Goal: Task Accomplishment & Management: Manage account settings

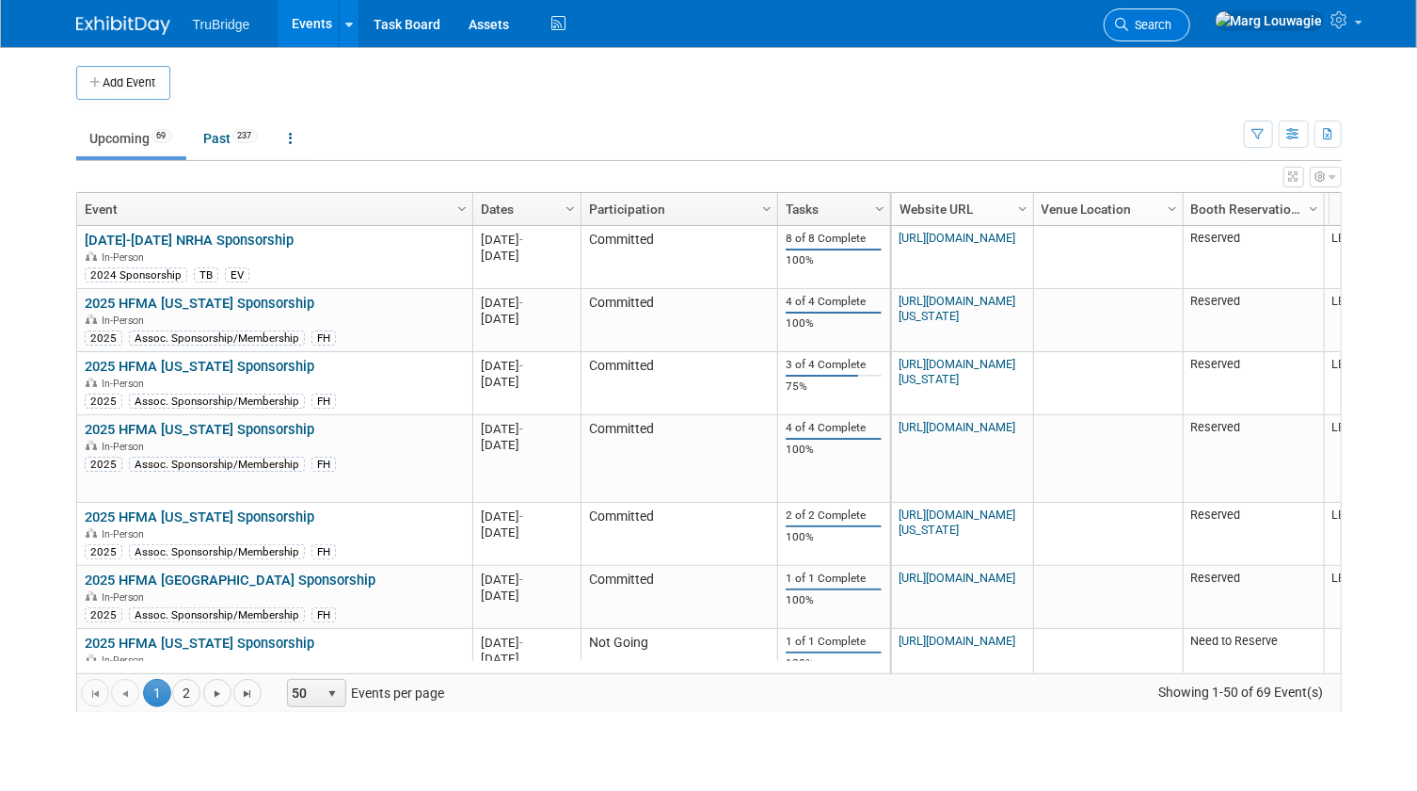
click at [1191, 15] on link "Search" at bounding box center [1147, 24] width 87 height 33
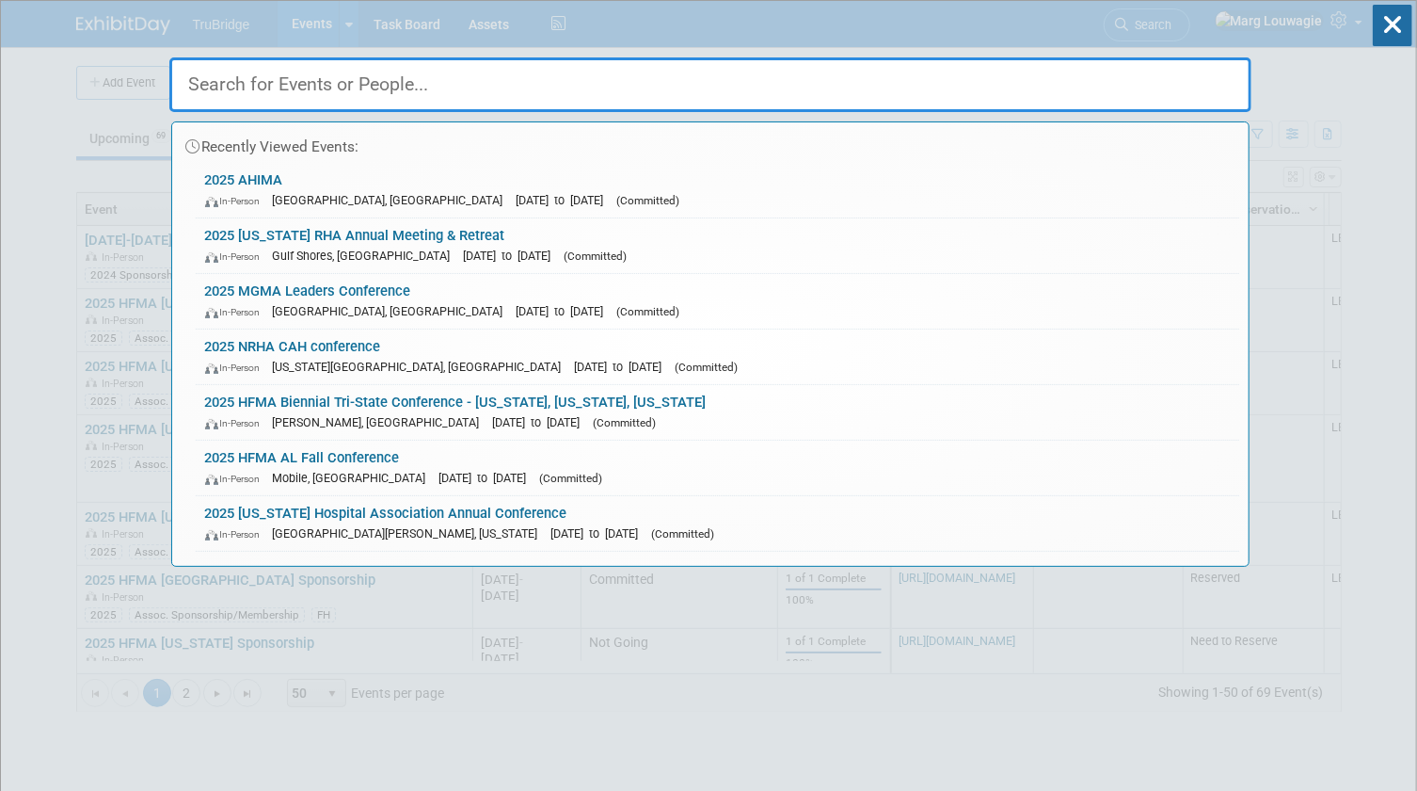
click at [1203, 65] on input "text" at bounding box center [710, 84] width 1082 height 55
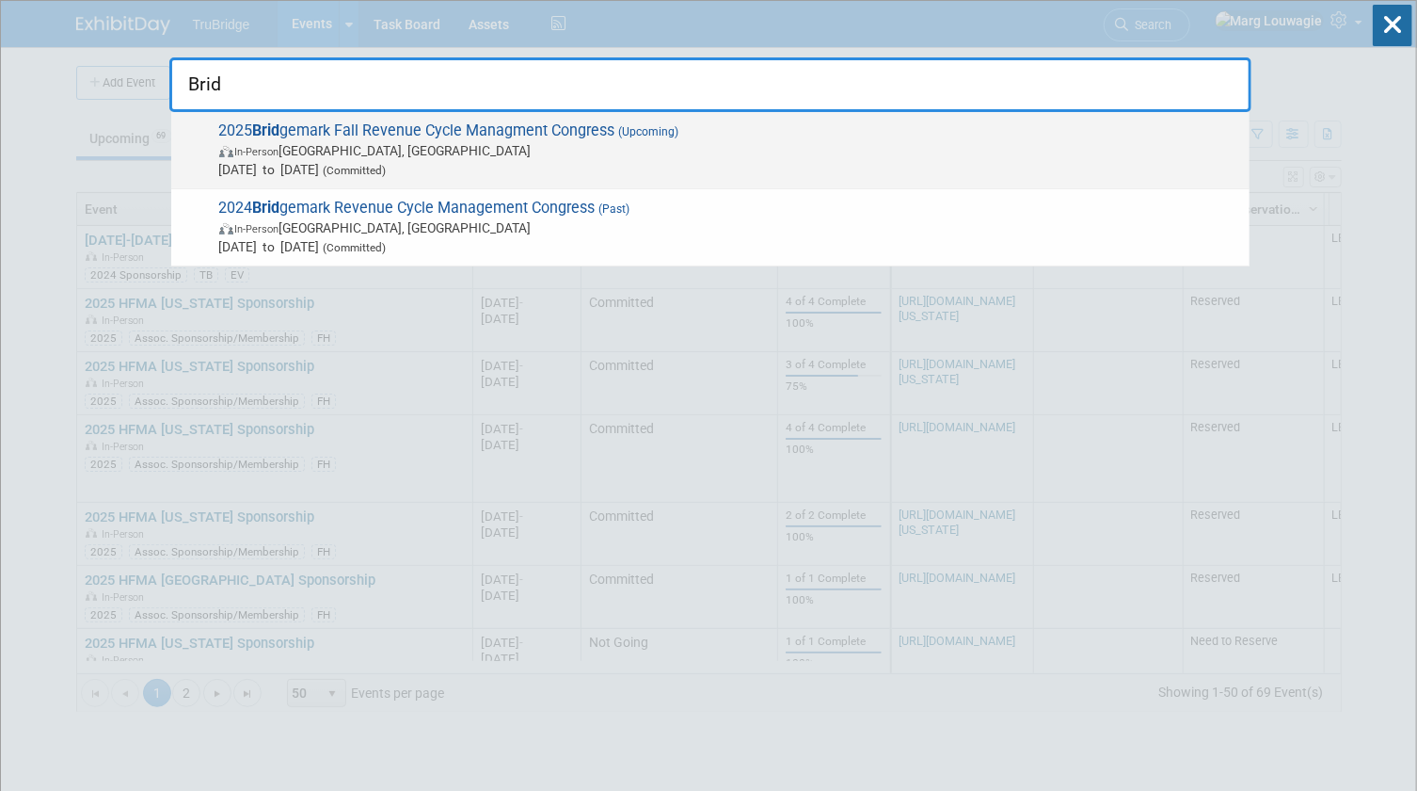
type input "Brid"
click at [621, 158] on span "In-Person Dallas, TX" at bounding box center [729, 150] width 1021 height 19
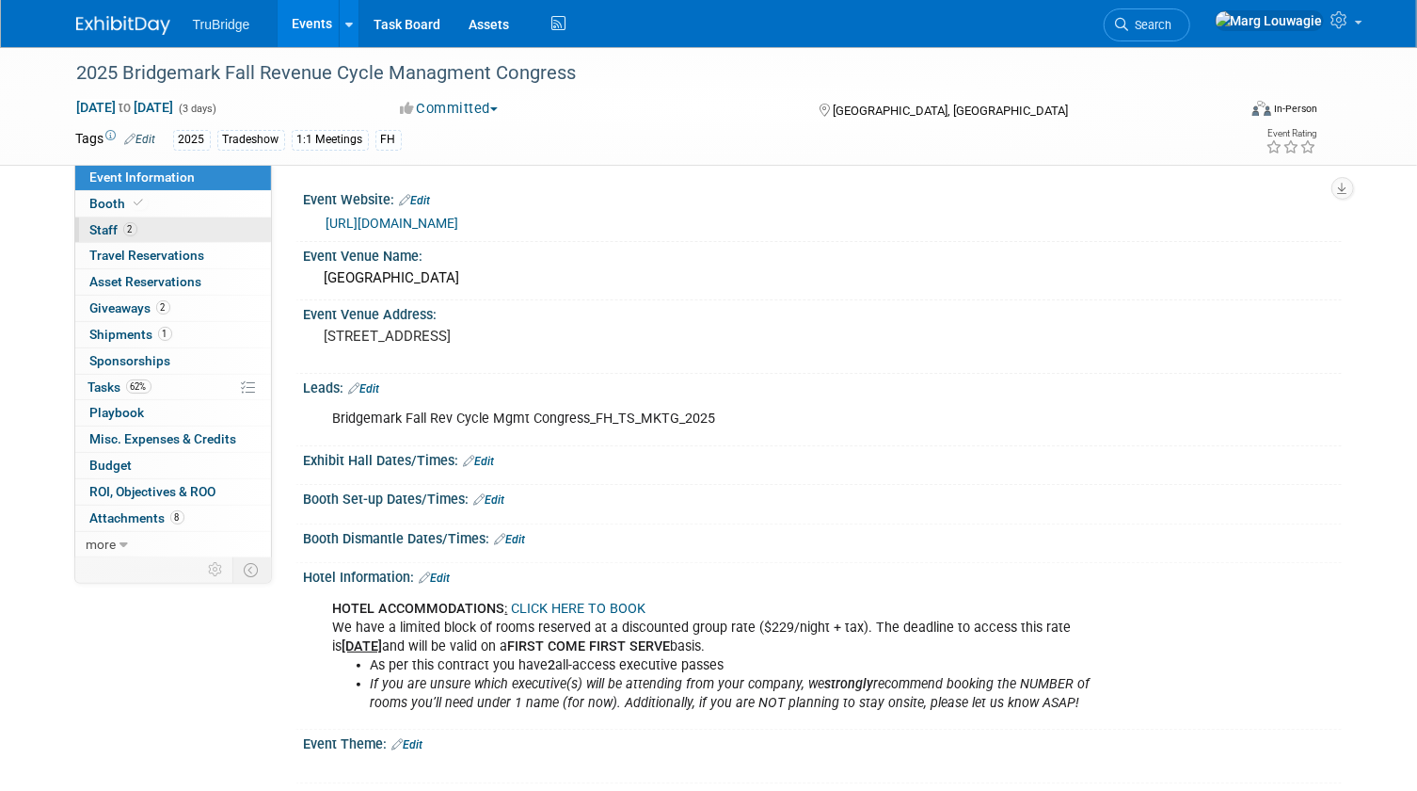
click at [149, 238] on link "2 Staff 2" at bounding box center [173, 229] width 196 height 25
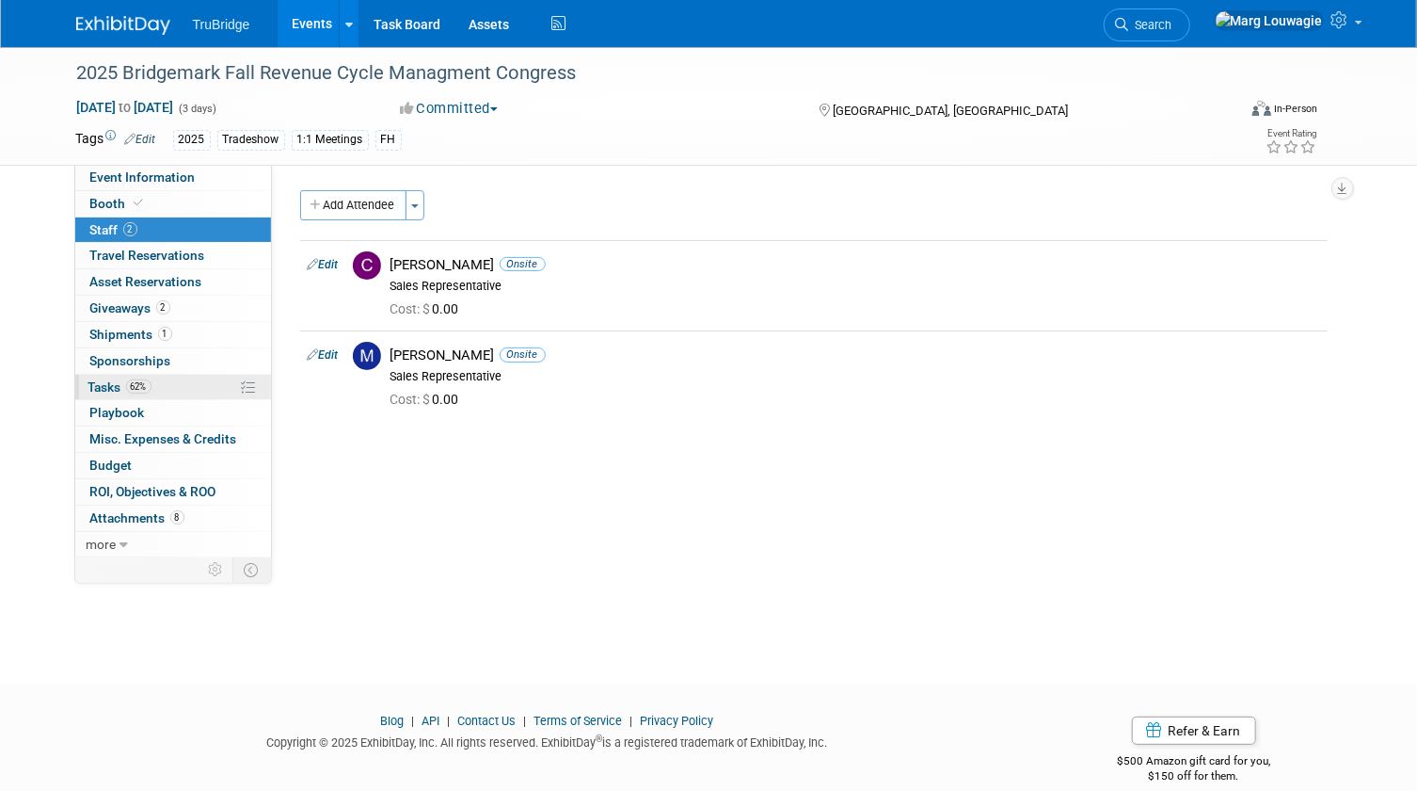
click at [104, 380] on span "Tasks 62%" at bounding box center [119, 386] width 63 height 15
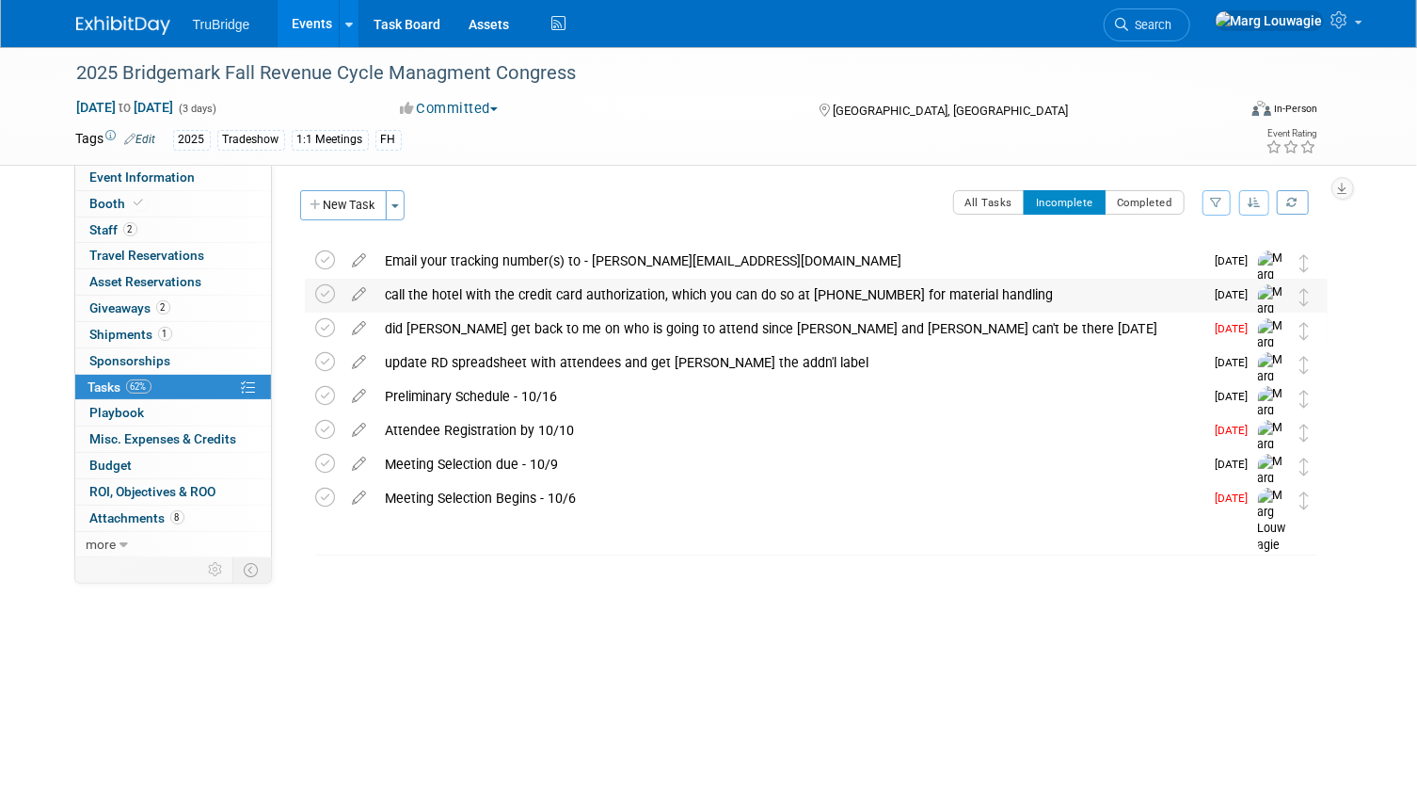
drag, startPoint x: 320, startPoint y: 322, endPoint x: 329, endPoint y: 306, distance: 18.6
click at [329, 312] on td at bounding box center [329, 348] width 27 height 72
click at [131, 226] on span "2" at bounding box center [130, 229] width 14 height 14
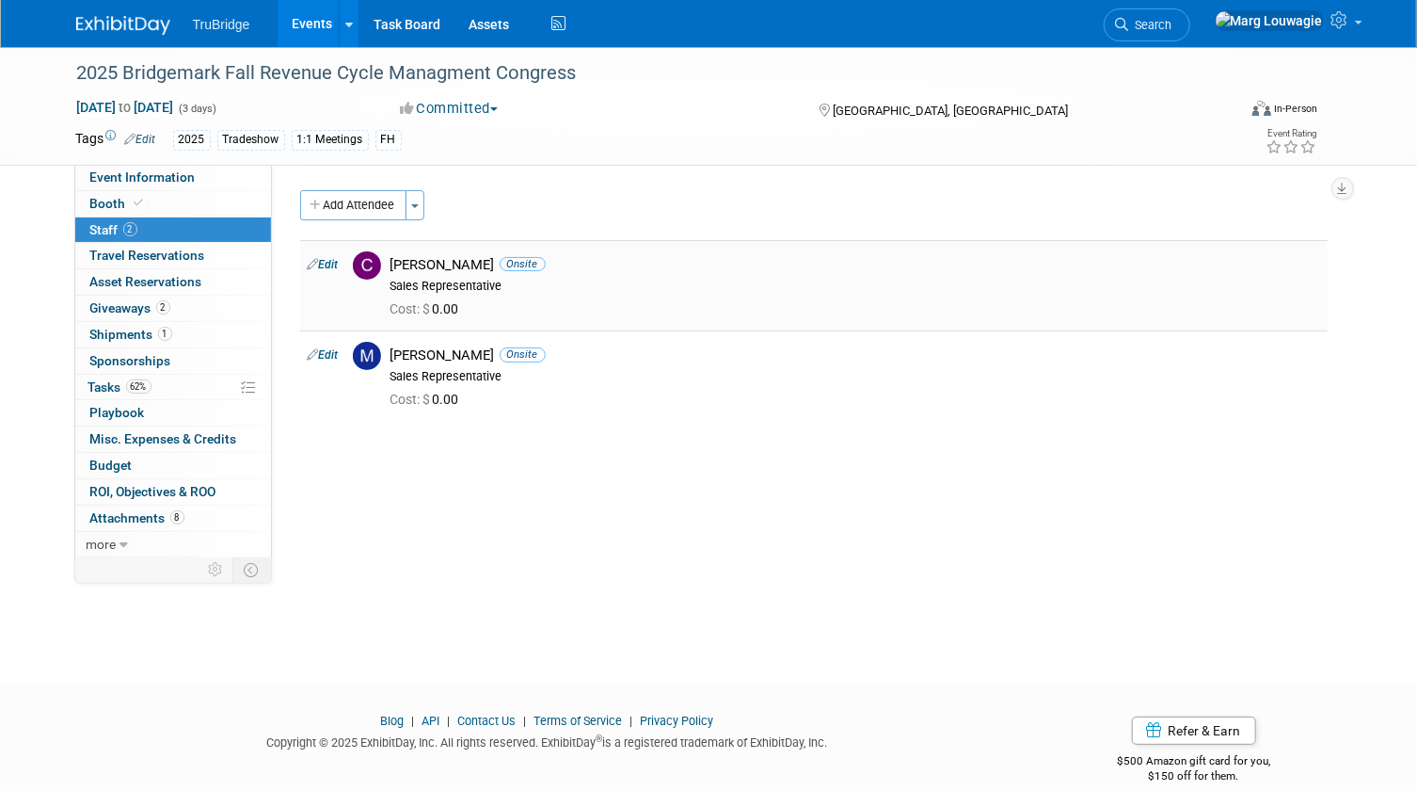
click at [330, 265] on link "Edit" at bounding box center [323, 264] width 31 height 13
select select "81f9bc83-9430-42ec-9847-c7e7325e7e4d"
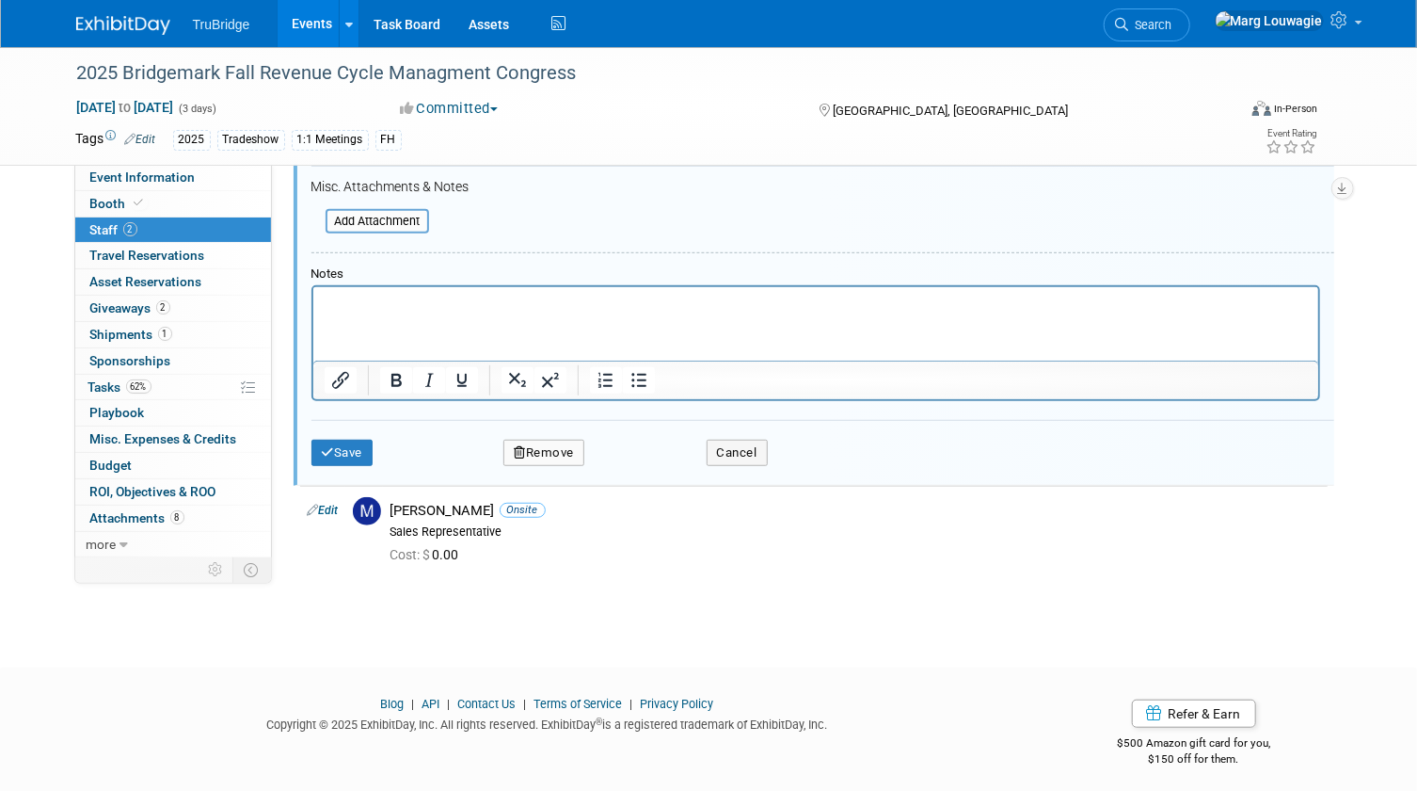
scroll to position [497, 0]
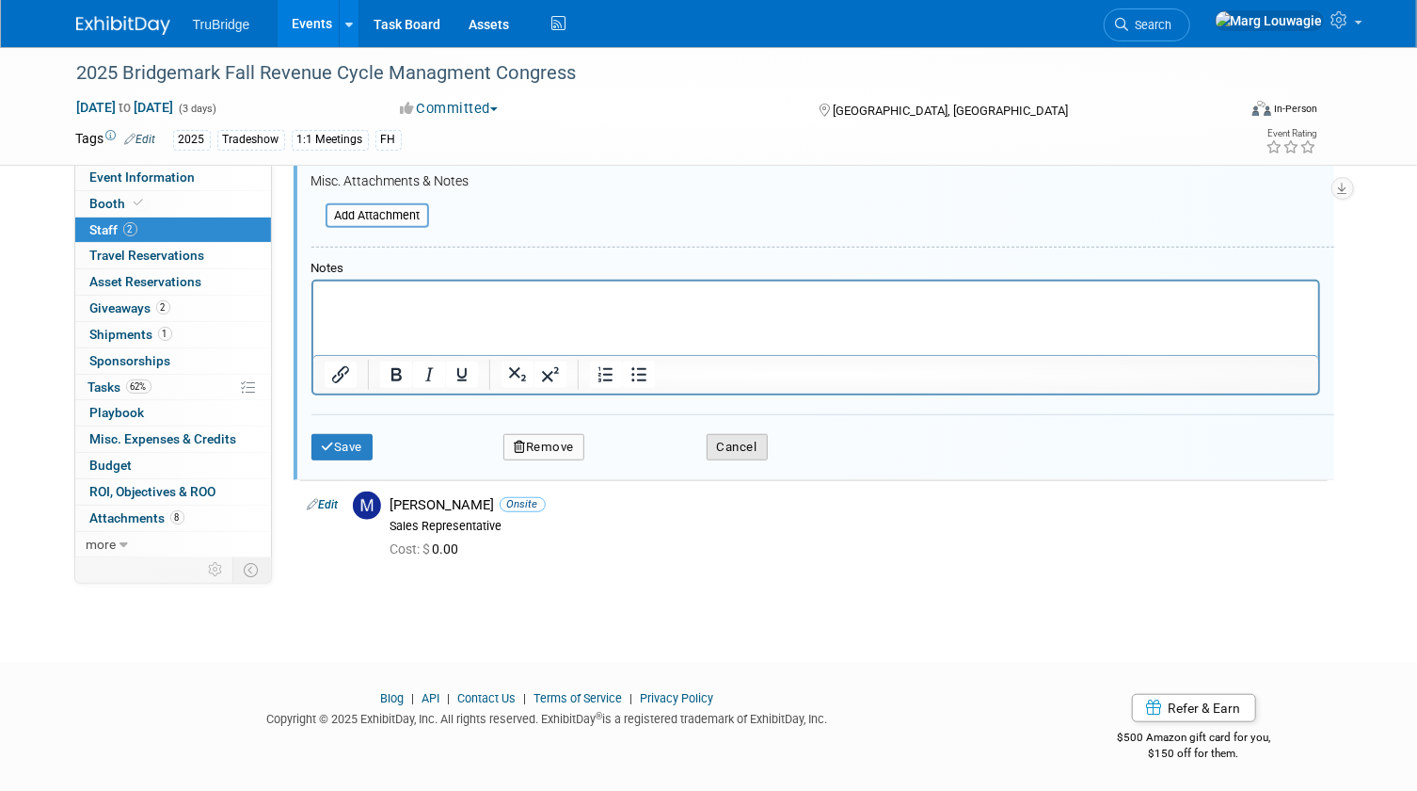
click at [742, 442] on button "Cancel" at bounding box center [737, 447] width 61 height 26
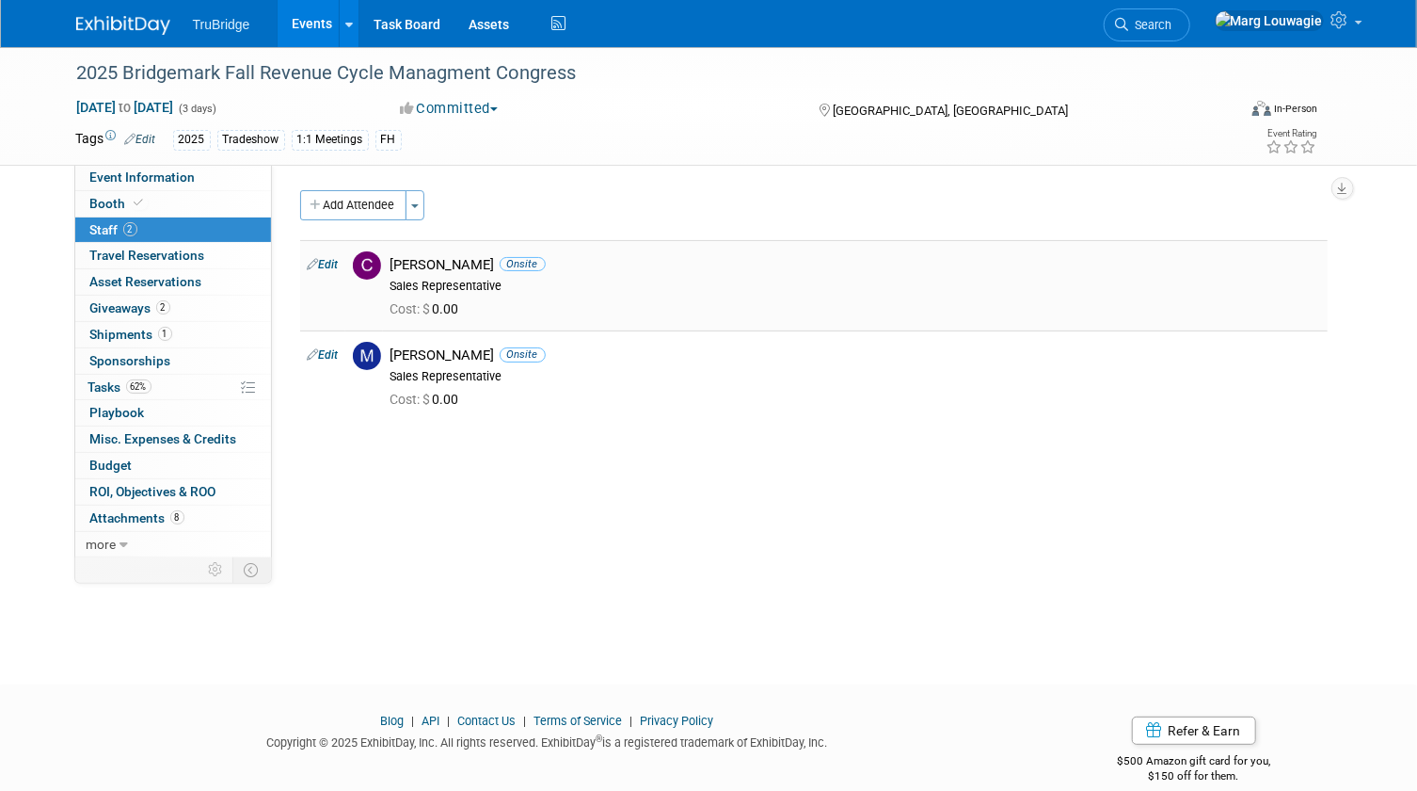
click at [329, 264] on link "Edit" at bounding box center [323, 264] width 31 height 13
select select "81f9bc83-9430-42ec-9847-c7e7325e7e4d"
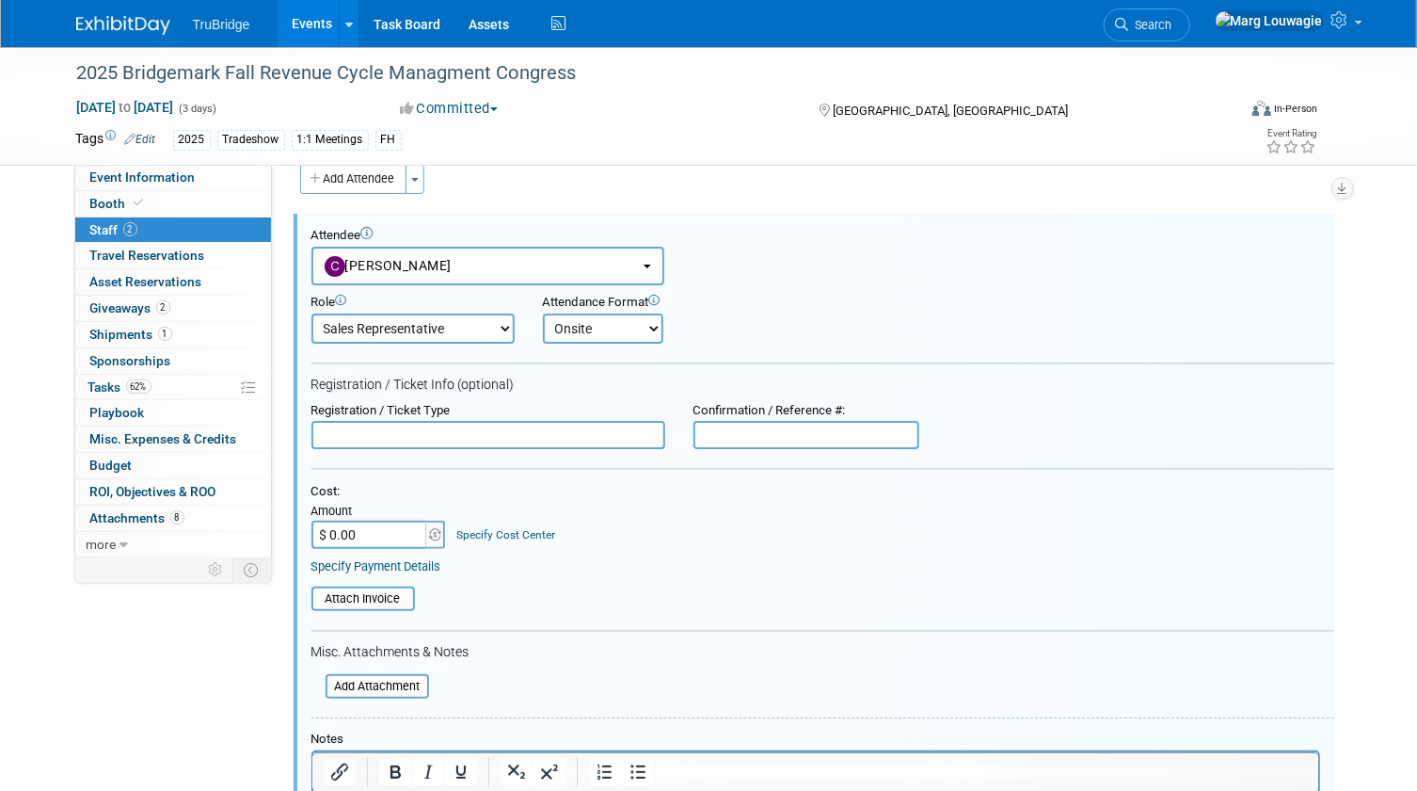
click at [351, 432] on input "text" at bounding box center [489, 435] width 354 height 28
drag, startPoint x: 637, startPoint y: 435, endPoint x: 304, endPoint y: 431, distance: 333.2
click at [304, 431] on div "Registration / Ticket Type CAN'T ATTEND BECAUSE CAN'T BE THERE SUNDAY" at bounding box center [488, 426] width 382 height 47
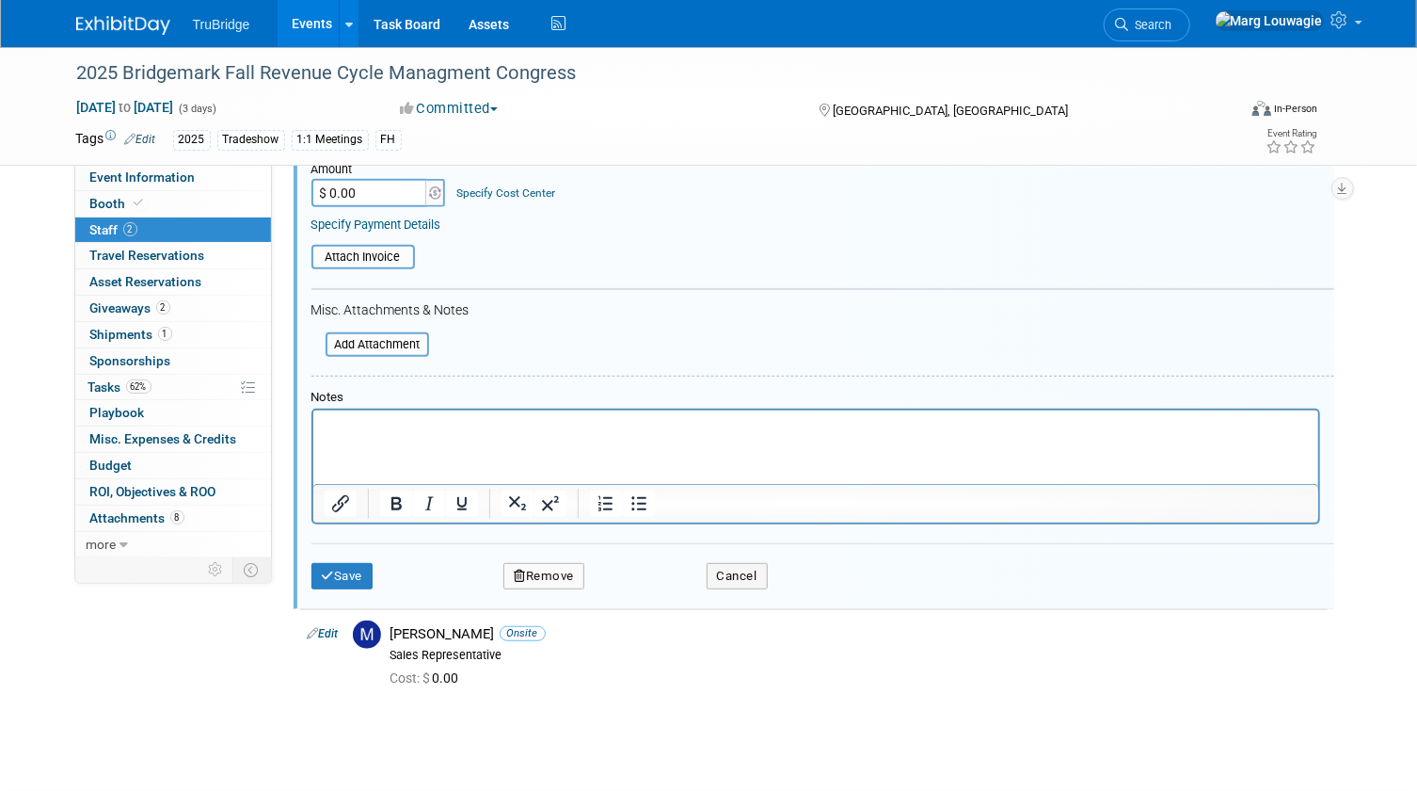
scroll to position [454, 0]
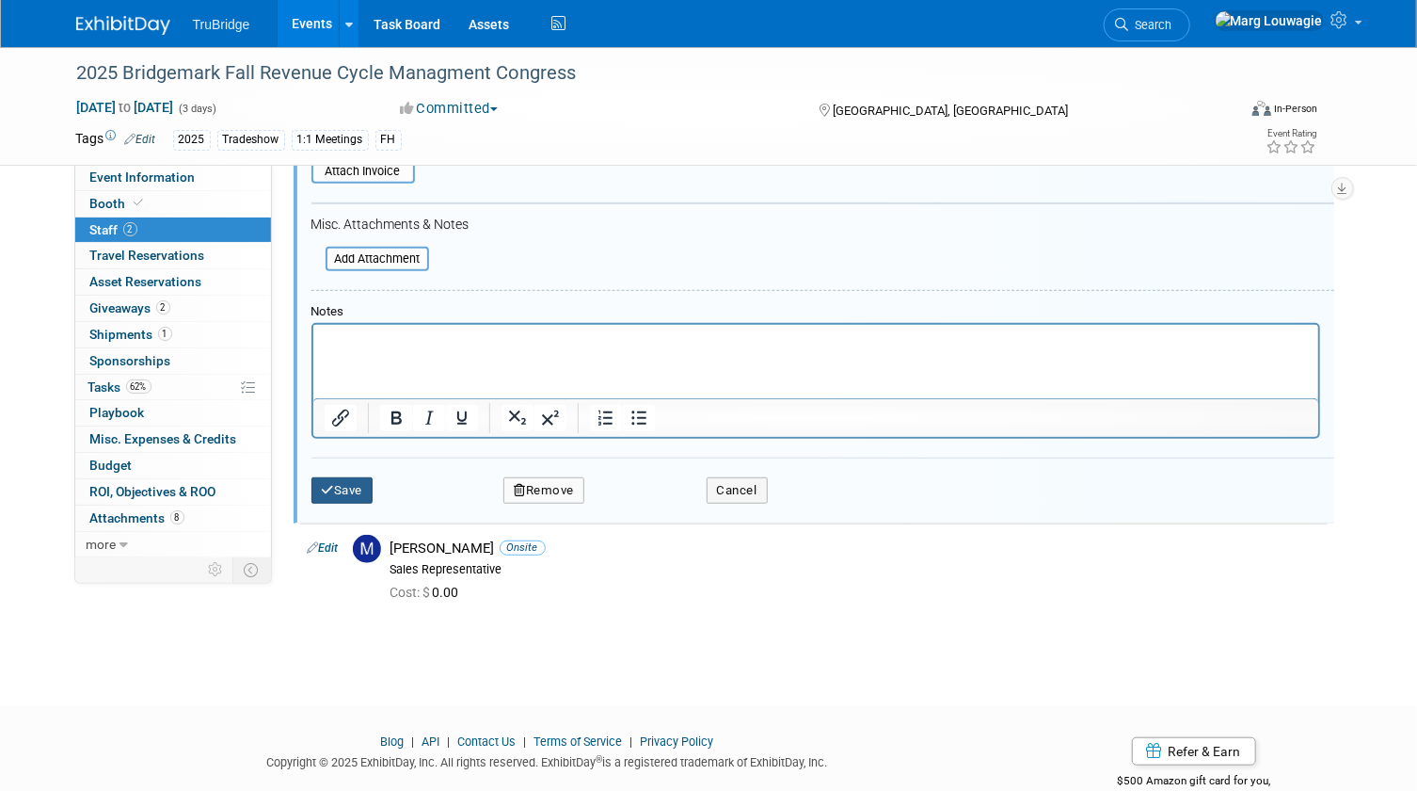
type input "CAN'T ATTEND BECAUSE CAN'T BE THERE SUNDAY"
click at [348, 479] on button "Save" at bounding box center [343, 490] width 62 height 26
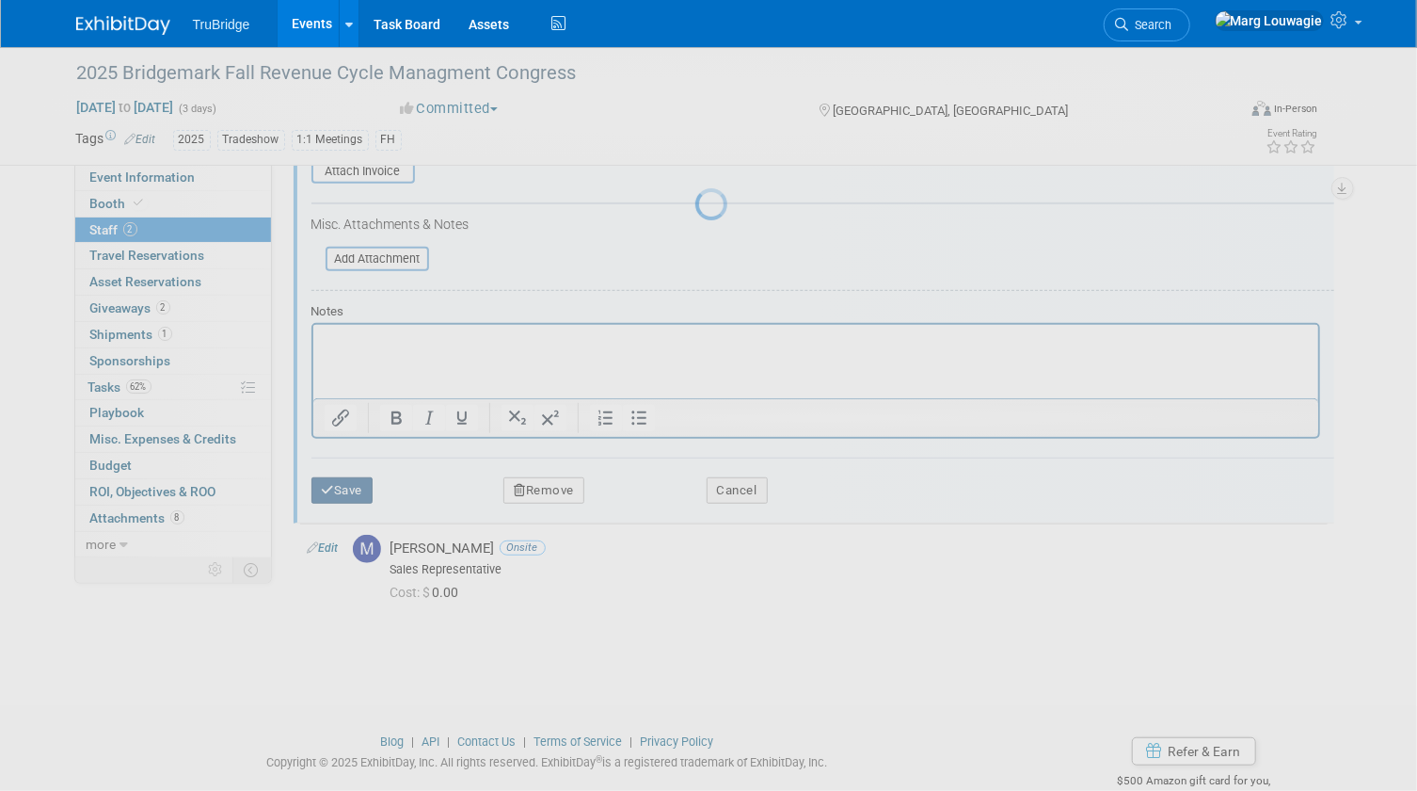
scroll to position [24, 0]
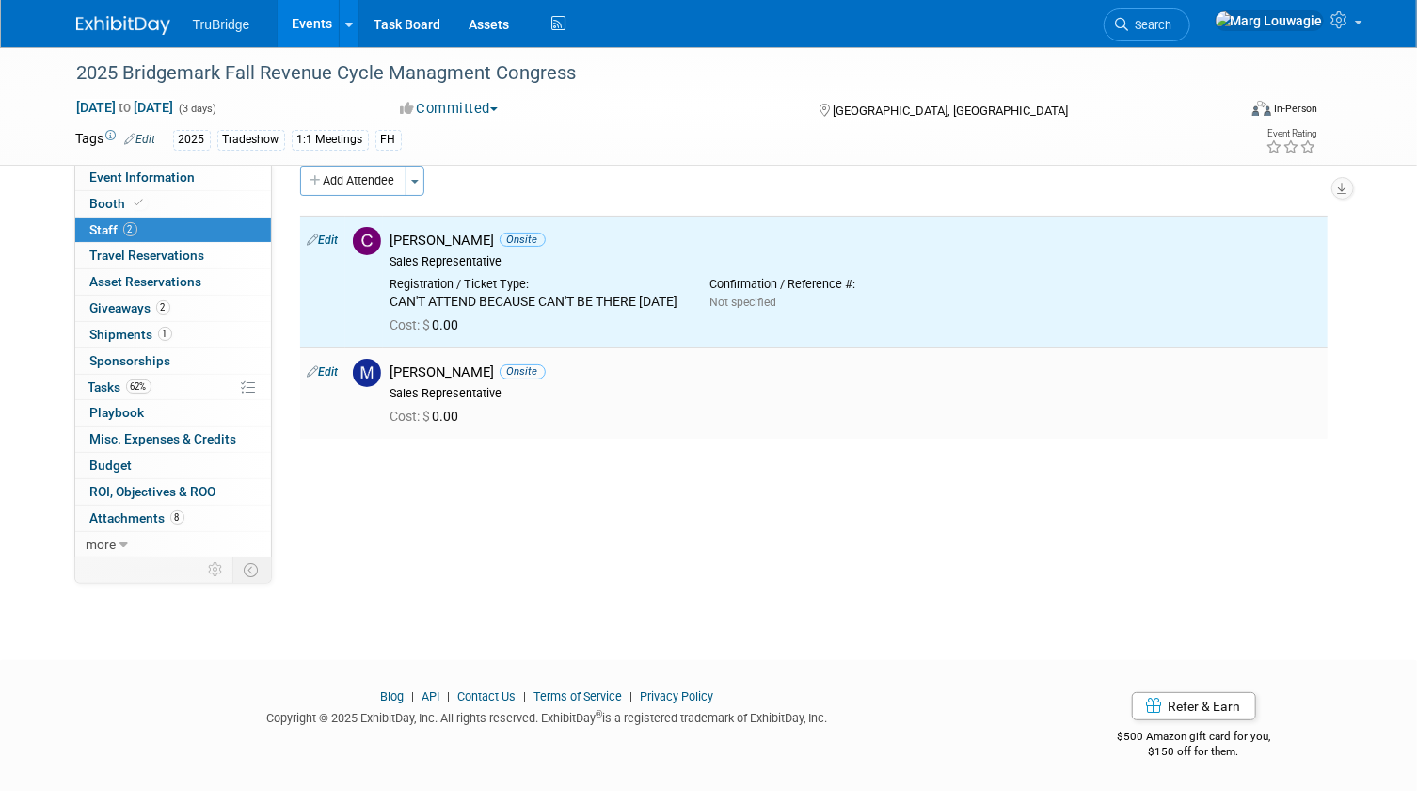
click at [329, 378] on link "Edit" at bounding box center [323, 371] width 31 height 13
select select "02c90d80-daaf-4ad3-9890-038d448f67f9"
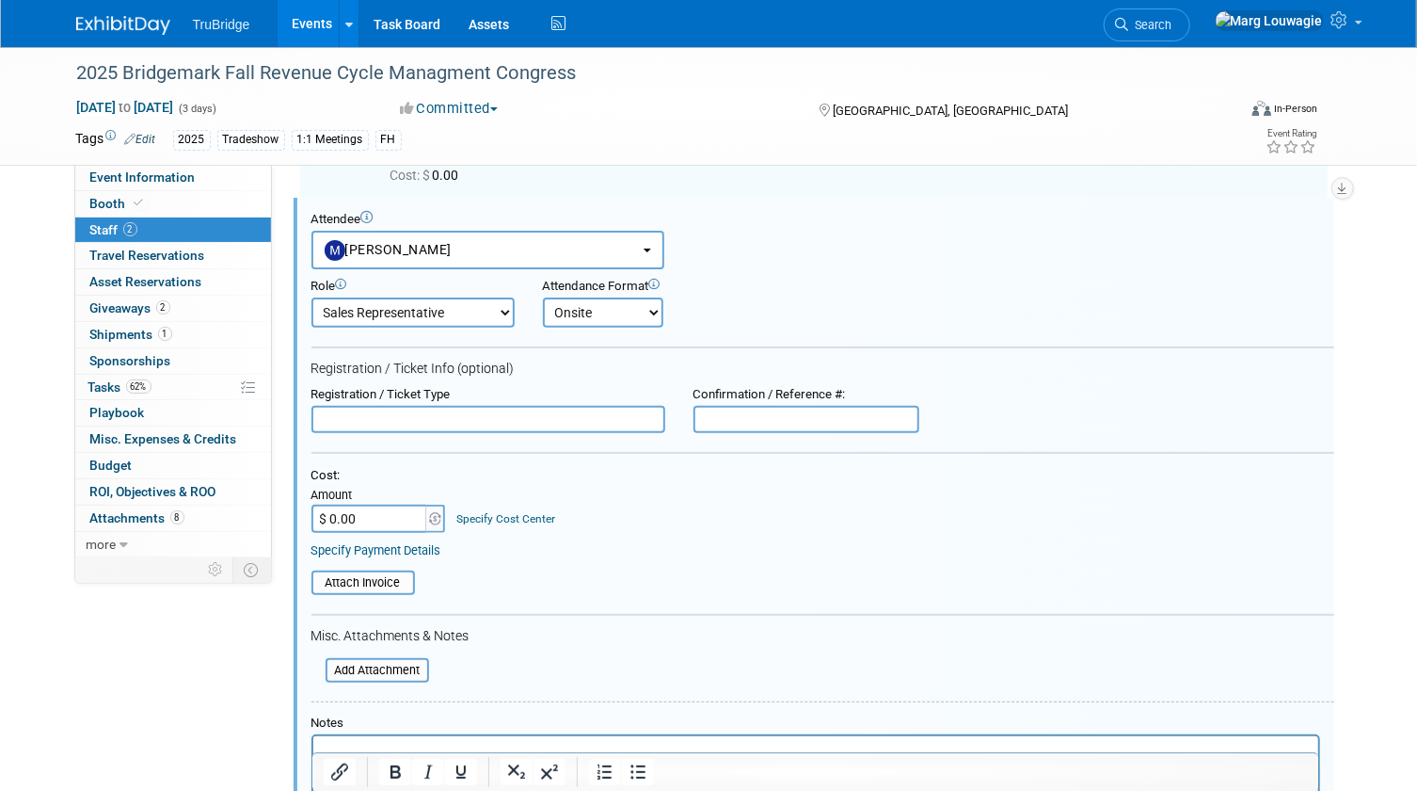
scroll to position [0, 0]
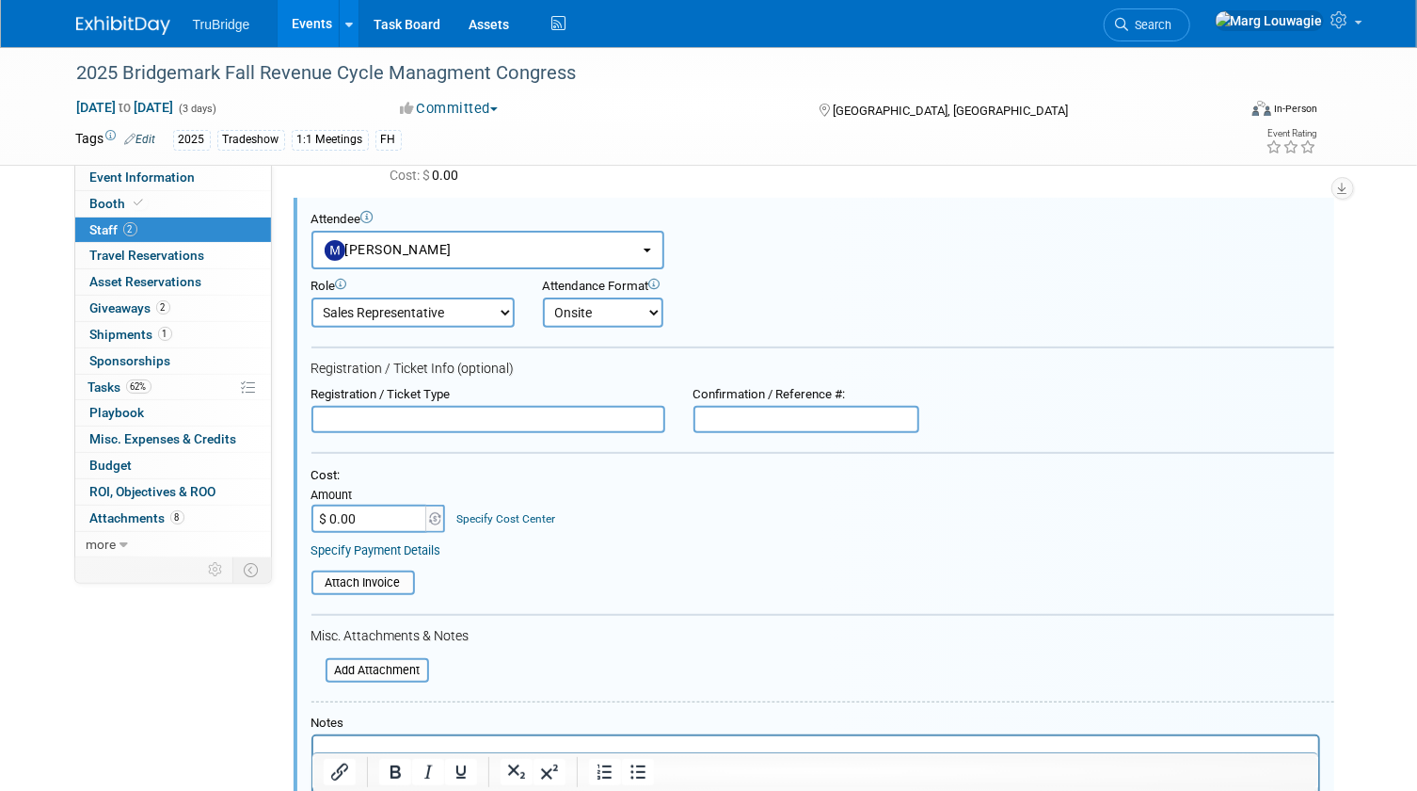
click at [419, 433] on input "text" at bounding box center [489, 420] width 354 height 28
paste input "CAN'T ATTEND BECAUSE CAN'T BE THERE SUNDAY"
type input "CAN'T ATTEND BECAUSE CAN'T BE THERE SUNDAY"
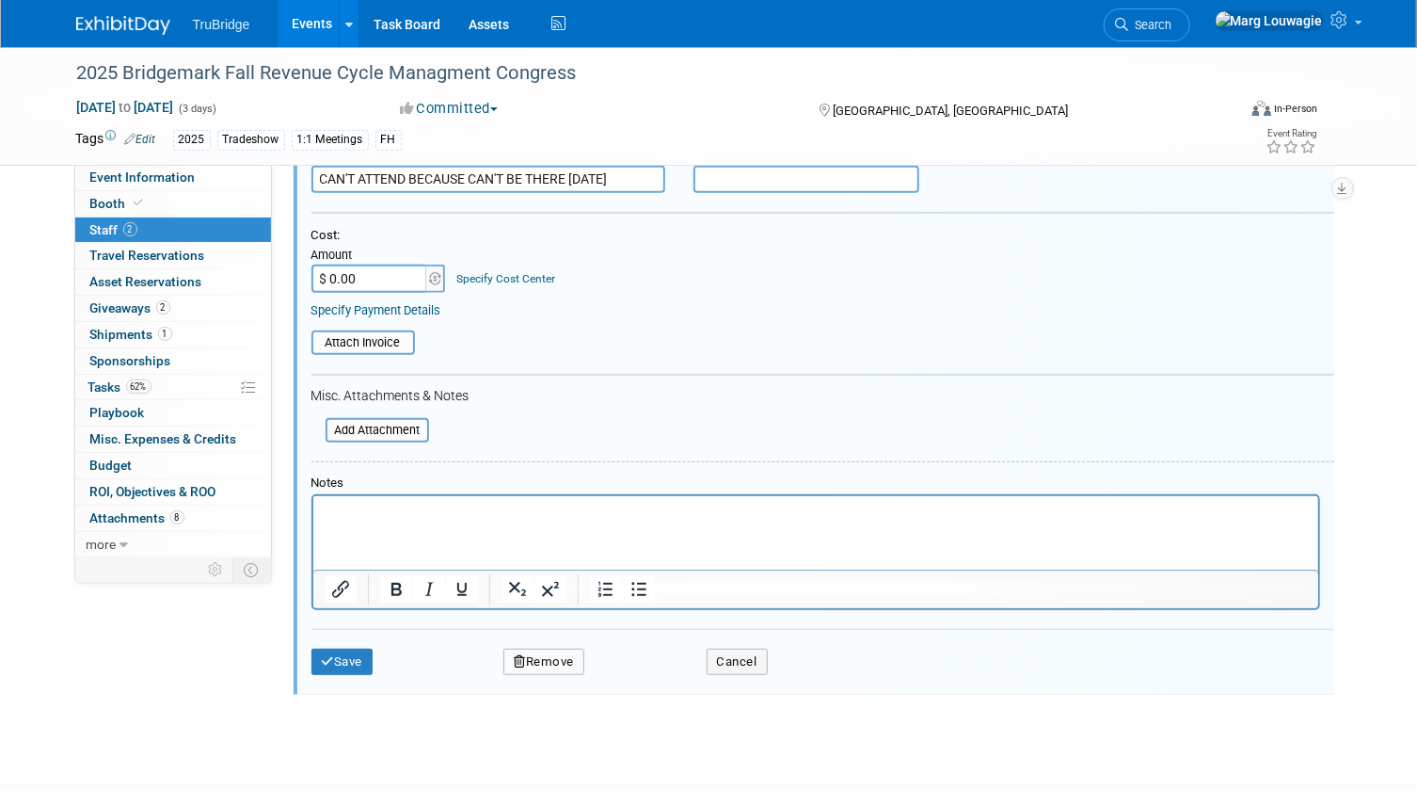
scroll to position [431, 0]
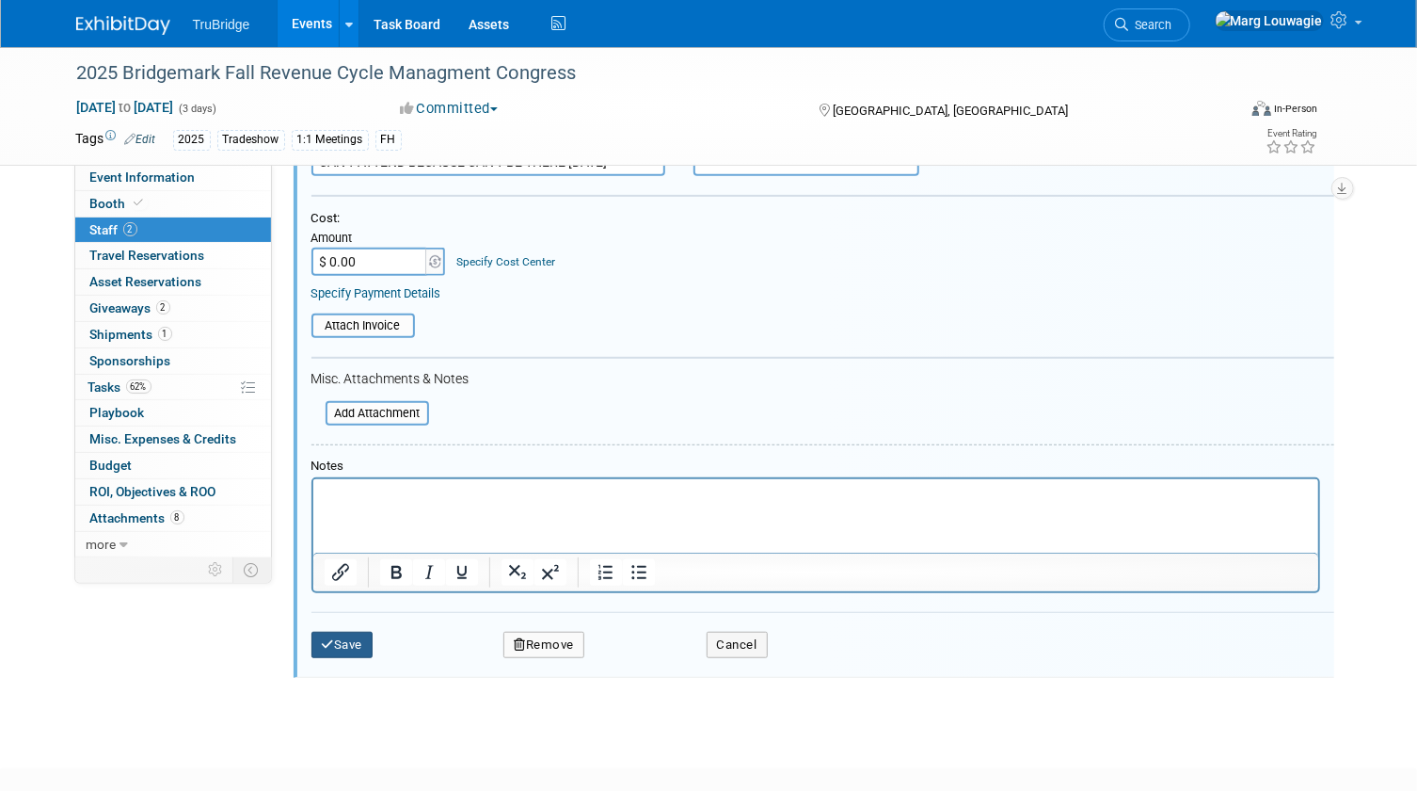
click at [363, 658] on button "Save" at bounding box center [343, 645] width 62 height 26
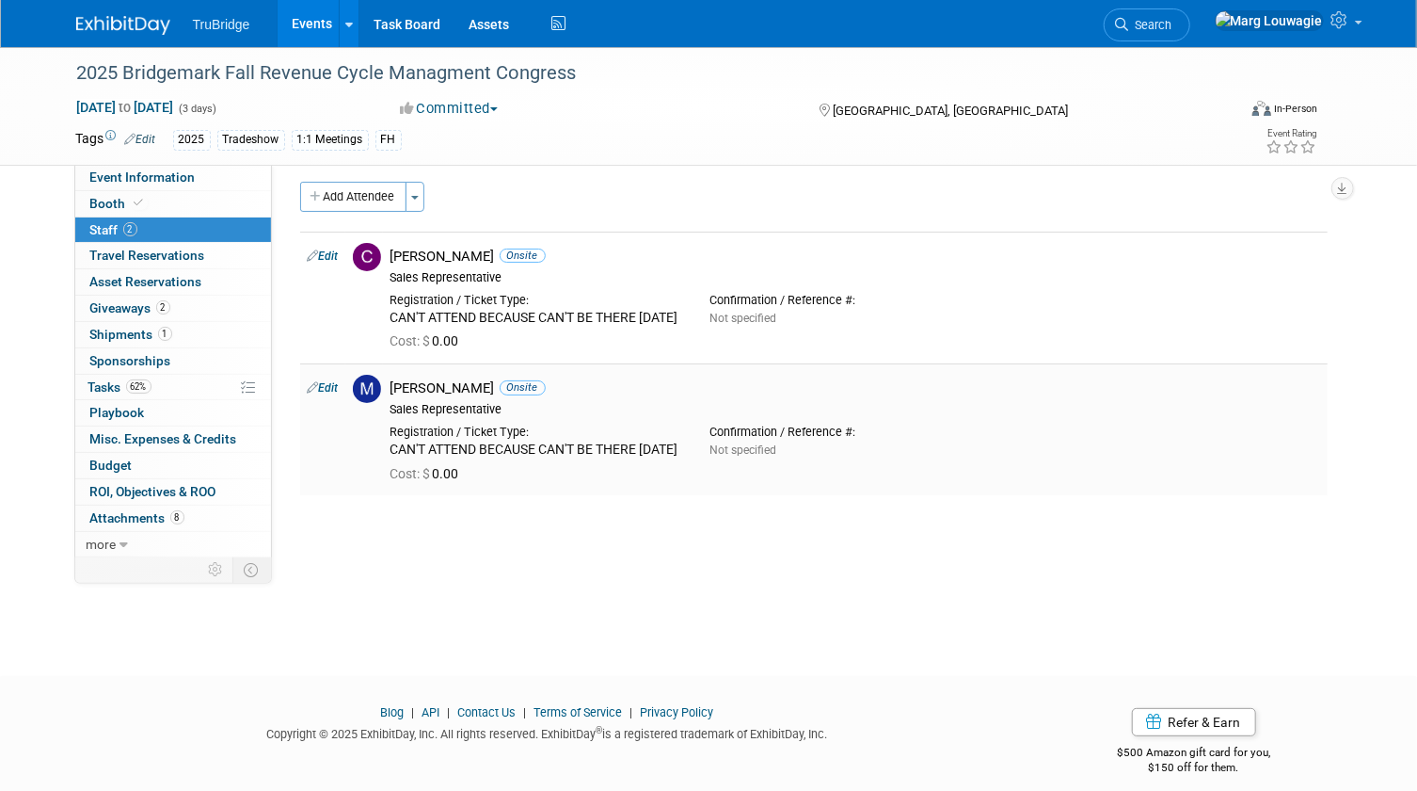
scroll to position [0, 0]
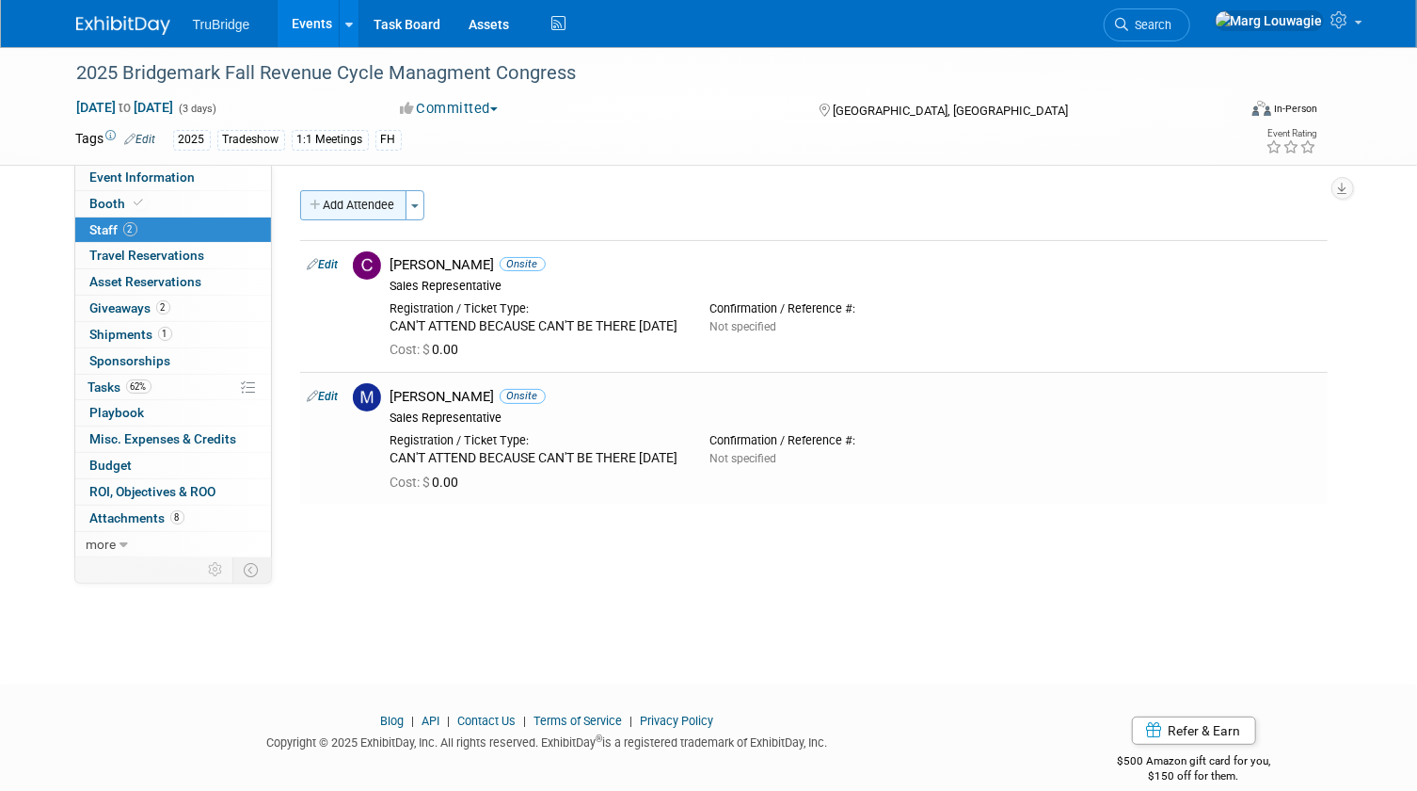
click at [354, 191] on button "Add Attendee" at bounding box center [353, 205] width 106 height 30
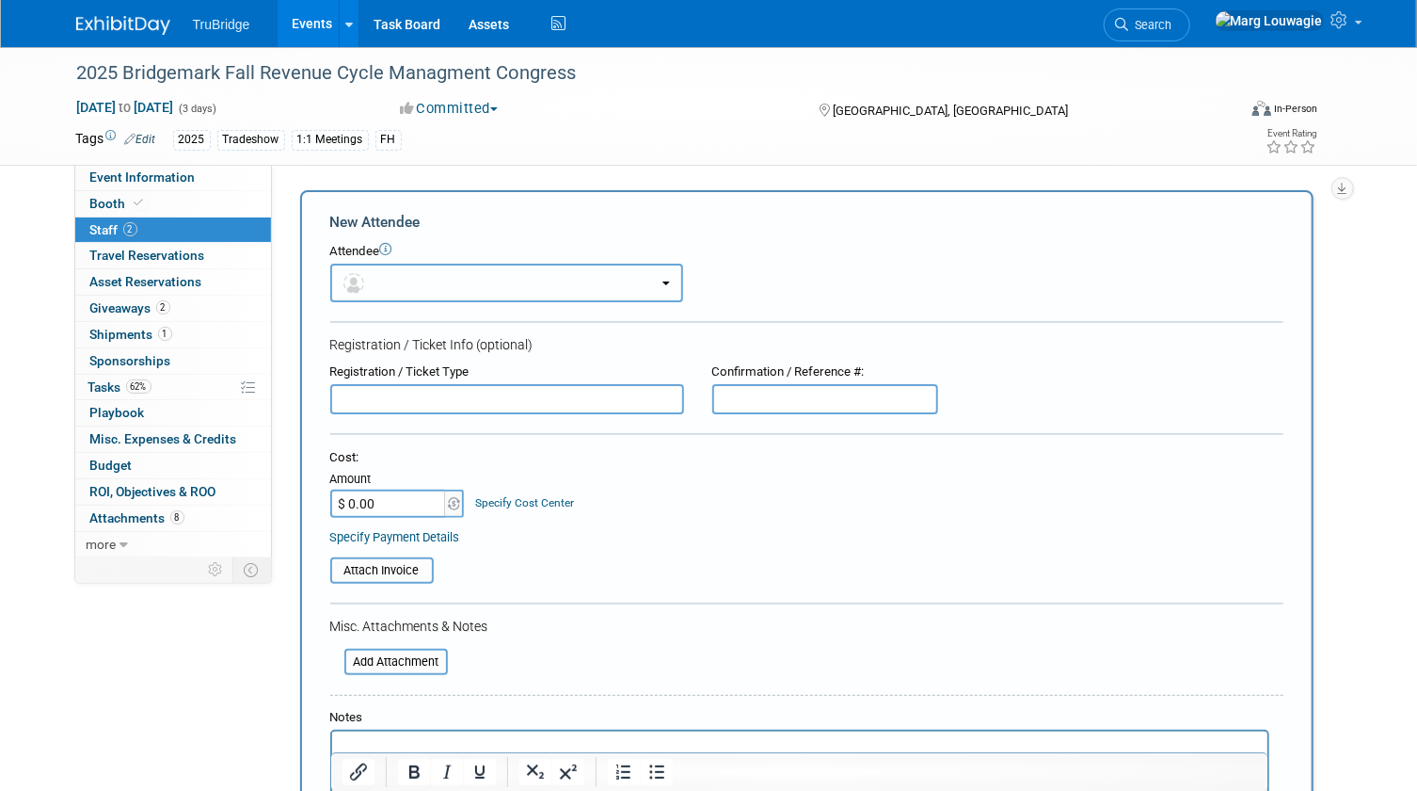
click at [400, 278] on button "button" at bounding box center [506, 283] width 353 height 39
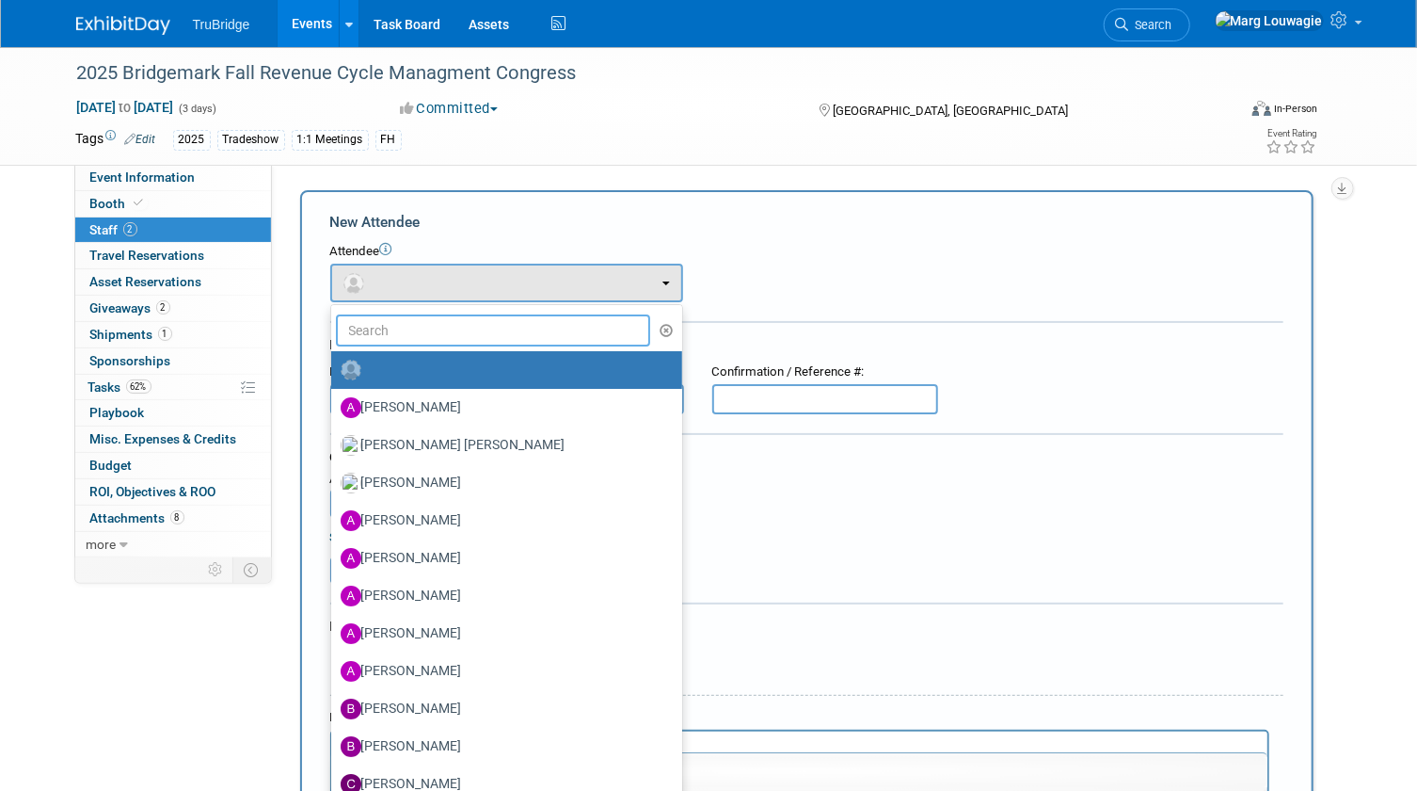
click at [444, 327] on input "text" at bounding box center [493, 330] width 315 height 32
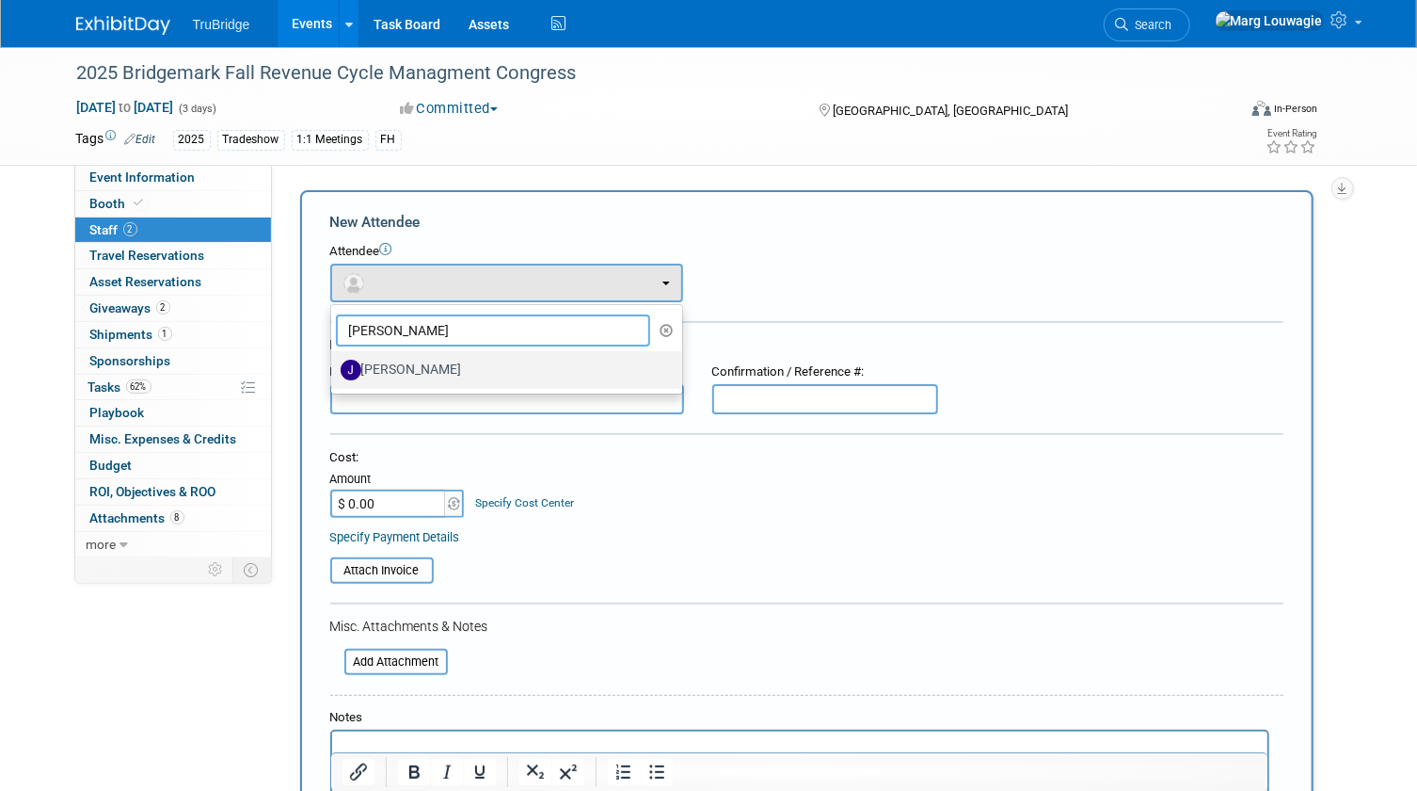
type input "jIM"
click at [423, 375] on label "[PERSON_NAME]" at bounding box center [502, 370] width 323 height 30
click at [334, 374] on input "[PERSON_NAME]" at bounding box center [328, 367] width 12 height 12
select select "3a8092c6-1eb6-494c-8e2b-fb4f5d775bb6"
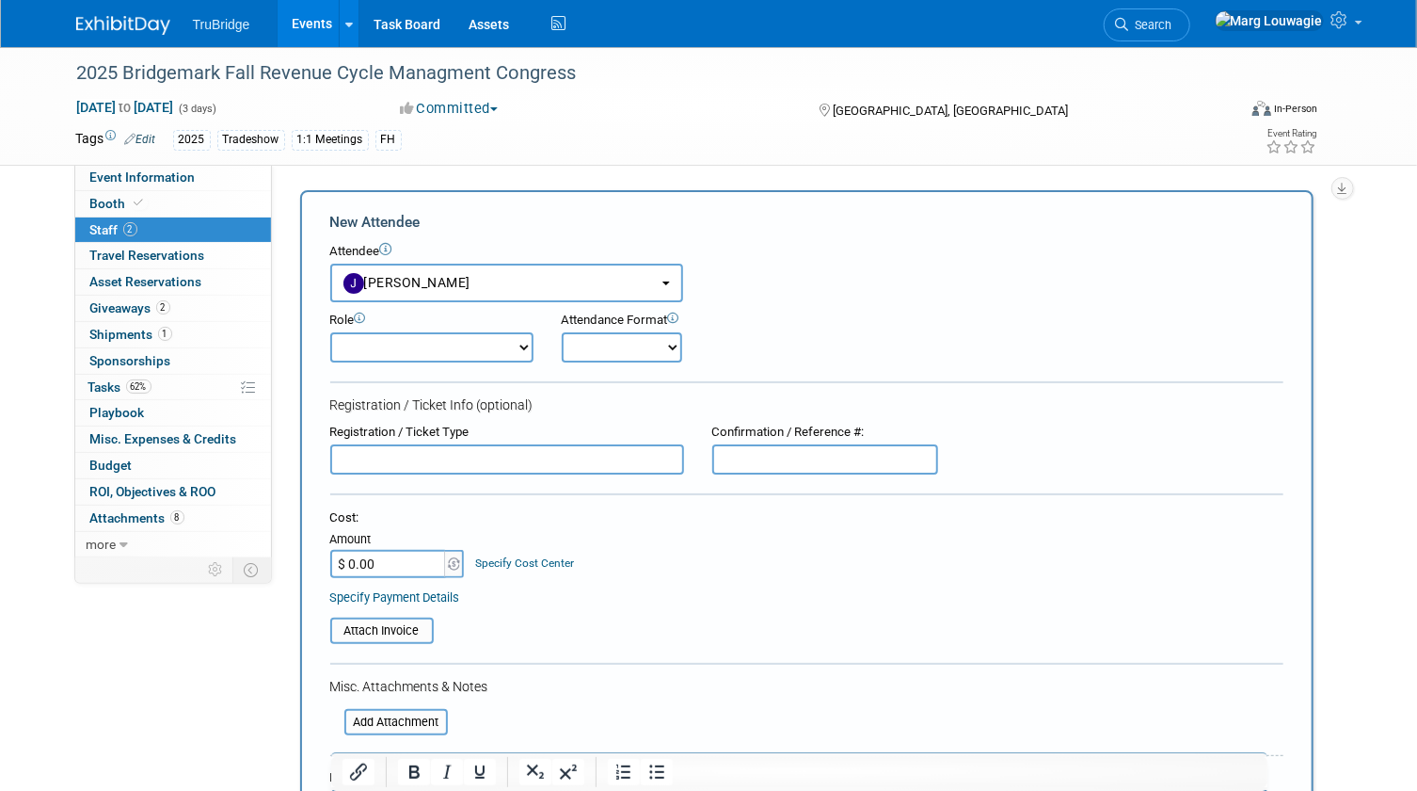
click at [434, 345] on select "Demonstrator Host Leadership Marketing Planner Presenter Sales Representative" at bounding box center [431, 347] width 203 height 30
select select "4"
click at [330, 332] on select "Demonstrator Host Leadership Marketing Planner Presenter Sales Representative" at bounding box center [431, 347] width 203 height 30
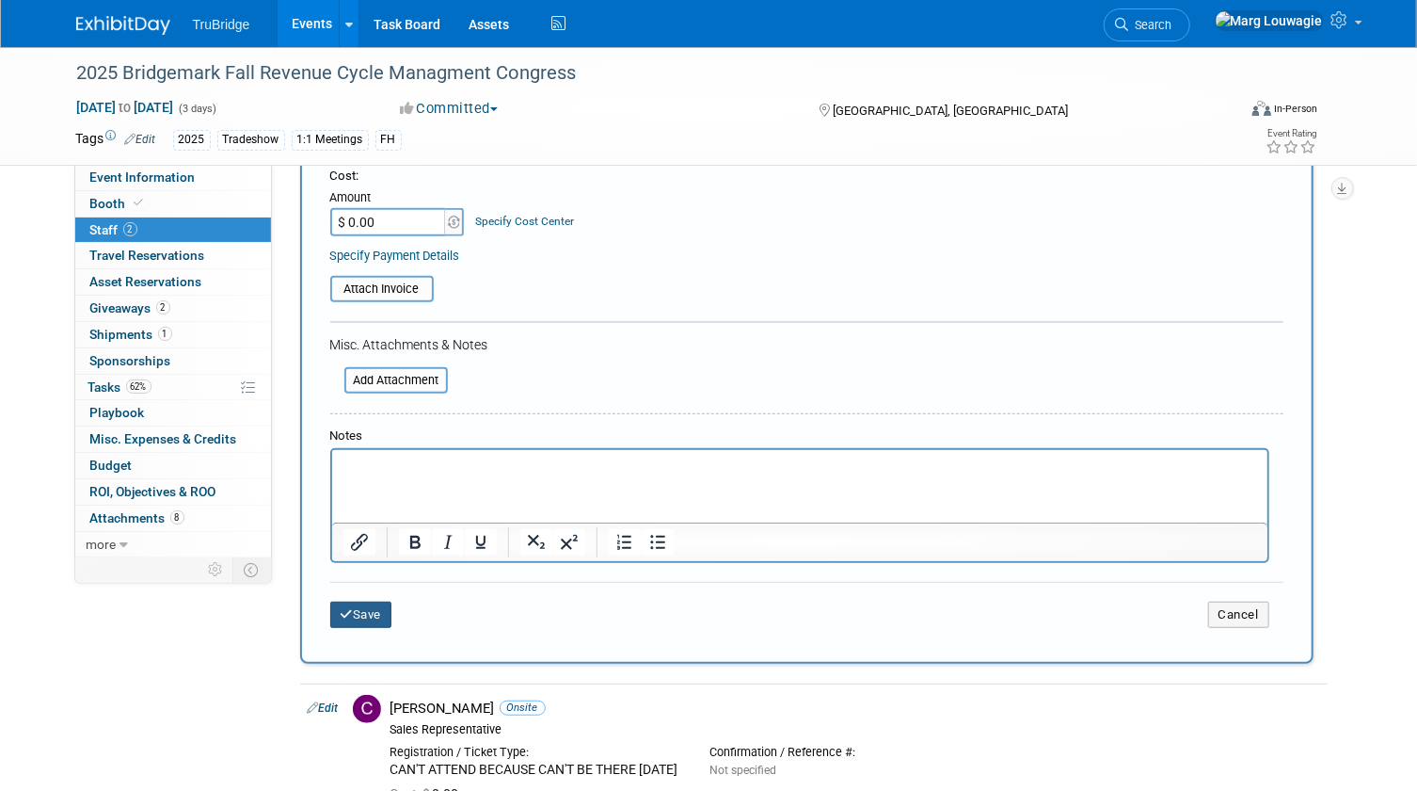
click at [373, 608] on button "Save" at bounding box center [361, 614] width 62 height 26
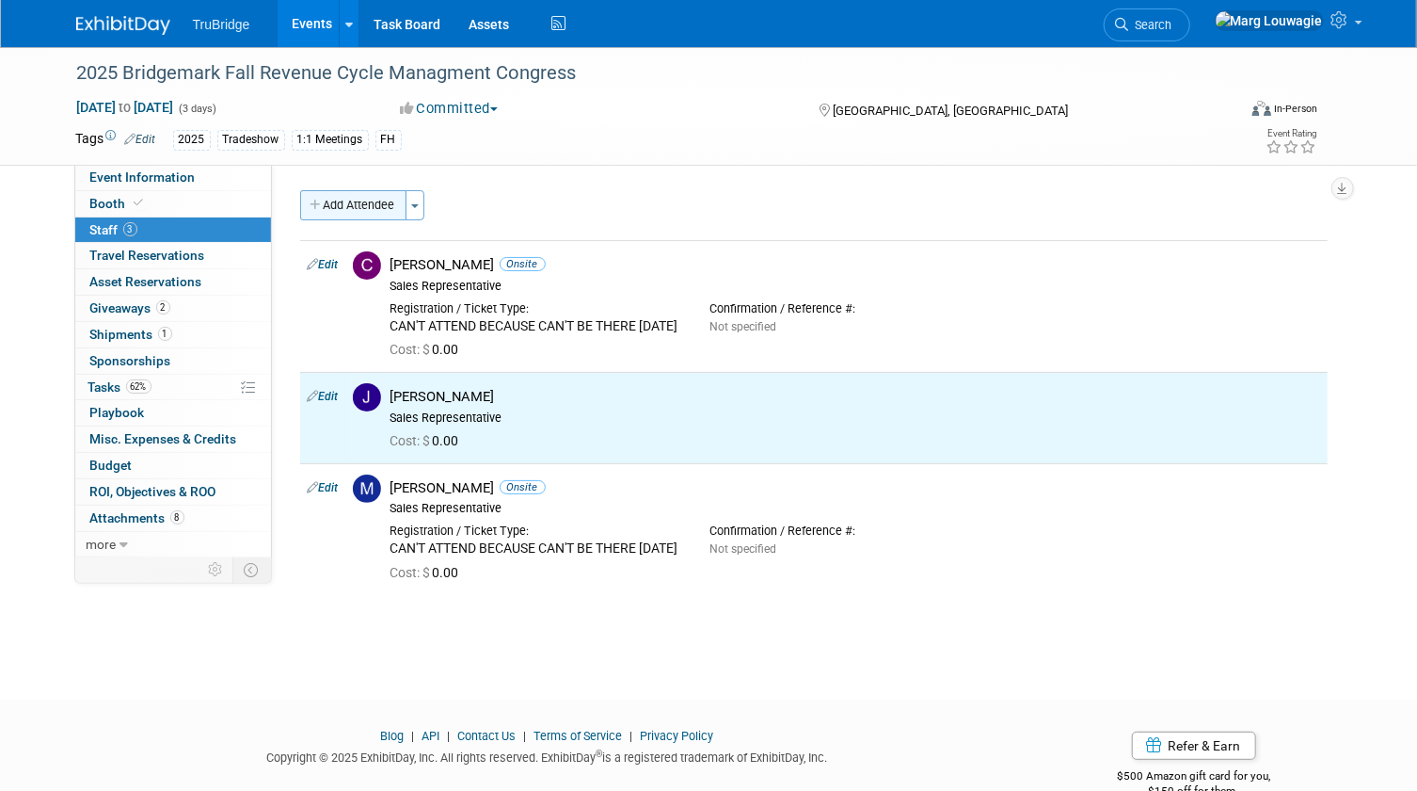
click at [342, 198] on button "Add Attendee" at bounding box center [353, 205] width 106 height 30
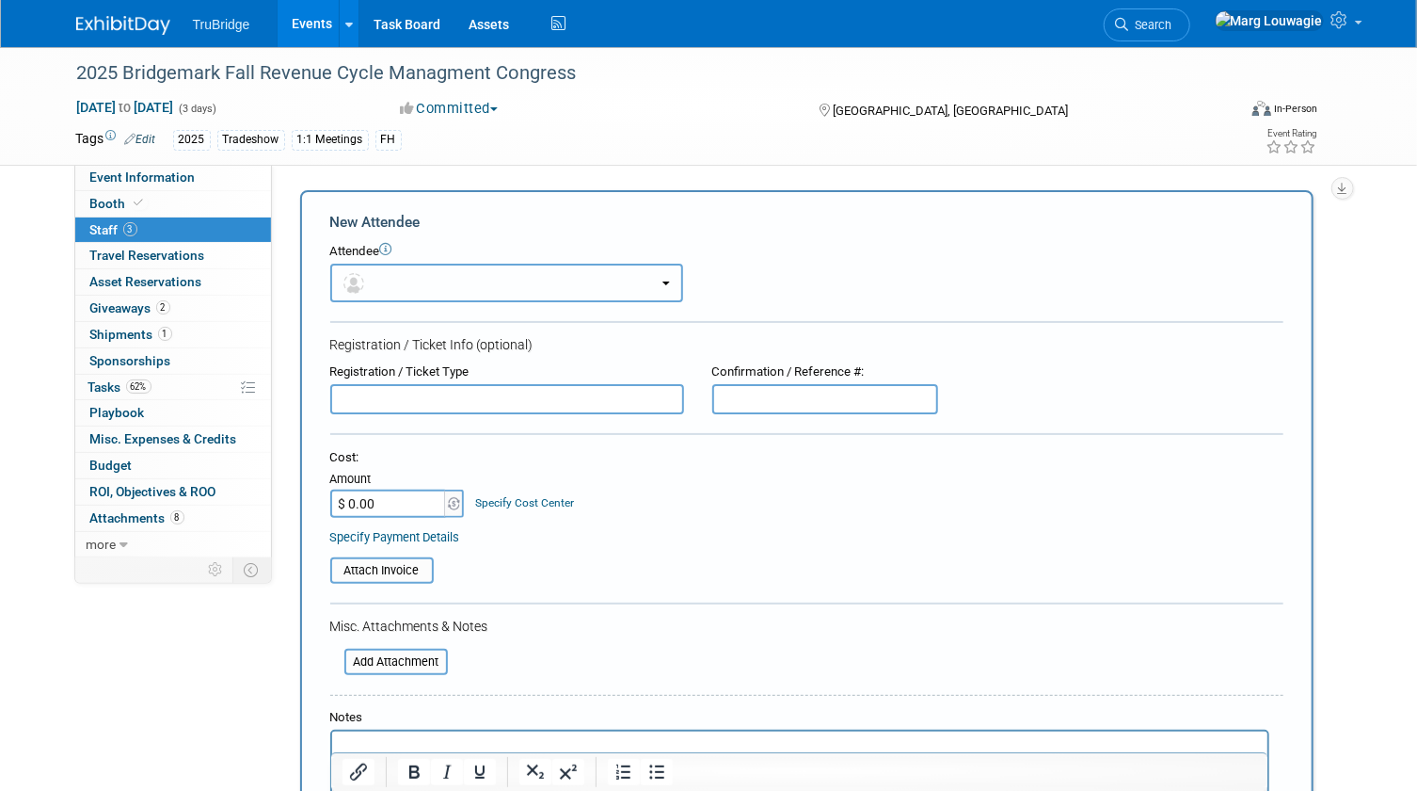
click at [394, 274] on button "button" at bounding box center [506, 283] width 353 height 39
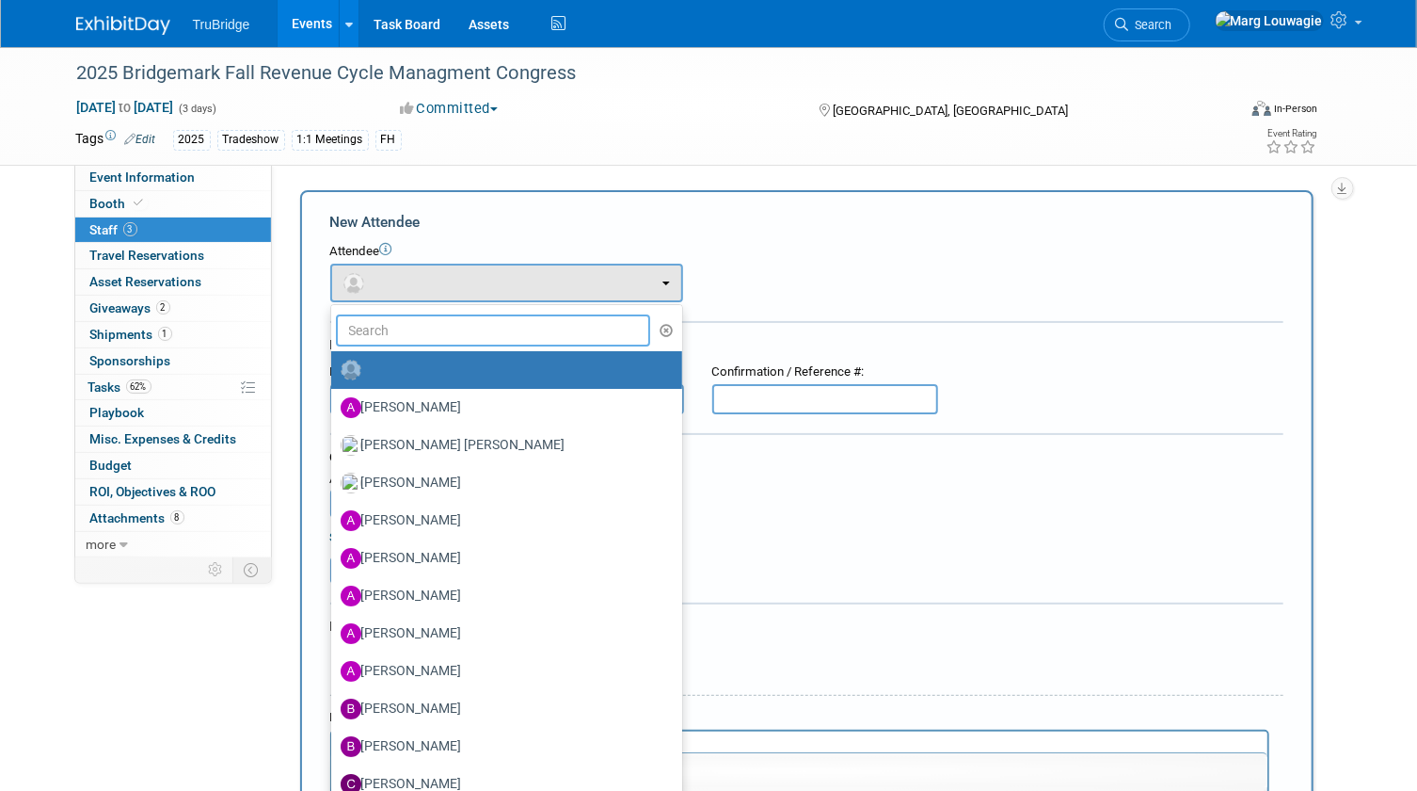
click at [474, 331] on input "text" at bounding box center [493, 330] width 315 height 32
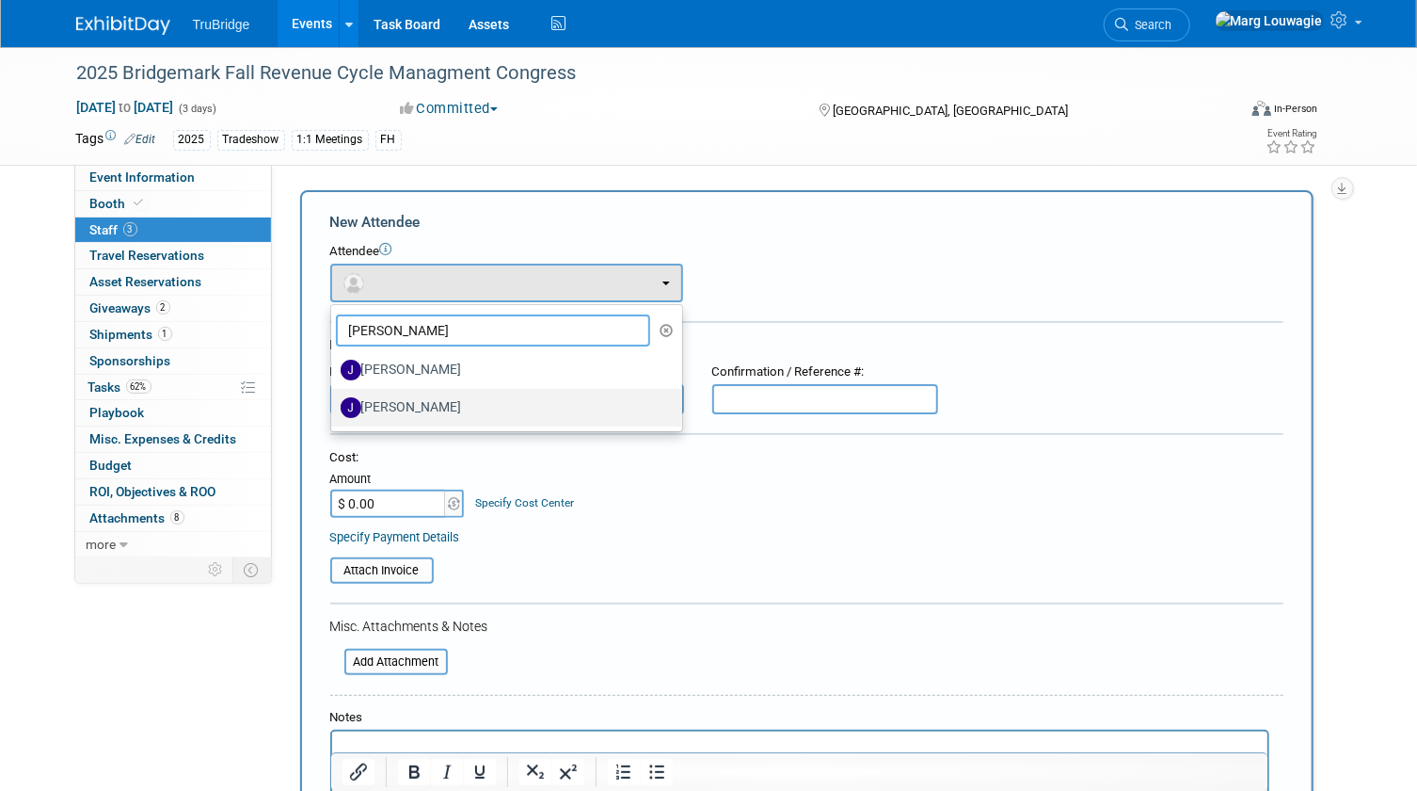
type input "jEFF"
click at [435, 400] on label "[PERSON_NAME]" at bounding box center [502, 407] width 323 height 30
click at [334, 400] on input "[PERSON_NAME]" at bounding box center [328, 405] width 12 height 12
select select "1a17d5e0-5391-4d89-9d11-eba27dab6b0b"
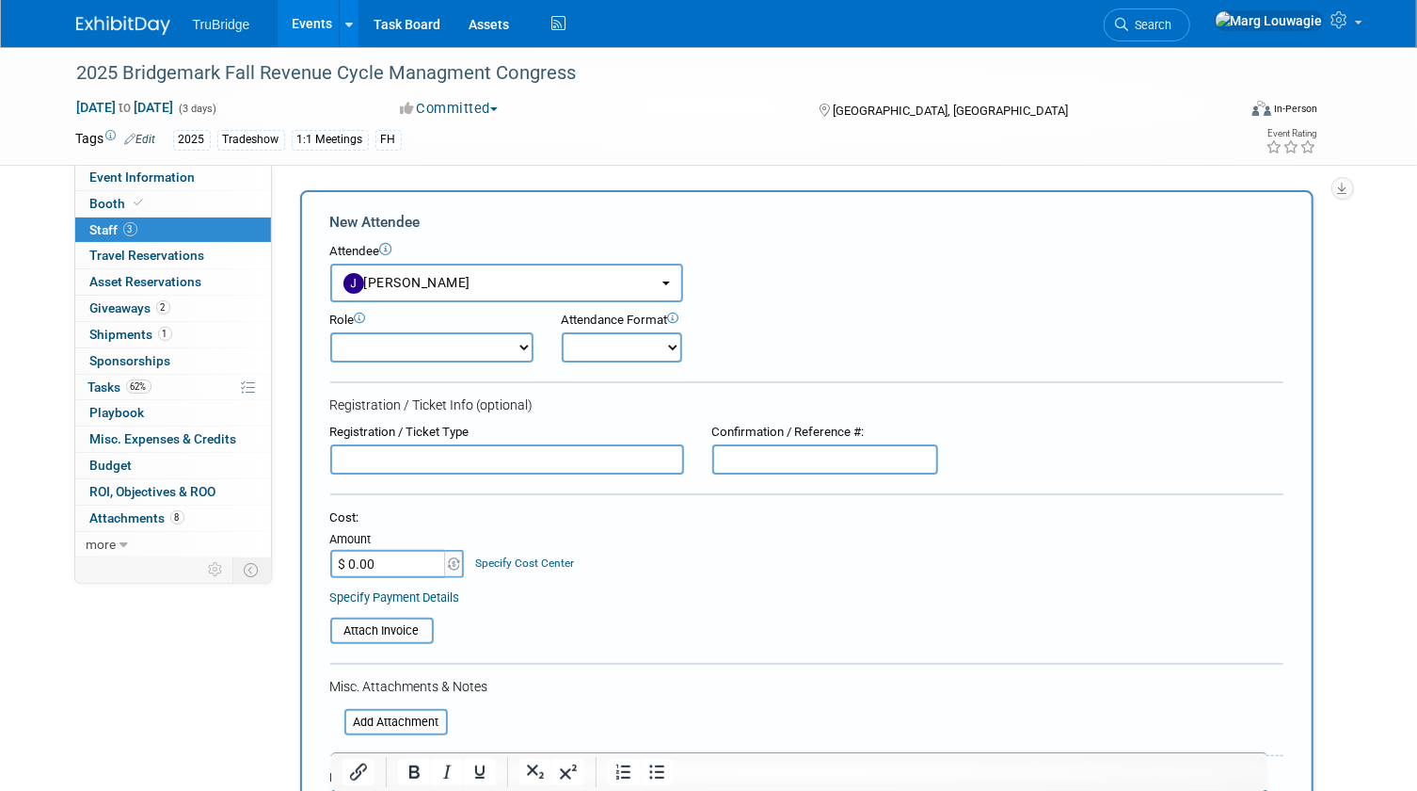
click at [408, 348] on select "Demonstrator Host Leadership Marketing Planner Presenter Sales Representative" at bounding box center [431, 347] width 203 height 30
select select "4"
click at [330, 332] on select "Demonstrator Host Leadership Marketing Planner Presenter Sales Representative" at bounding box center [431, 347] width 203 height 30
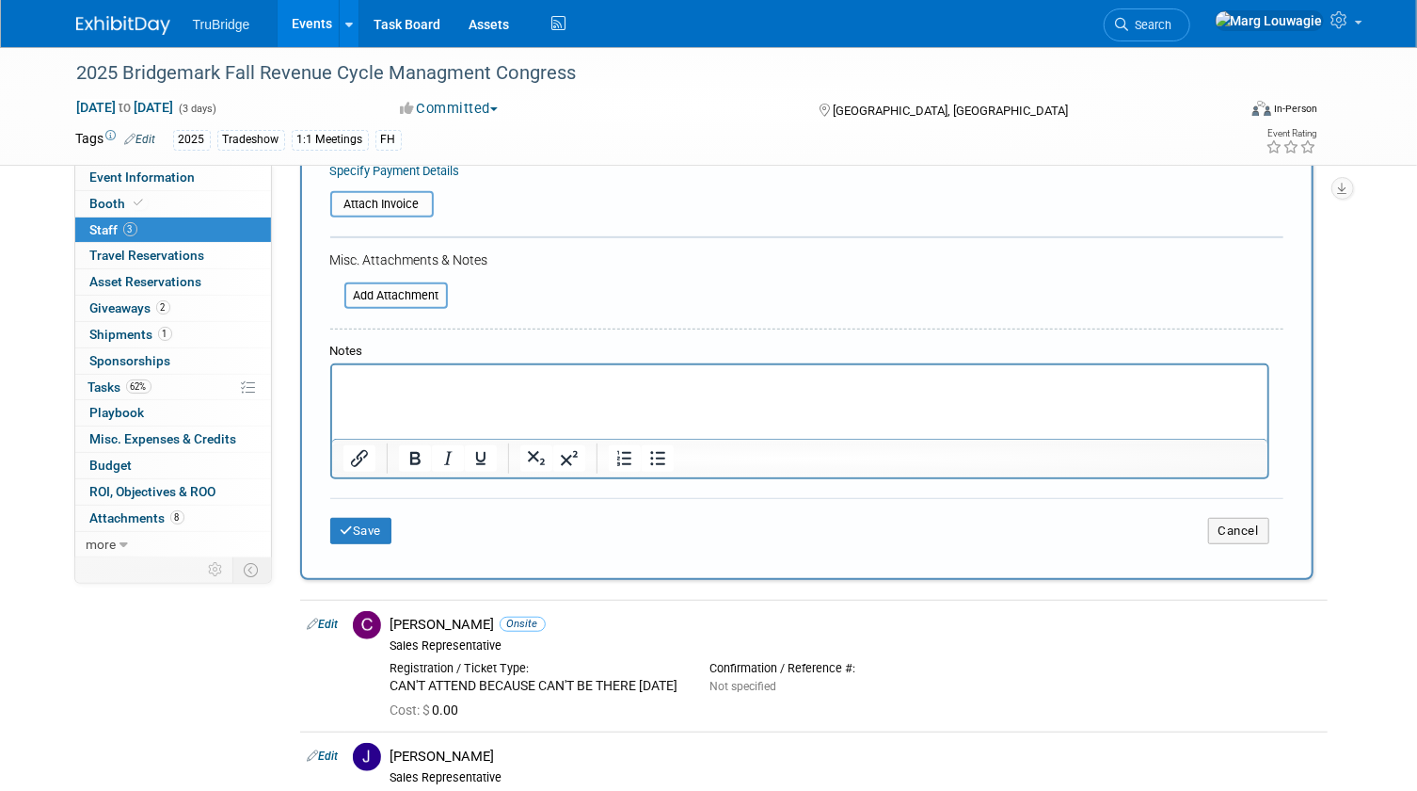
scroll to position [427, 0]
click at [380, 506] on div "Save Cancel" at bounding box center [806, 527] width 953 height 60
click at [380, 518] on button "Save" at bounding box center [361, 530] width 62 height 26
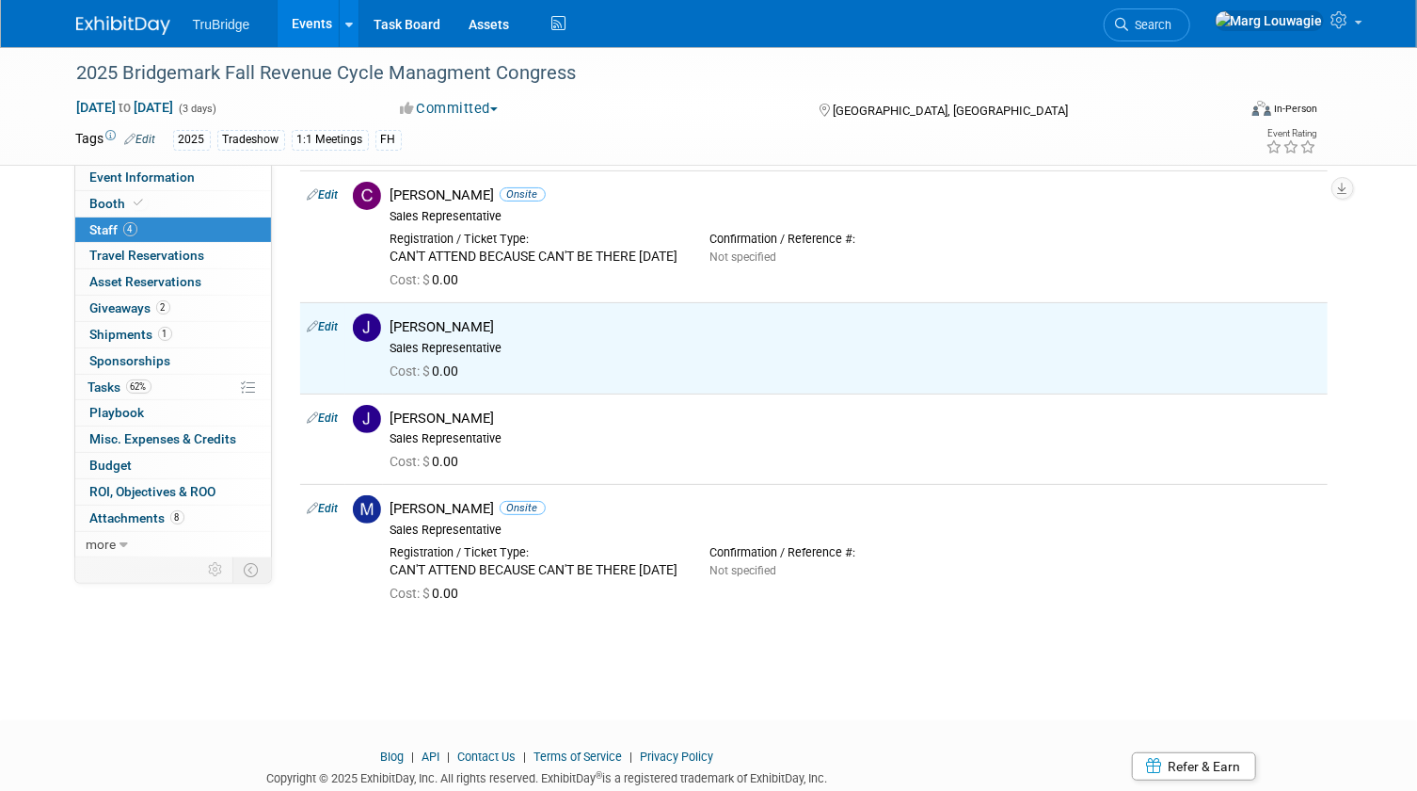
scroll to position [0, 0]
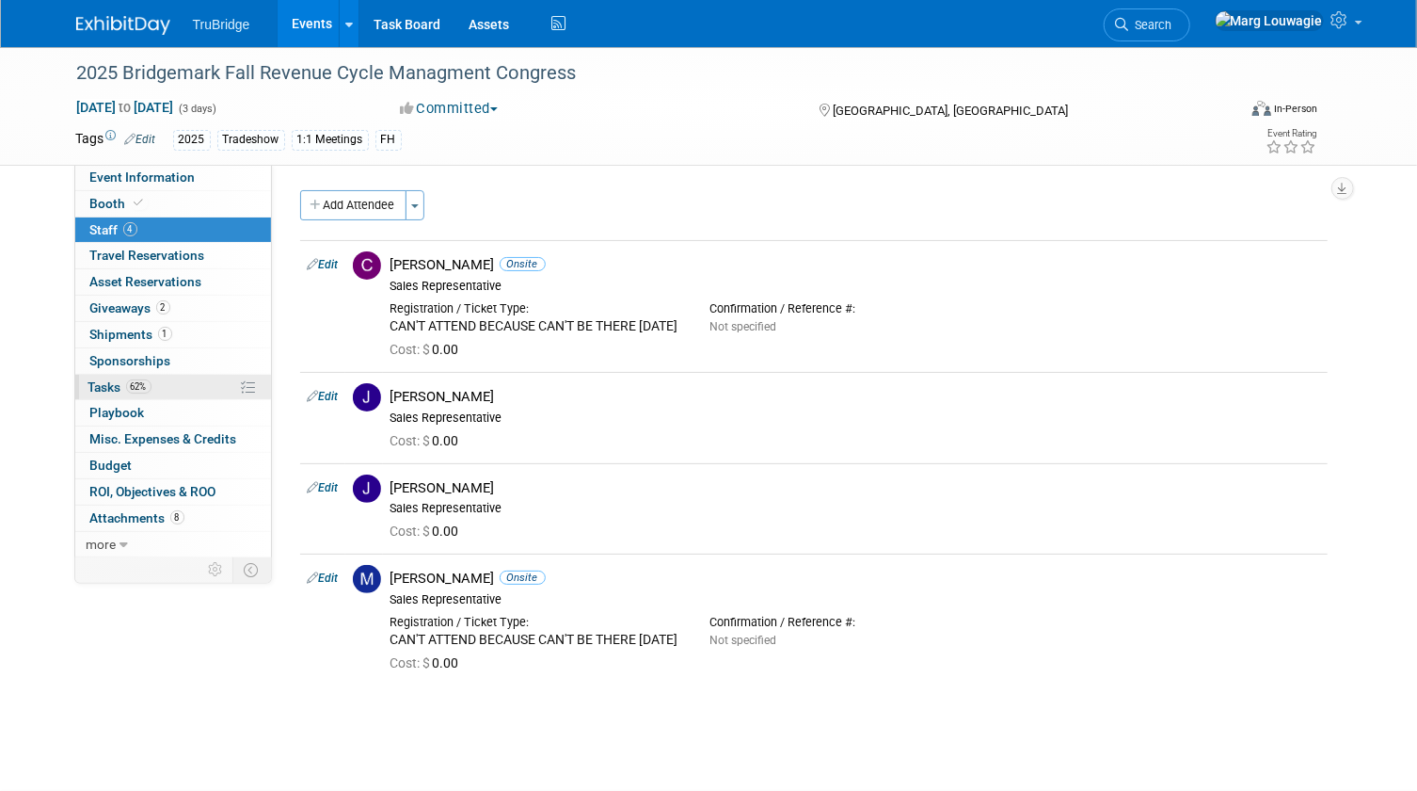
drag, startPoint x: 100, startPoint y: 388, endPoint x: 106, endPoint y: 379, distance: 10.7
click at [100, 388] on span "Tasks 62%" at bounding box center [119, 386] width 63 height 15
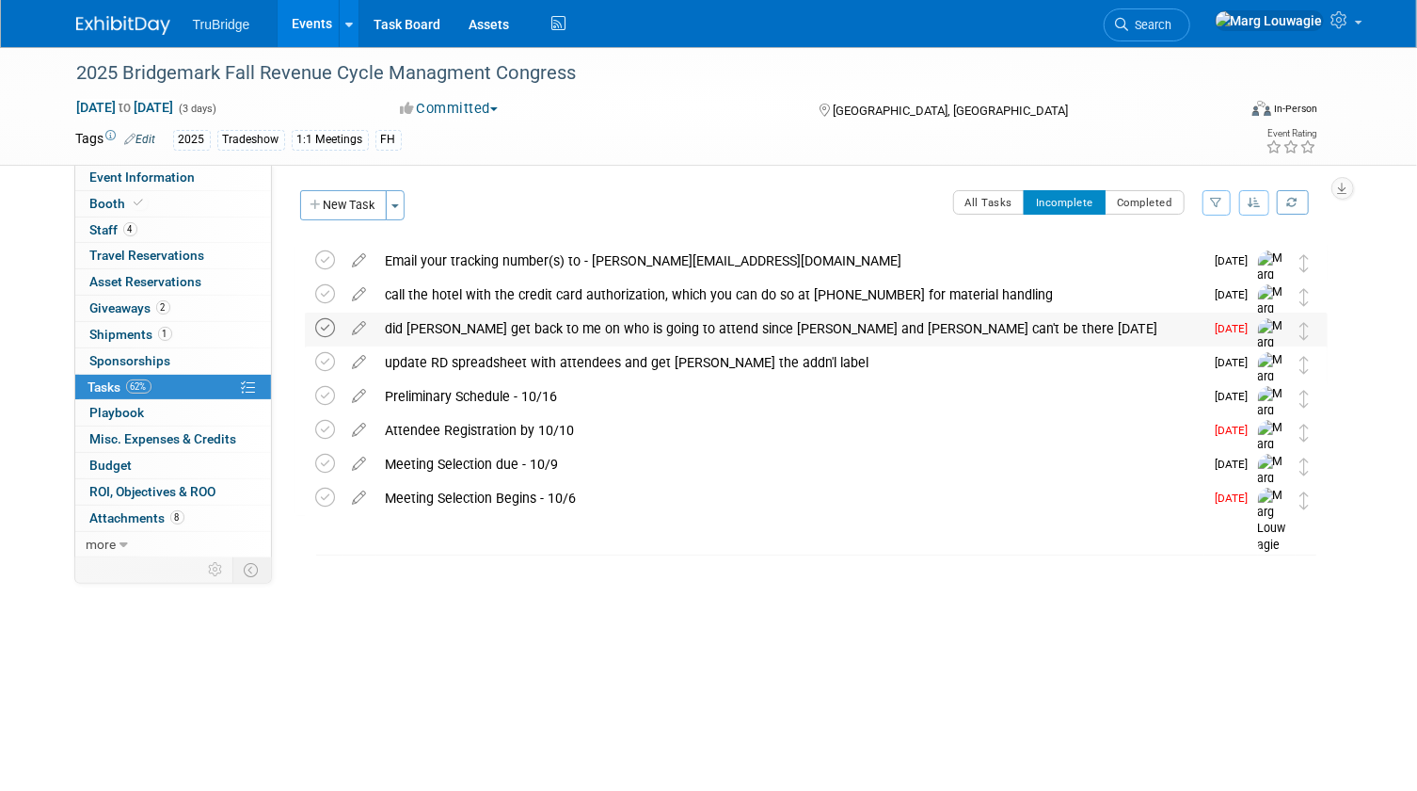
click at [329, 328] on icon at bounding box center [326, 328] width 20 height 20
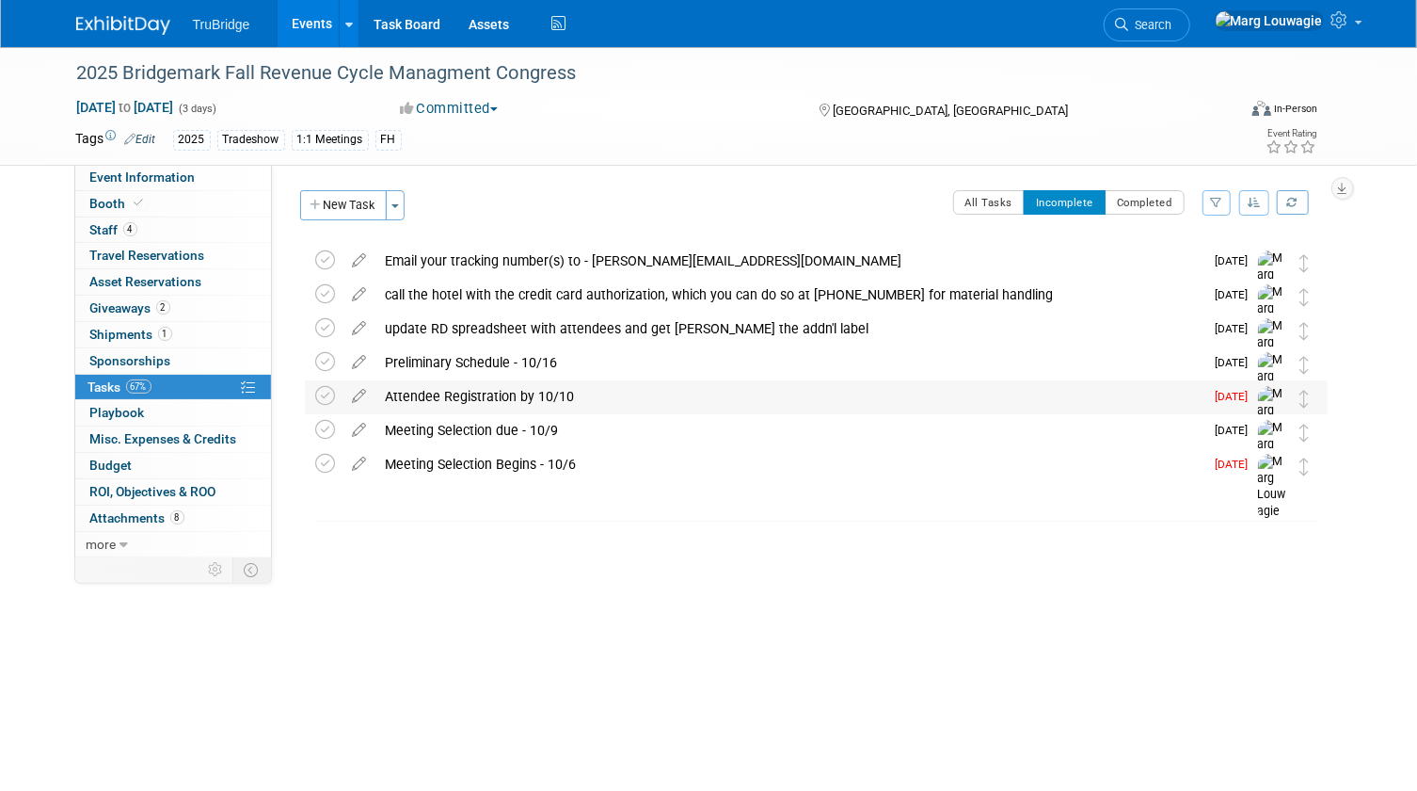
click at [501, 394] on div "Attendee Registration by 10/10" at bounding box center [790, 396] width 828 height 32
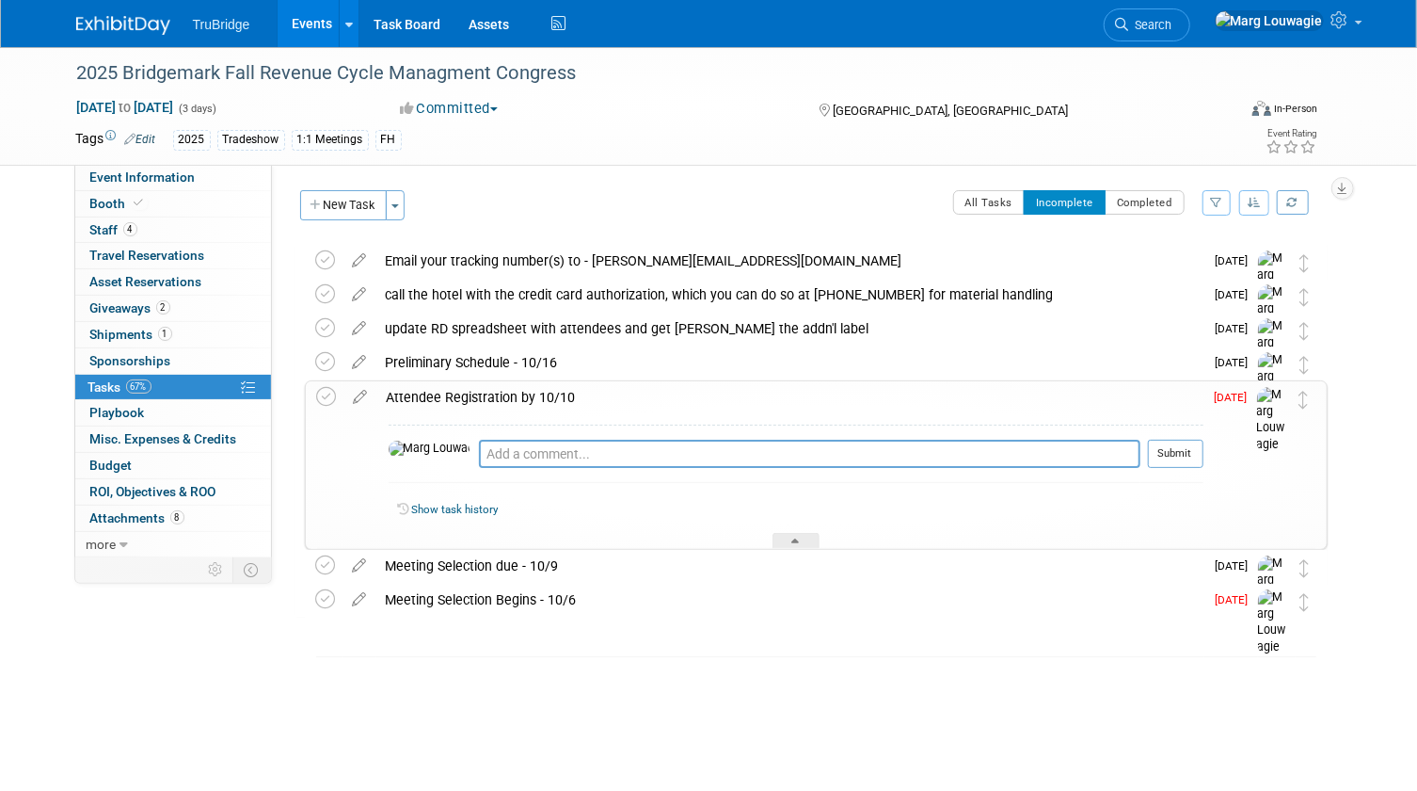
click at [501, 394] on div "Attendee Registration by 10/10" at bounding box center [790, 397] width 826 height 32
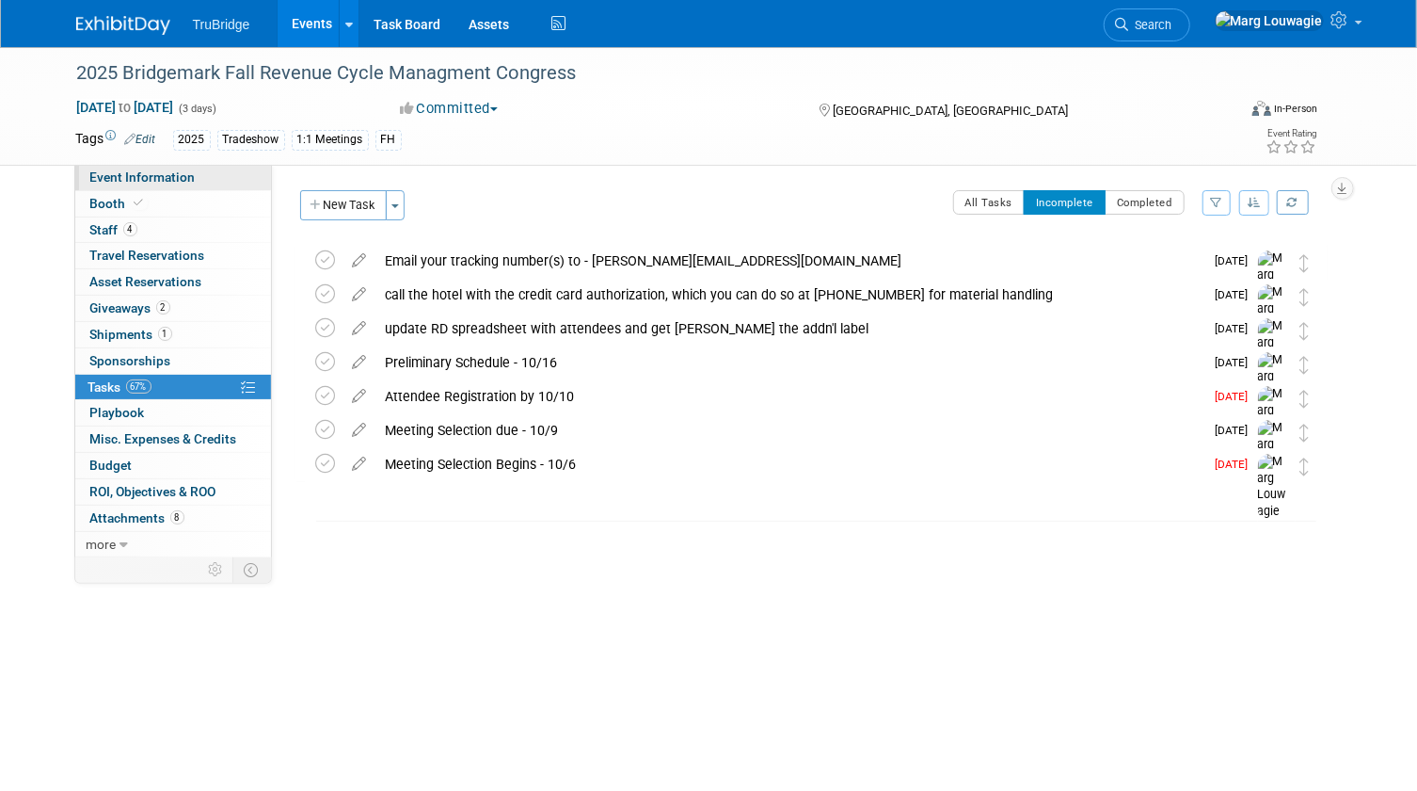
click at [136, 178] on span "Event Information" at bounding box center [142, 176] width 105 height 15
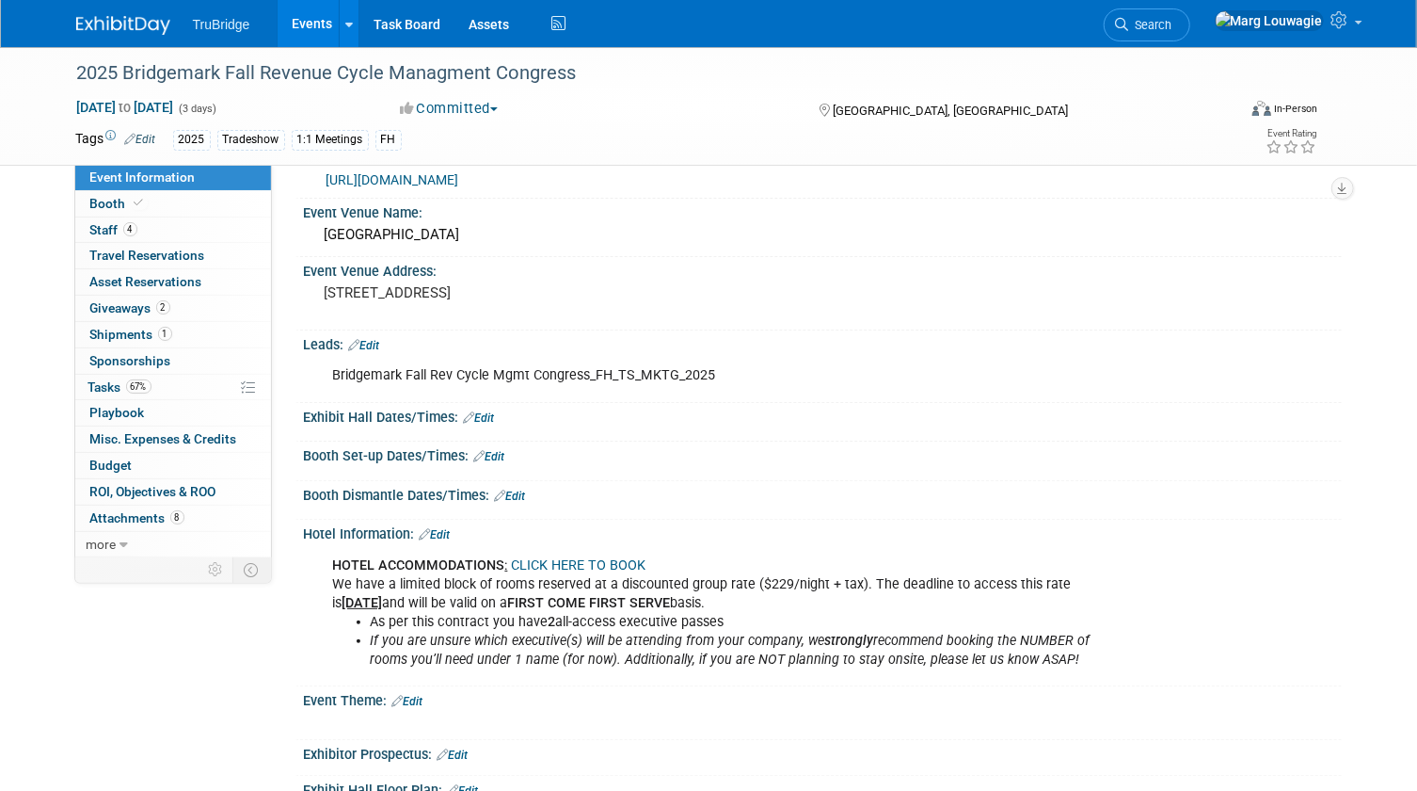
scroll to position [85, 0]
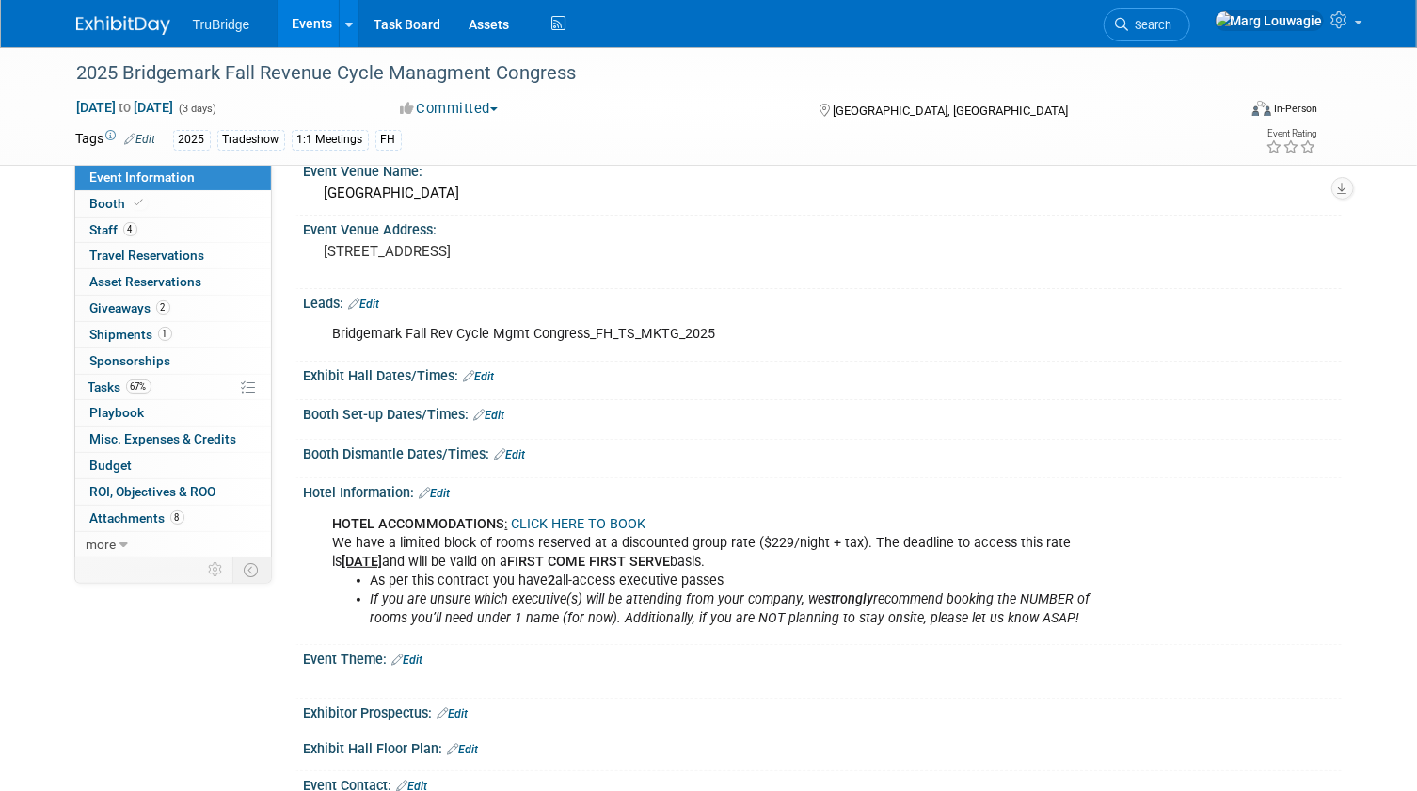
drag, startPoint x: 1214, startPoint y: 23, endPoint x: 1214, endPoint y: 37, distance: 14.1
click at [1173, 23] on span "Search" at bounding box center [1150, 25] width 43 height 14
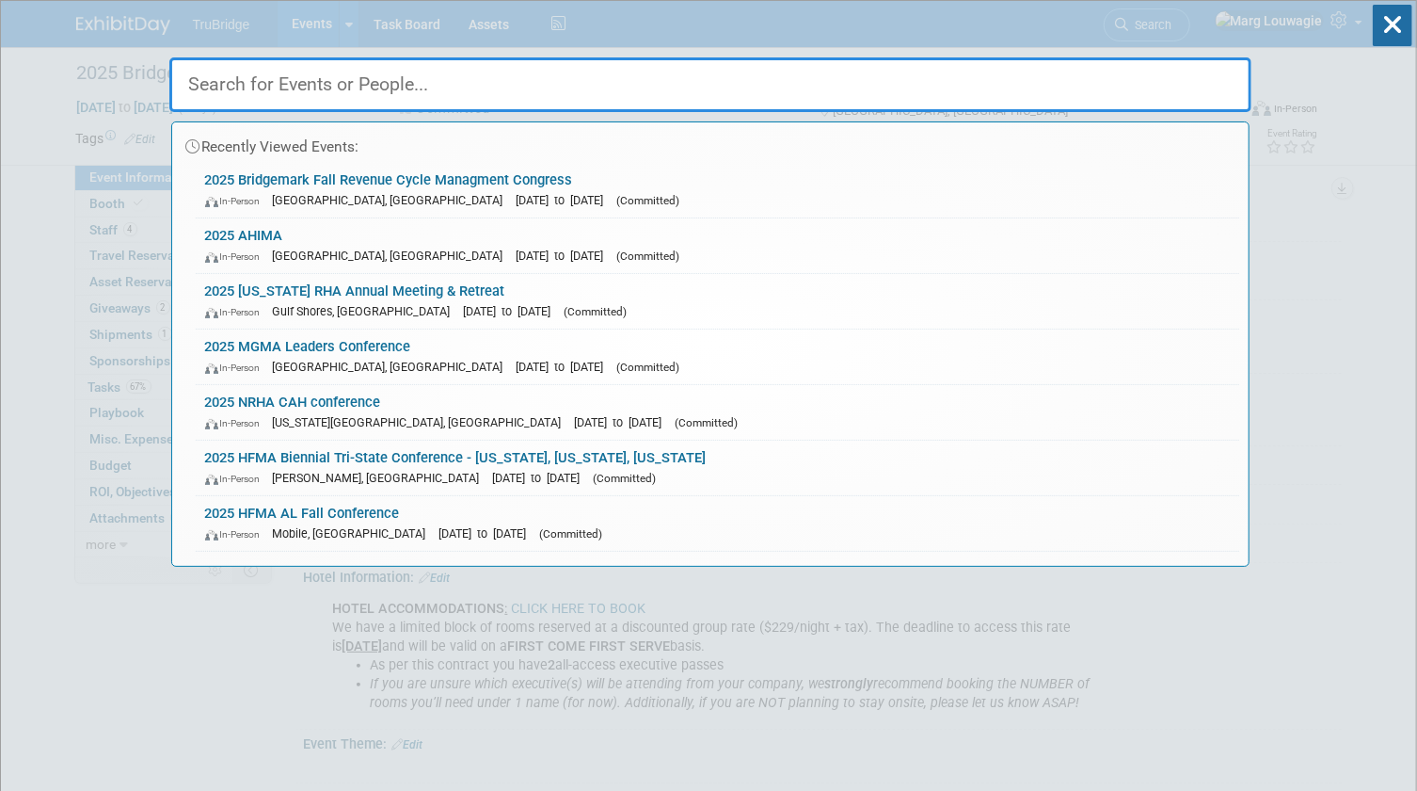
click at [1198, 77] on input "text" at bounding box center [710, 84] width 1082 height 55
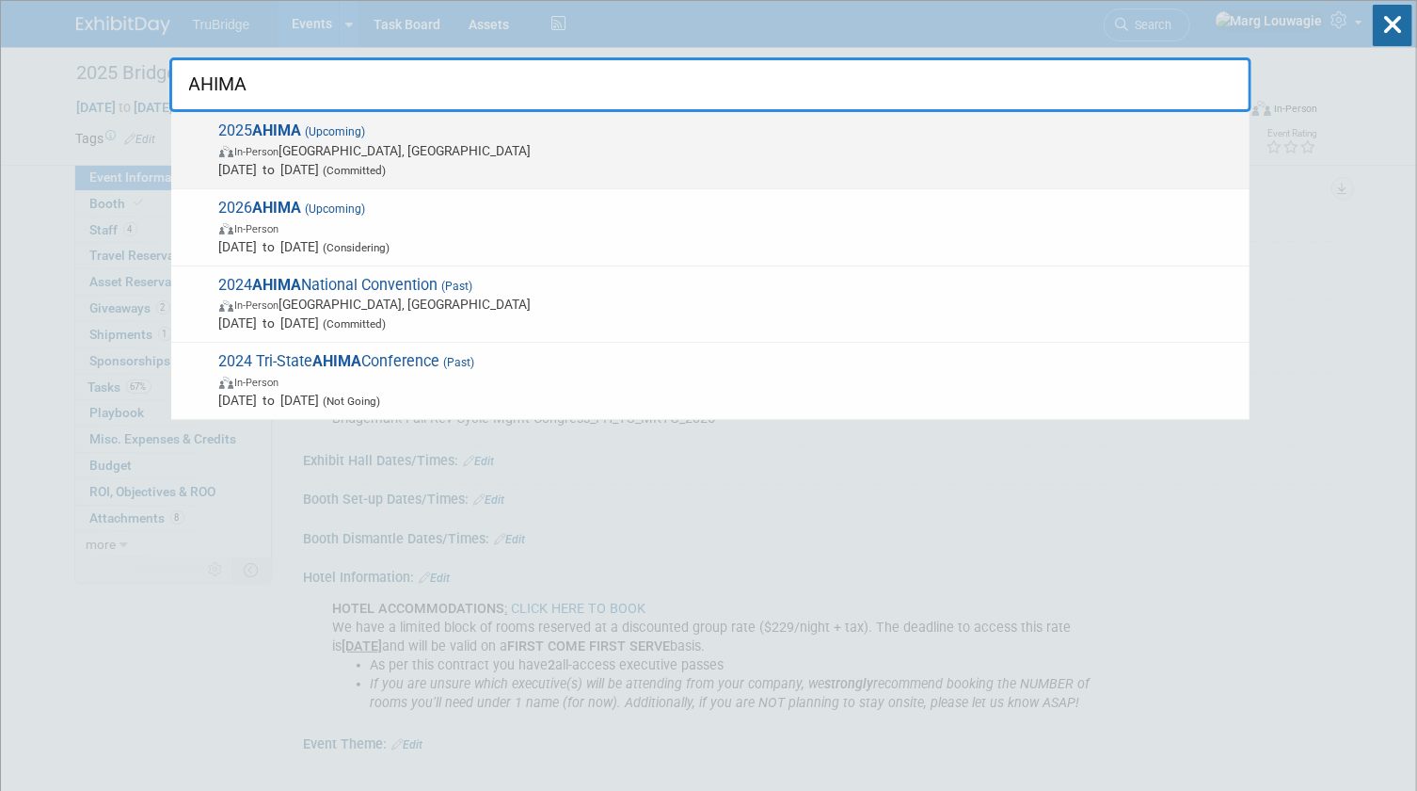
type input "AHIMA"
click at [311, 152] on span "In-Person Minneapolis, MN" at bounding box center [729, 150] width 1021 height 19
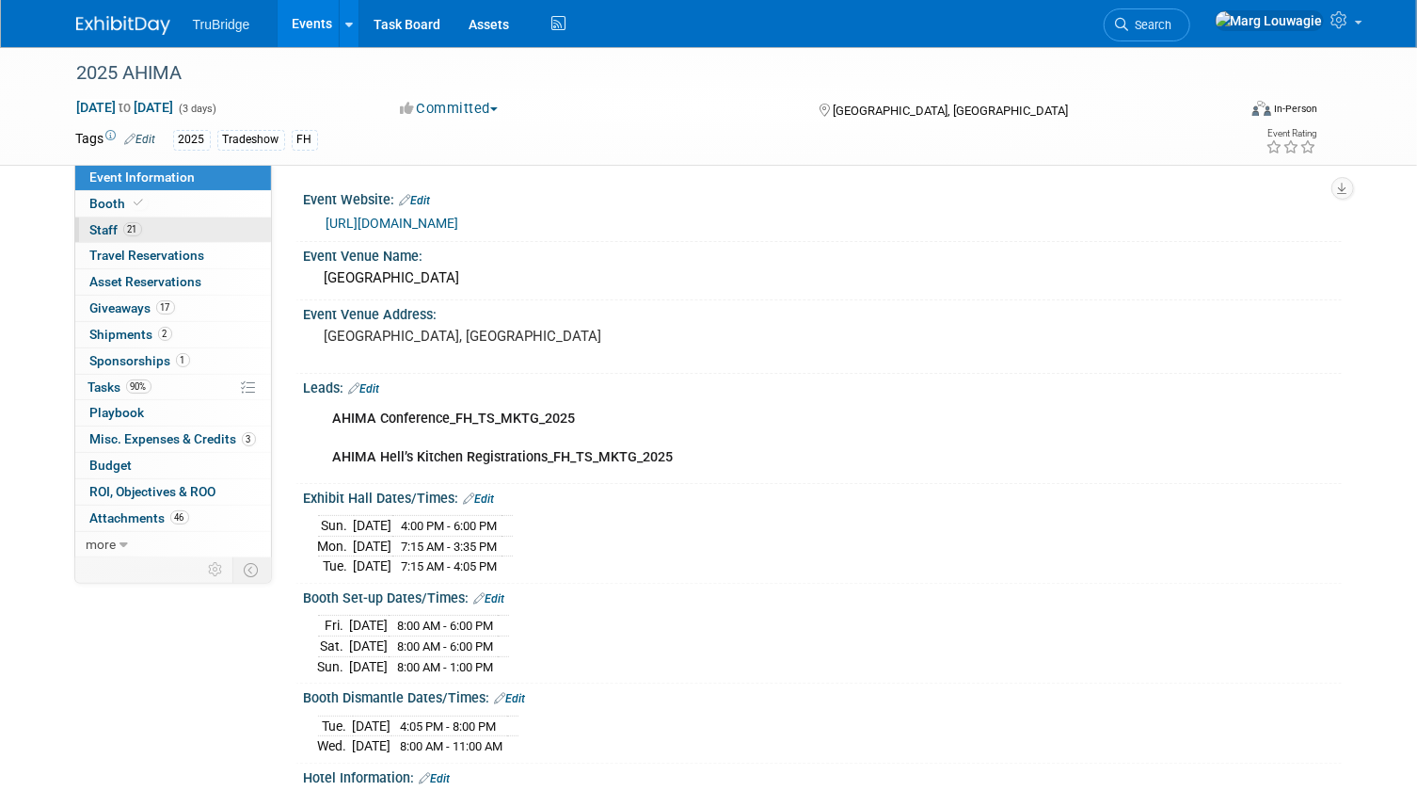
click at [174, 229] on link "21 Staff 21" at bounding box center [173, 229] width 196 height 25
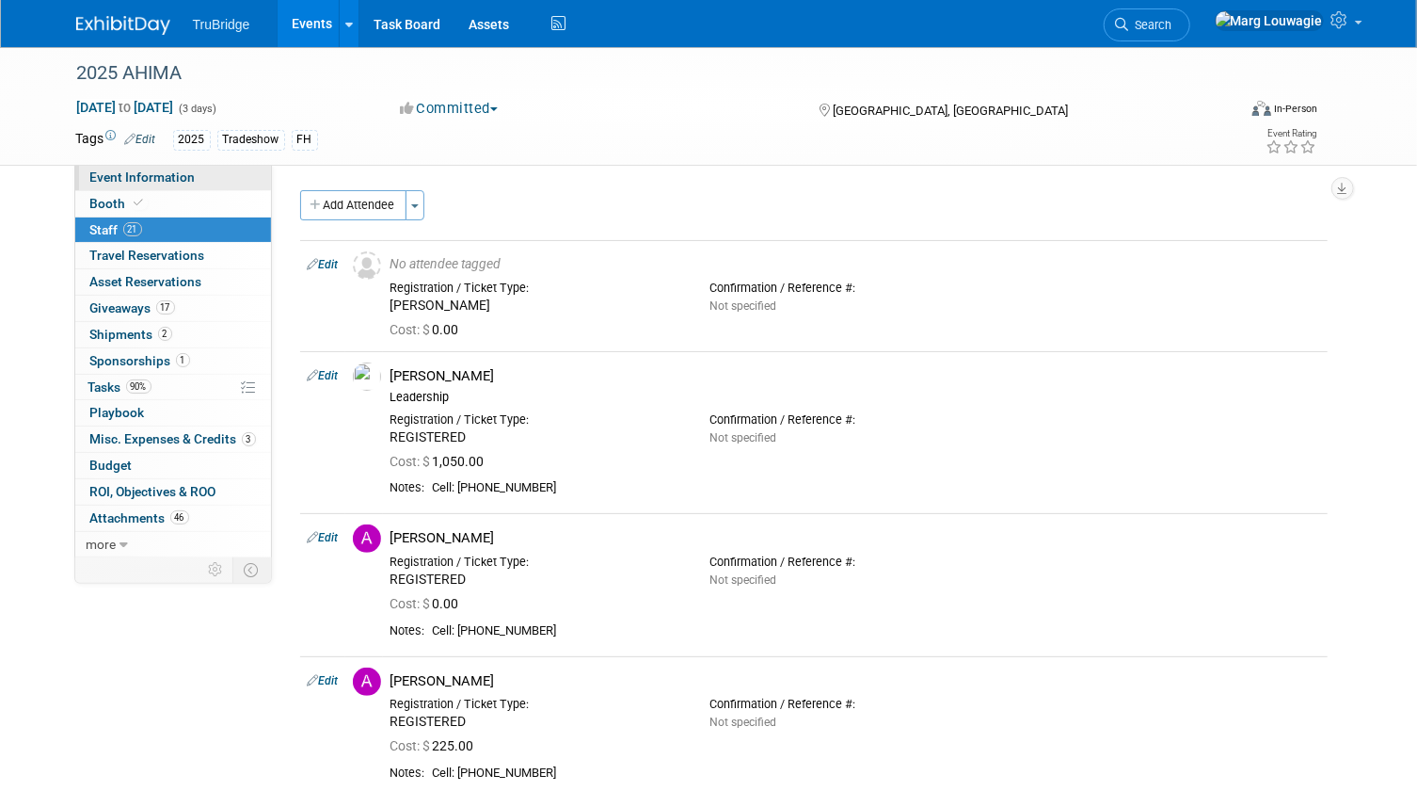
click at [170, 178] on span "Event Information" at bounding box center [142, 176] width 105 height 15
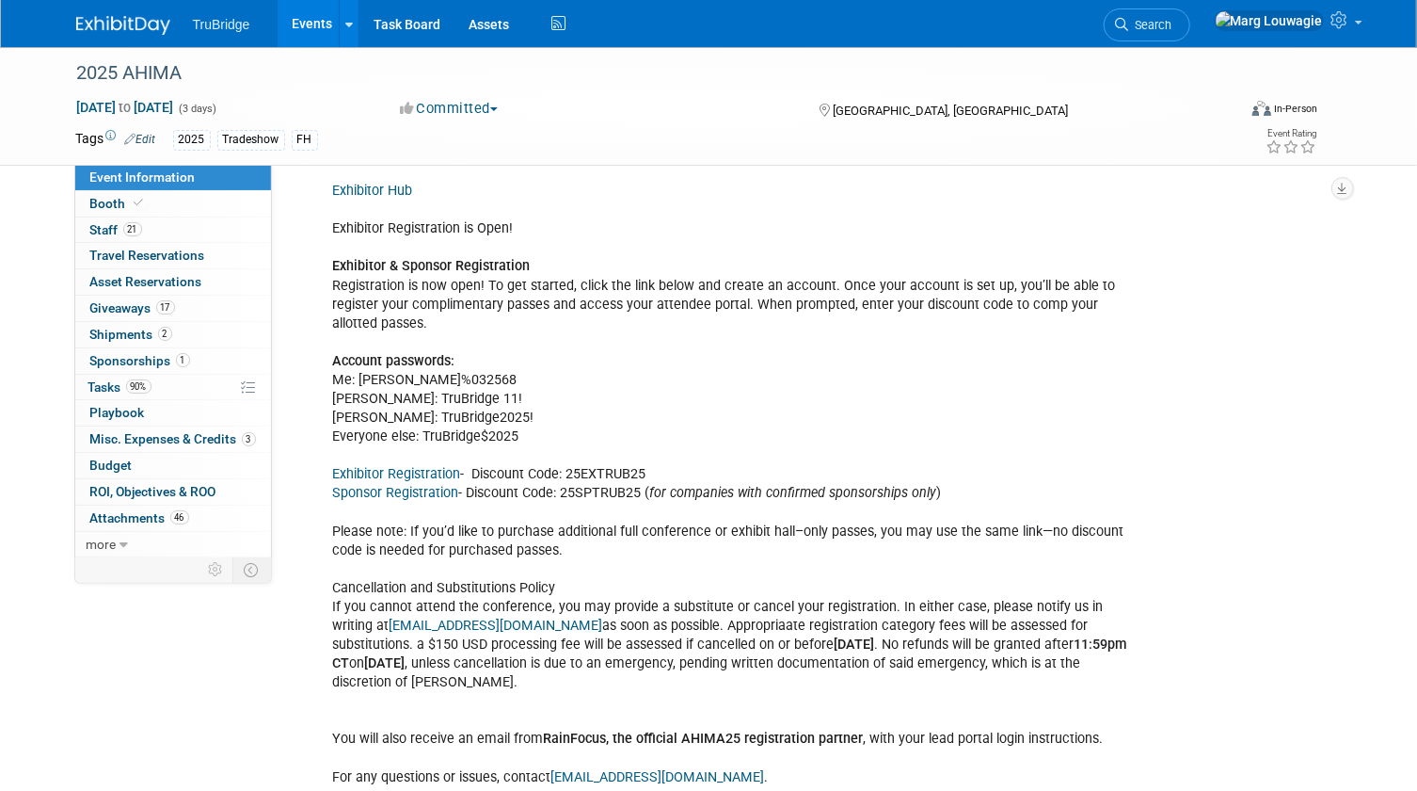
scroll to position [2567, 0]
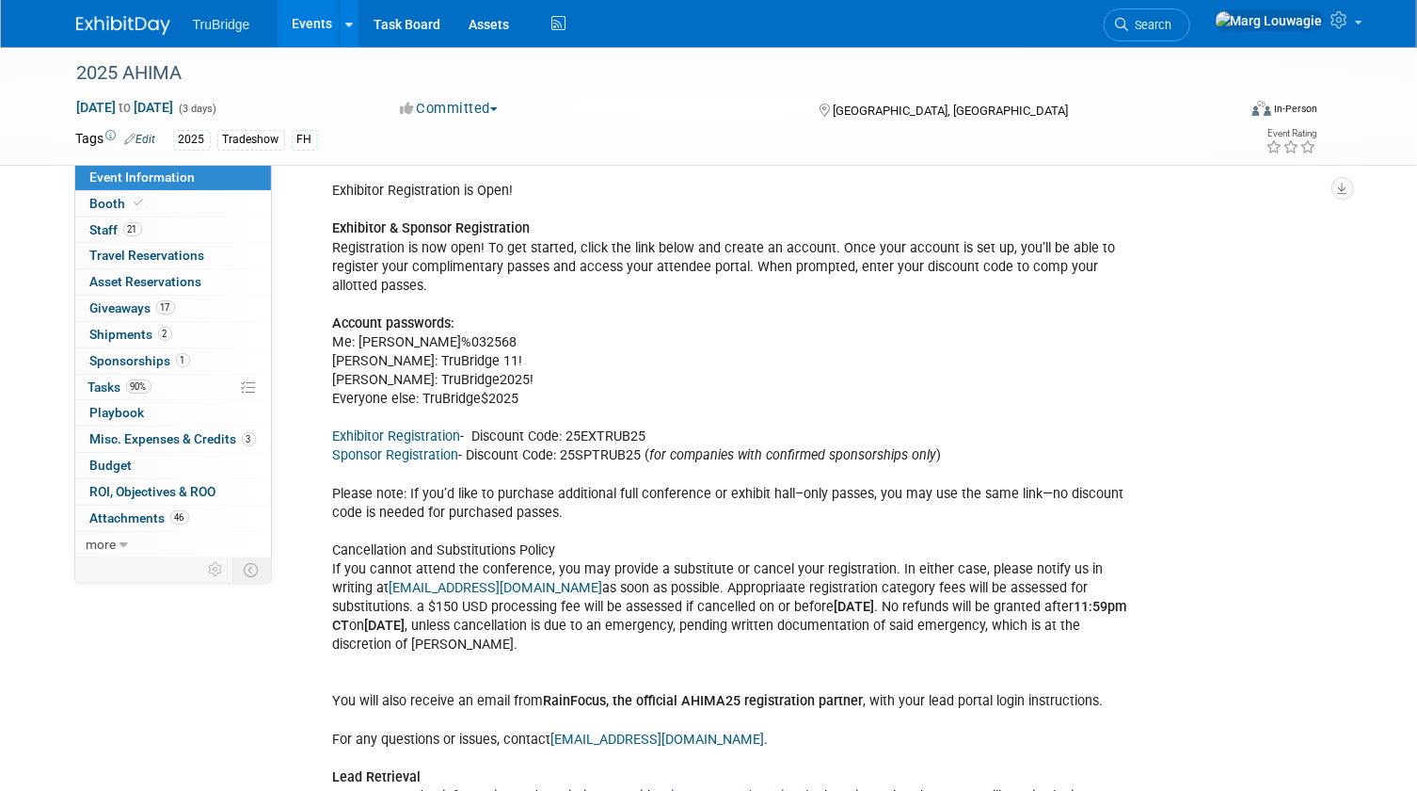
click at [434, 447] on link "Sponsor Registration" at bounding box center [396, 455] width 126 height 16
drag, startPoint x: 566, startPoint y: 406, endPoint x: 653, endPoint y: 406, distance: 87.5
click at [653, 406] on div "Your company’s appointment time is as follows: Company Name: TruBridge Appointm…" at bounding box center [730, 531] width 821 height 1285
drag, startPoint x: 653, startPoint y: 406, endPoint x: 637, endPoint y: 407, distance: 16.0
copy div "25EXTRUB25"
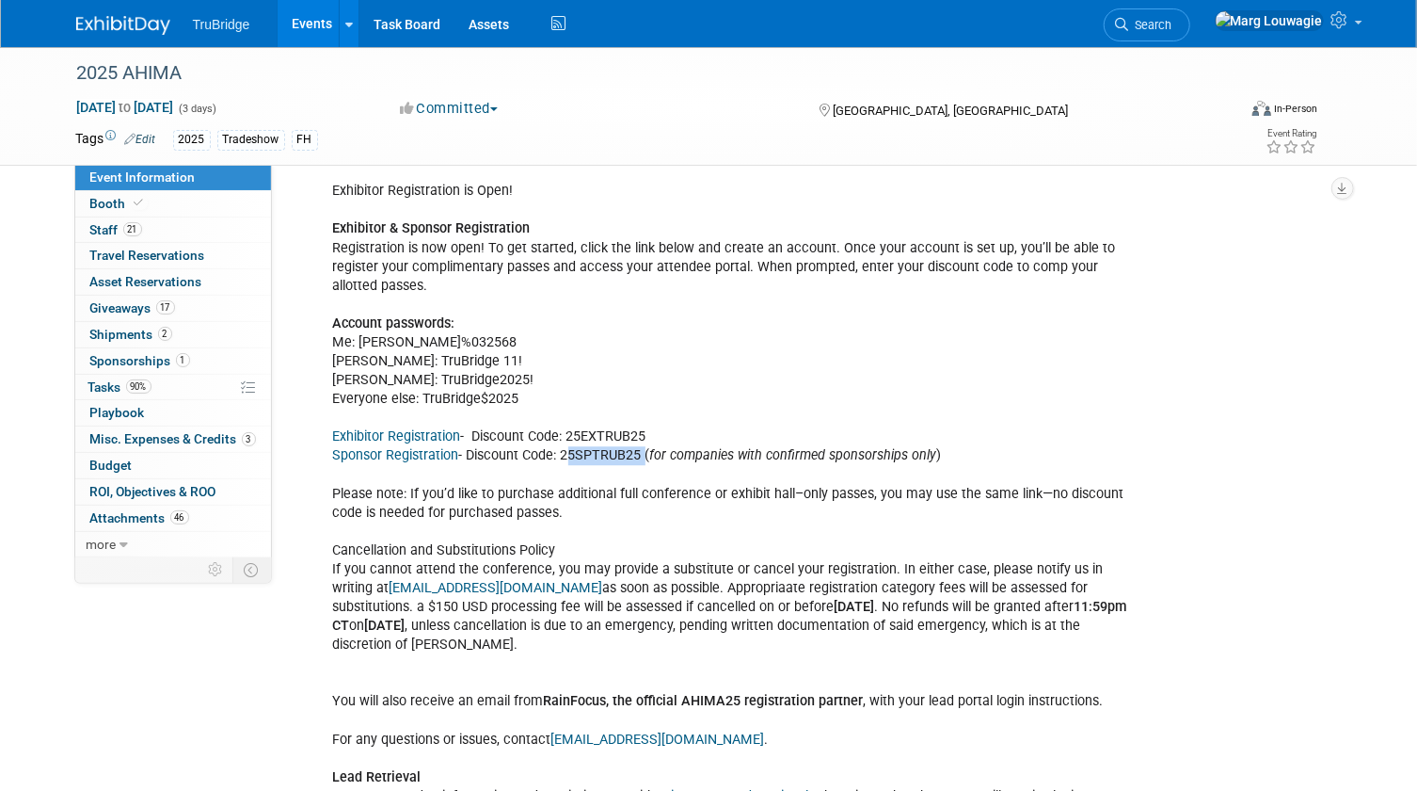
drag, startPoint x: 563, startPoint y: 426, endPoint x: 643, endPoint y: 429, distance: 80.1
click at [643, 429] on div "Your company’s appointment time is as follows: Company Name: TruBridge Appointm…" at bounding box center [730, 531] width 821 height 1285
drag, startPoint x: 643, startPoint y: 429, endPoint x: 616, endPoint y: 431, distance: 26.4
copy div "25SPTRUB25"
click at [750, 329] on div "Your company’s appointment time is as follows: Company Name: TruBridge Appointm…" at bounding box center [730, 531] width 821 height 1285
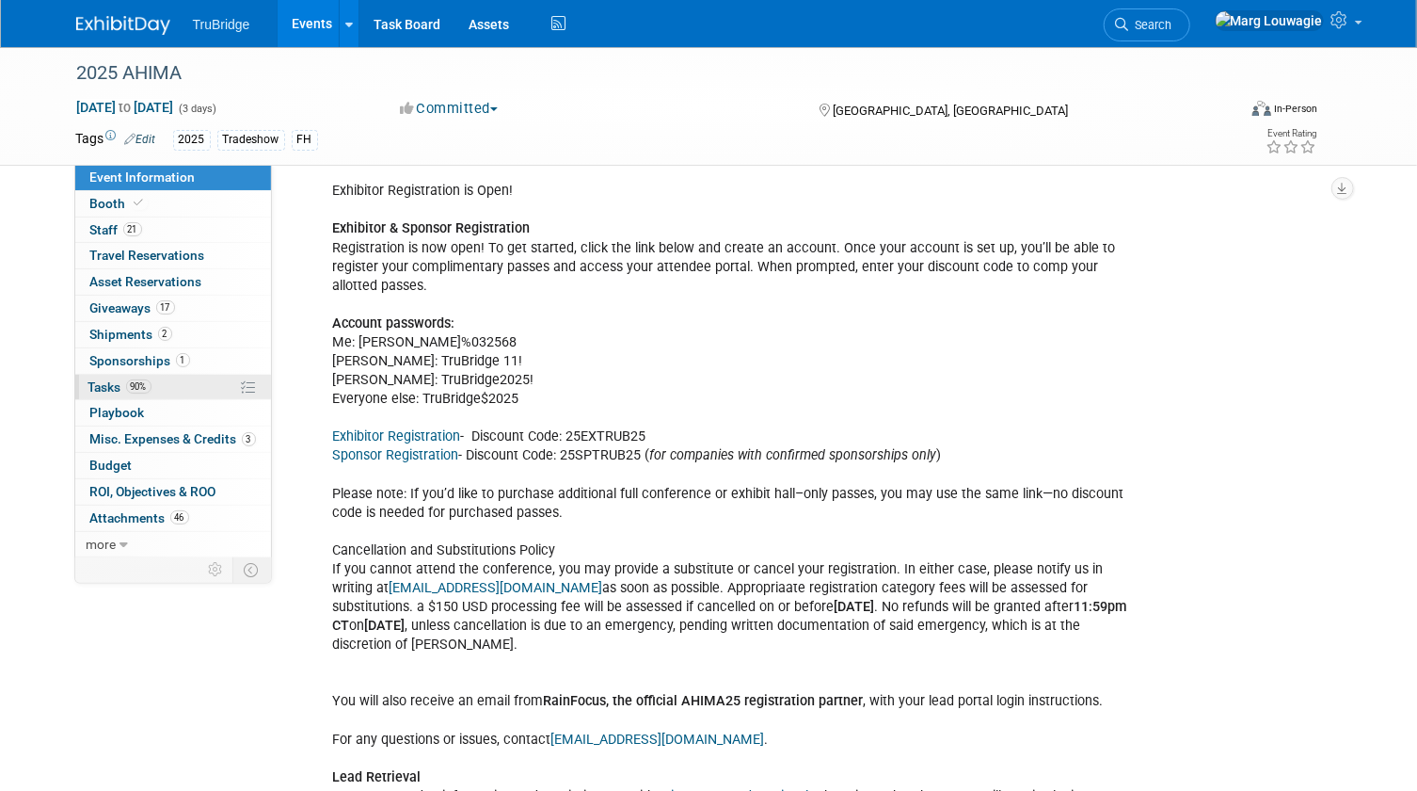
click at [104, 386] on span "Tasks 90%" at bounding box center [119, 386] width 63 height 15
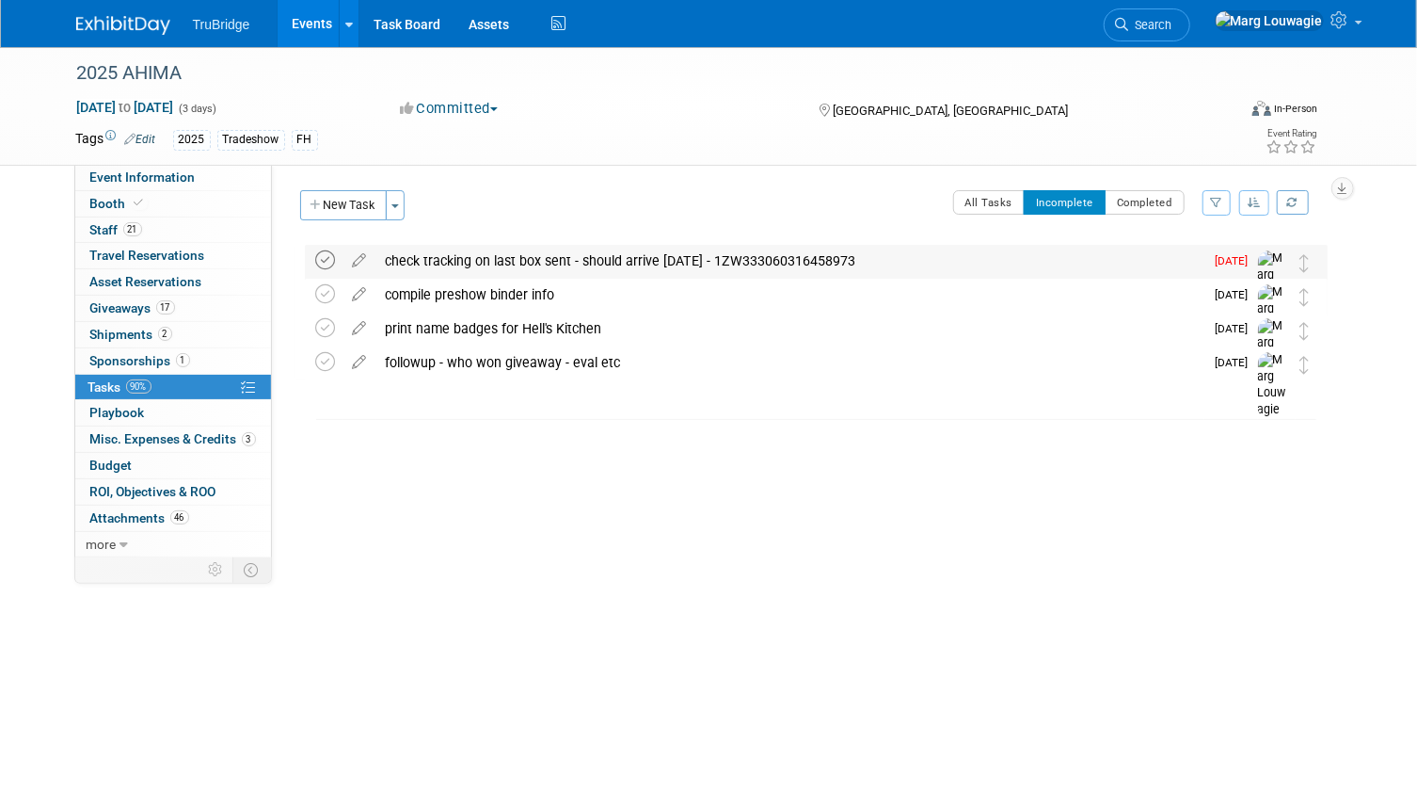
click at [321, 254] on icon at bounding box center [326, 260] width 20 height 20
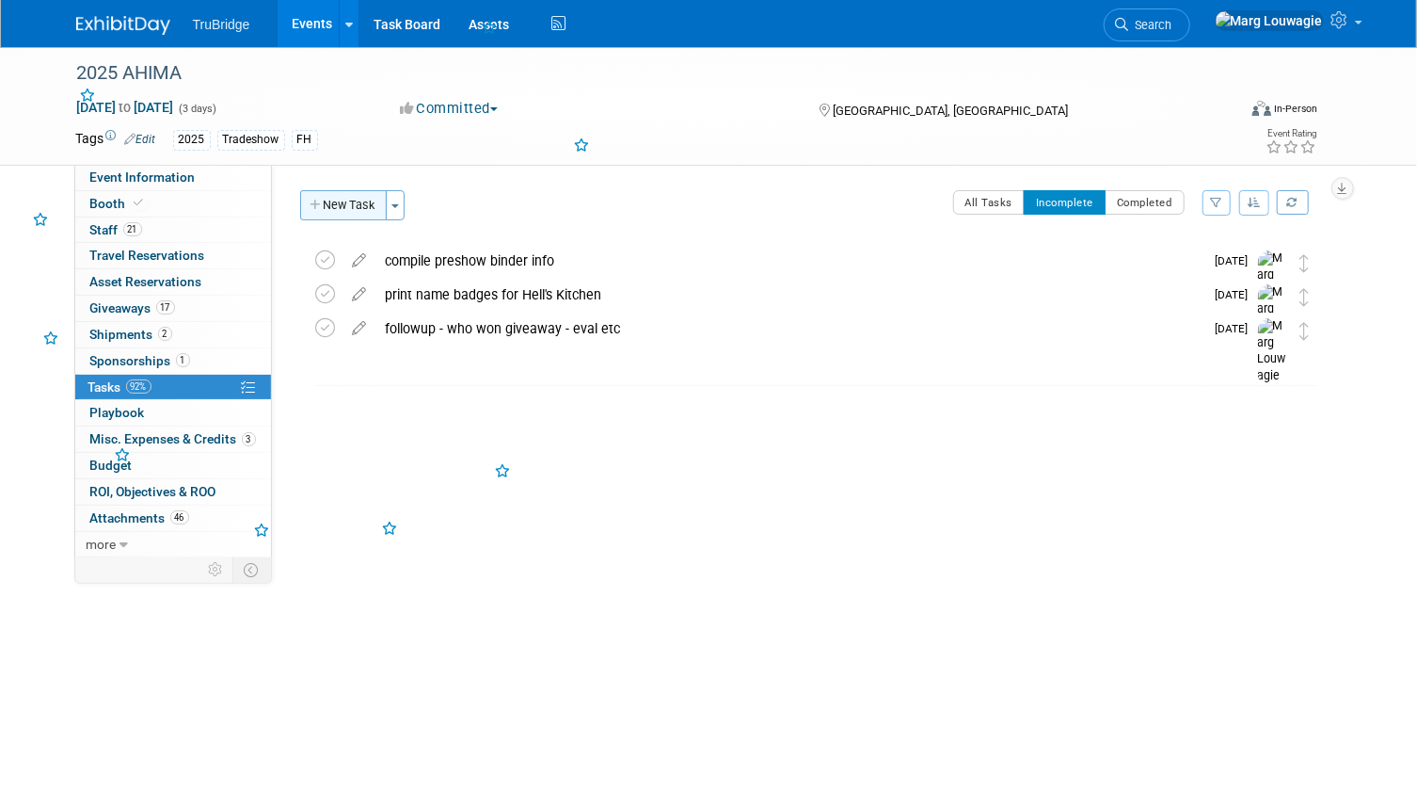
click at [341, 197] on button "New Task" at bounding box center [343, 205] width 87 height 30
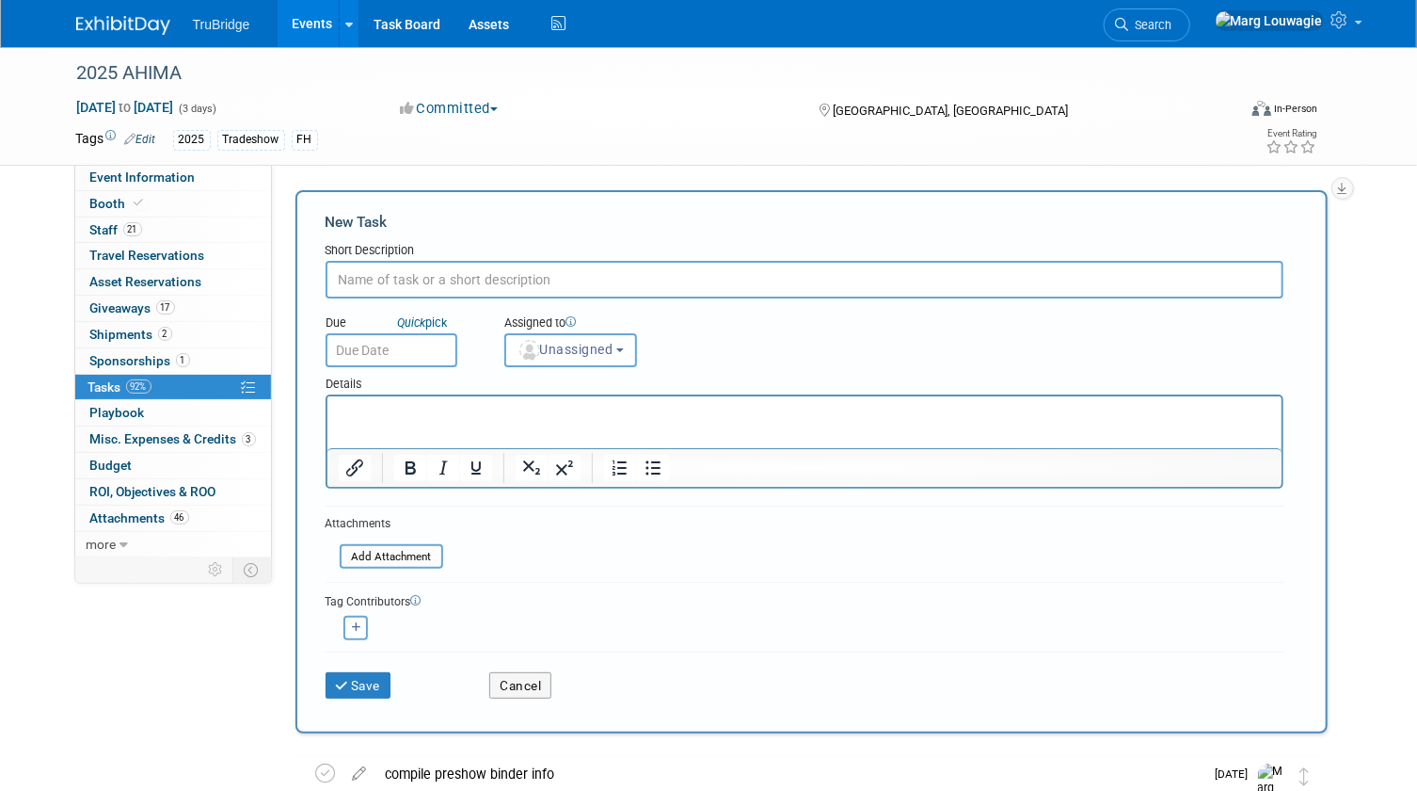
click at [438, 271] on input "text" at bounding box center [805, 280] width 958 height 38
type input "is Craig registered?"
click at [528, 341] on img "button" at bounding box center [530, 350] width 21 height 21
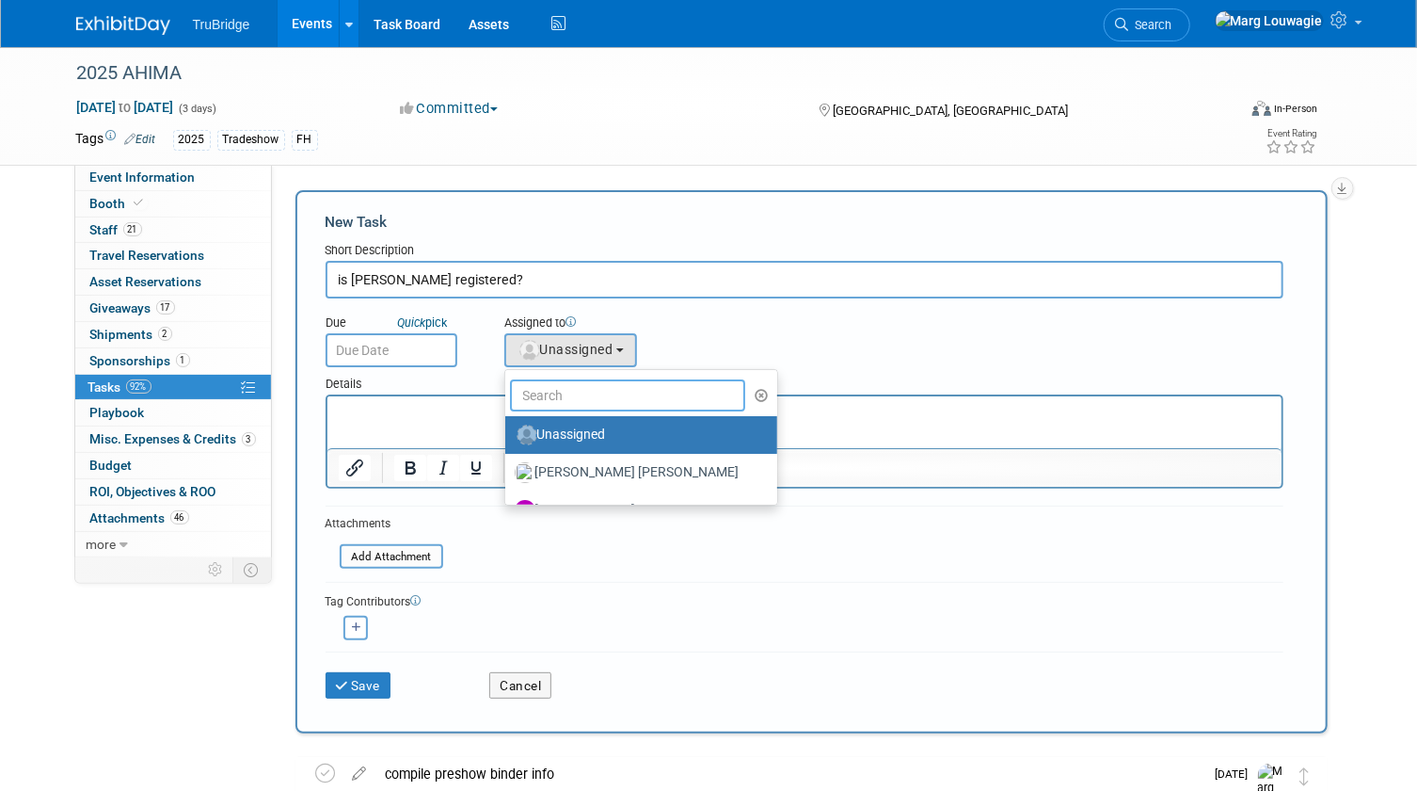
click at [622, 395] on input "text" at bounding box center [628, 395] width 236 height 32
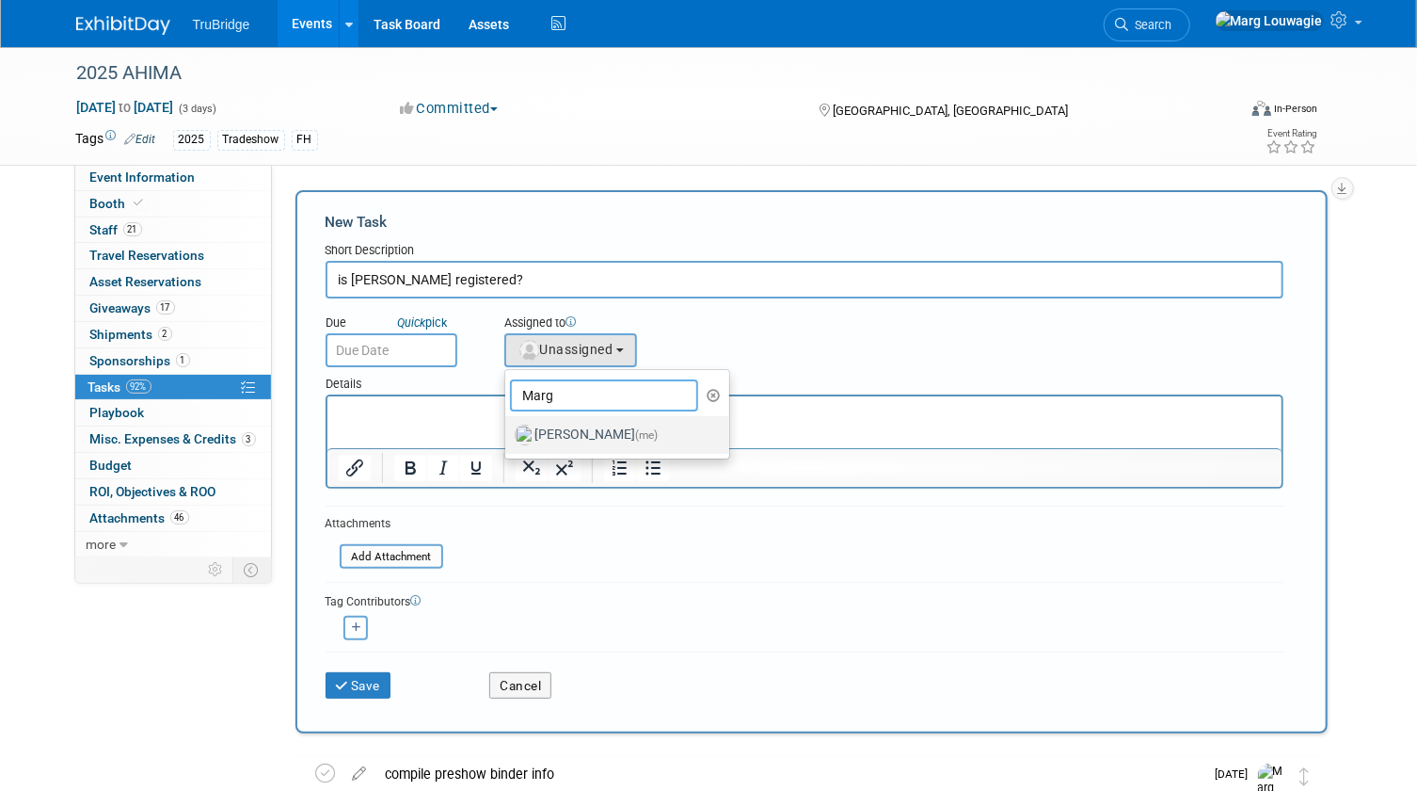
type input "Marg"
drag, startPoint x: 612, startPoint y: 424, endPoint x: 251, endPoint y: 24, distance: 538.5
click at [612, 424] on label "Marg Louwagie (me)" at bounding box center [613, 435] width 197 height 30
click at [508, 426] on input "Marg Louwagie (me)" at bounding box center [502, 432] width 12 height 12
select select "0abee163-1570-438d-a0ea-e9129f2ffbd7"
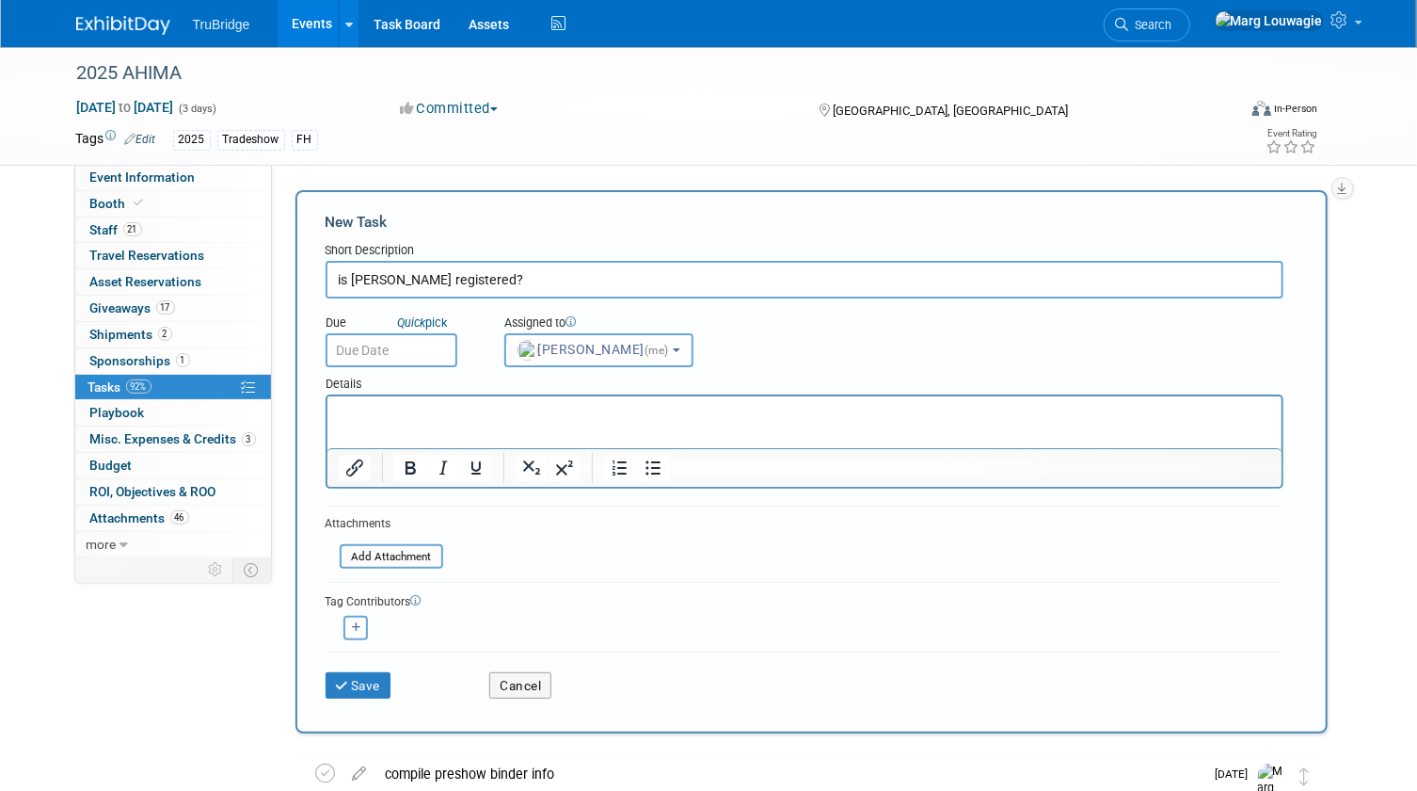
click at [443, 360] on body "TruBridge Events Add Event Bulk Upload Events Shareable Event Boards Recently V…" at bounding box center [708, 395] width 1417 height 791
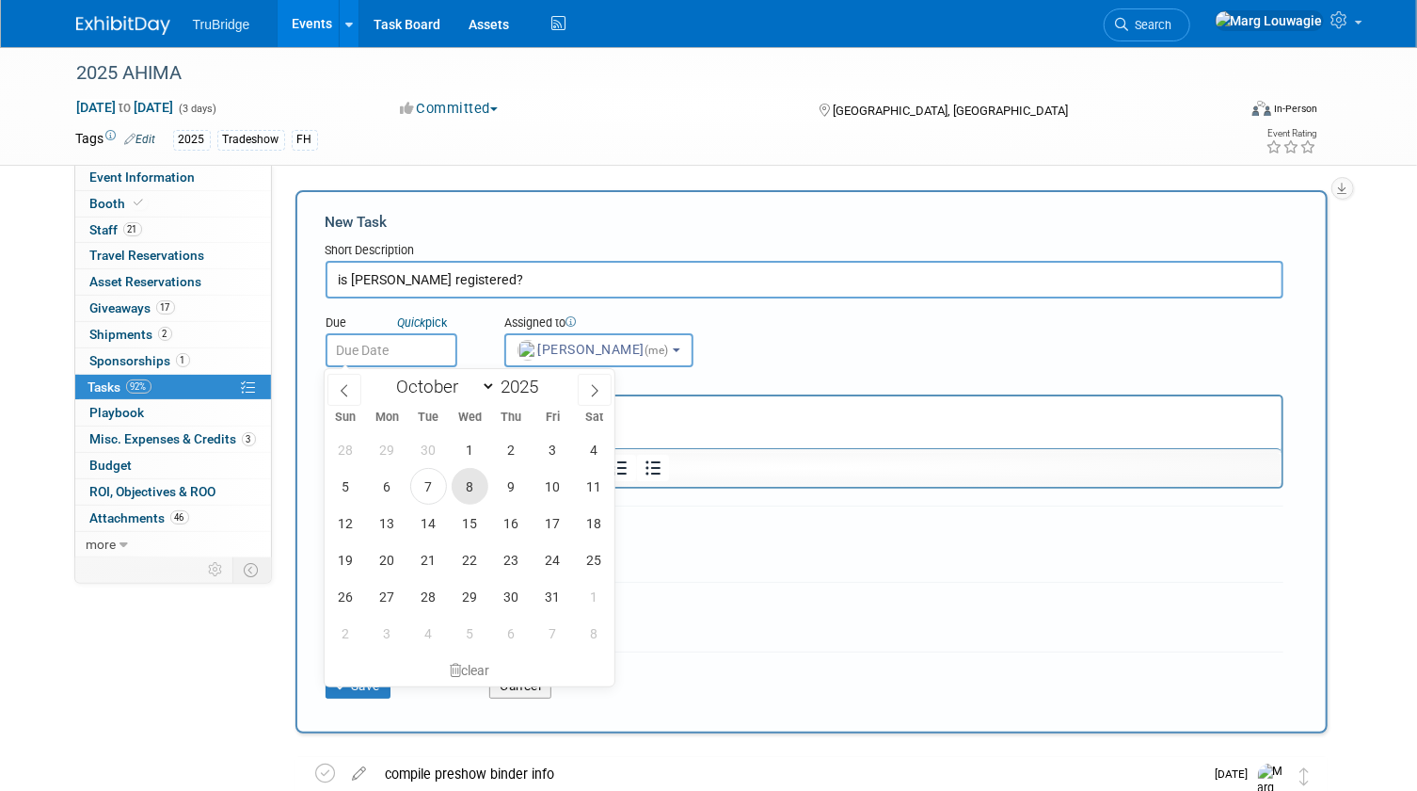
click at [460, 487] on span "8" at bounding box center [470, 486] width 37 height 37
type input "[DATE]"
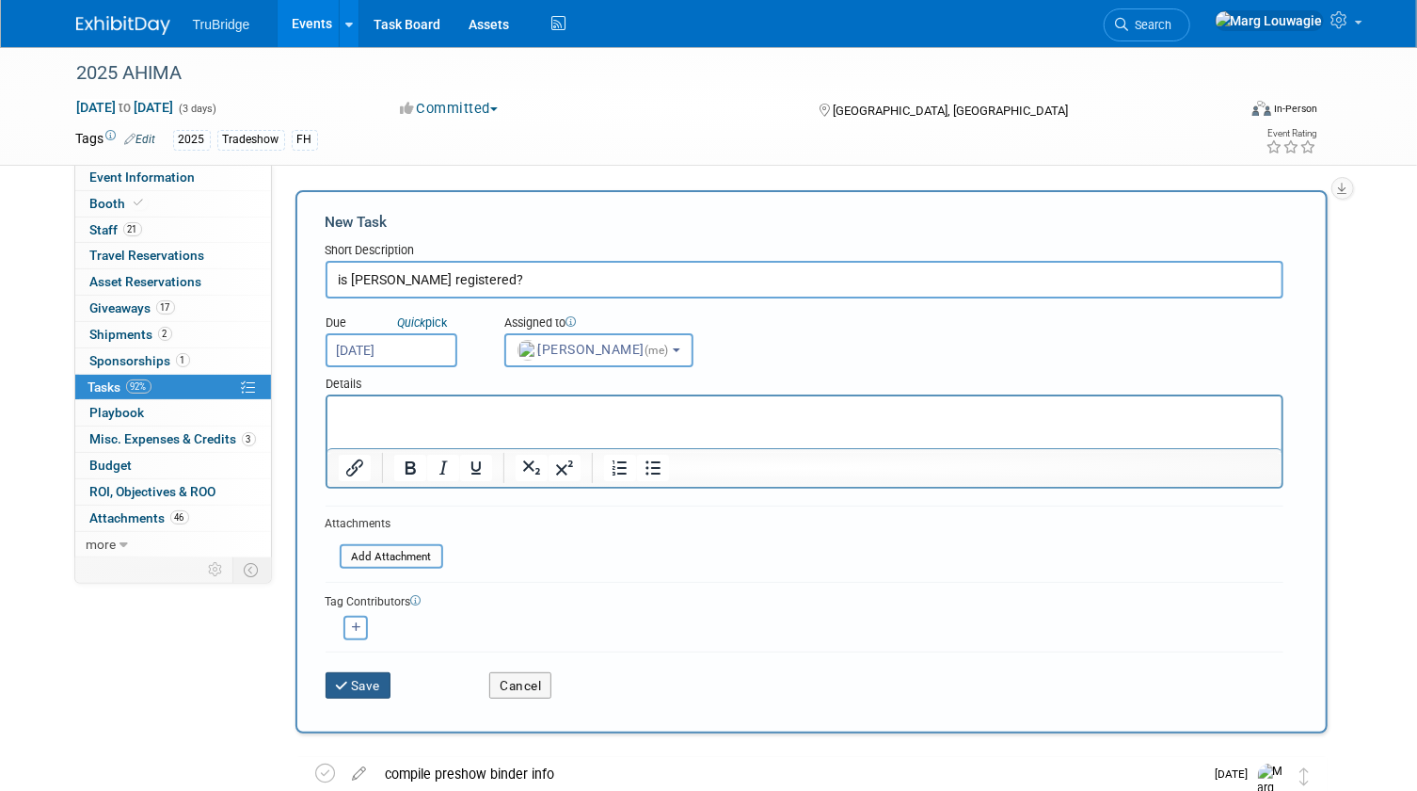
click at [358, 678] on button "Save" at bounding box center [359, 685] width 66 height 26
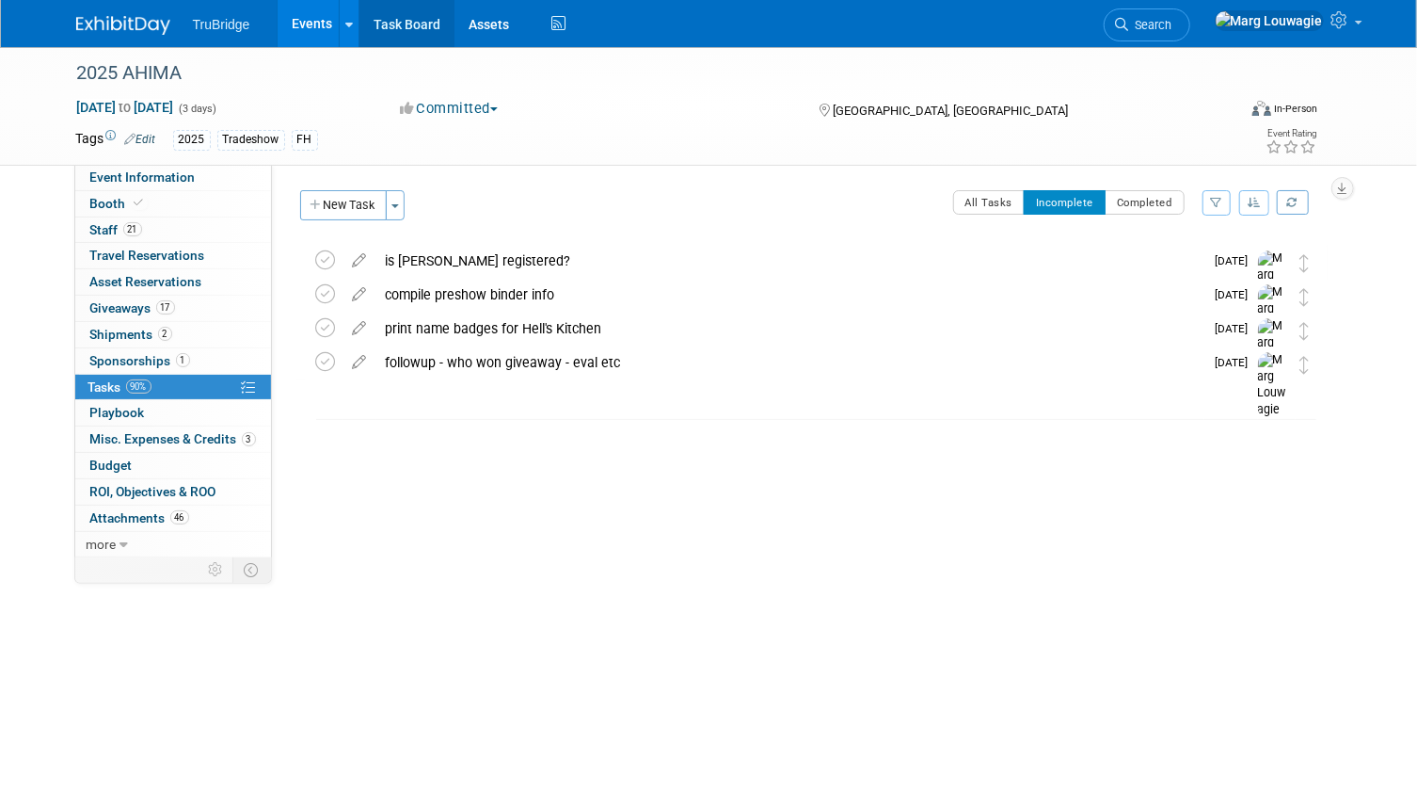
click at [392, 17] on link "Task Board" at bounding box center [407, 23] width 95 height 47
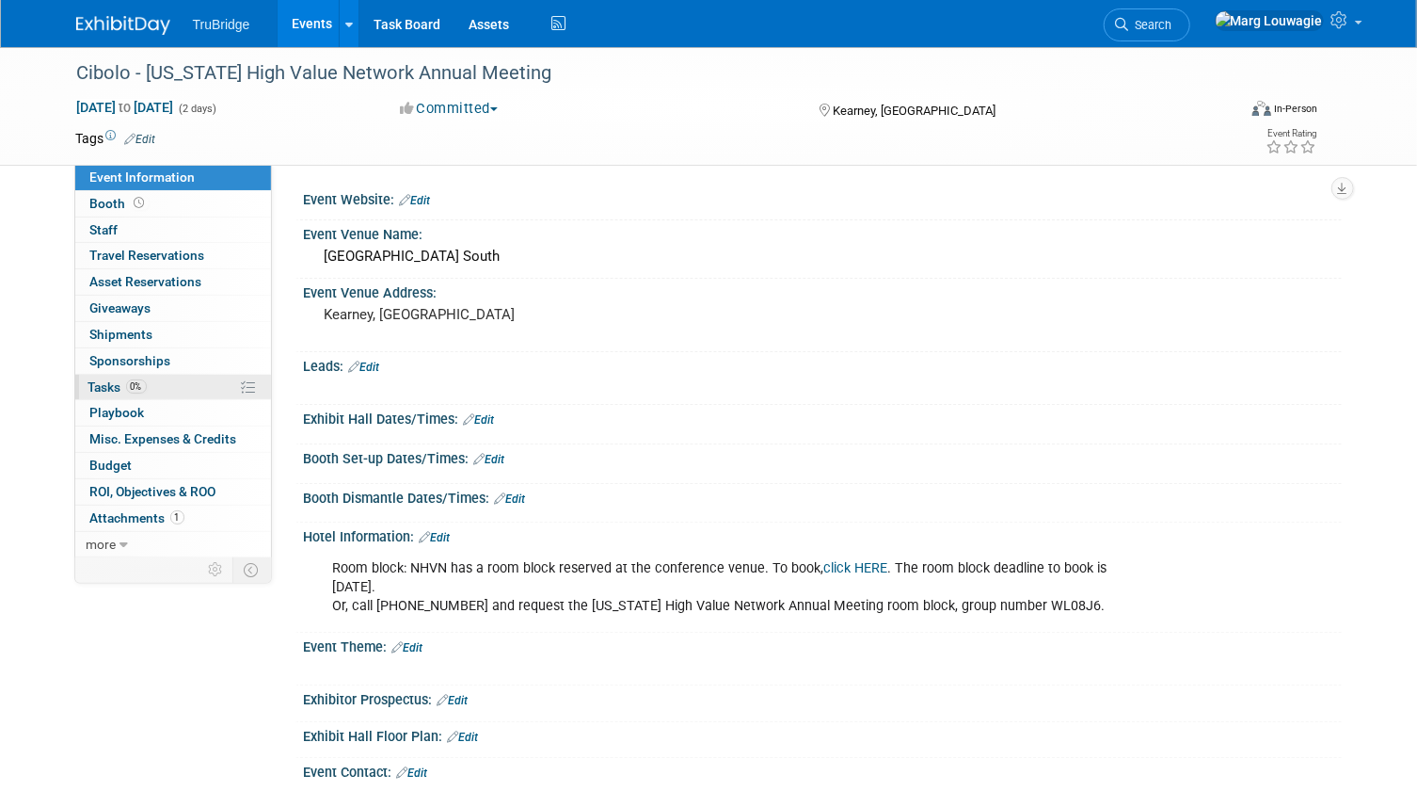
click at [127, 379] on span "0%" at bounding box center [136, 386] width 21 height 14
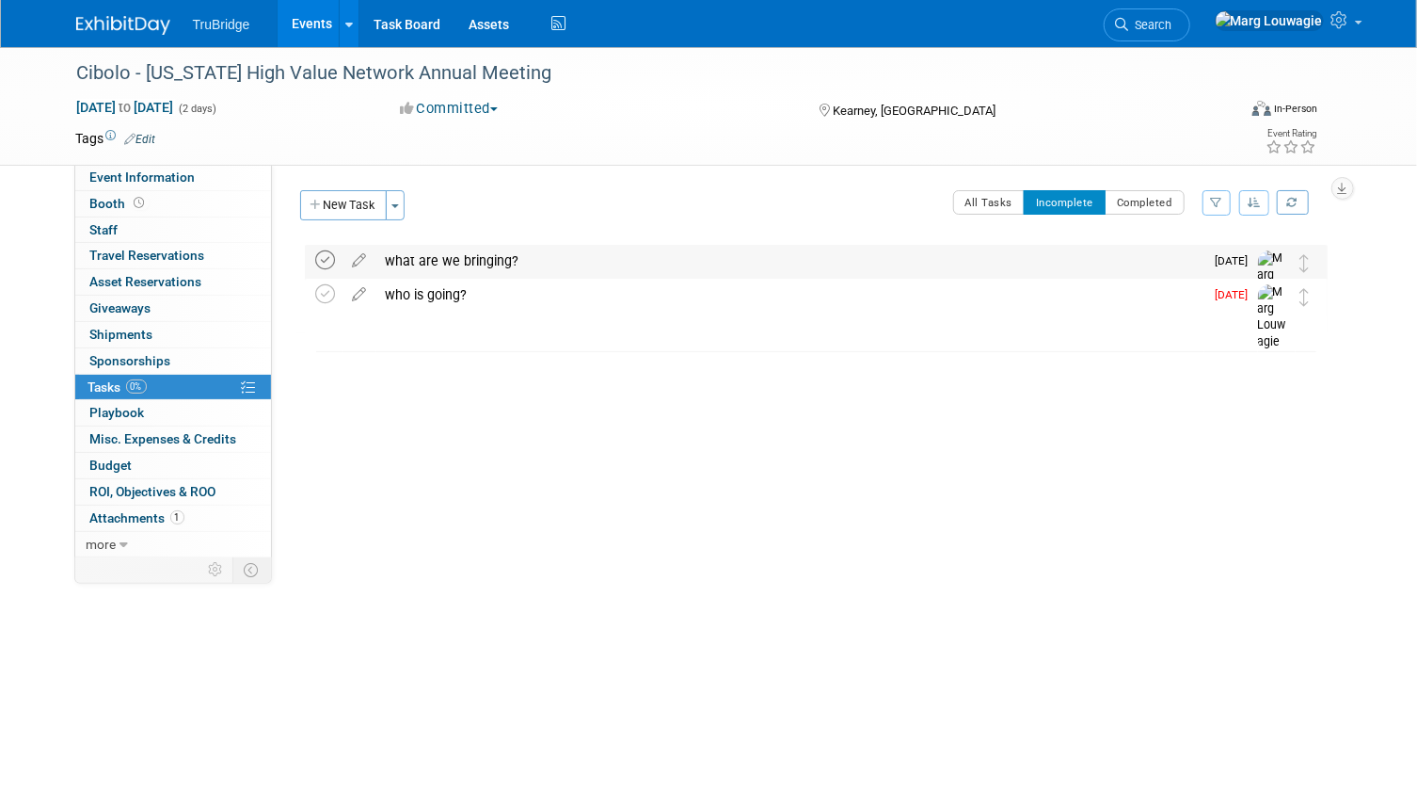
click at [319, 257] on icon at bounding box center [326, 260] width 20 height 20
click at [411, 264] on div "who is going?" at bounding box center [790, 261] width 828 height 32
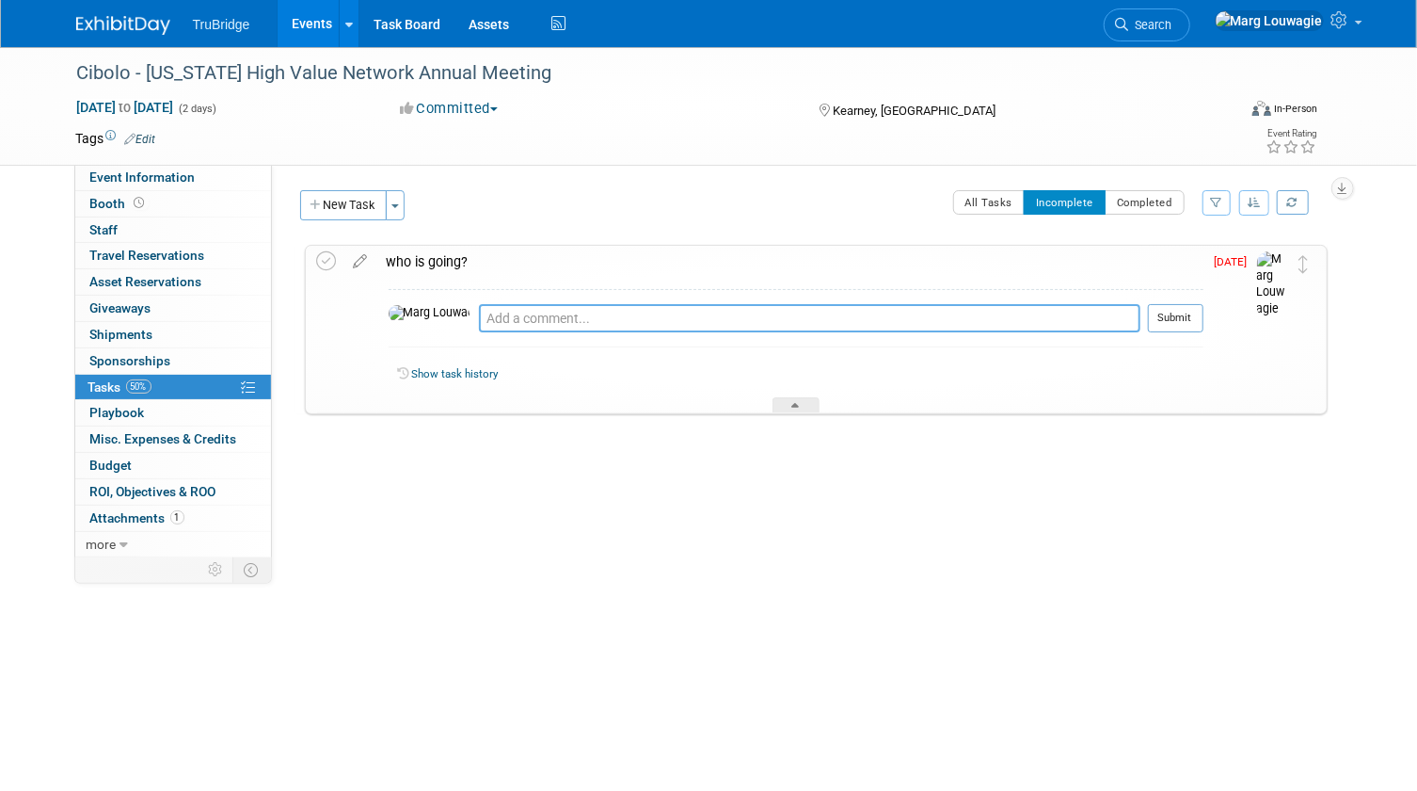
click at [479, 317] on textarea at bounding box center [810, 318] width 662 height 28
type textarea "emailed brandon and ashley on 10.7.25"
click at [1201, 315] on button "Submit" at bounding box center [1176, 318] width 56 height 28
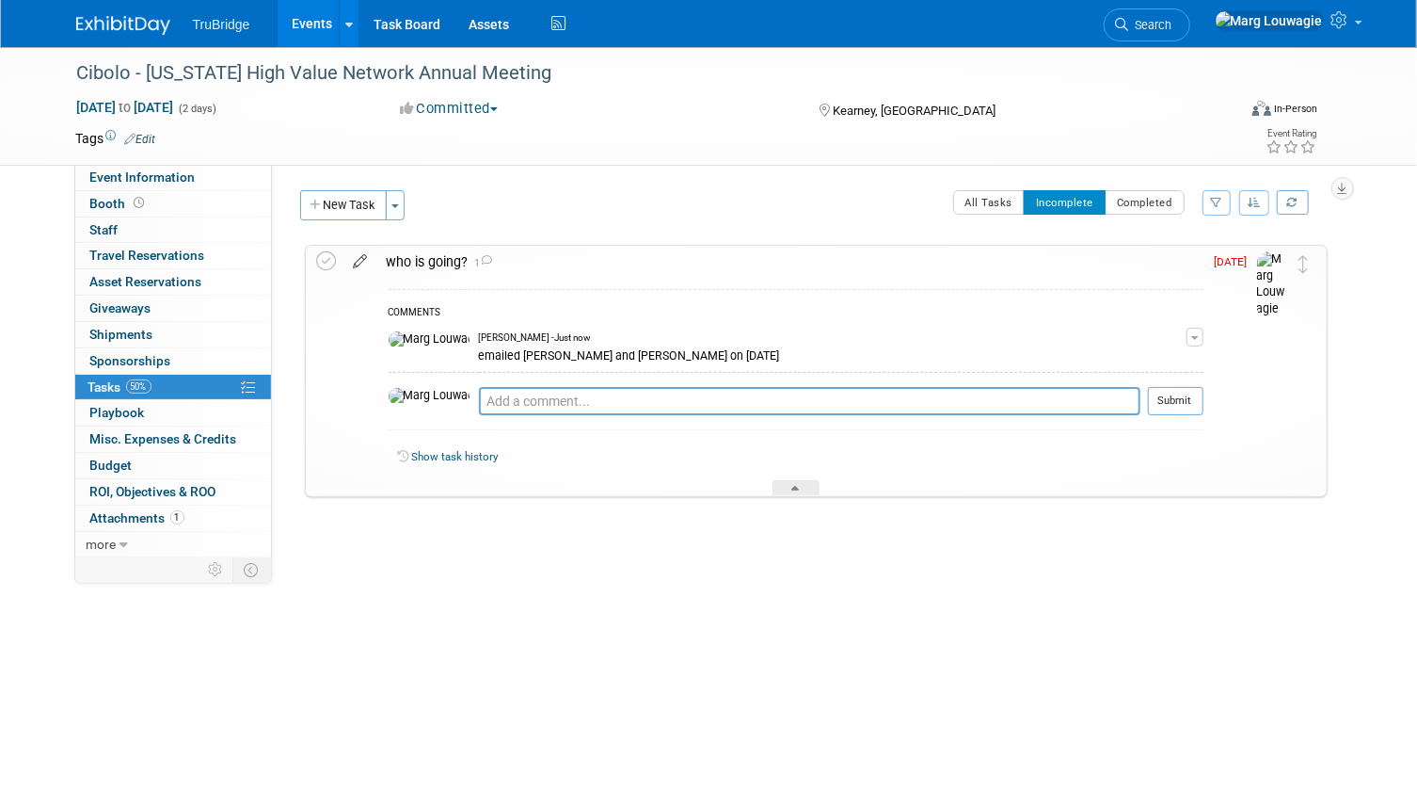
click at [358, 259] on icon at bounding box center [360, 258] width 33 height 24
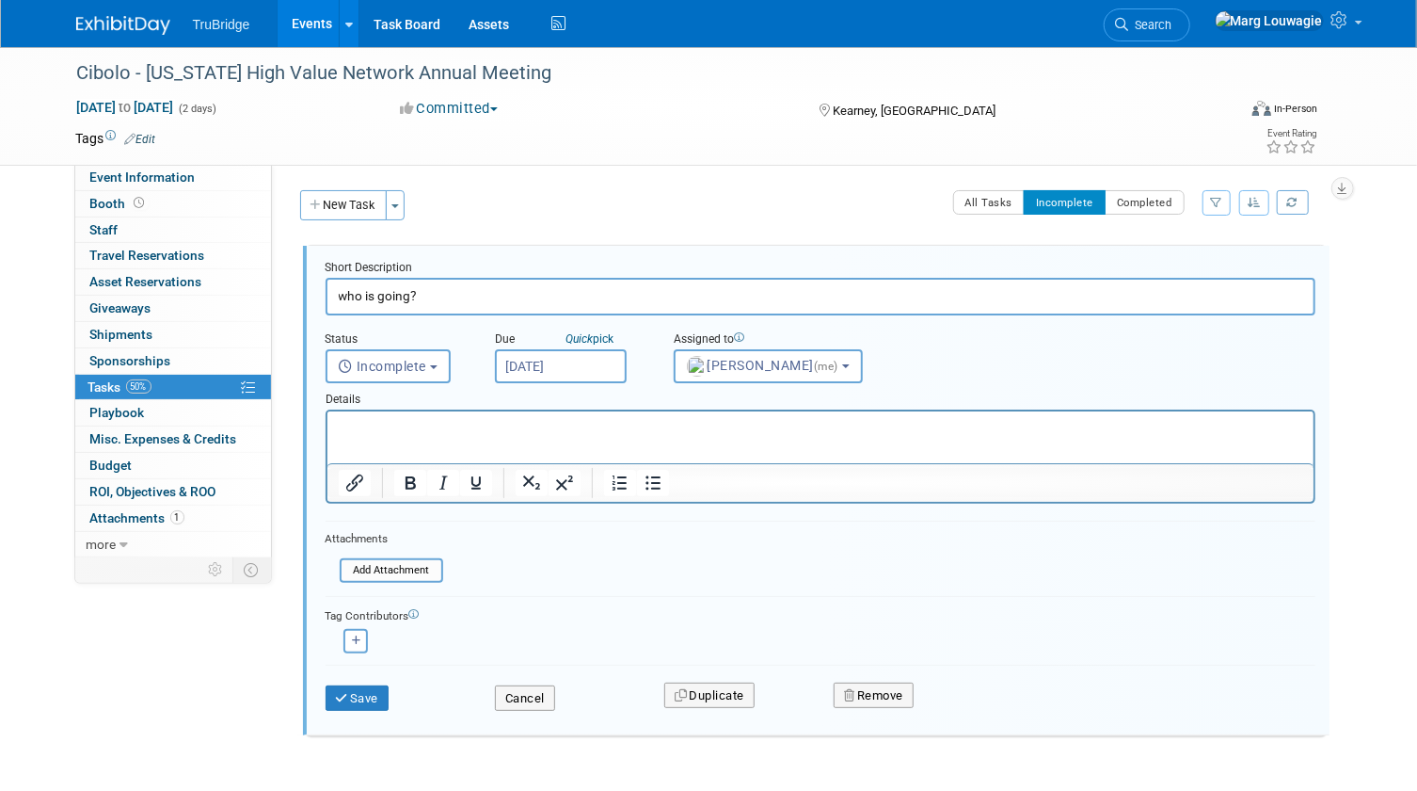
click at [578, 364] on input "Oct 6, 2025" at bounding box center [561, 366] width 132 height 34
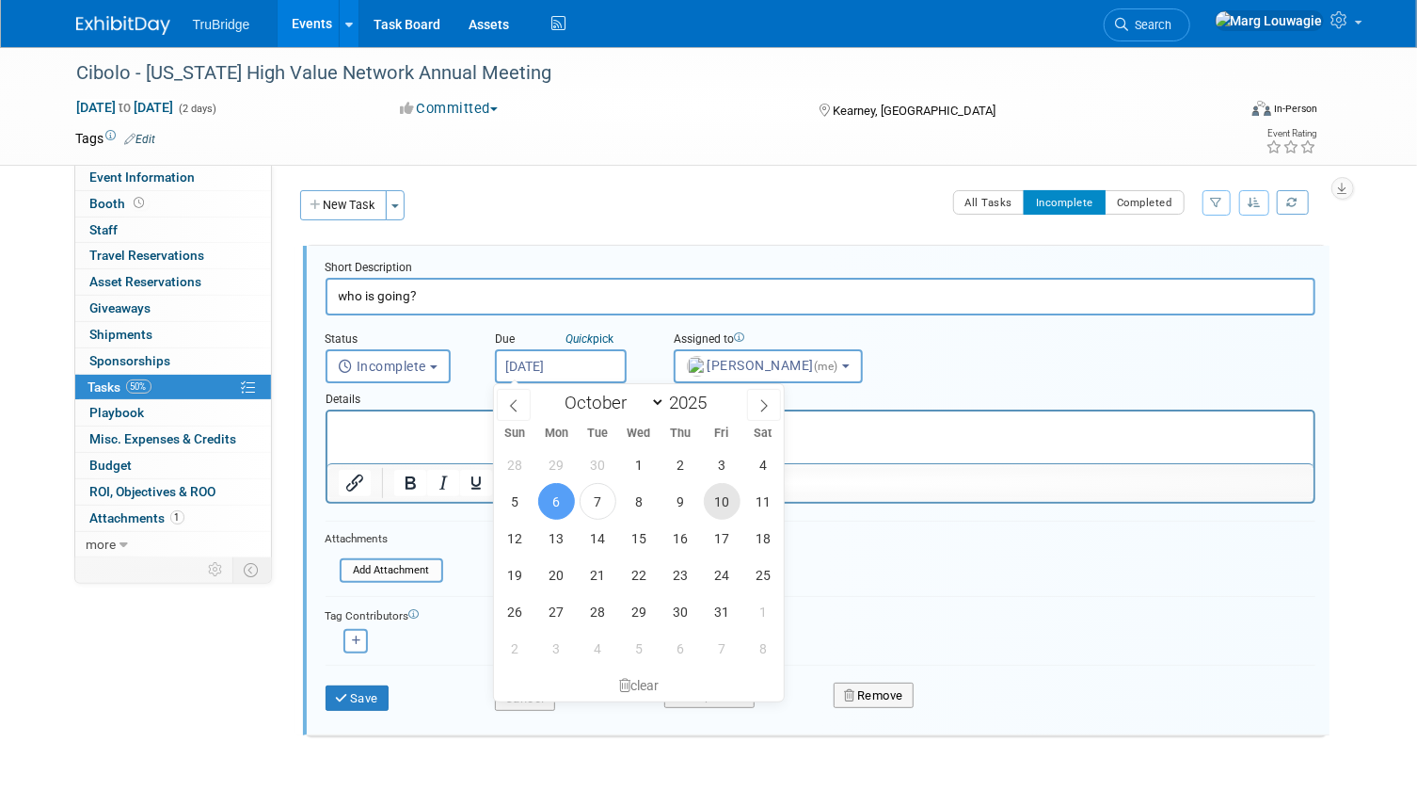
click at [728, 495] on span "10" at bounding box center [722, 501] width 37 height 37
type input "Oct 10, 2025"
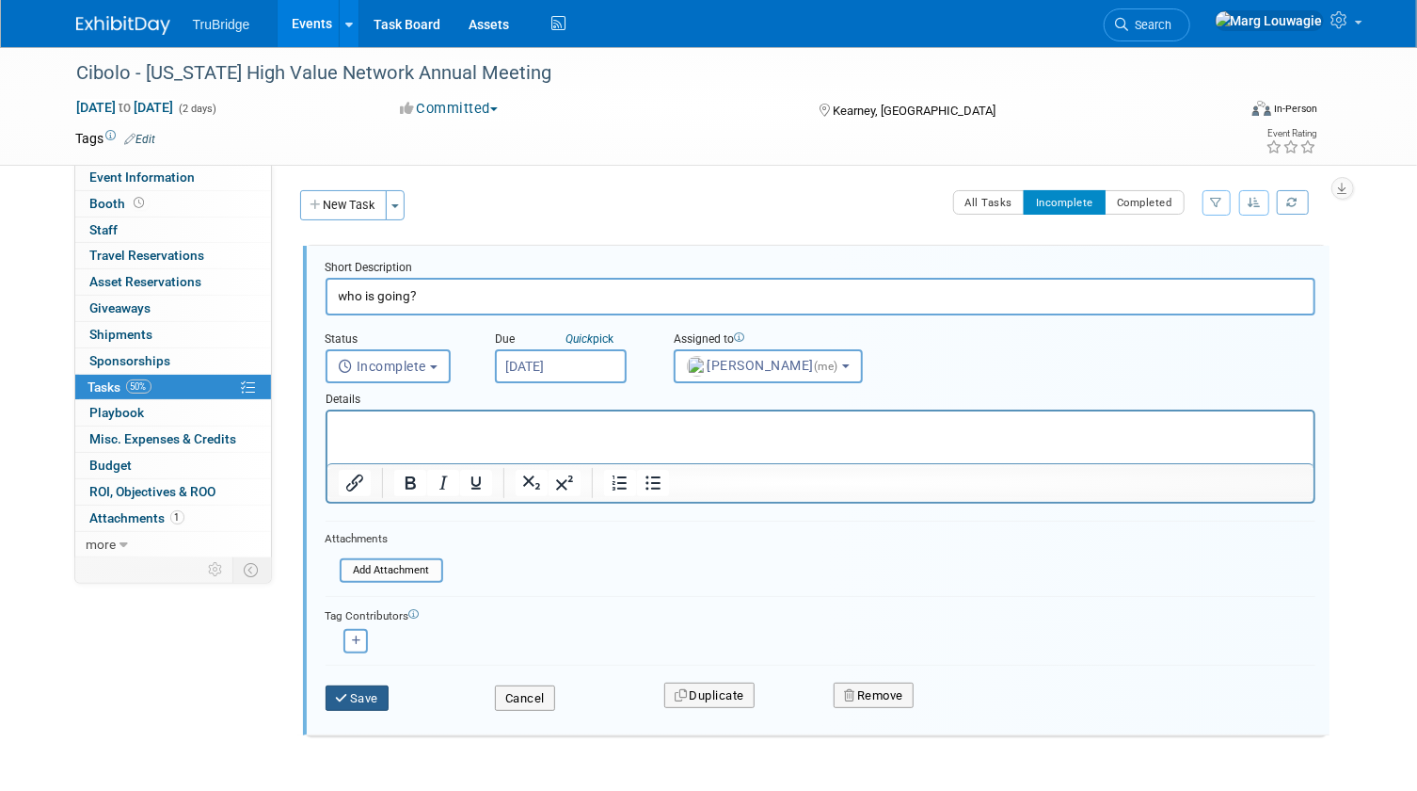
click at [370, 688] on button "Save" at bounding box center [358, 698] width 64 height 26
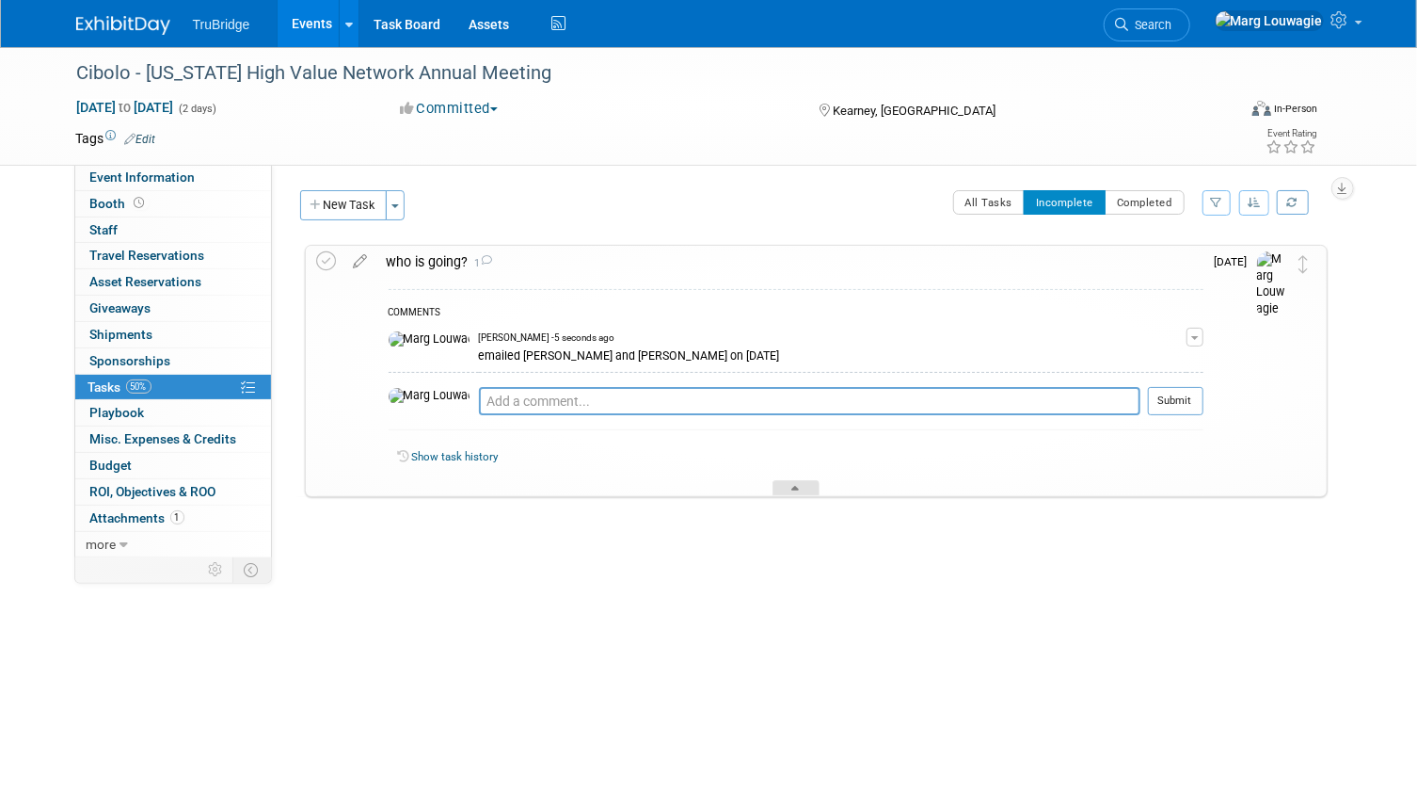
click at [814, 482] on div at bounding box center [796, 488] width 47 height 16
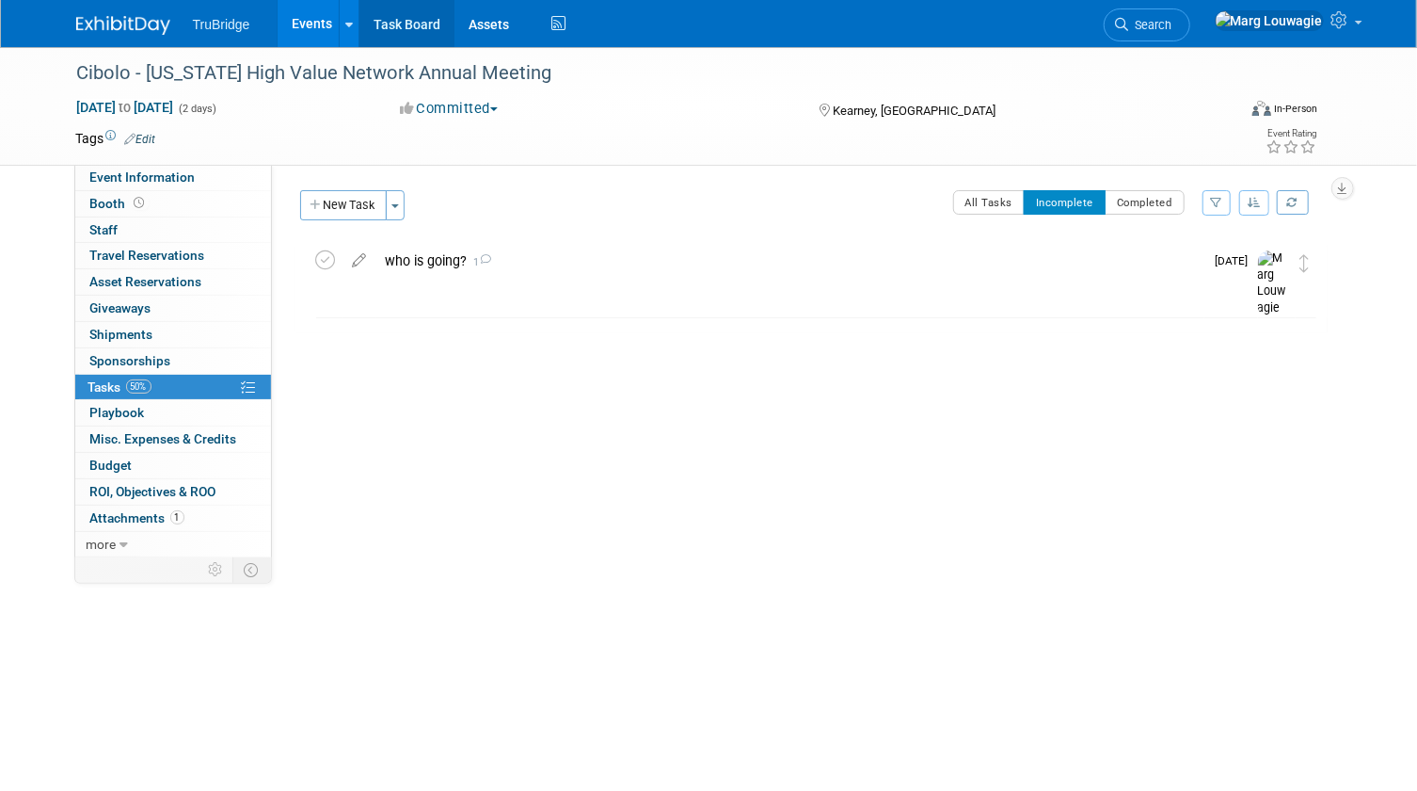
click at [405, 24] on link "Task Board" at bounding box center [407, 23] width 95 height 47
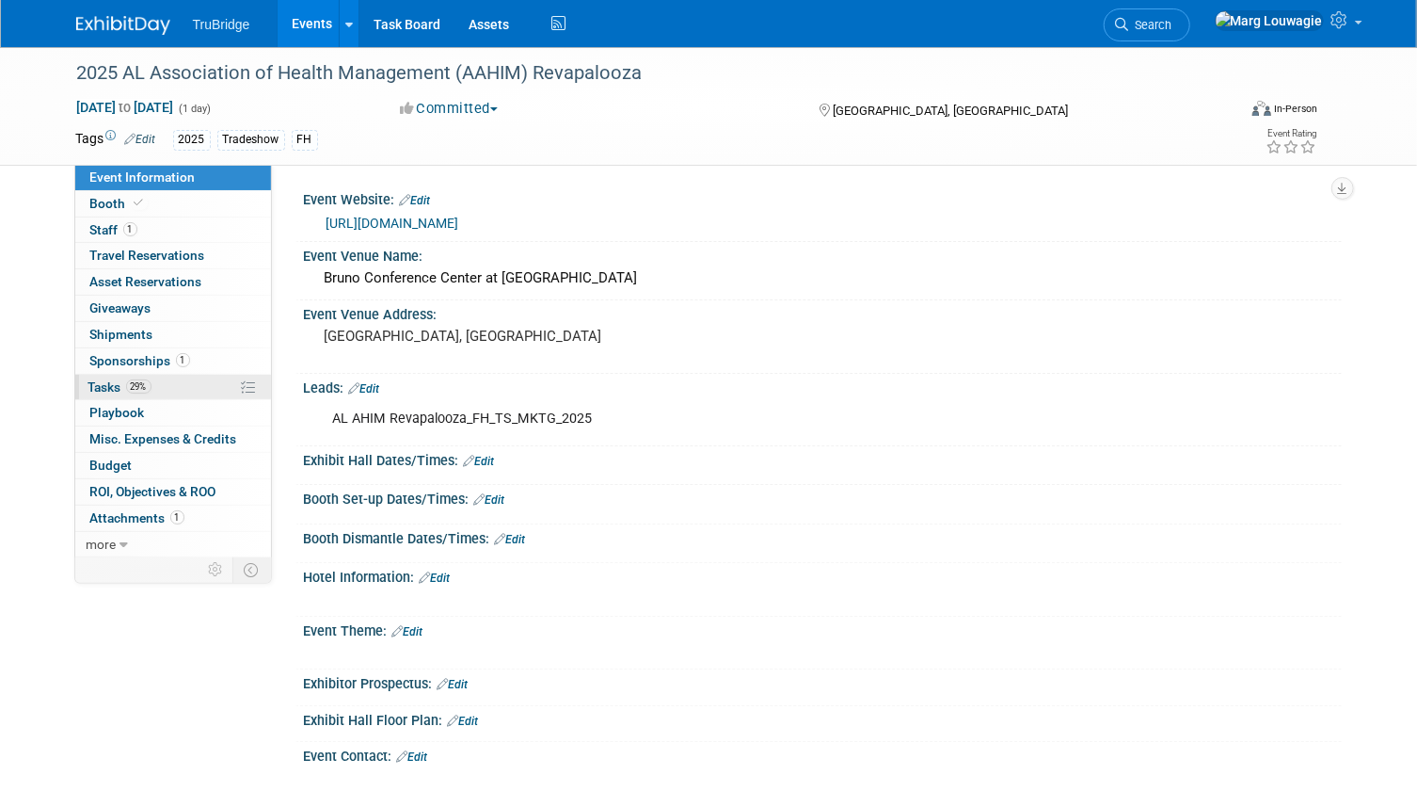
click at [94, 382] on span "Tasks 29%" at bounding box center [119, 386] width 63 height 15
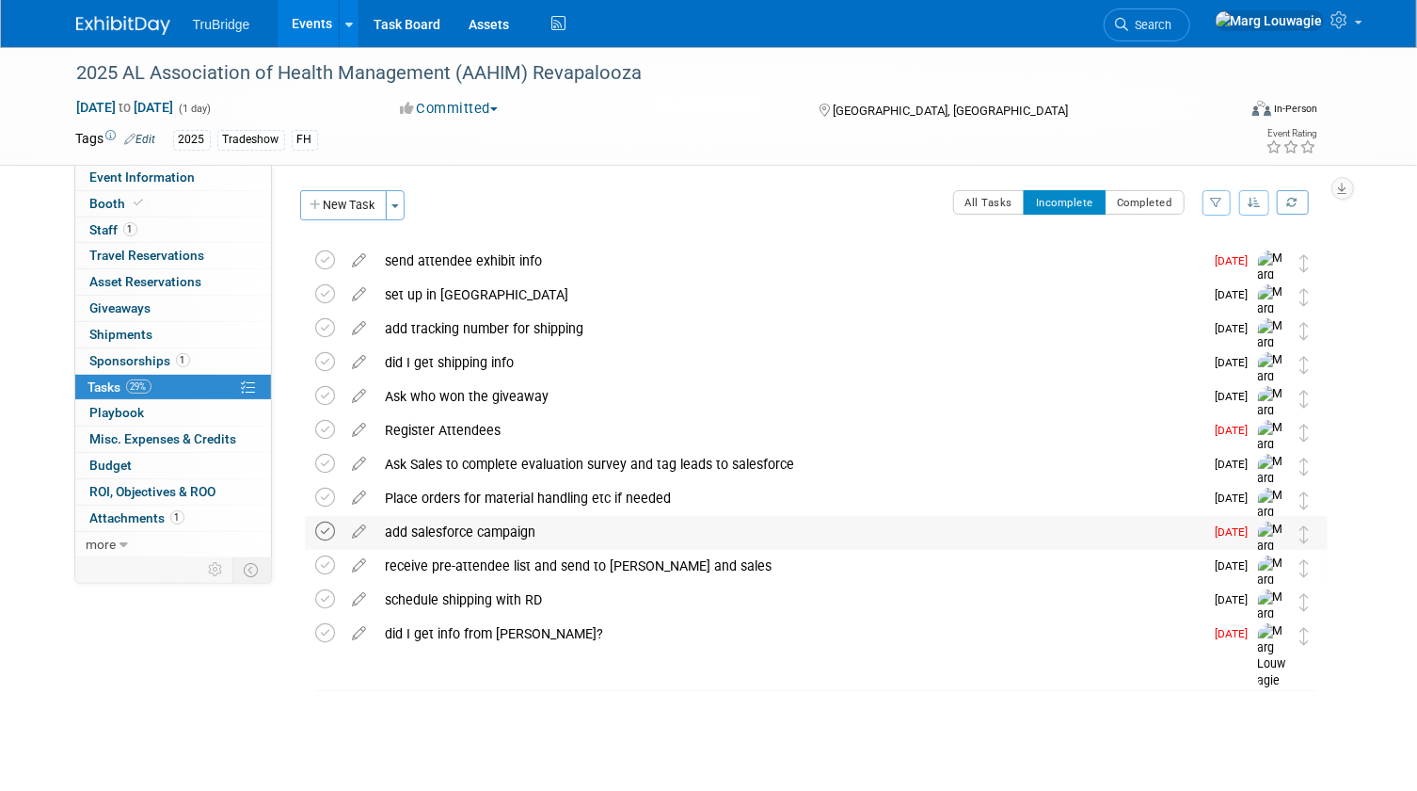
click at [321, 527] on icon at bounding box center [326, 531] width 20 height 20
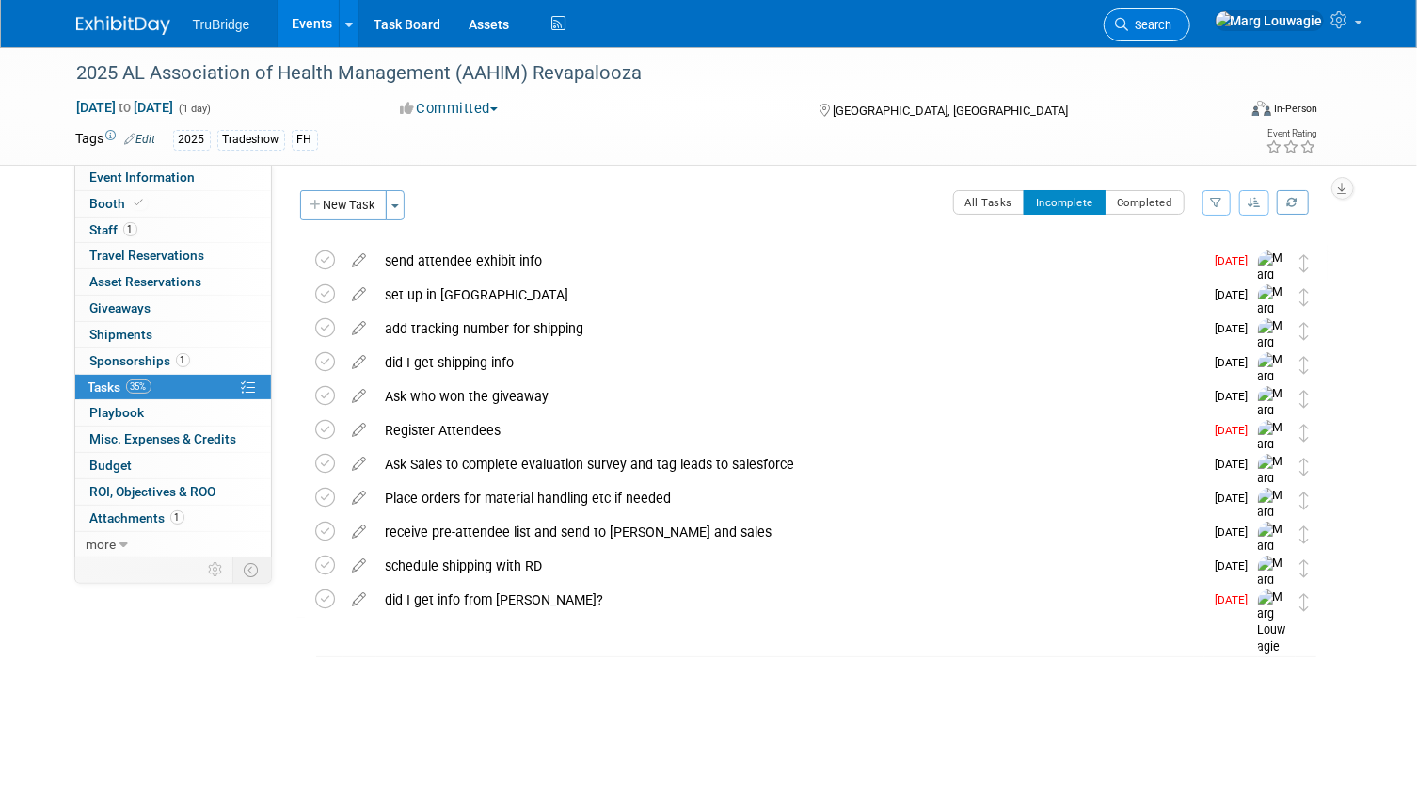
click at [1173, 26] on span "Search" at bounding box center [1150, 25] width 43 height 14
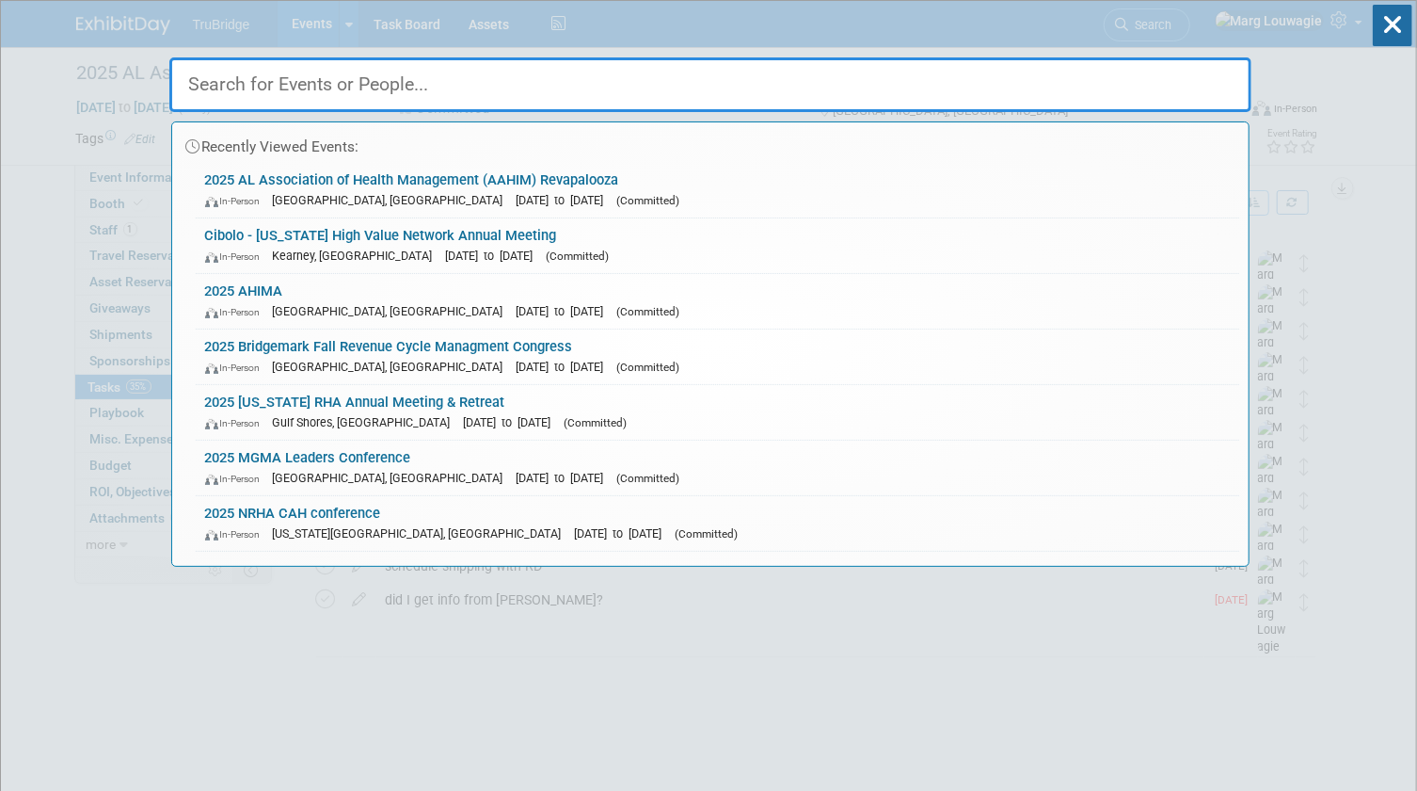
click at [807, 74] on input "text" at bounding box center [710, 84] width 1082 height 55
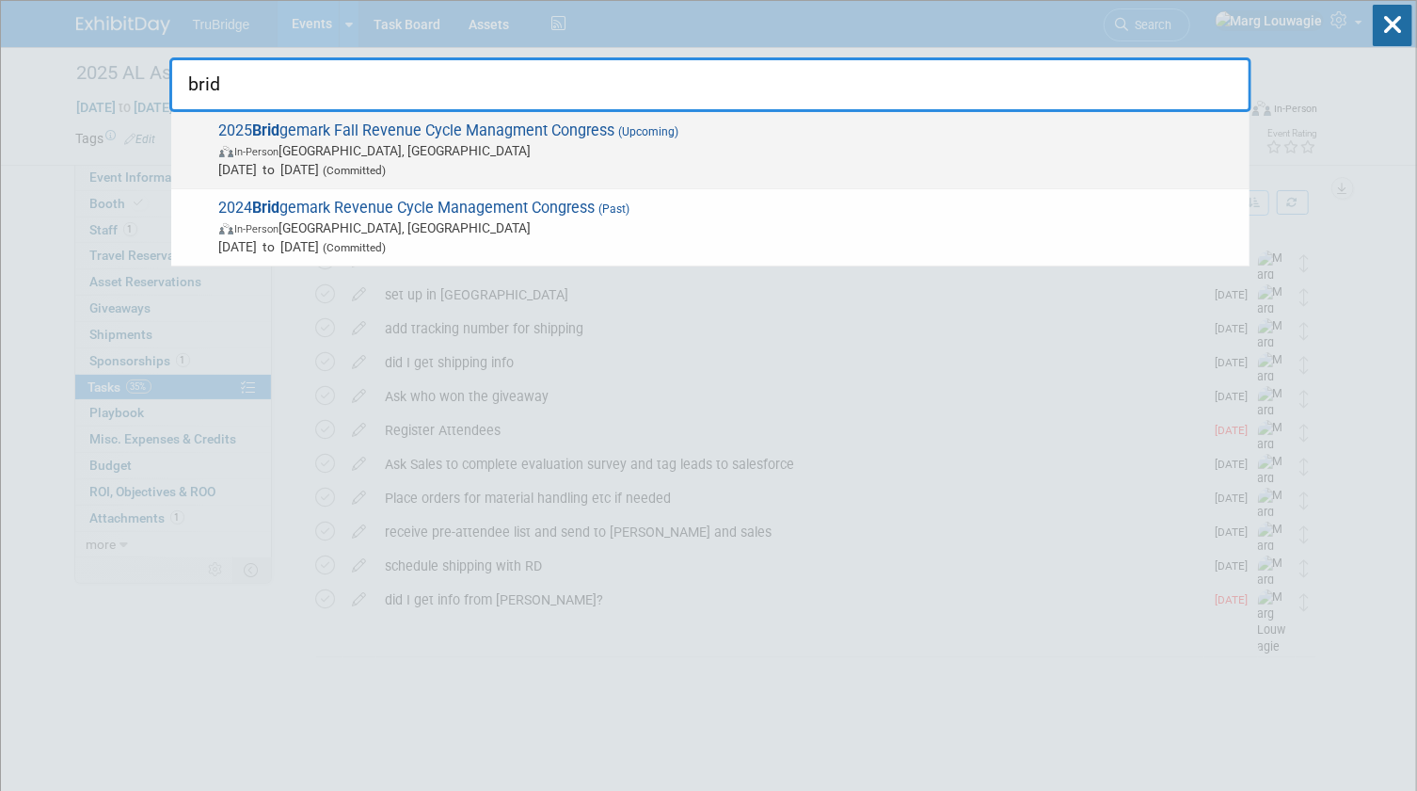
type input "brid"
click at [629, 141] on span "In-Person [GEOGRAPHIC_DATA], [GEOGRAPHIC_DATA]" at bounding box center [729, 150] width 1021 height 19
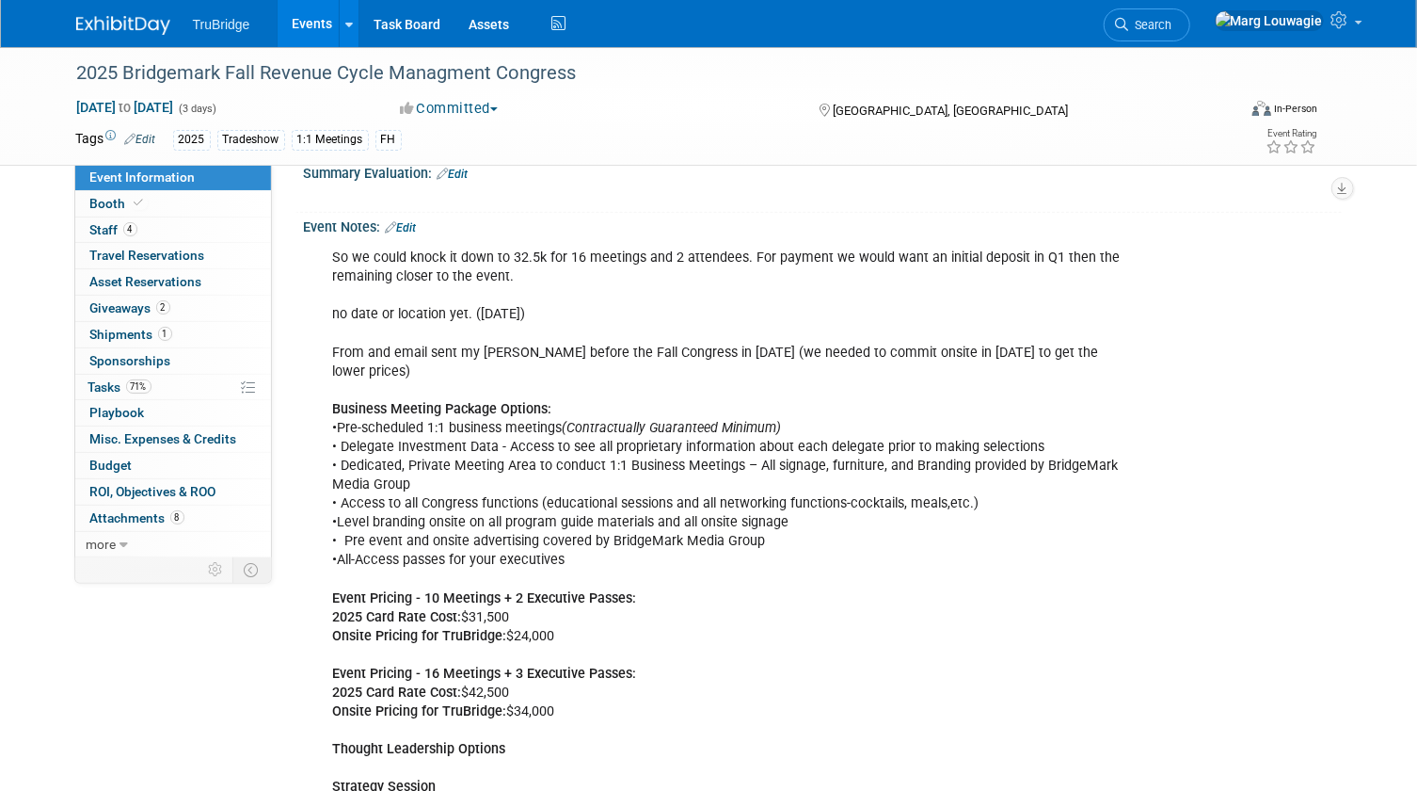
scroll to position [941, 0]
click at [412, 220] on link "Edit" at bounding box center [401, 225] width 31 height 13
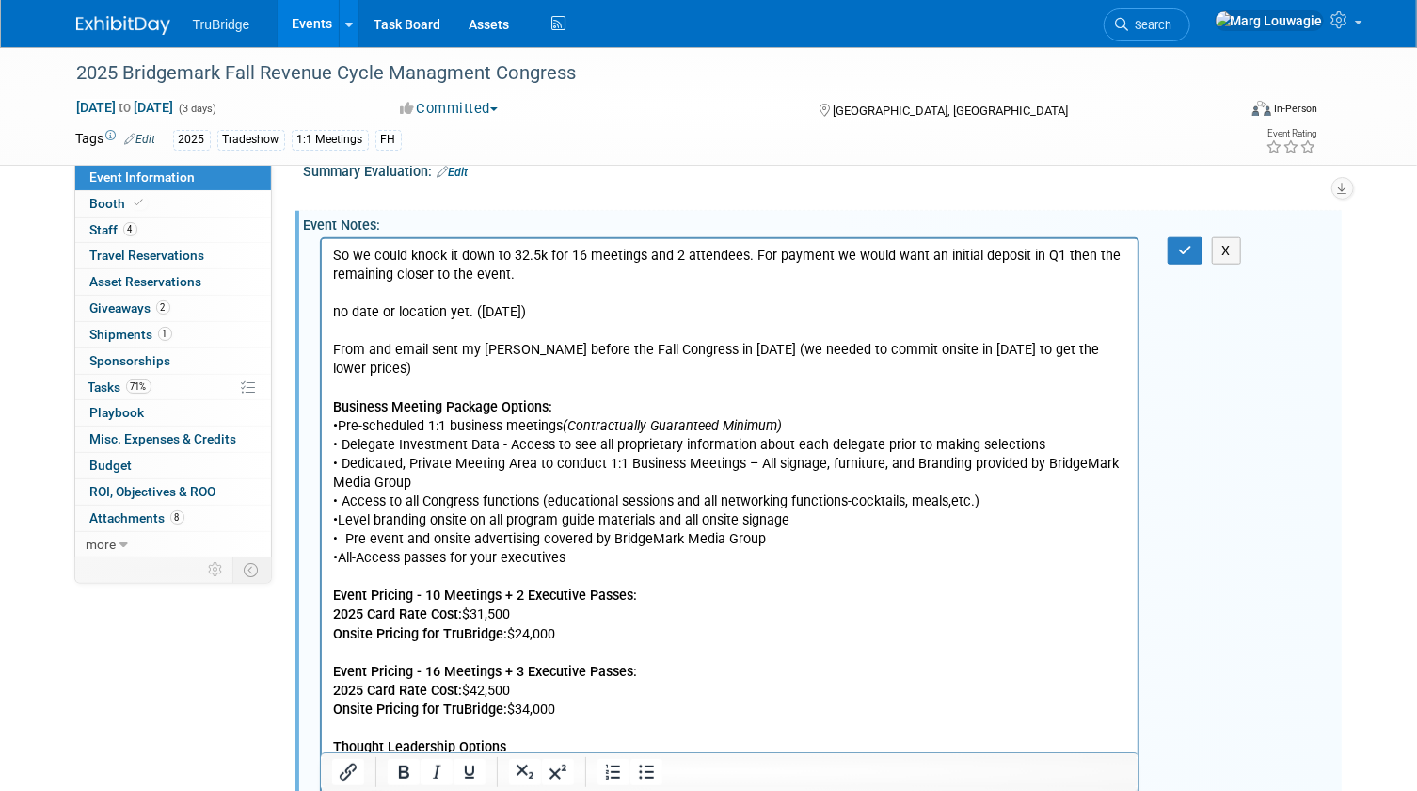
scroll to position [0, 0]
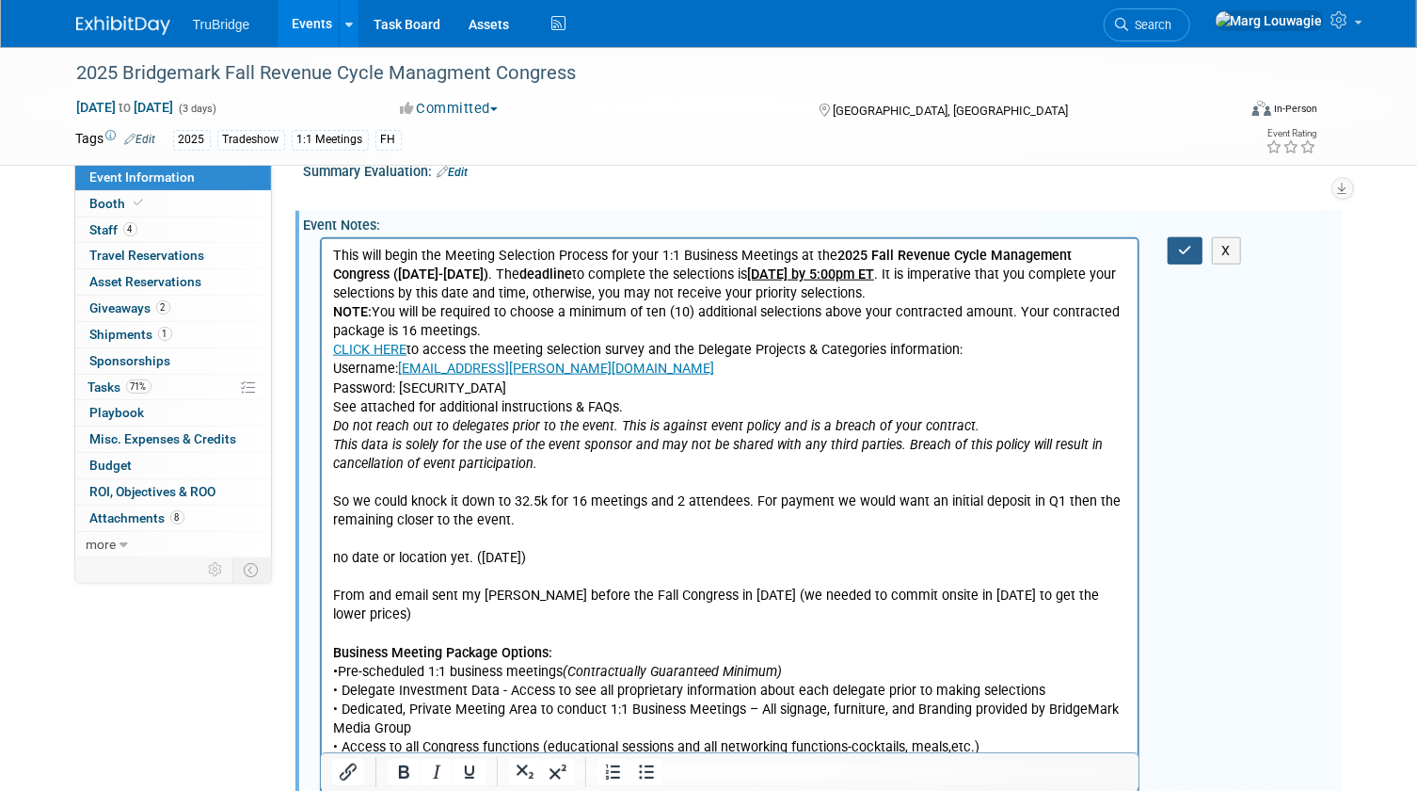
click at [1180, 248] on icon "button" at bounding box center [1185, 250] width 14 height 13
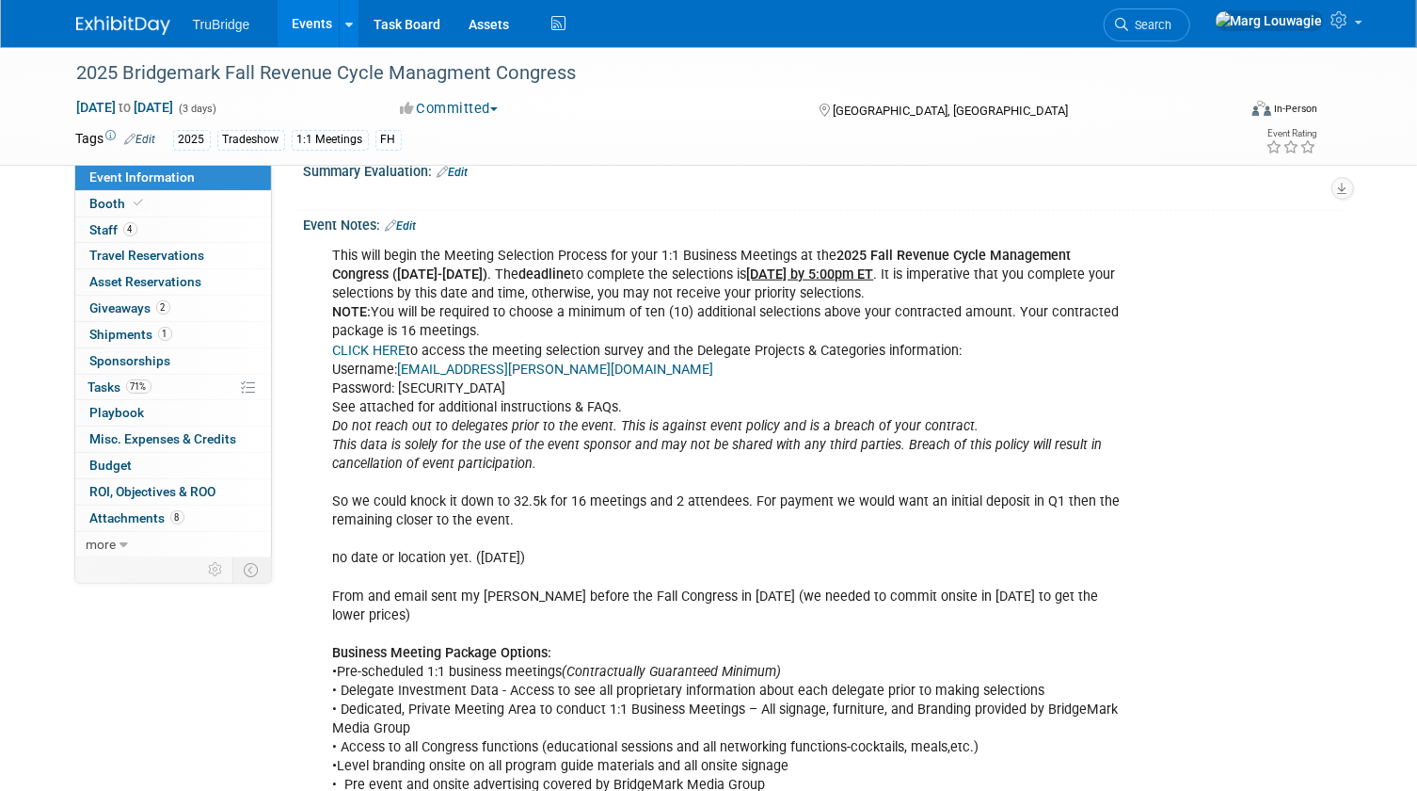
click at [415, 222] on link "Edit" at bounding box center [401, 225] width 31 height 13
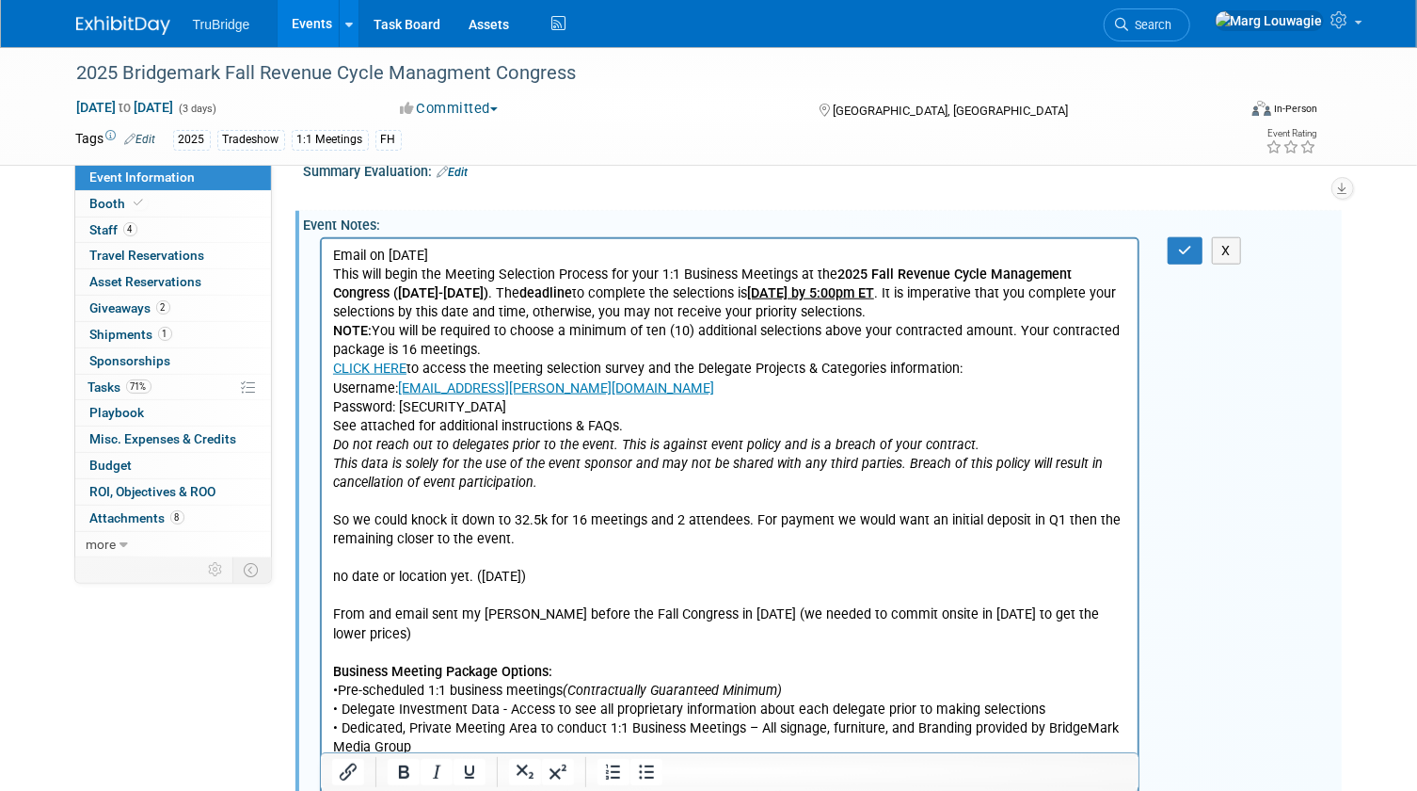
click at [549, 485] on p "This will begin the Meeting Selection Process for your 1:1 Business Meetings at…" at bounding box center [729, 728] width 795 height 926
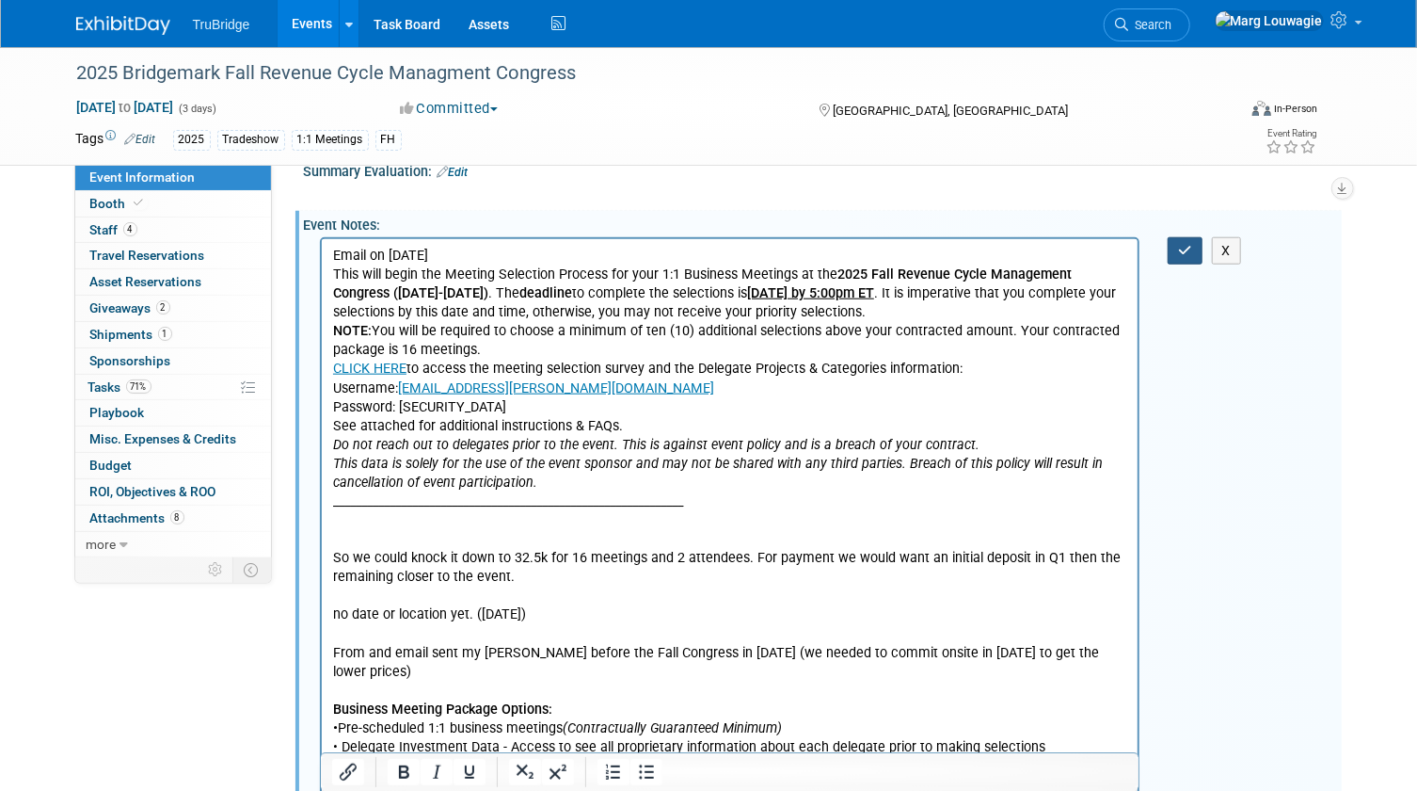
click at [1181, 245] on icon "button" at bounding box center [1185, 250] width 14 height 13
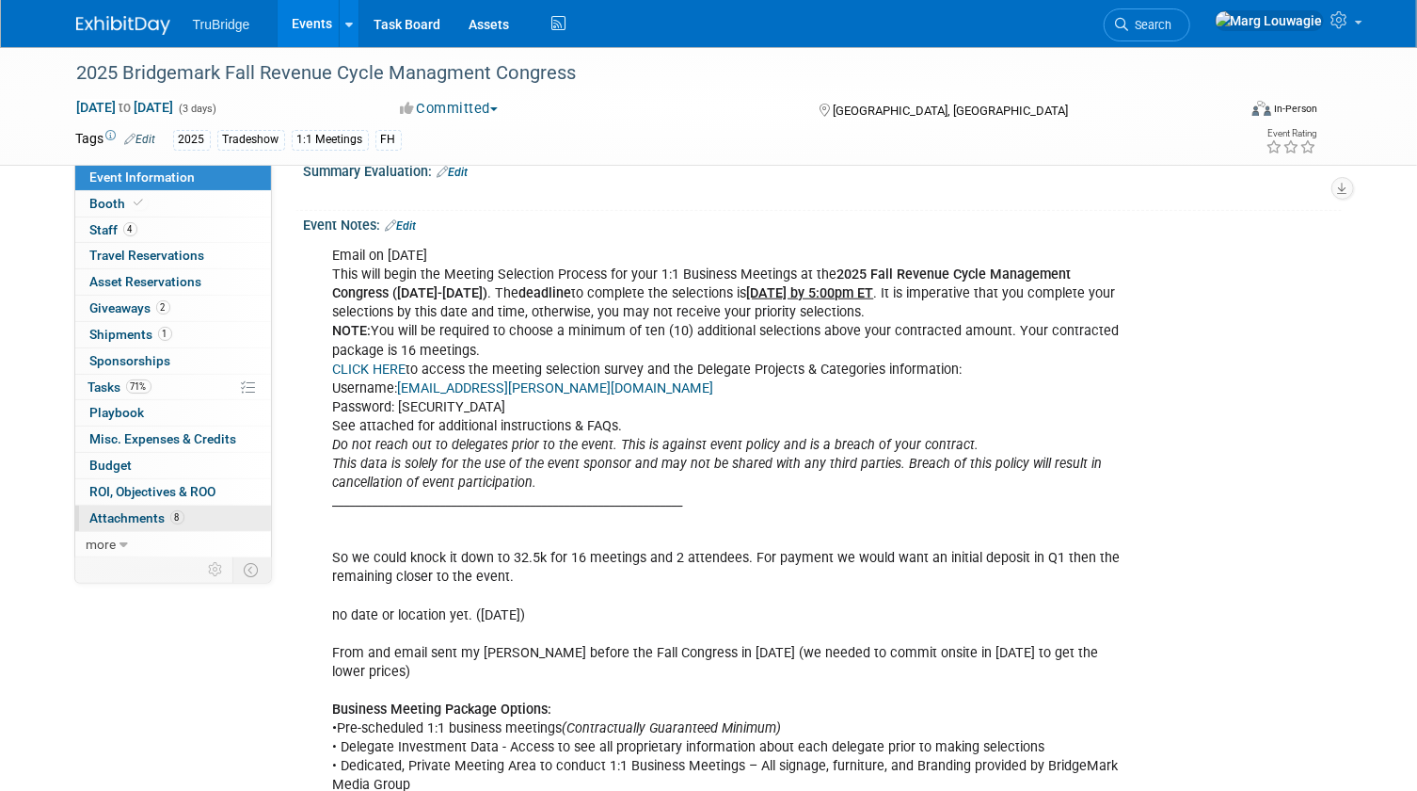
click at [146, 513] on span "Attachments 8" at bounding box center [137, 517] width 94 height 15
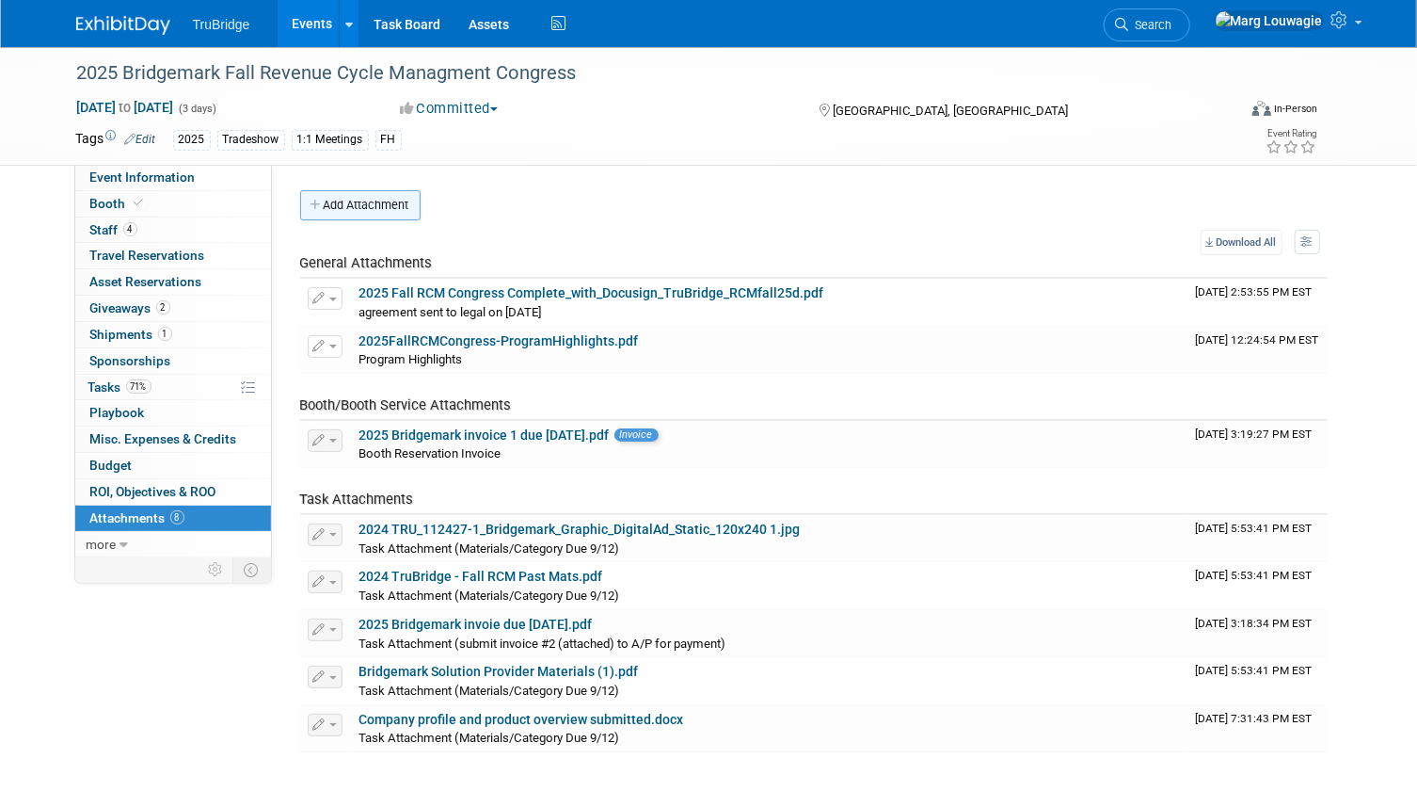
click at [381, 203] on button "Add Attachment" at bounding box center [360, 205] width 120 height 30
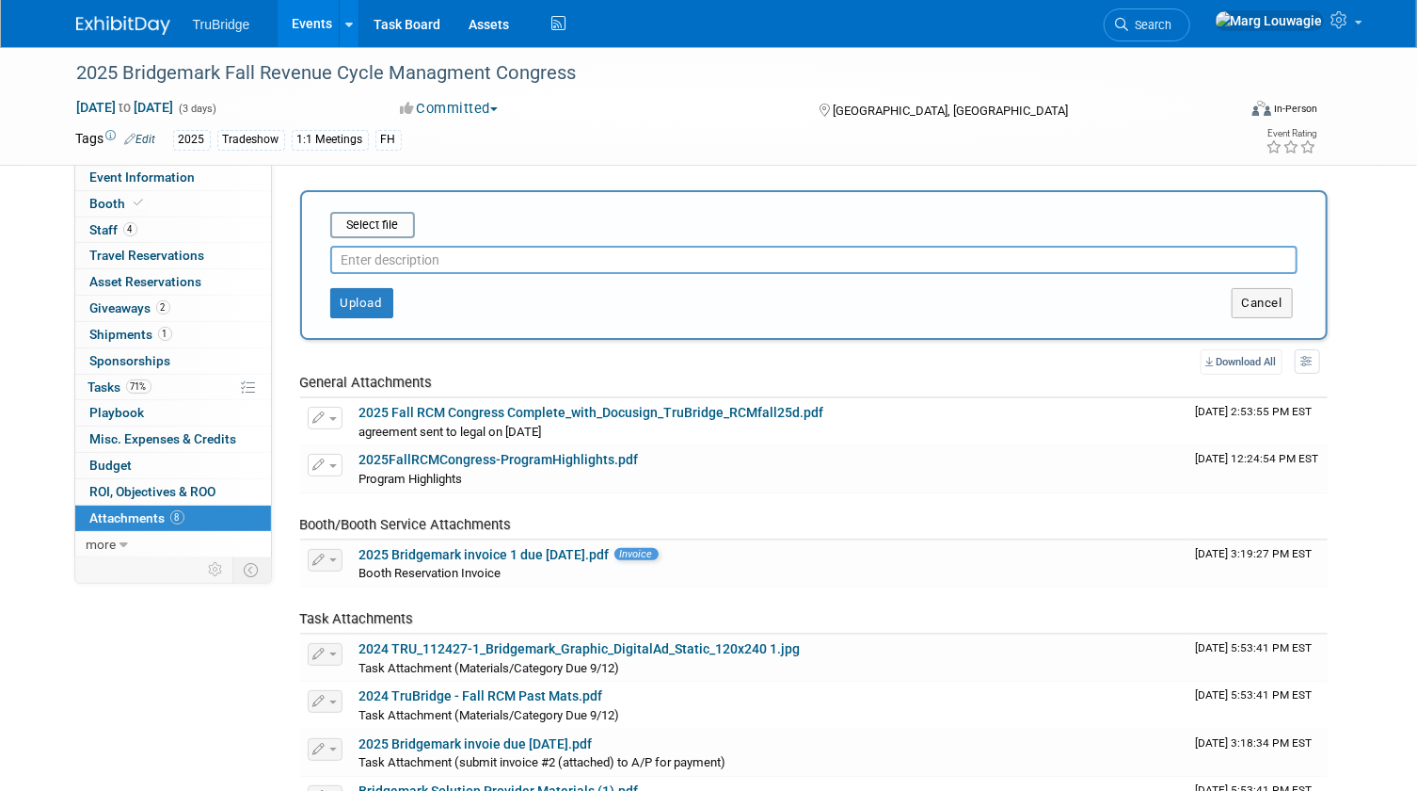
click at [409, 257] on input "text" at bounding box center [814, 260] width 968 height 28
type input "Meeting selection FAQ"
click at [367, 217] on input "file" at bounding box center [301, 225] width 224 height 23
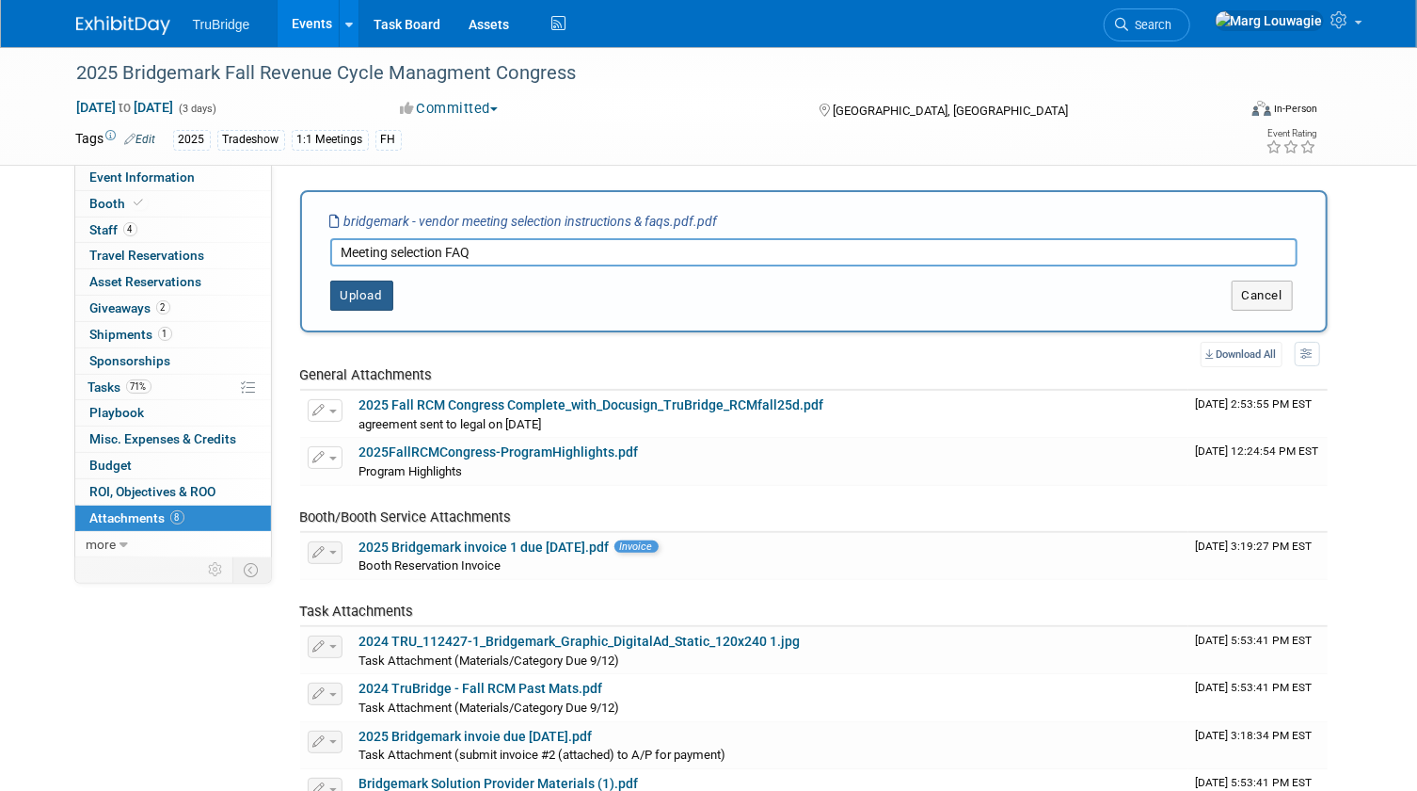
click at [354, 289] on button "Upload" at bounding box center [361, 295] width 63 height 30
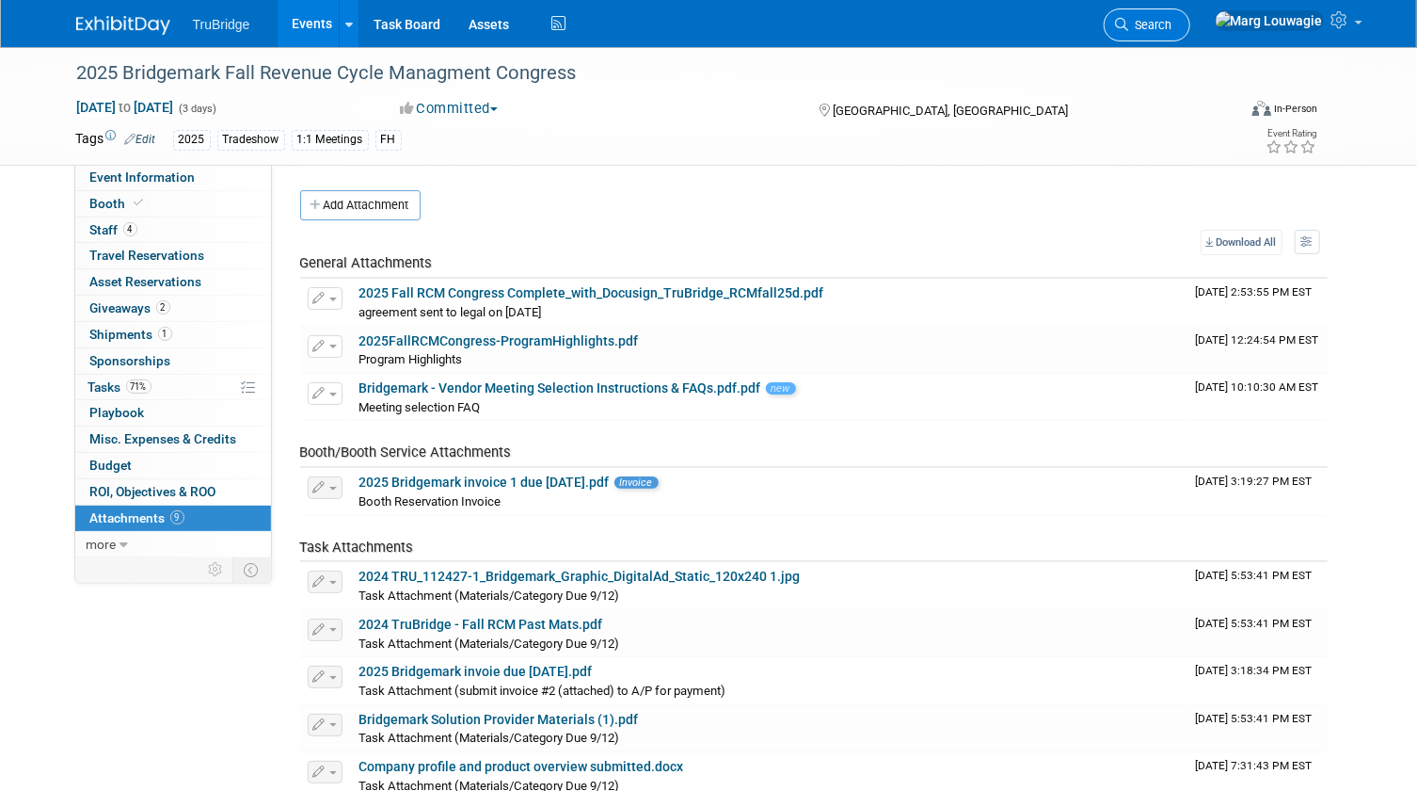
click at [1173, 24] on span "Search" at bounding box center [1150, 25] width 43 height 14
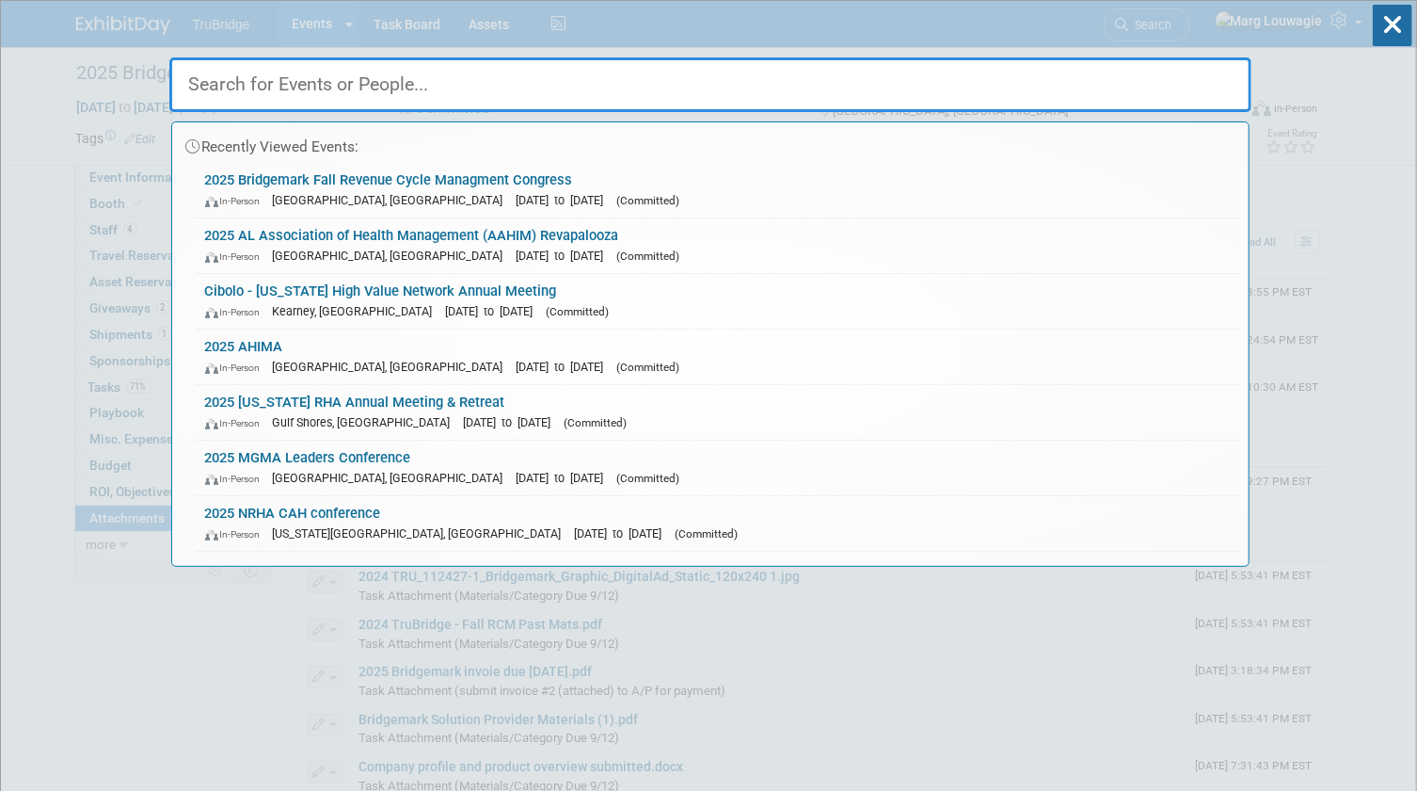
click at [1211, 84] on input "text" at bounding box center [710, 84] width 1082 height 55
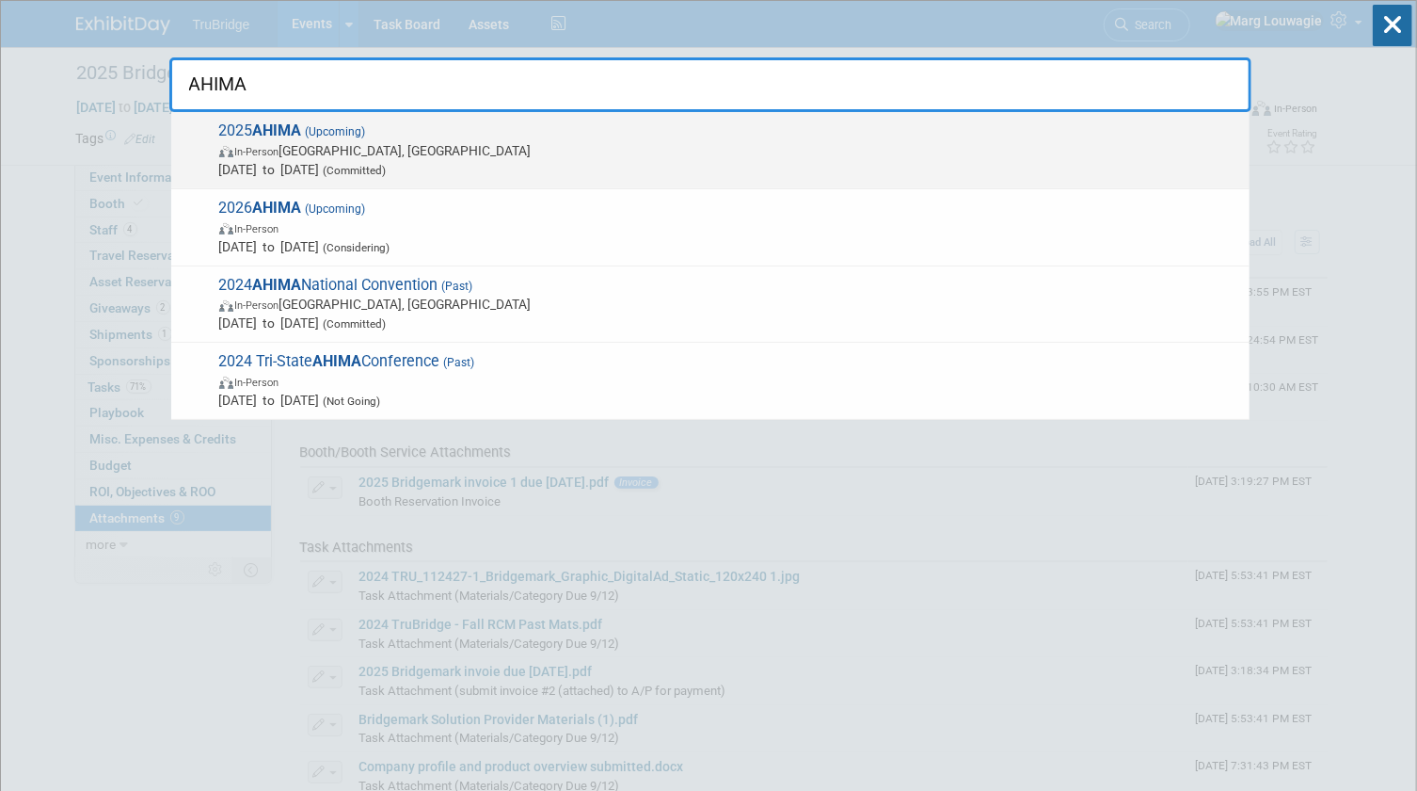
type input "AHIMA"
click at [573, 152] on span "In-Person Minneapolis, MN" at bounding box center [729, 150] width 1021 height 19
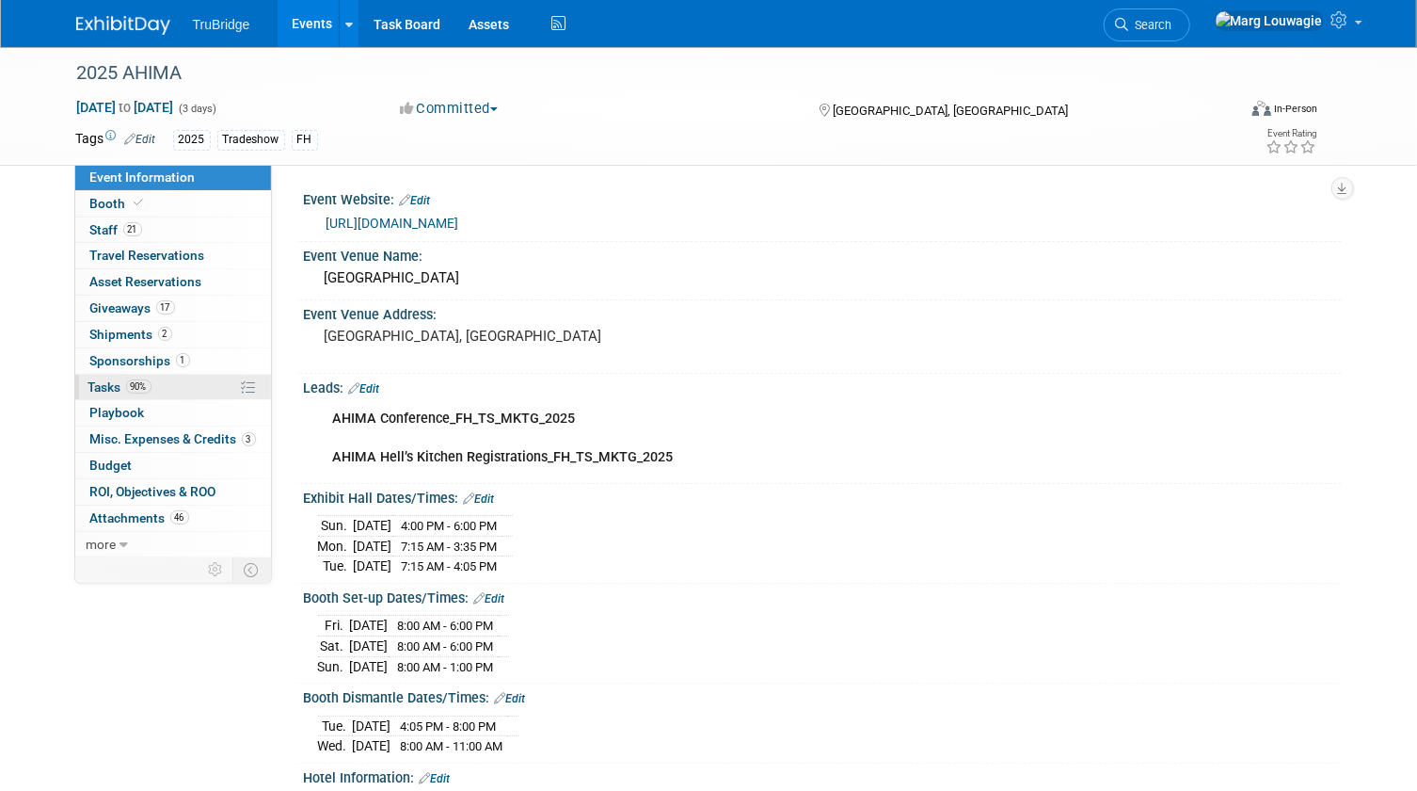
click at [103, 392] on span "Tasks 90%" at bounding box center [119, 386] width 63 height 15
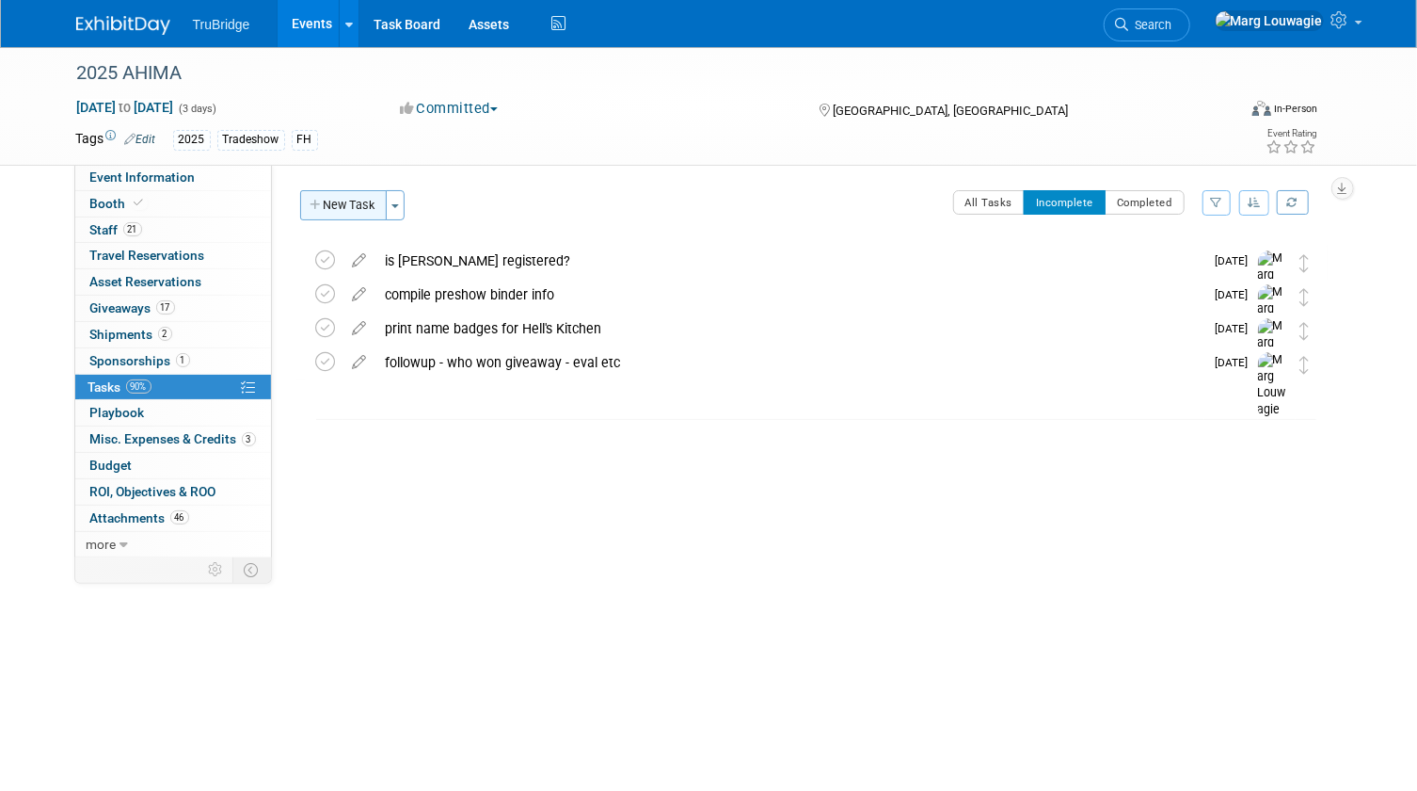
click at [333, 198] on button "New Task" at bounding box center [343, 205] width 87 height 30
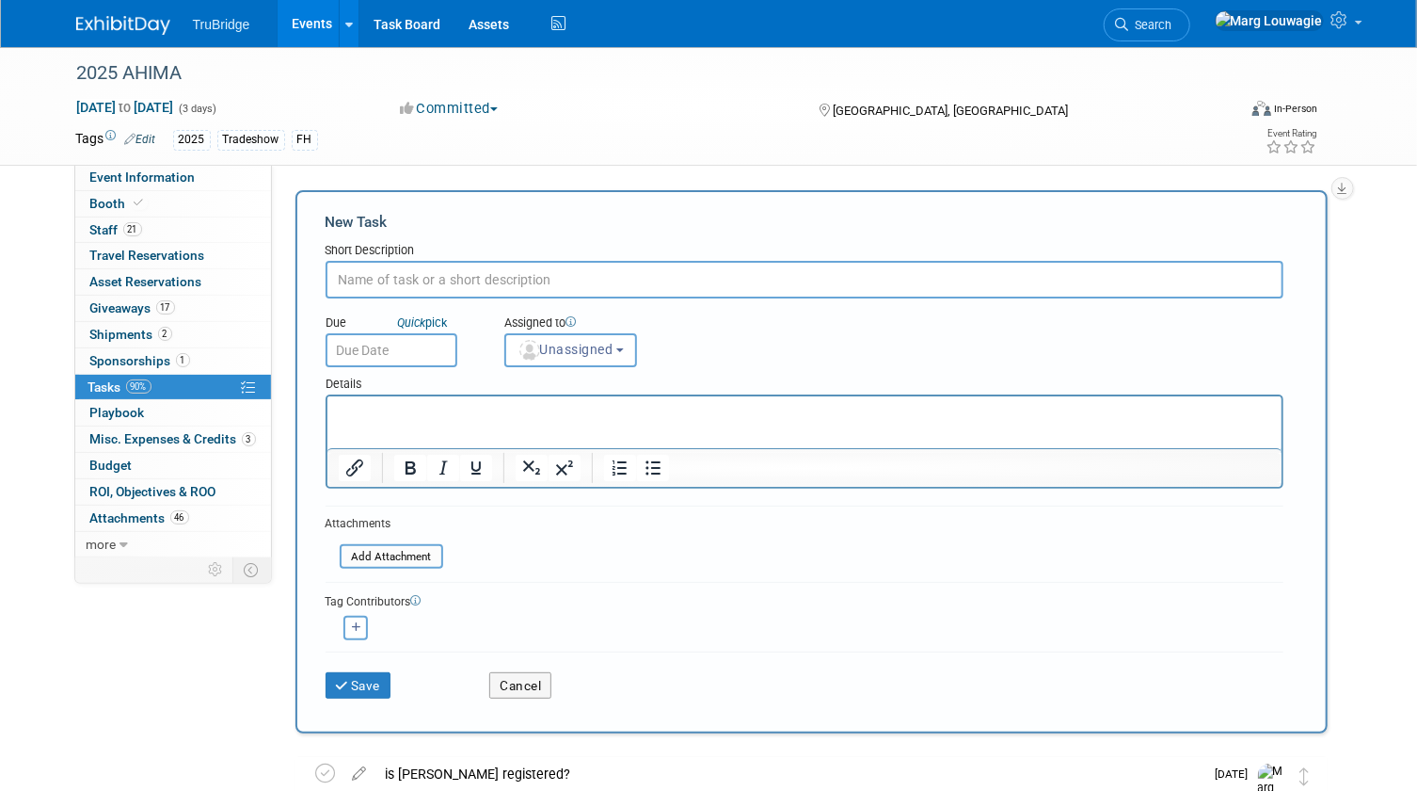
click at [376, 277] on input "text" at bounding box center [805, 280] width 958 height 38
type input "RSVP for next year booth assignment"
click at [527, 344] on img "button" at bounding box center [530, 350] width 21 height 21
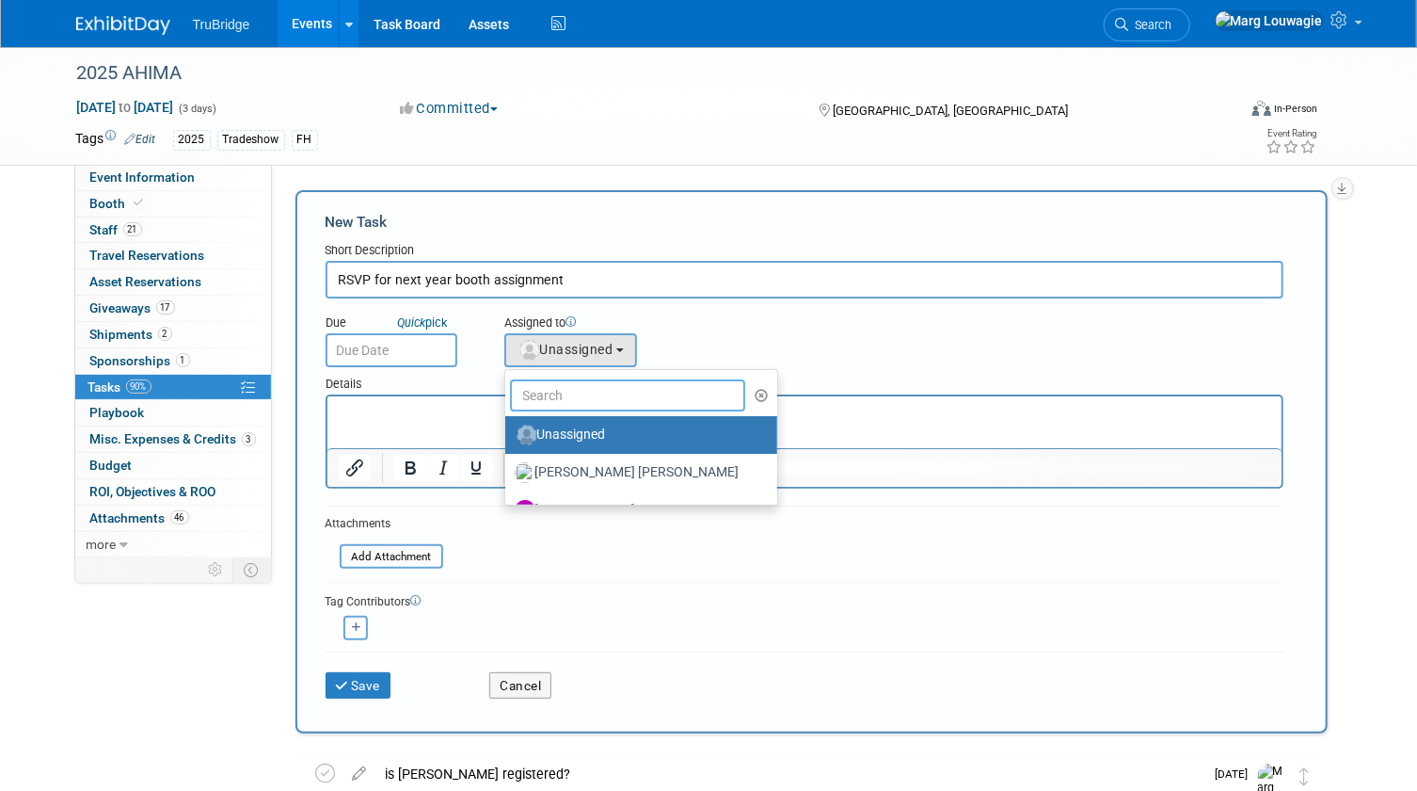
click at [571, 400] on input "text" at bounding box center [628, 395] width 236 height 32
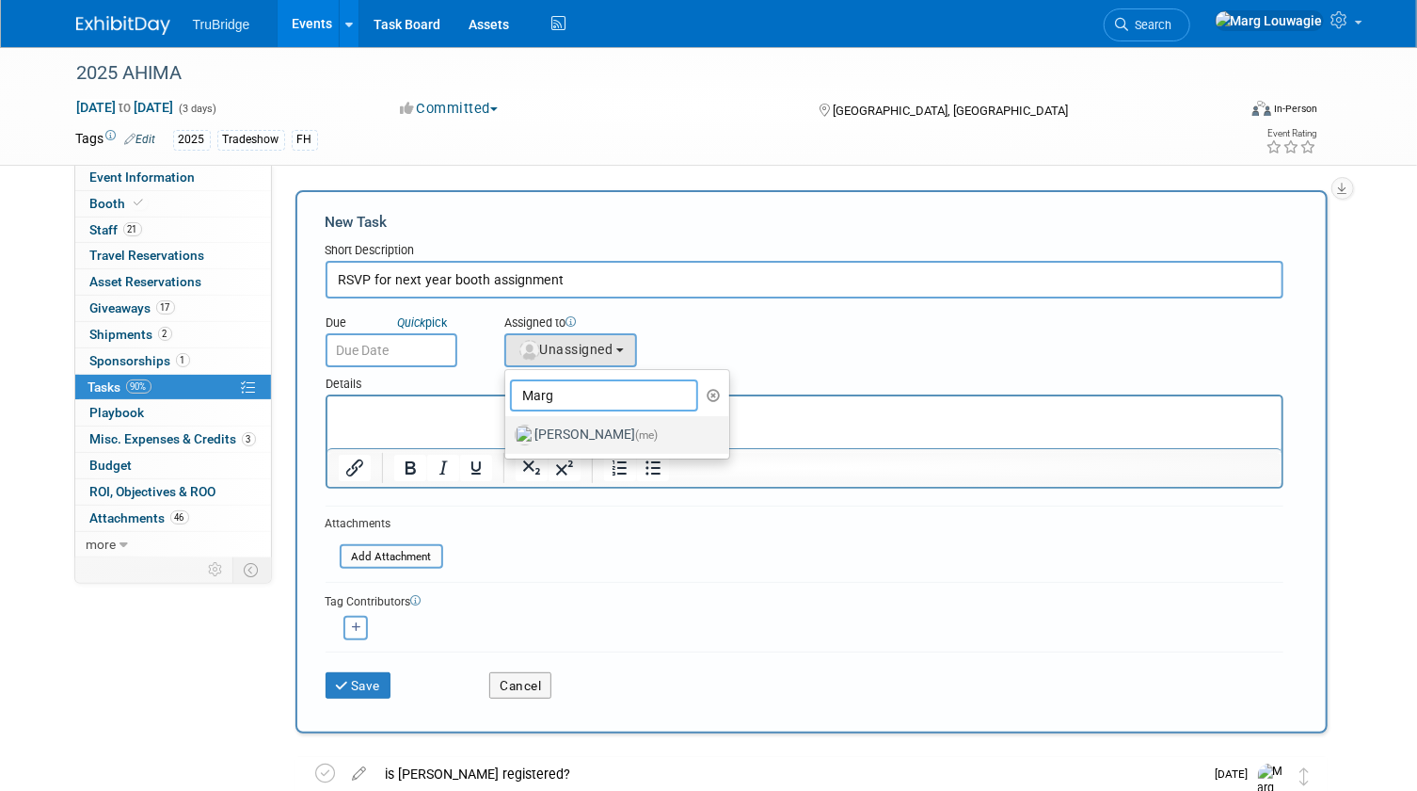
type input "Marg"
click at [576, 432] on label "[PERSON_NAME] (me)" at bounding box center [613, 435] width 197 height 30
click at [508, 432] on input "[PERSON_NAME] (me)" at bounding box center [502, 432] width 12 height 12
select select "0abee163-1570-438d-a0ea-e9129f2ffbd7"
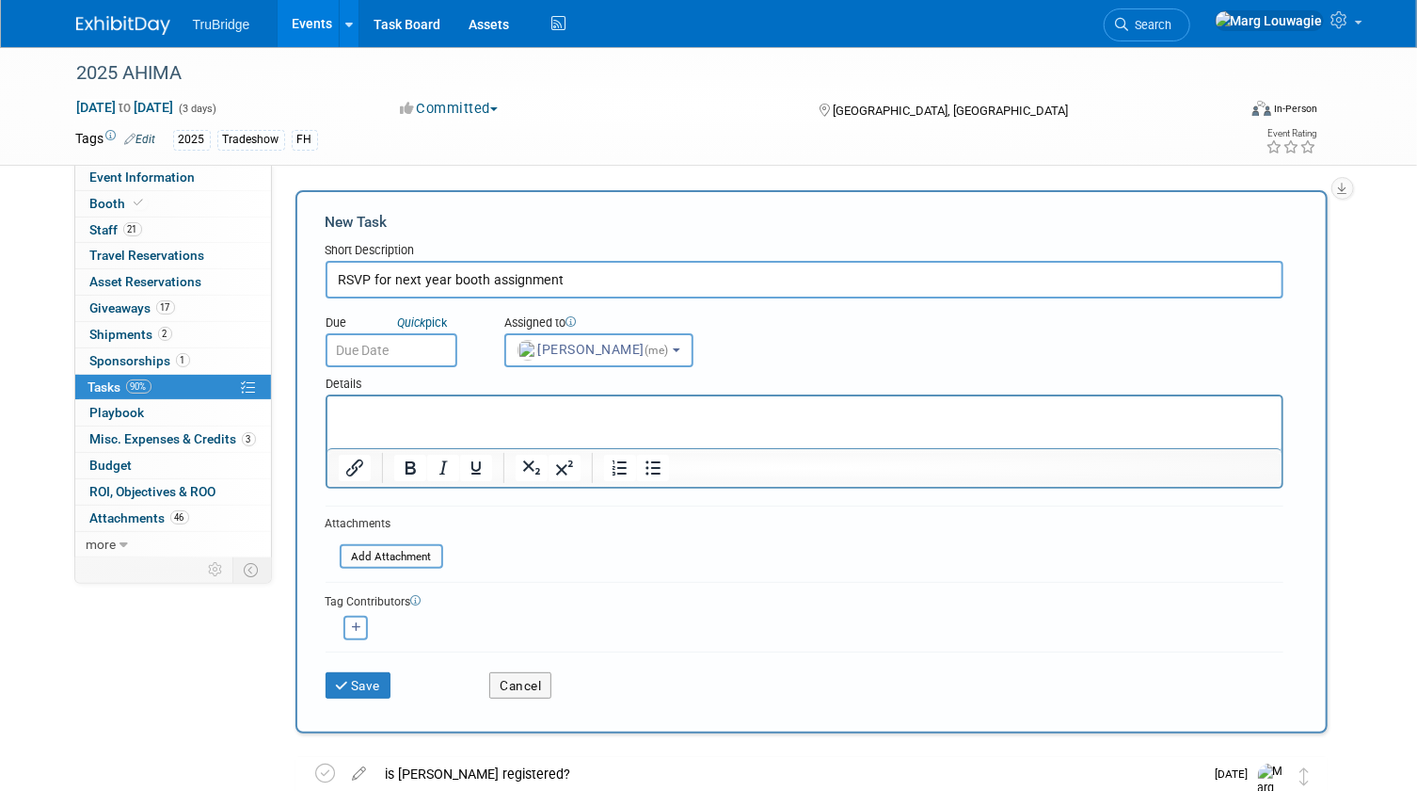
click at [386, 356] on input "text" at bounding box center [392, 350] width 132 height 34
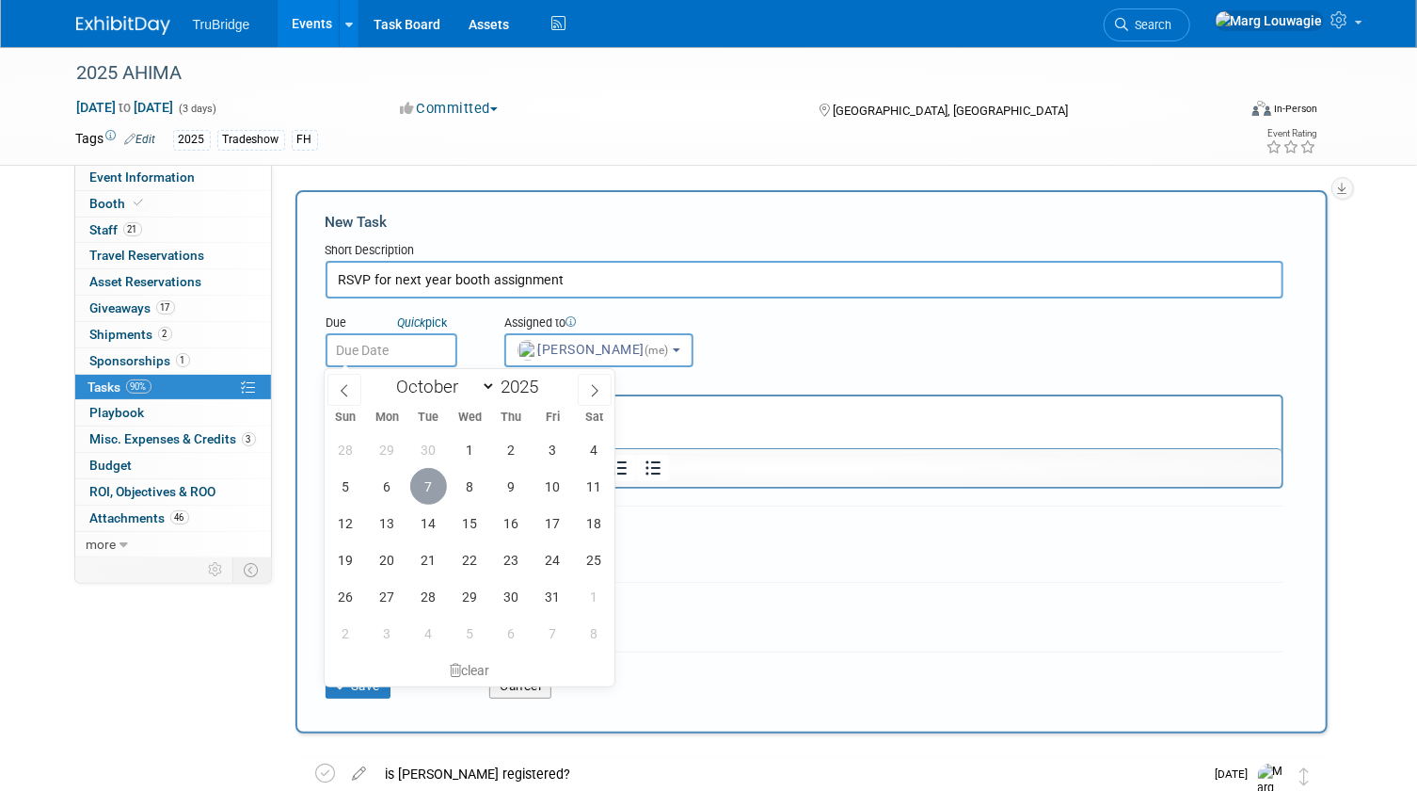
click at [421, 488] on span "7" at bounding box center [428, 486] width 37 height 37
type input "[DATE]"
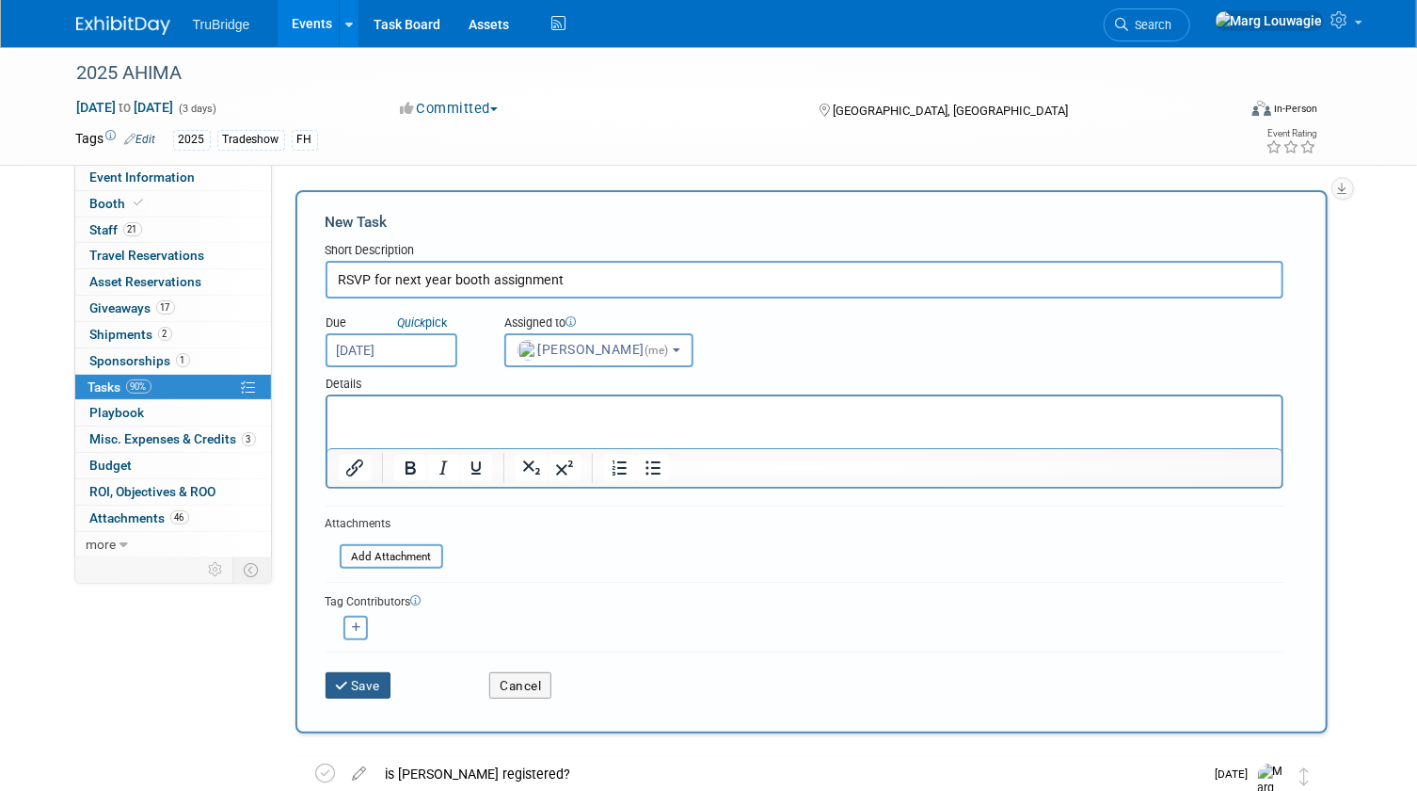
click at [383, 673] on button "Save" at bounding box center [359, 685] width 66 height 26
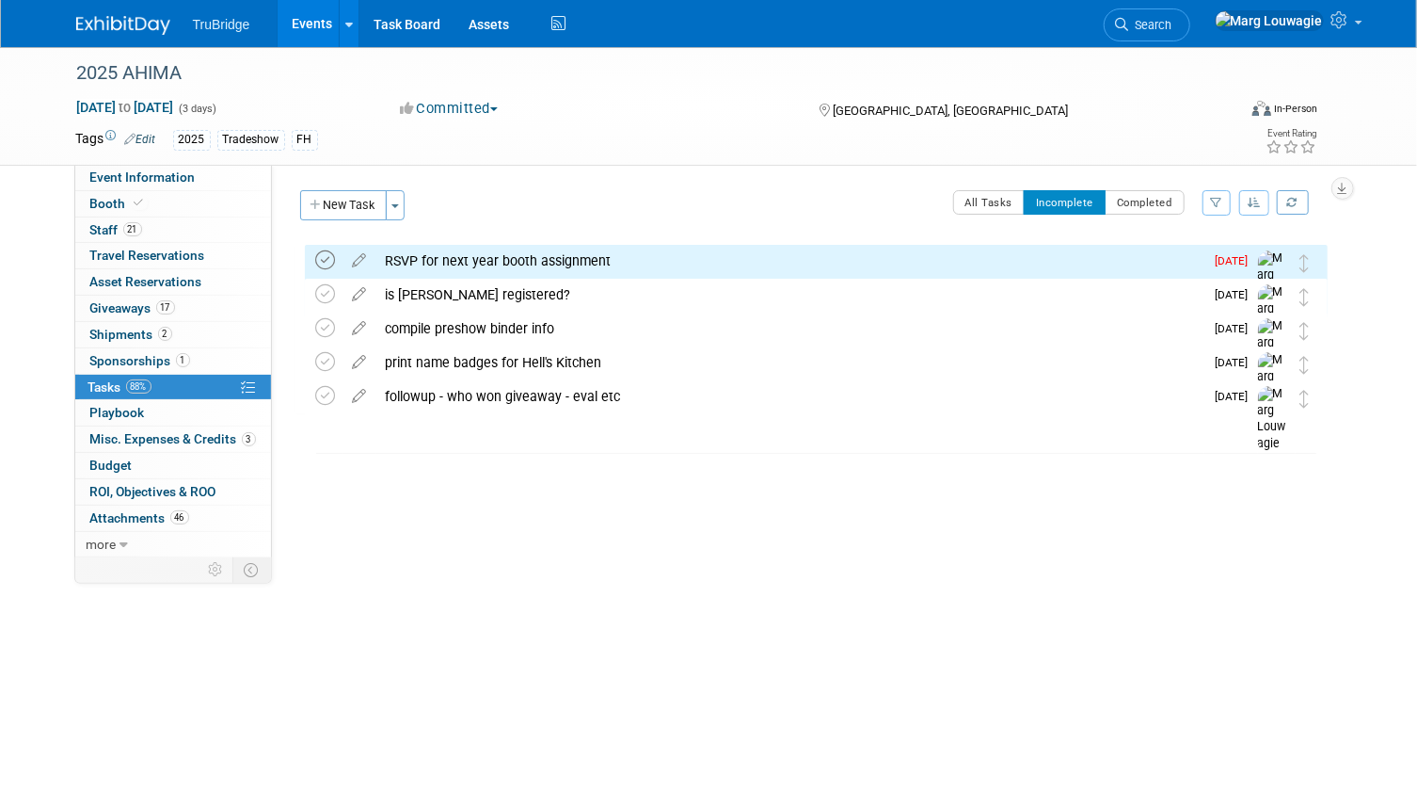
click at [324, 253] on icon at bounding box center [326, 260] width 20 height 20
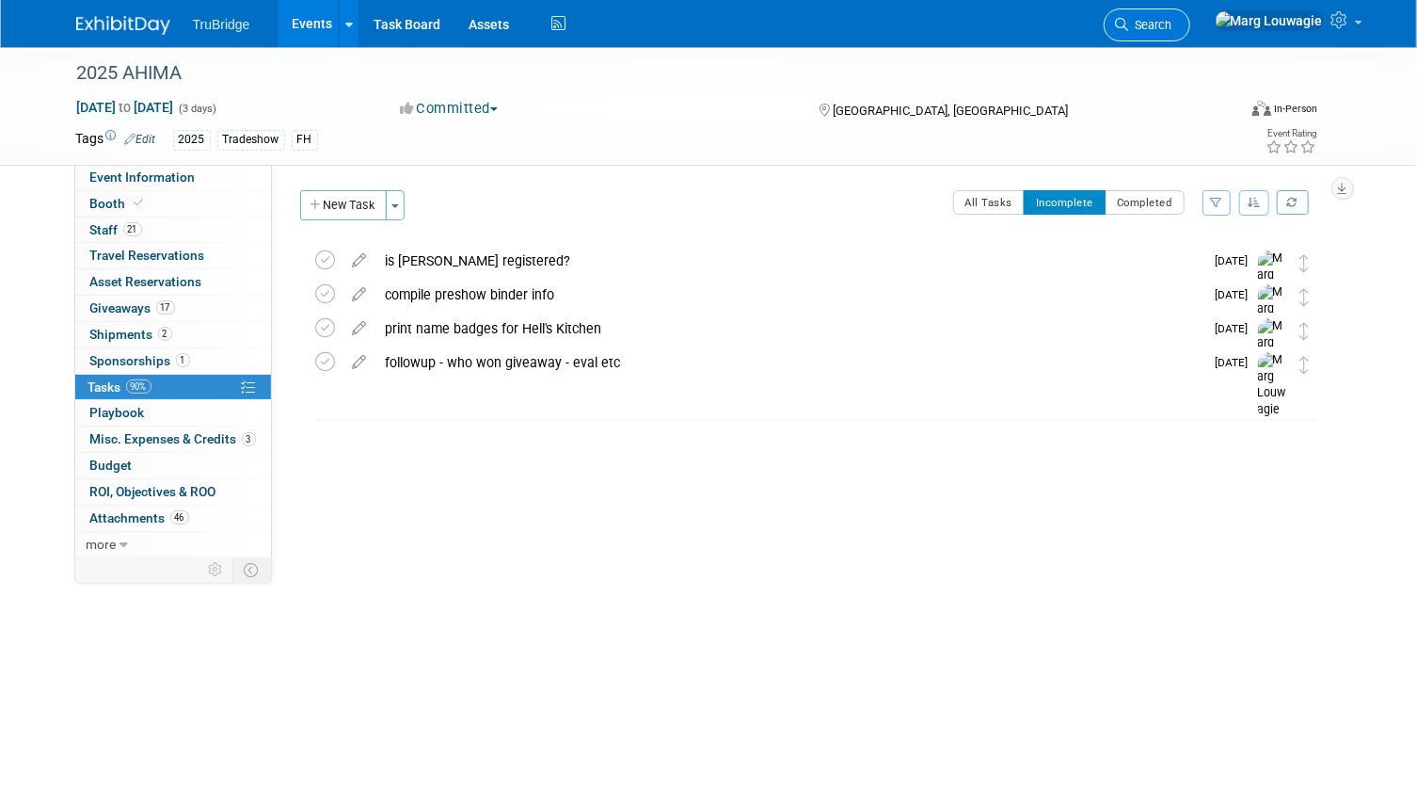
click at [1173, 24] on span "Search" at bounding box center [1150, 25] width 43 height 14
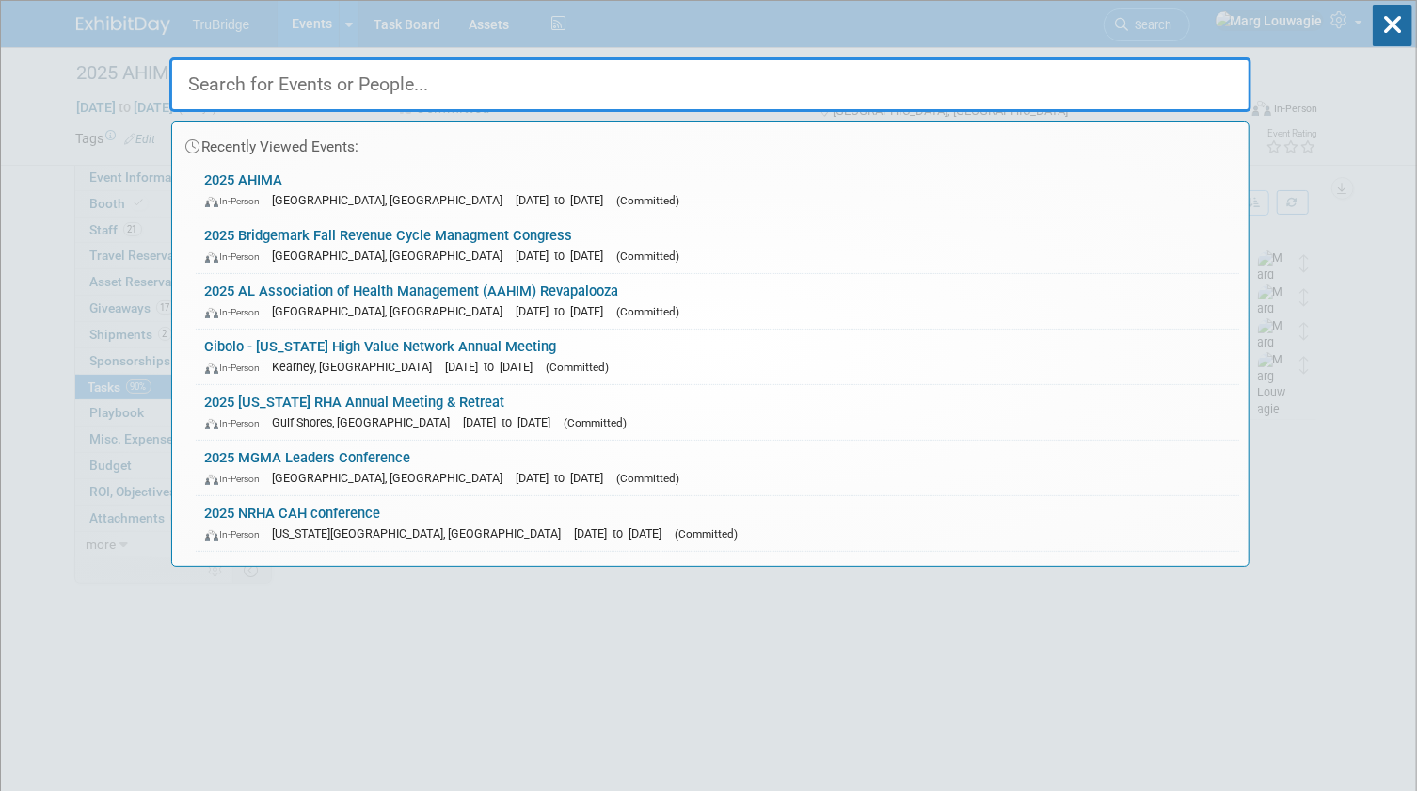
click at [1215, 90] on input "text" at bounding box center [710, 84] width 1082 height 55
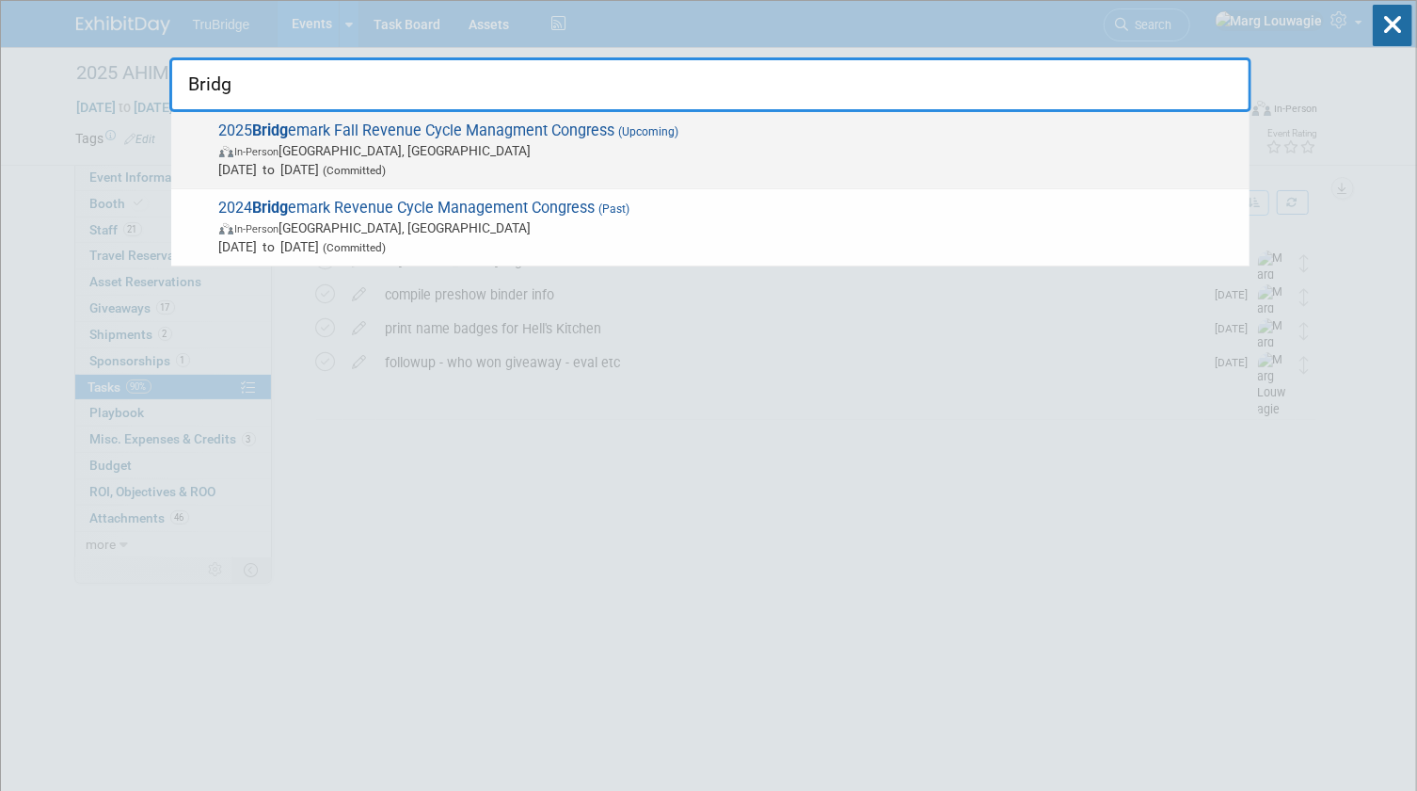
type input "Bridg"
click at [636, 141] on span "In-Person Dallas, TX" at bounding box center [729, 150] width 1021 height 19
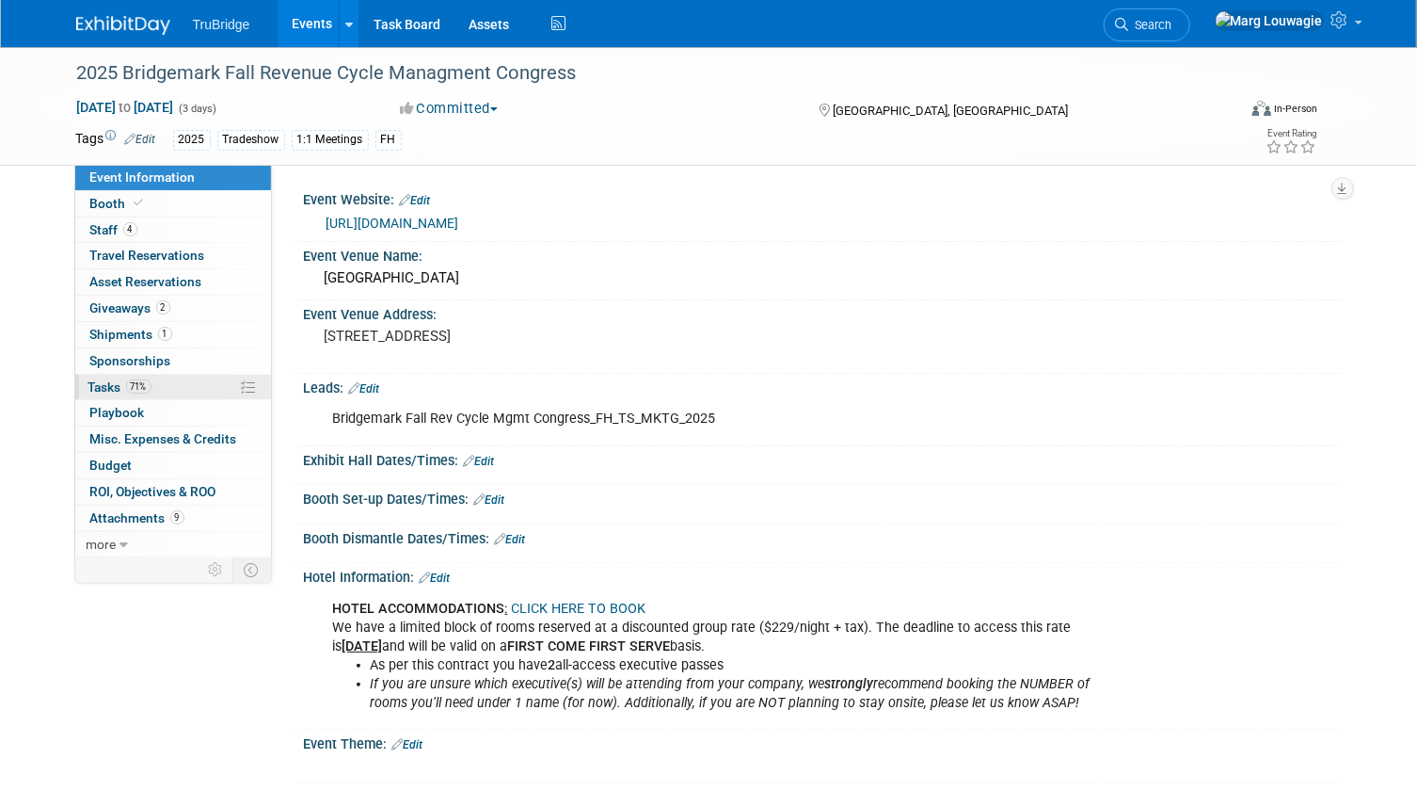
click at [114, 385] on span "Tasks 71%" at bounding box center [119, 386] width 63 height 15
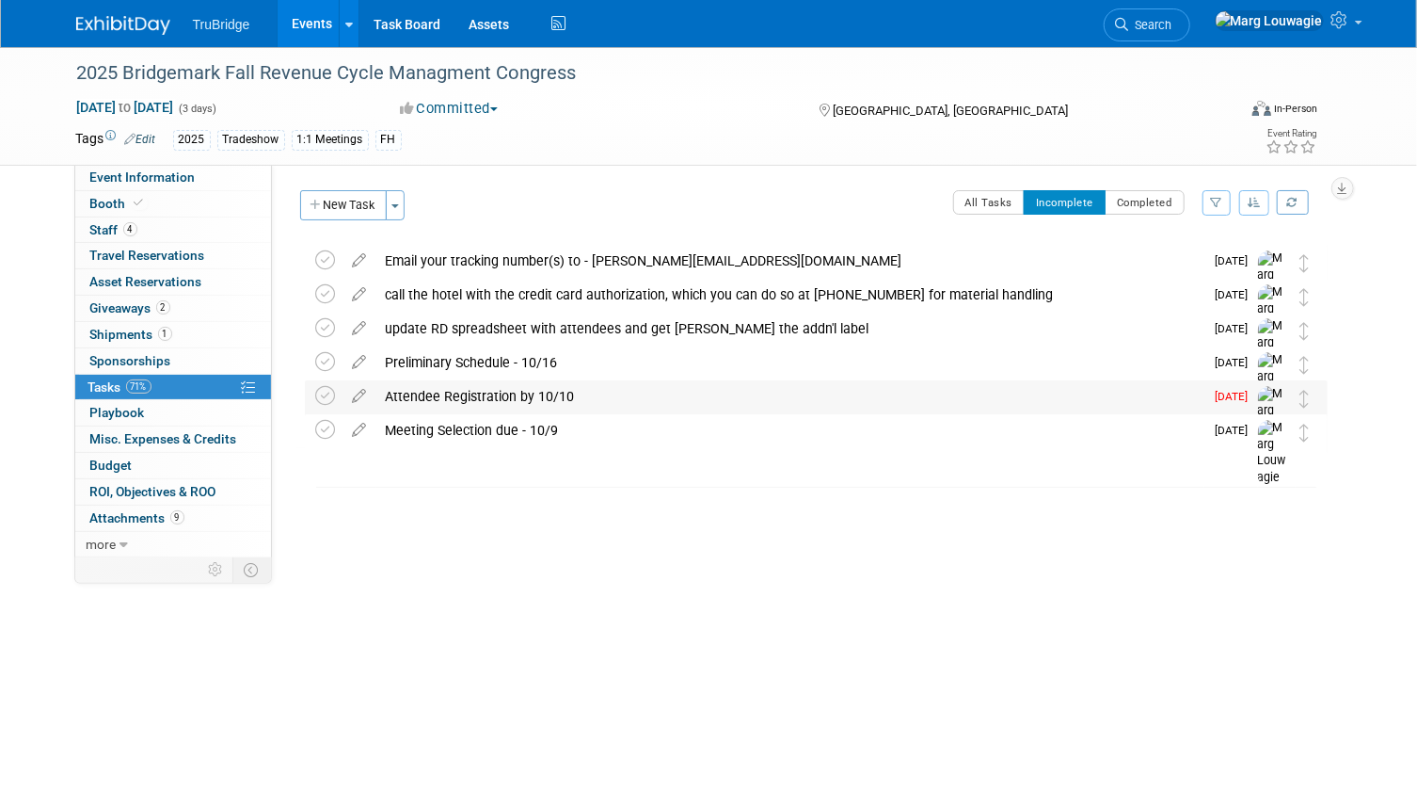
click at [496, 393] on div "Attendee Registration by 10/10" at bounding box center [790, 396] width 828 height 32
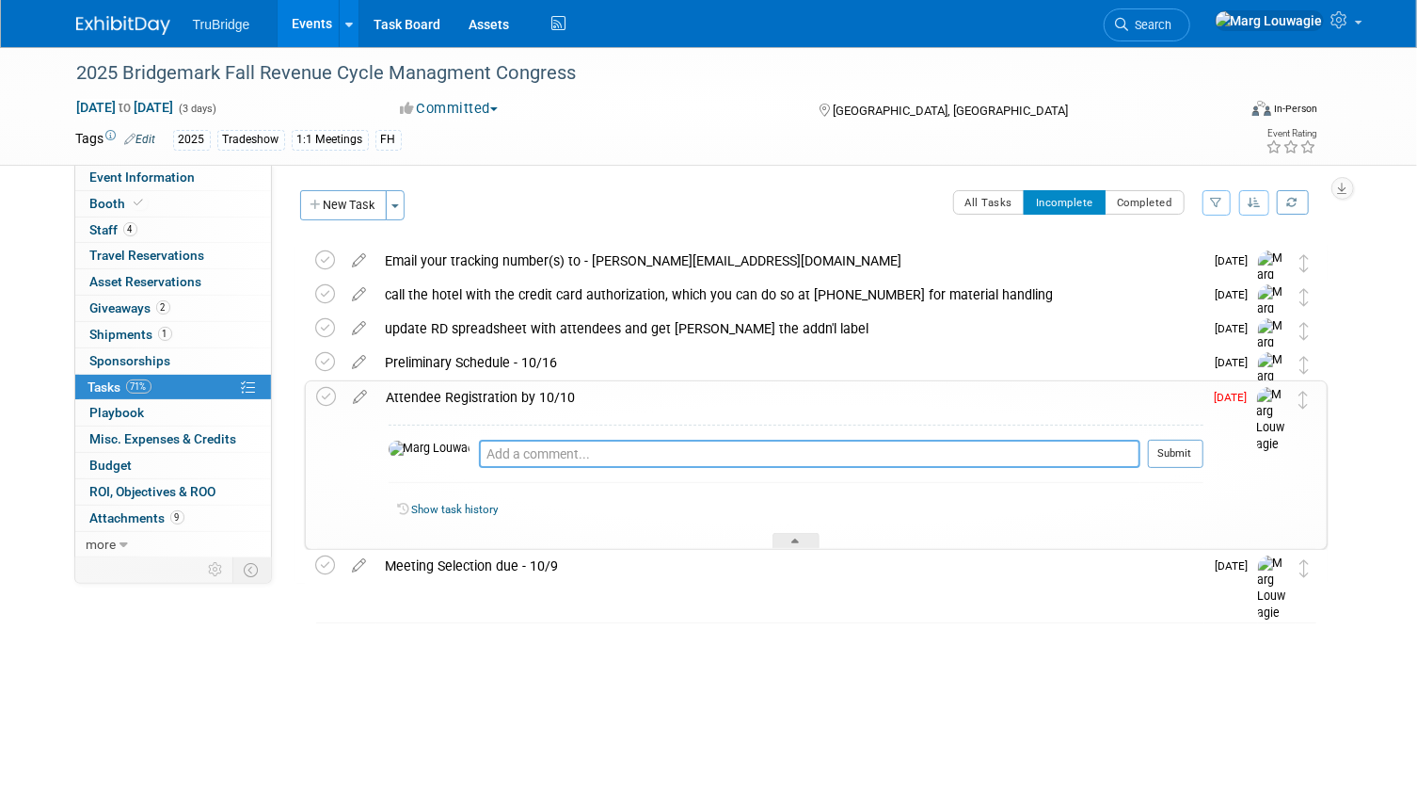
click at [529, 451] on textarea at bounding box center [810, 454] width 662 height 28
type textarea "will be able to register our attendees once the meeting selection is made"
click at [1185, 454] on button "Submit" at bounding box center [1176, 454] width 56 height 28
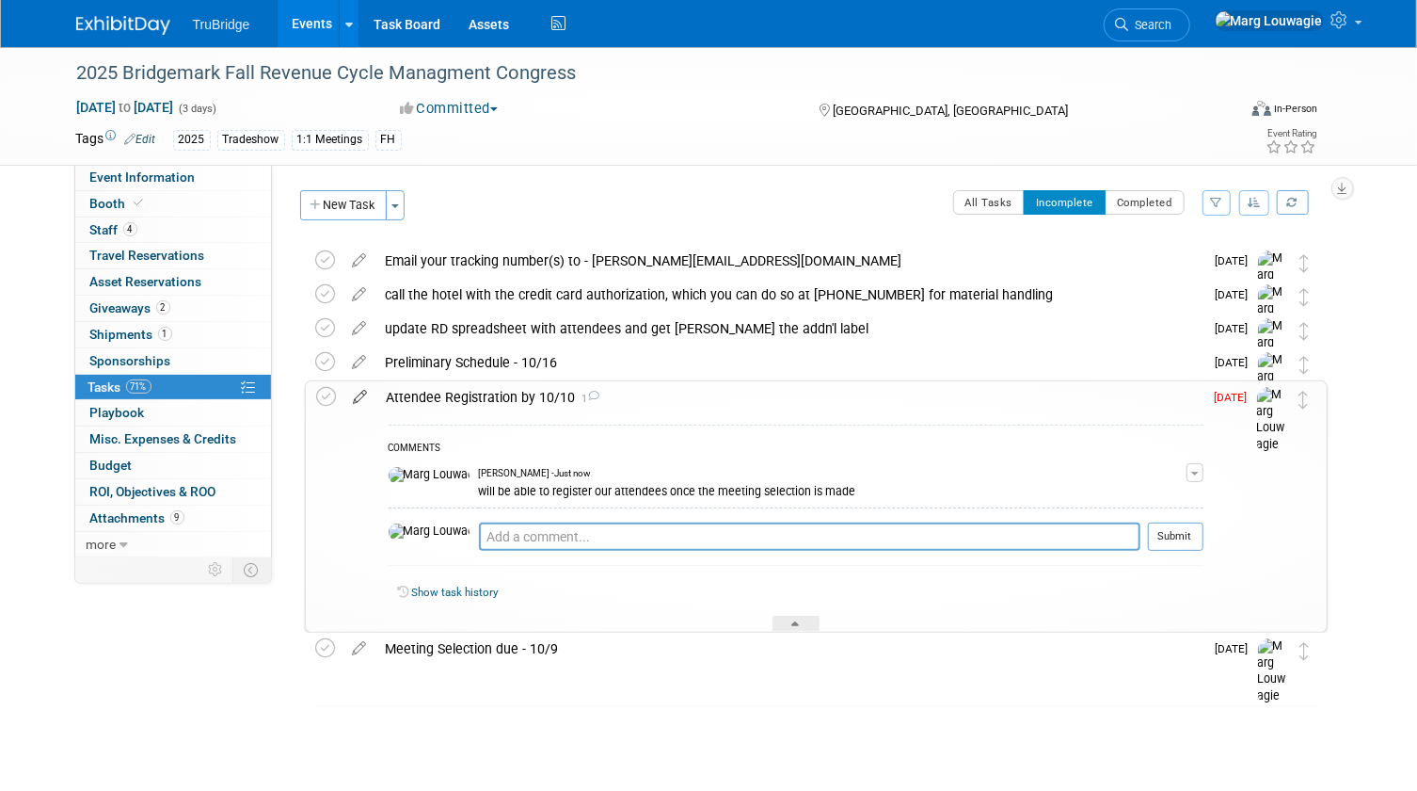
click at [360, 396] on icon at bounding box center [360, 393] width 33 height 24
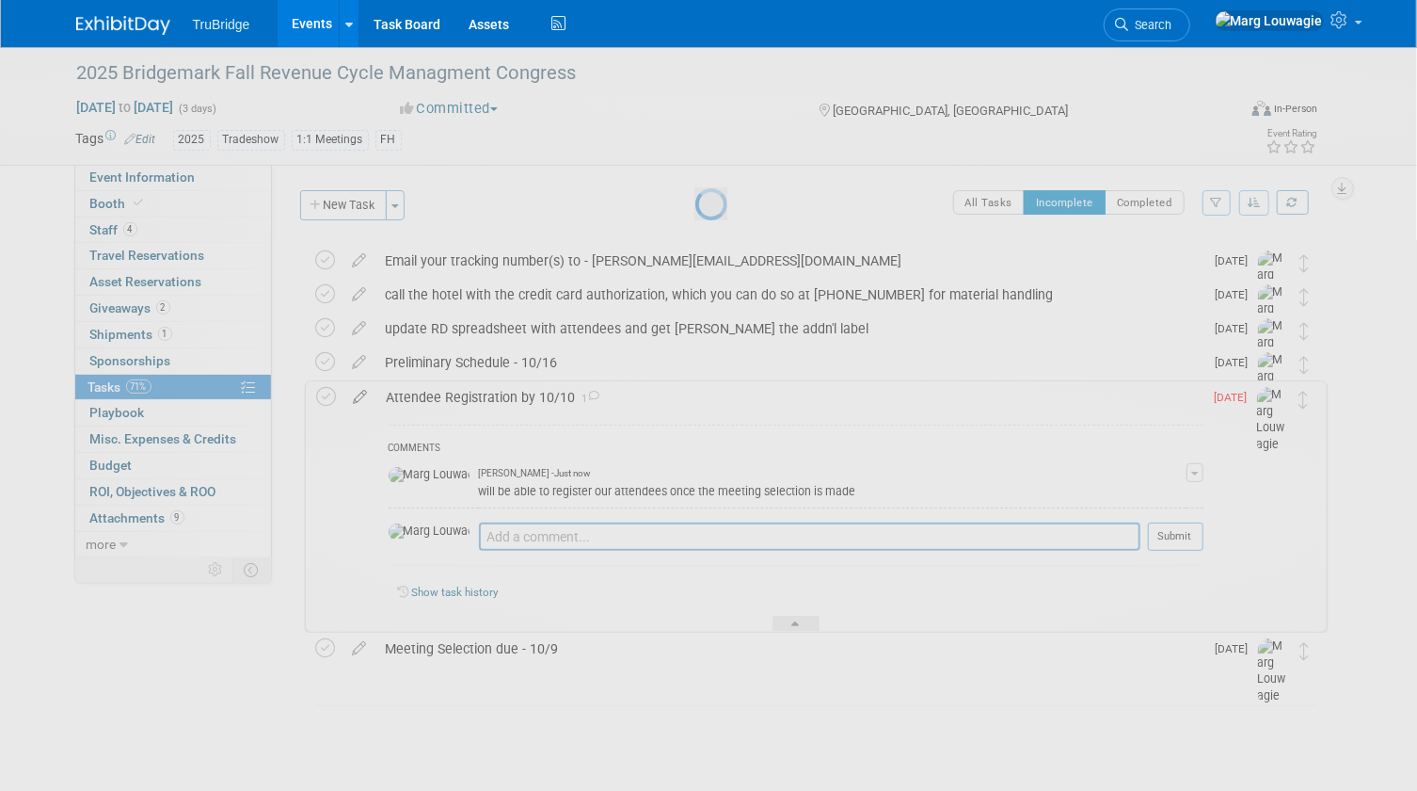
select select "9"
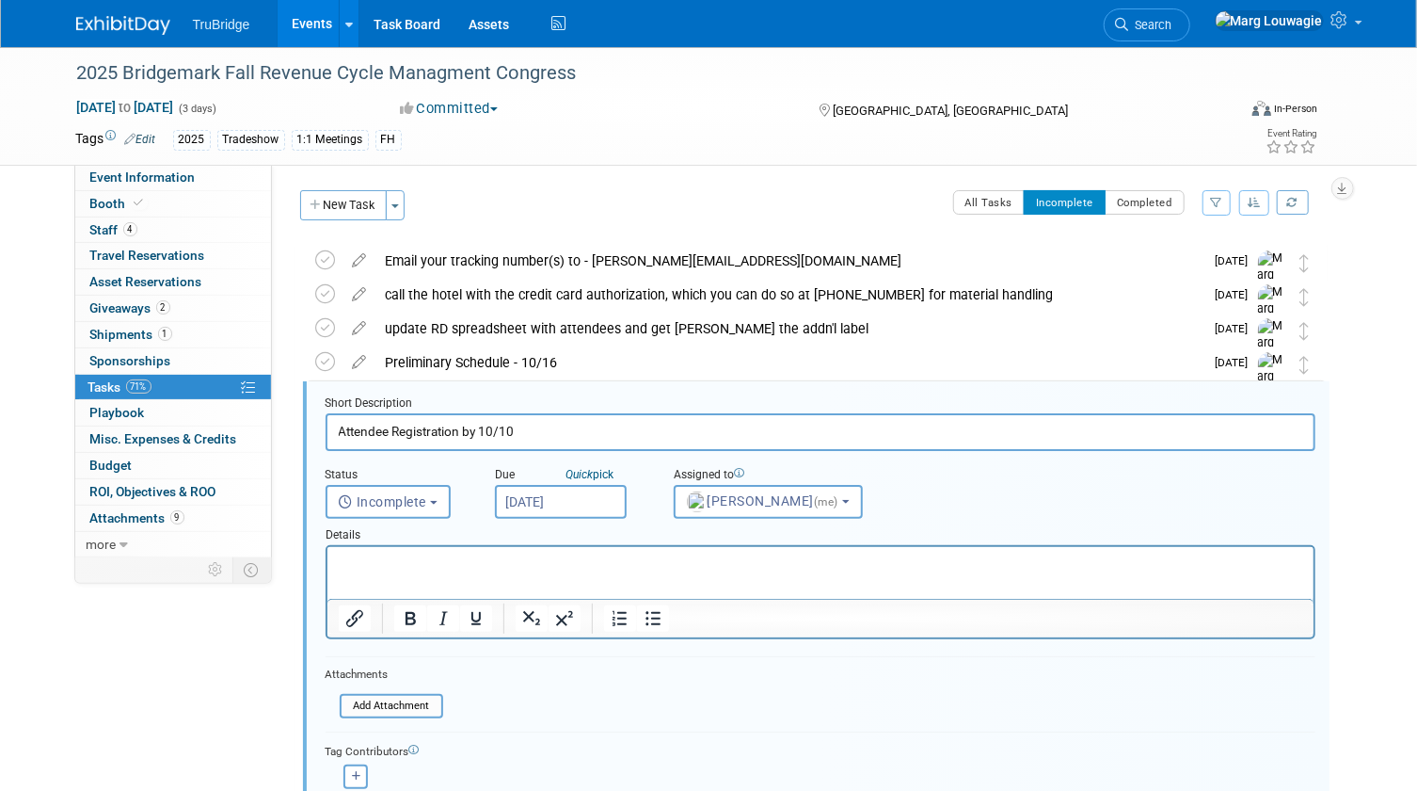
scroll to position [104, 0]
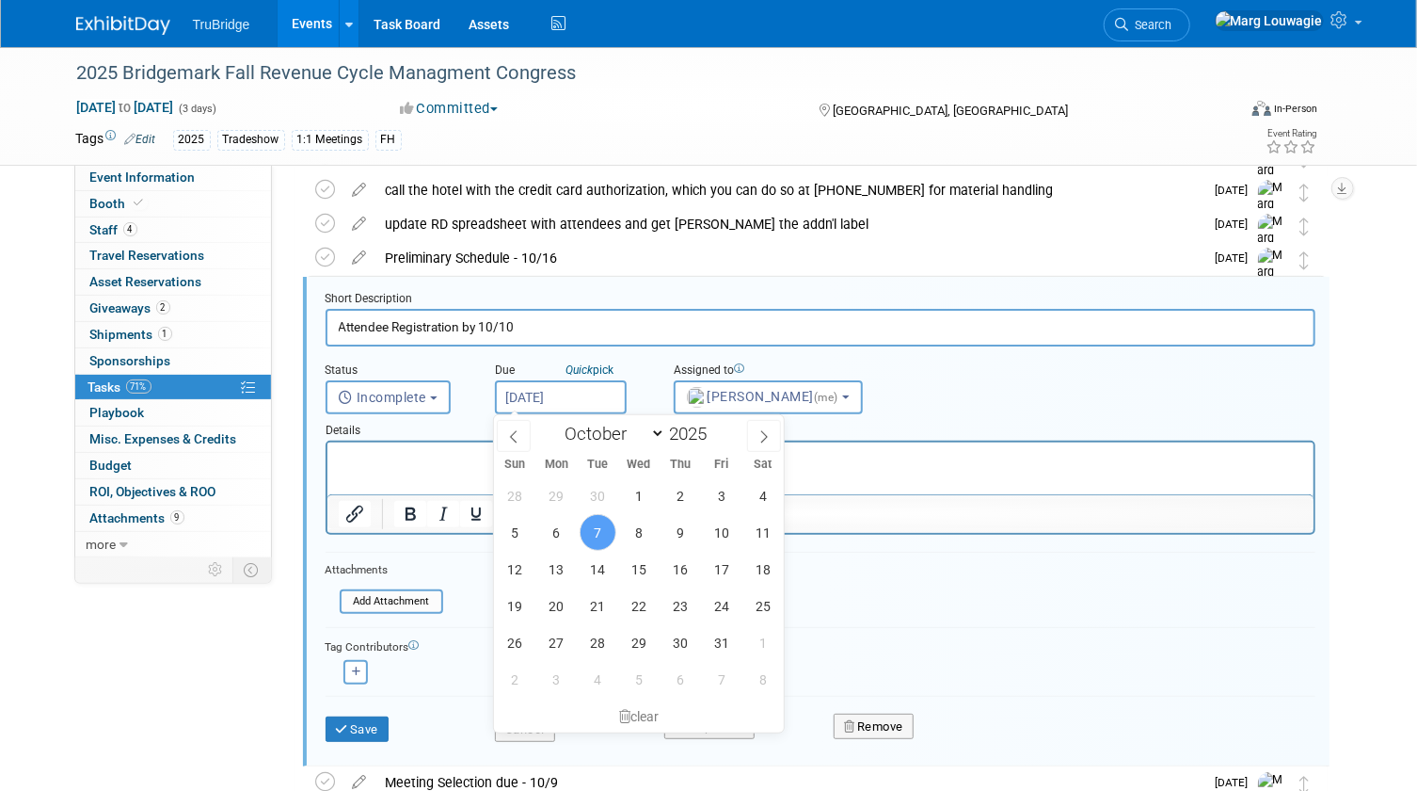
click at [559, 392] on input "[DATE]" at bounding box center [561, 397] width 132 height 34
click at [715, 520] on span "10" at bounding box center [722, 532] width 37 height 37
type input "[DATE]"
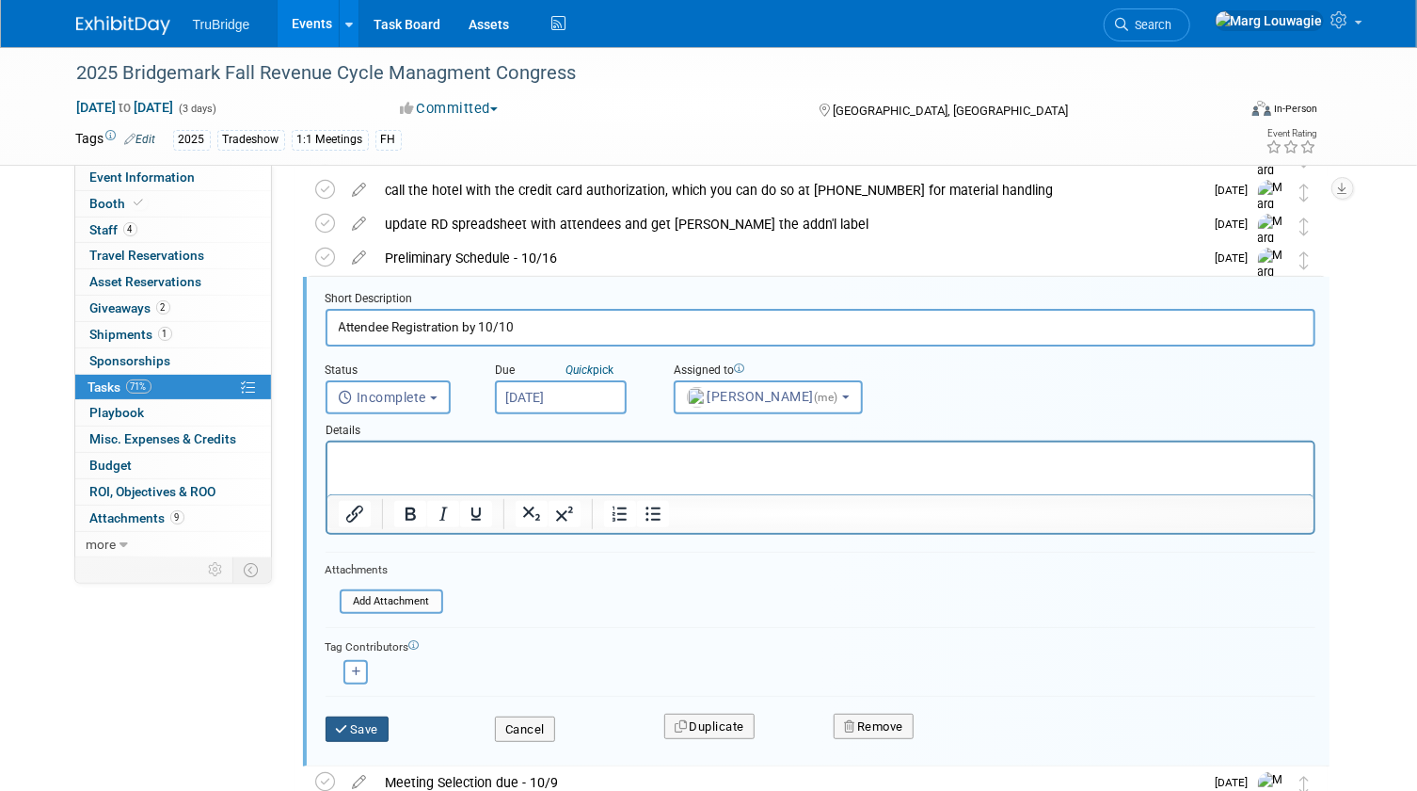
click at [348, 723] on icon "submit" at bounding box center [343, 729] width 15 height 12
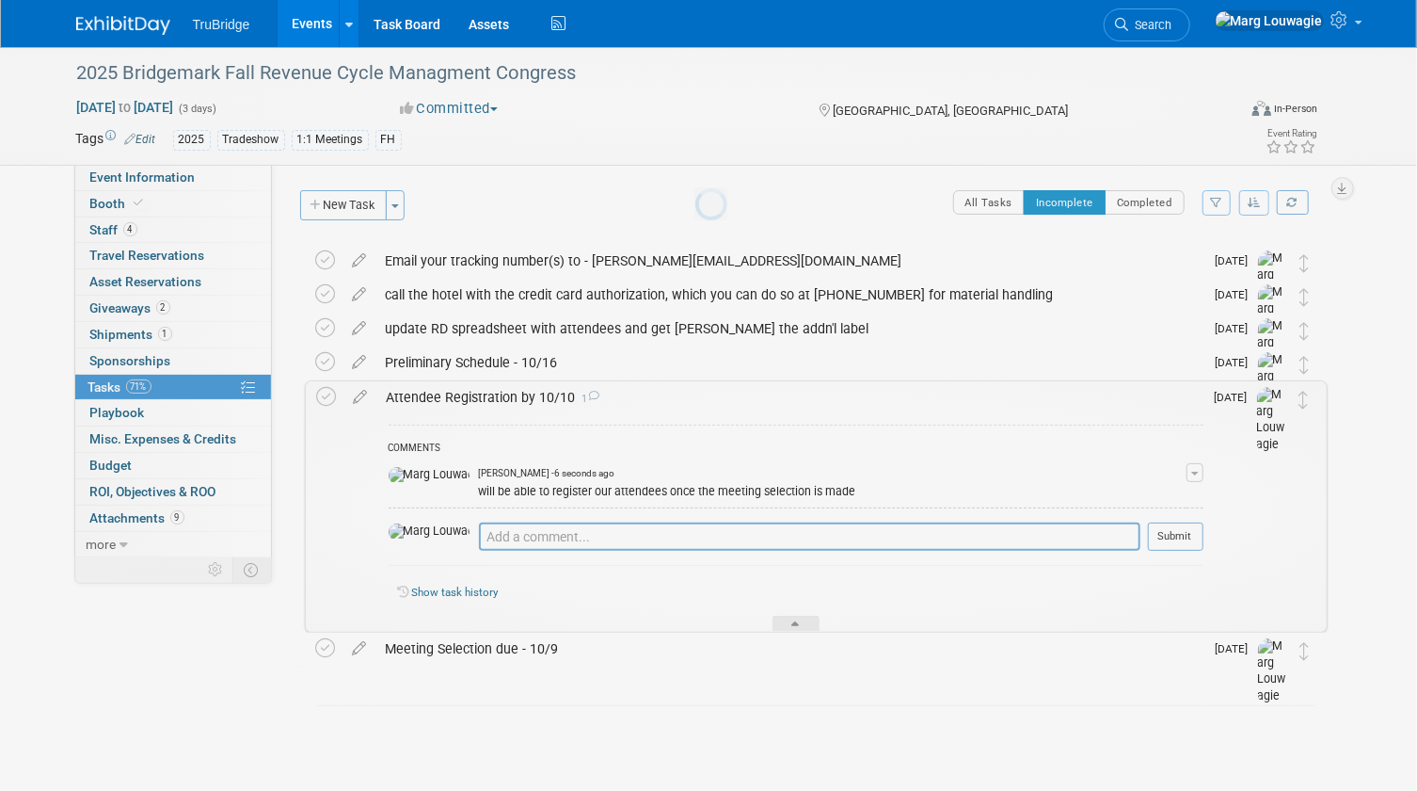
scroll to position [0, 0]
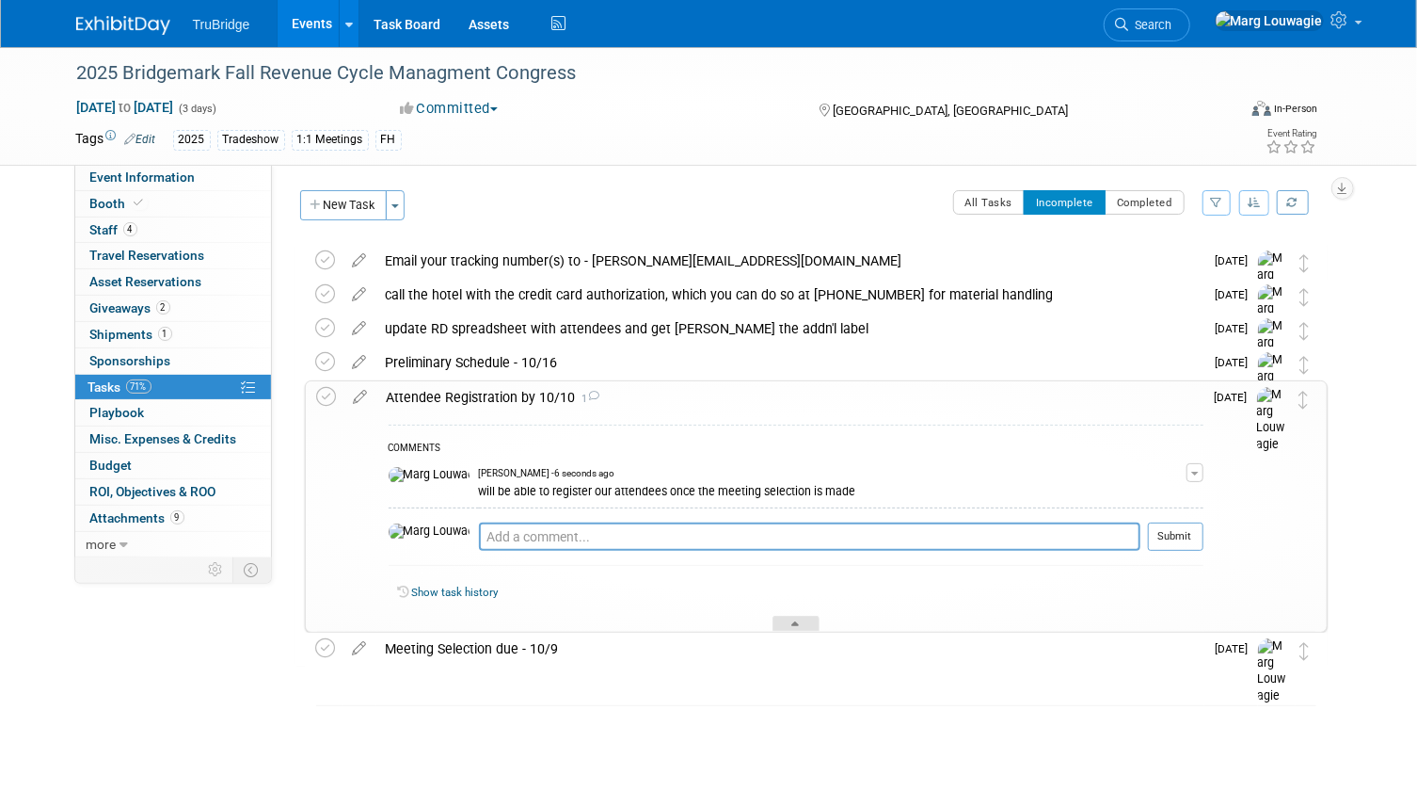
click at [801, 622] on div at bounding box center [796, 624] width 47 height 16
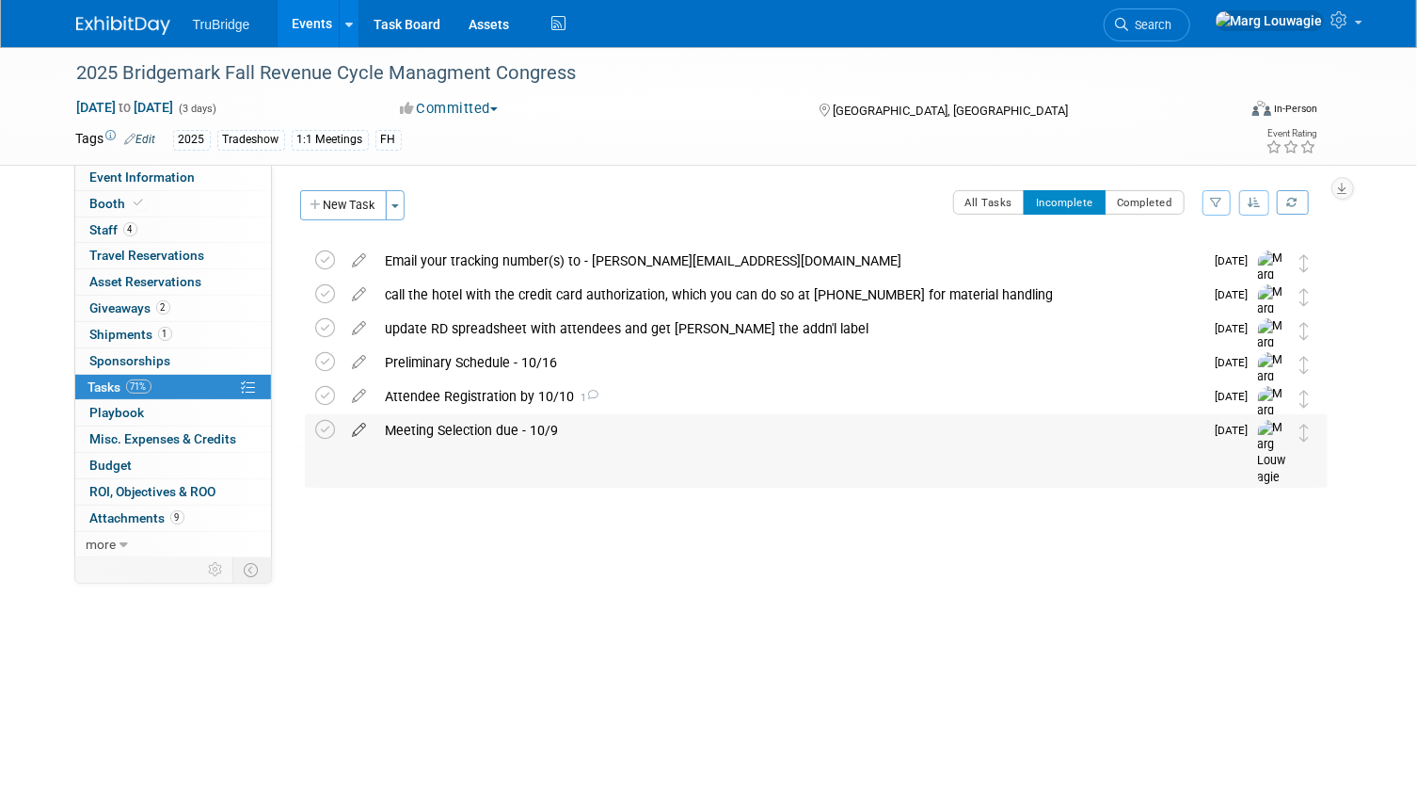
click at [355, 428] on icon at bounding box center [360, 426] width 33 height 24
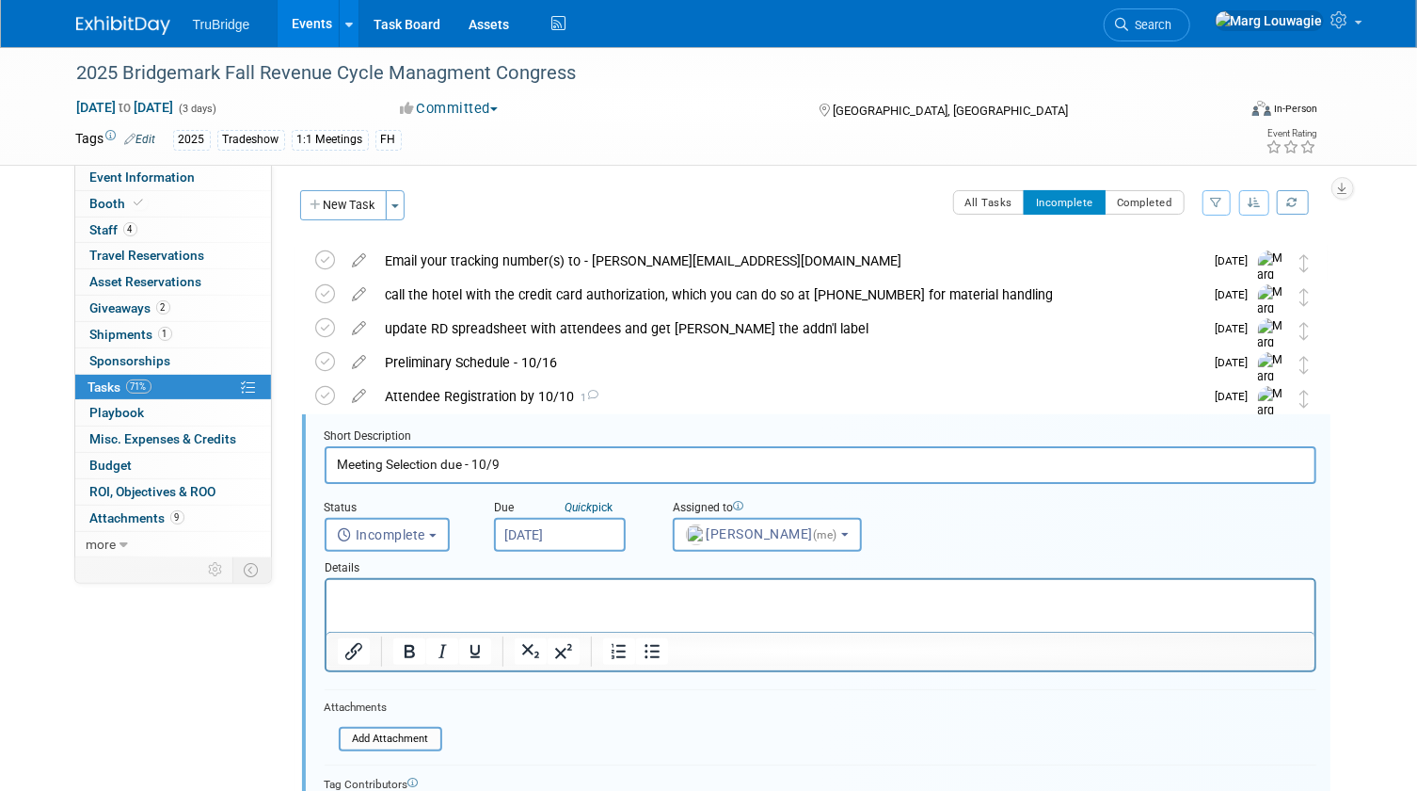
scroll to position [137, 0]
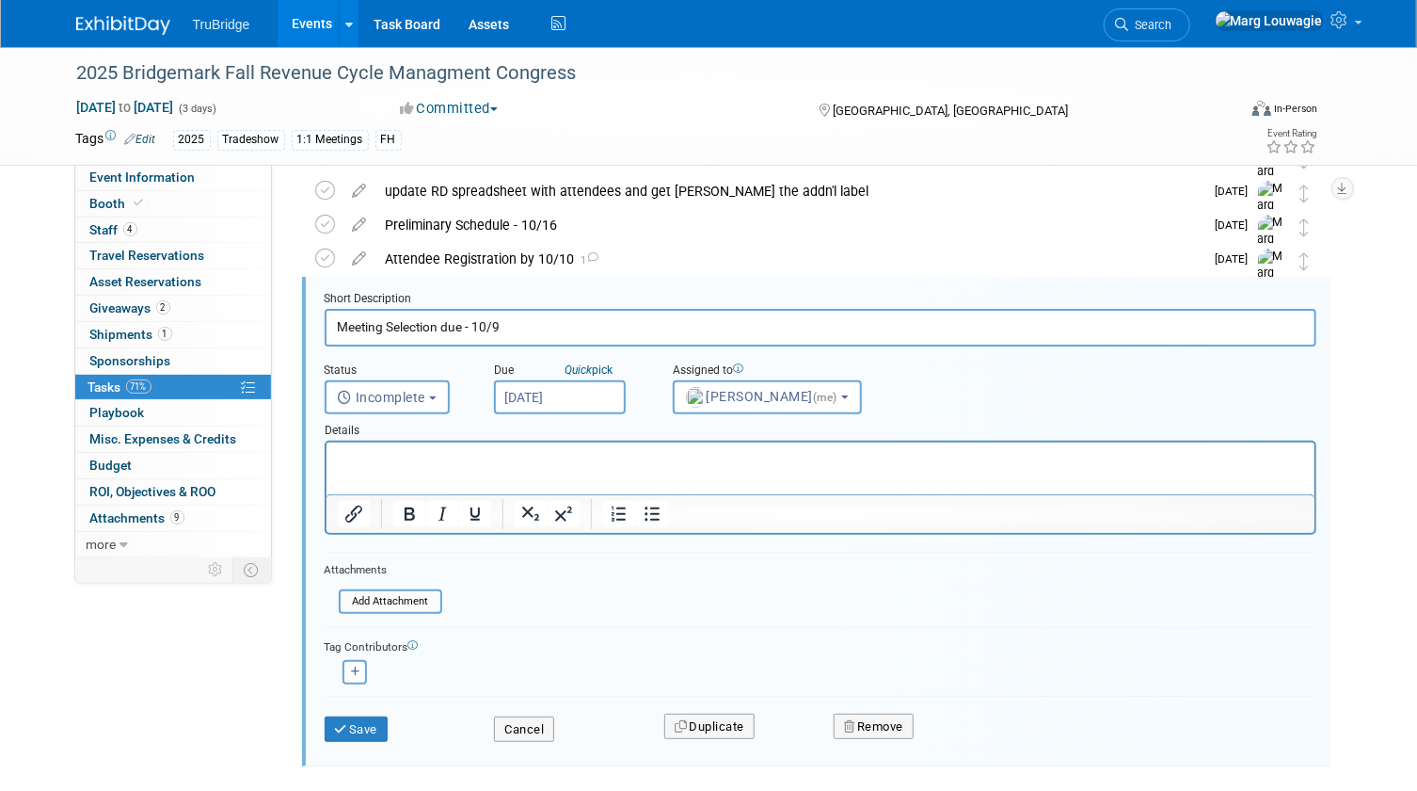
click at [558, 394] on input "[DATE]" at bounding box center [560, 397] width 132 height 34
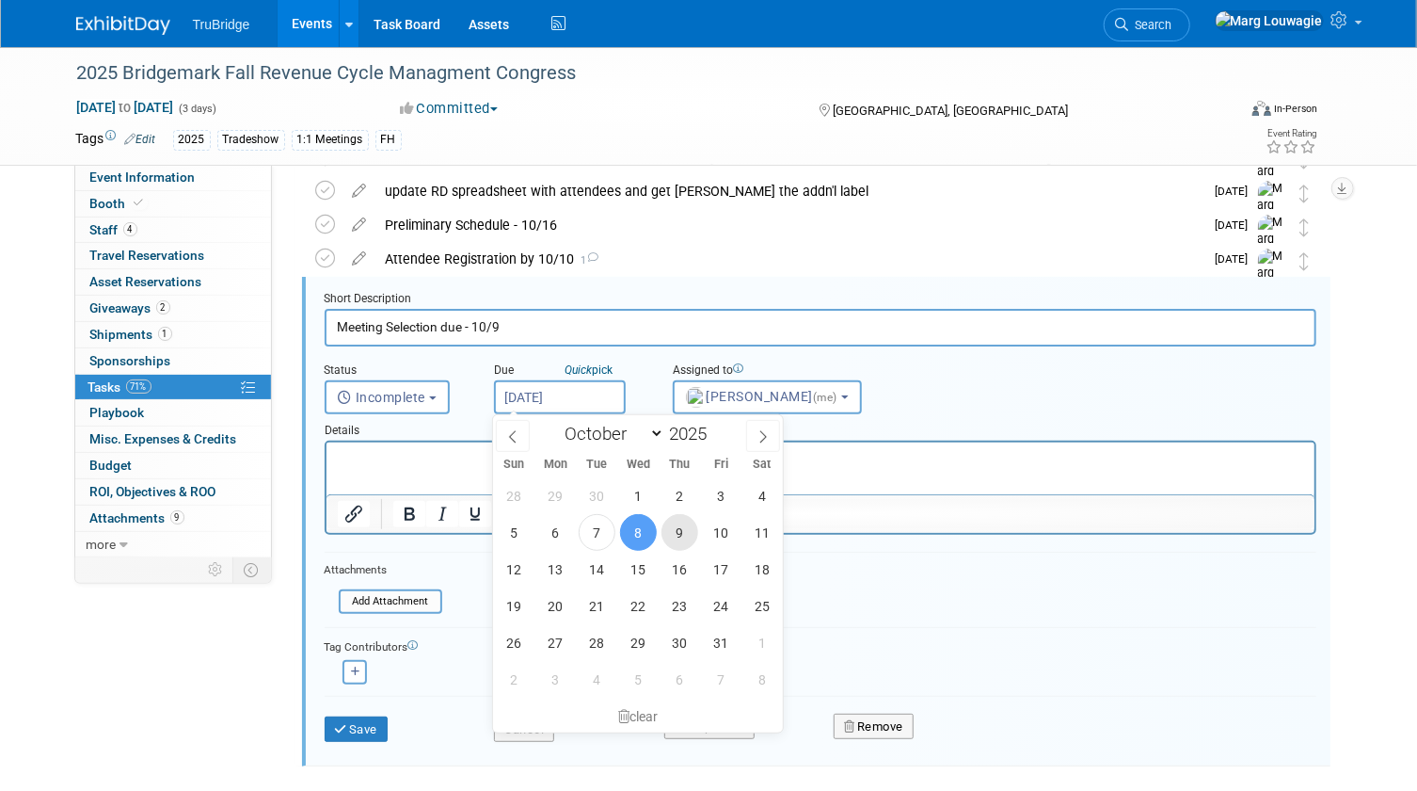
click at [690, 526] on span "9" at bounding box center [680, 532] width 37 height 37
type input "[DATE]"
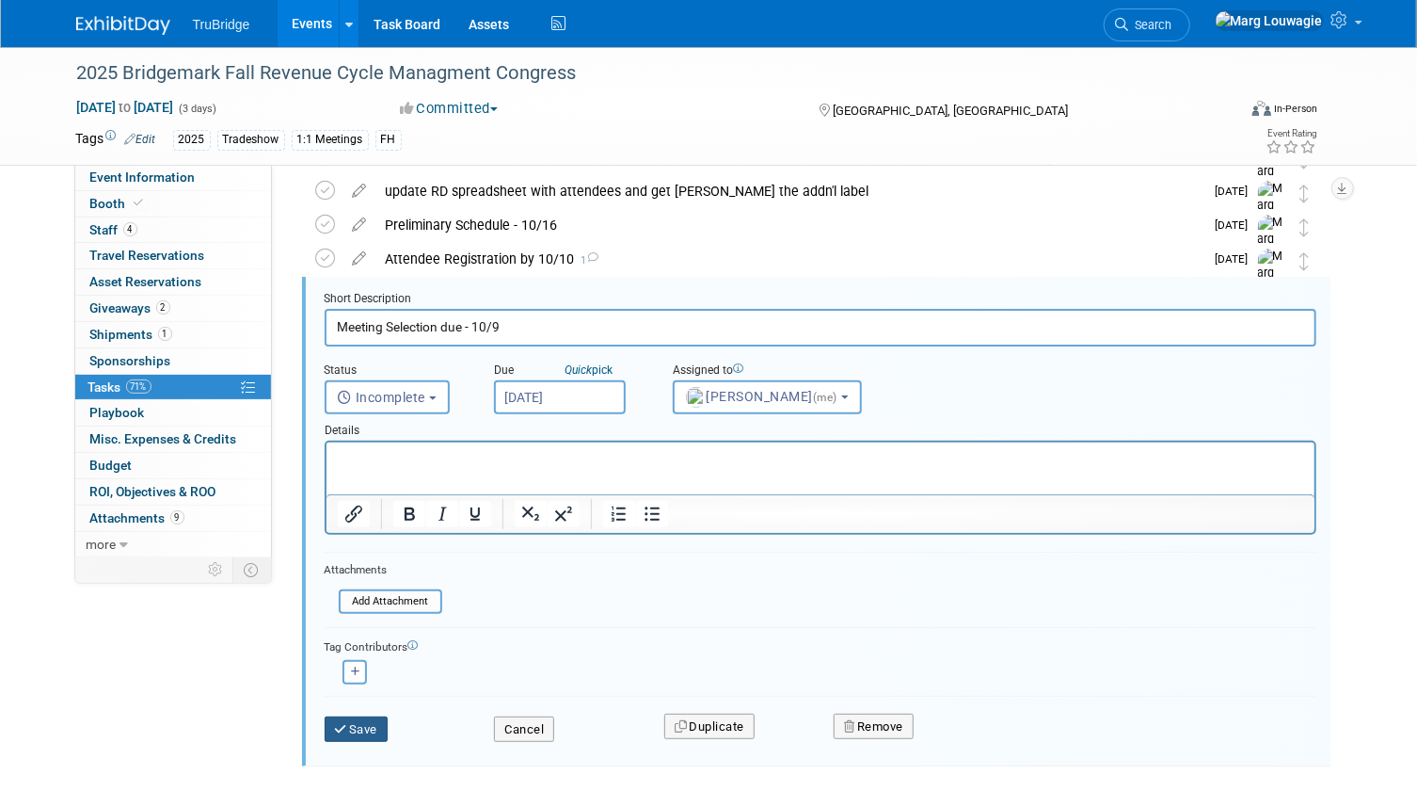
click at [379, 731] on button "Save" at bounding box center [357, 729] width 64 height 26
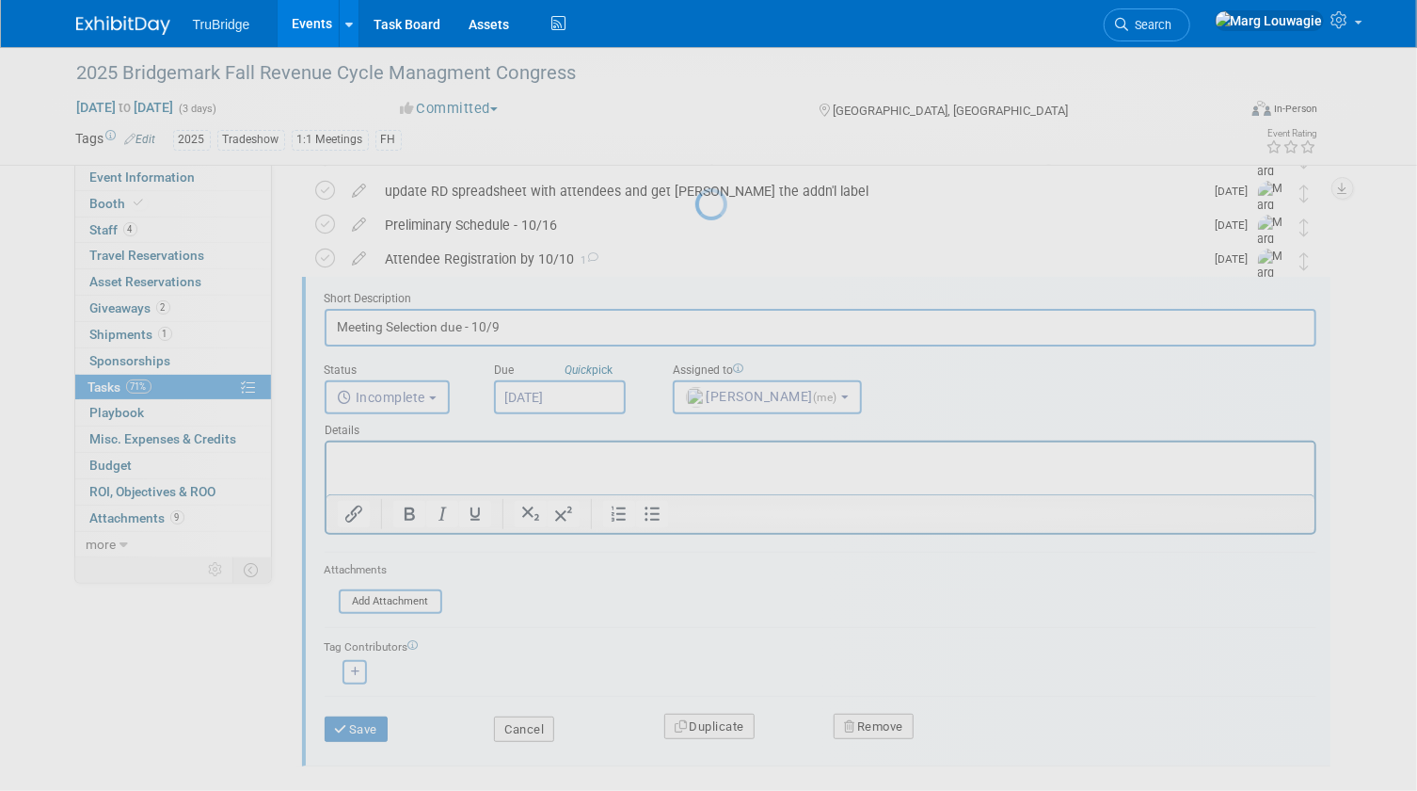
scroll to position [0, 0]
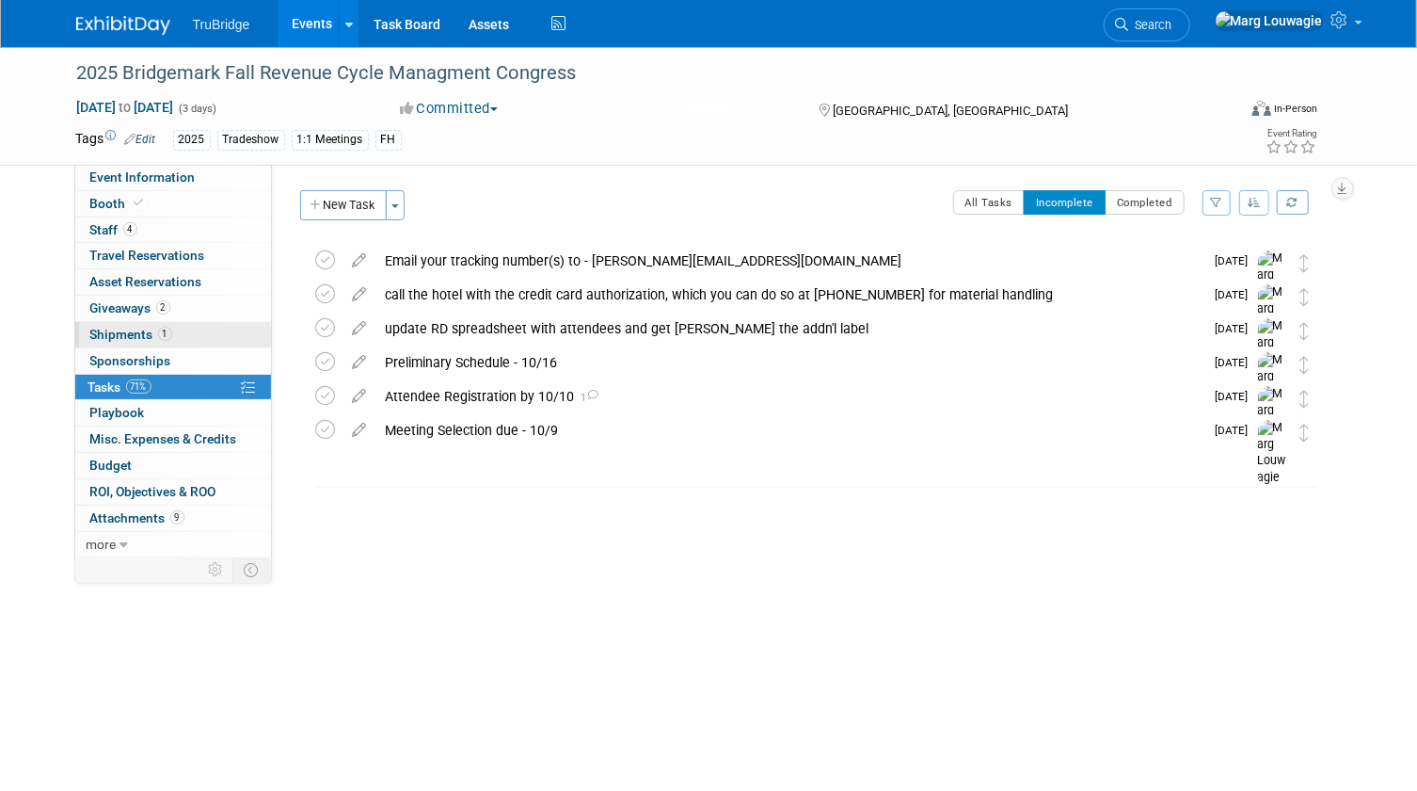
click at [148, 328] on span "Shipments 1" at bounding box center [131, 334] width 82 height 15
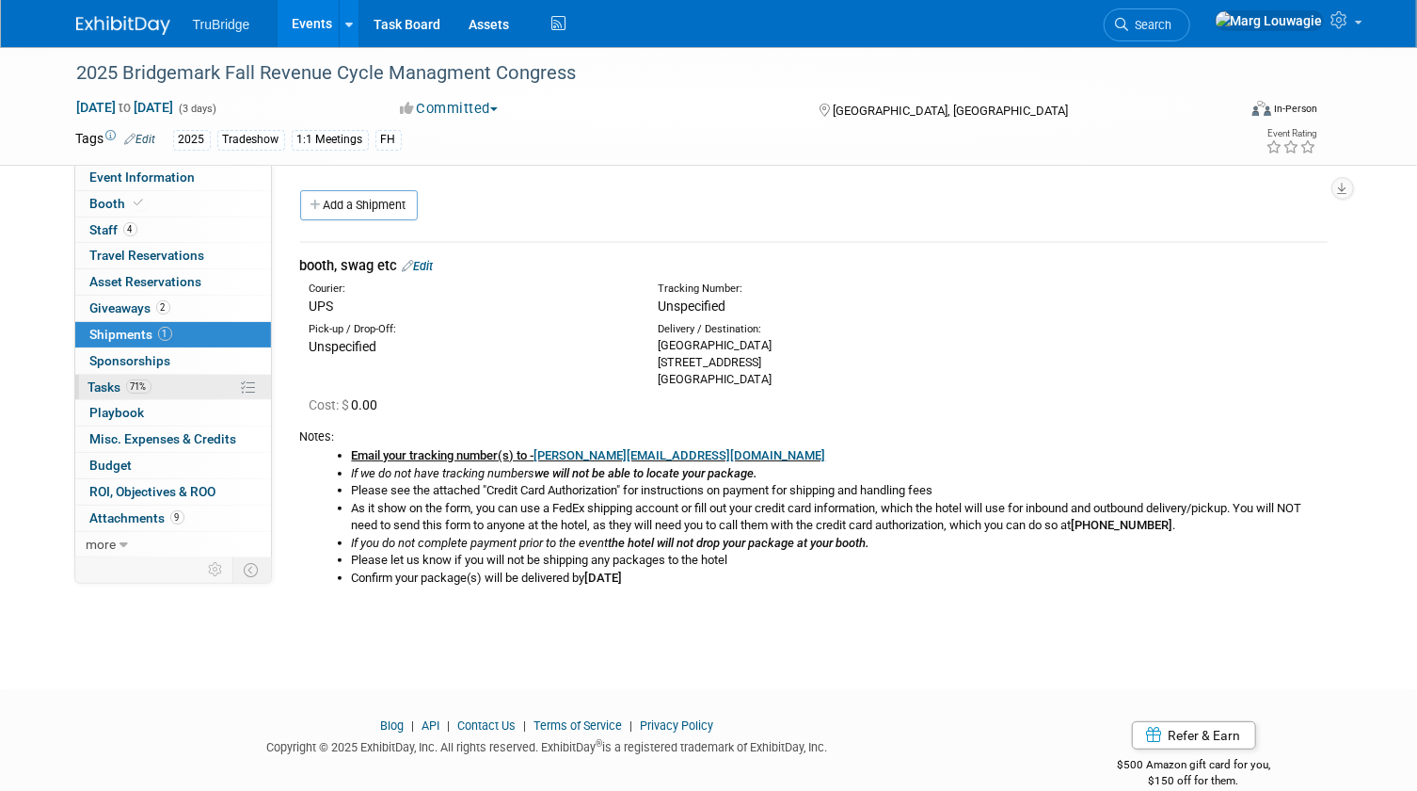
click at [109, 383] on span "Tasks 71%" at bounding box center [119, 386] width 63 height 15
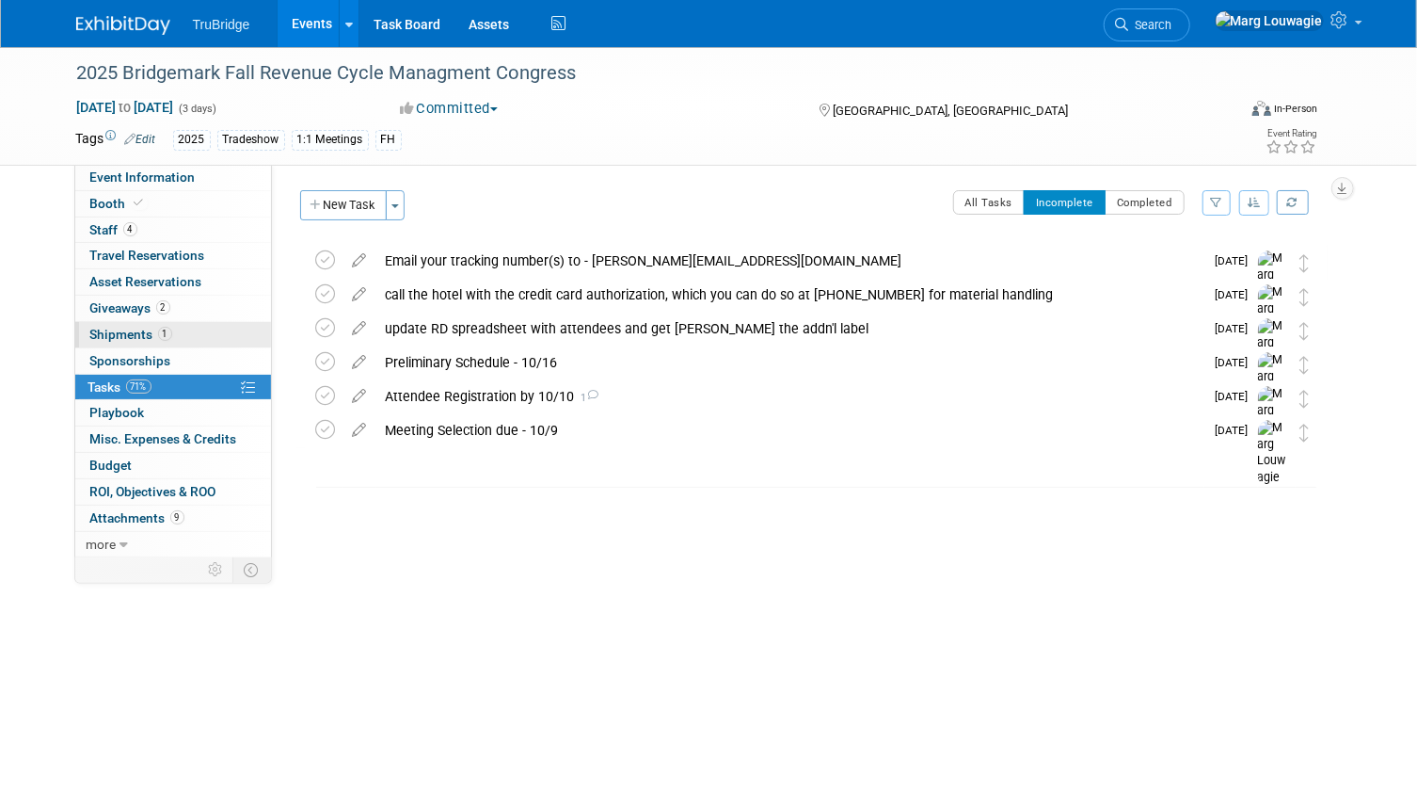
click at [120, 332] on span "Shipments 1" at bounding box center [131, 334] width 82 height 15
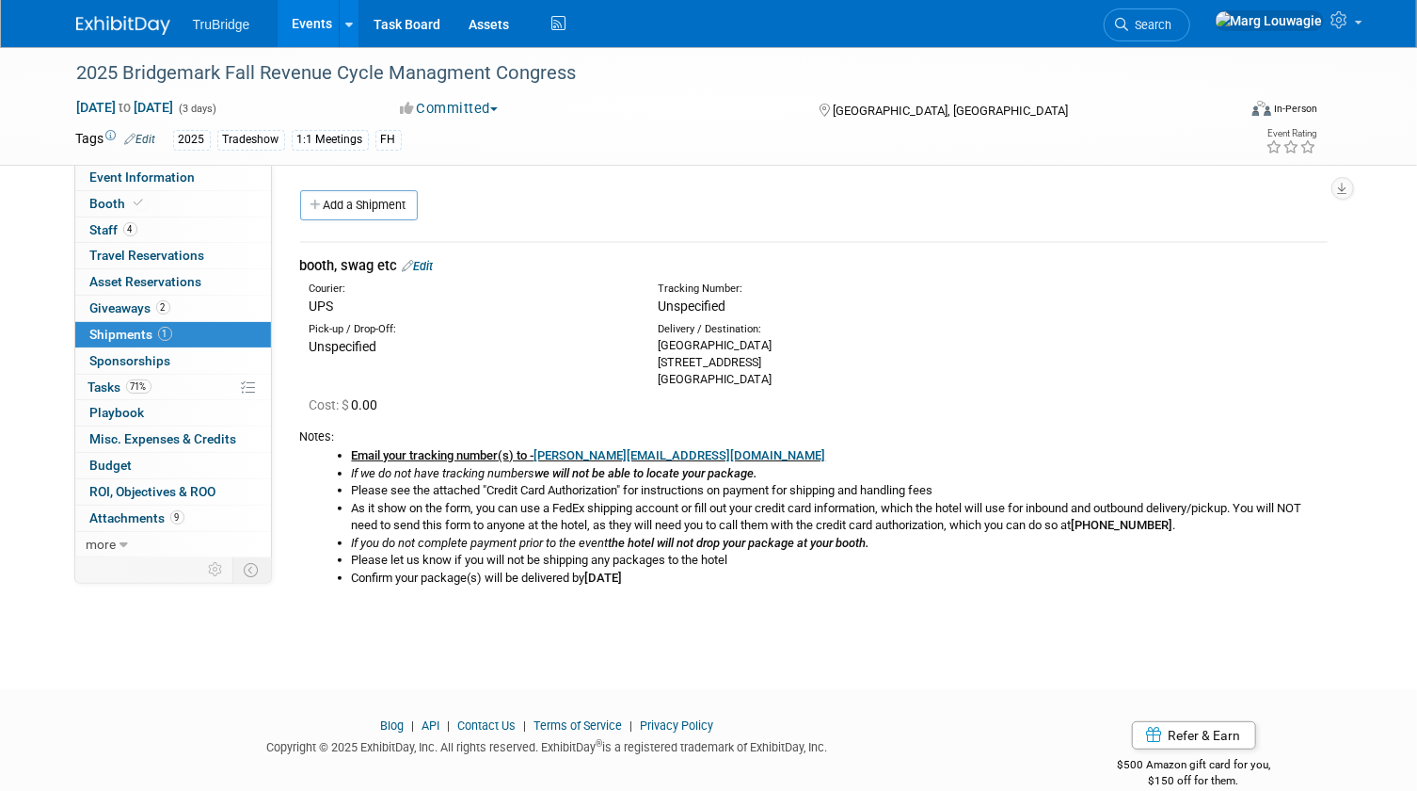
click at [432, 267] on link "Edit" at bounding box center [418, 266] width 31 height 14
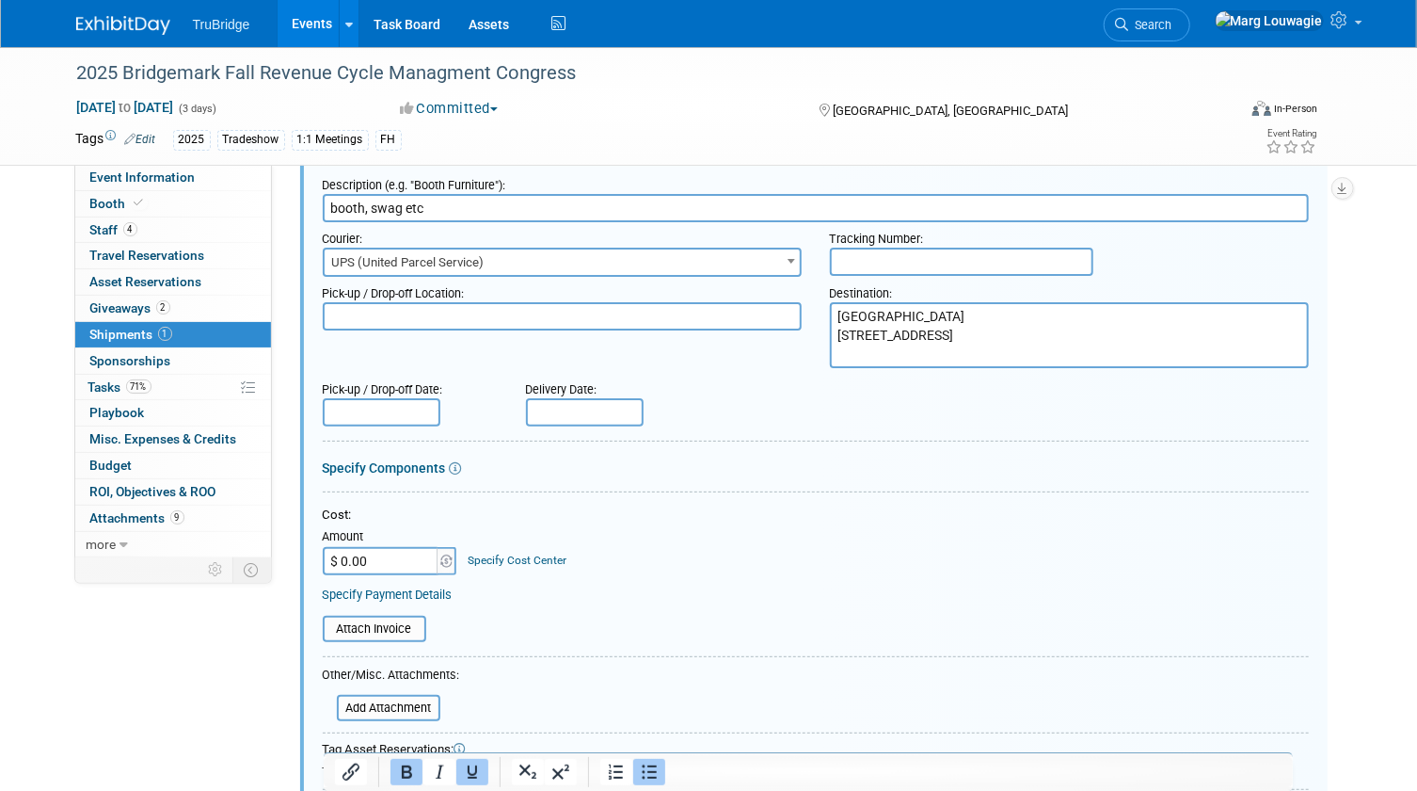
scroll to position [370, 0]
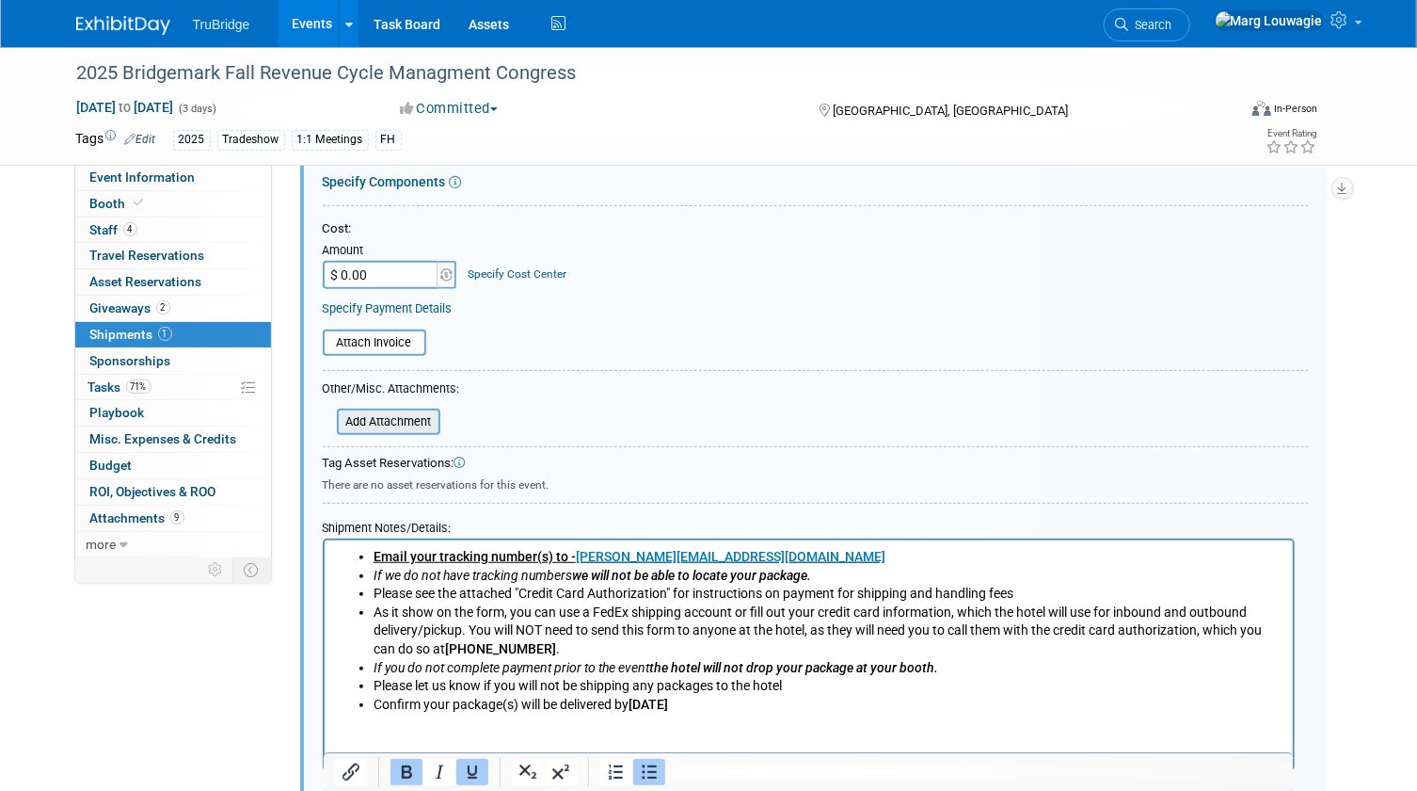
click at [404, 419] on input "file" at bounding box center [327, 421] width 224 height 23
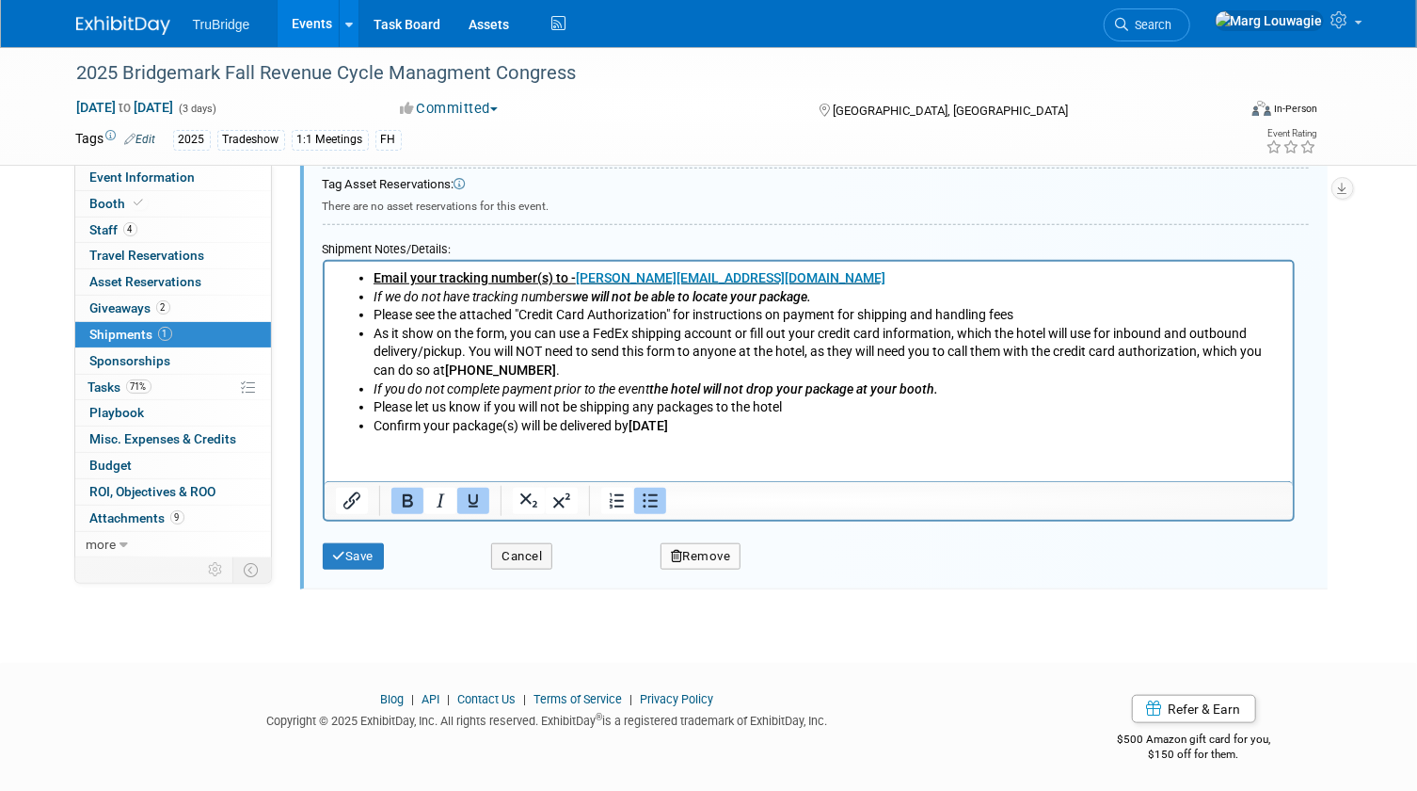
scroll to position [677, 0]
click at [353, 556] on button "Save" at bounding box center [354, 555] width 62 height 26
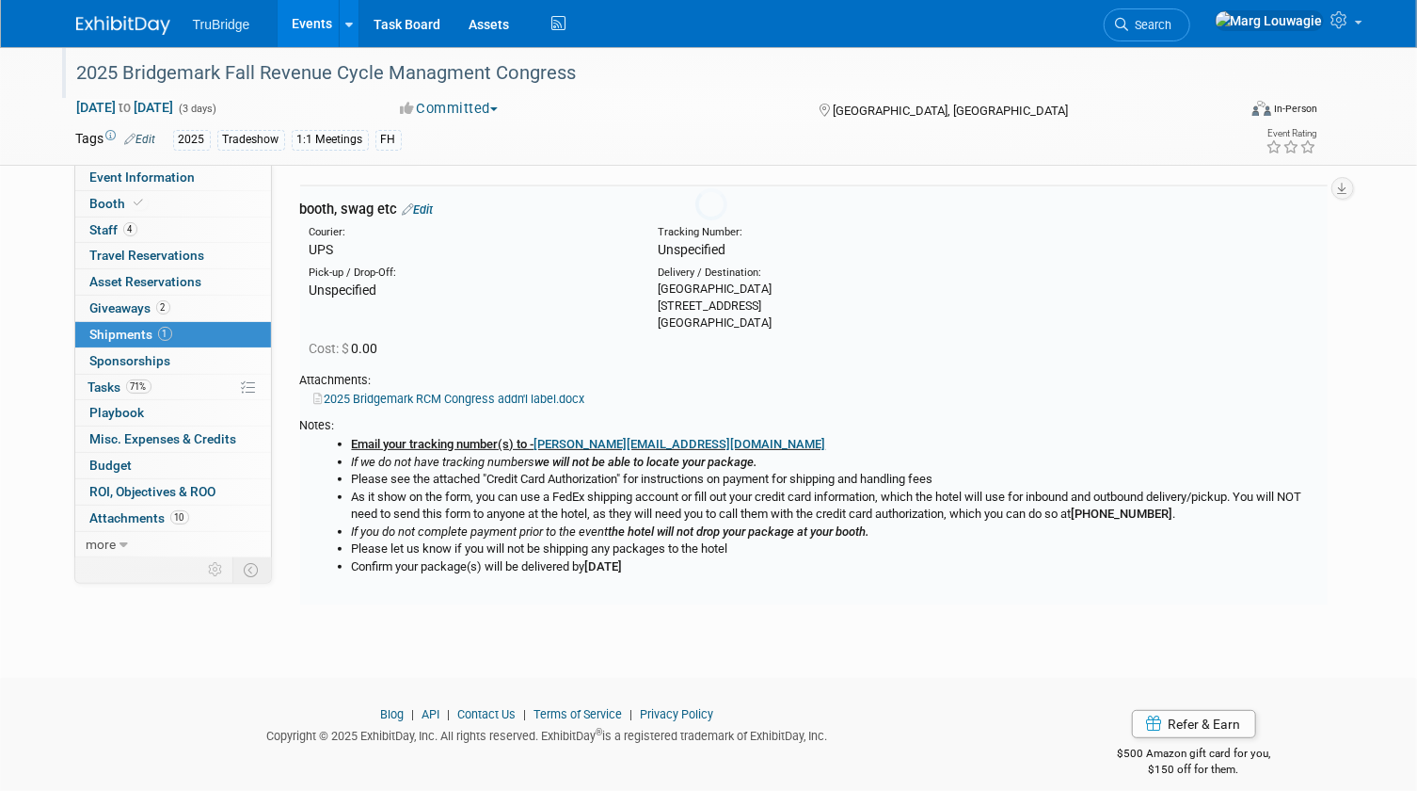
scroll to position [28, 0]
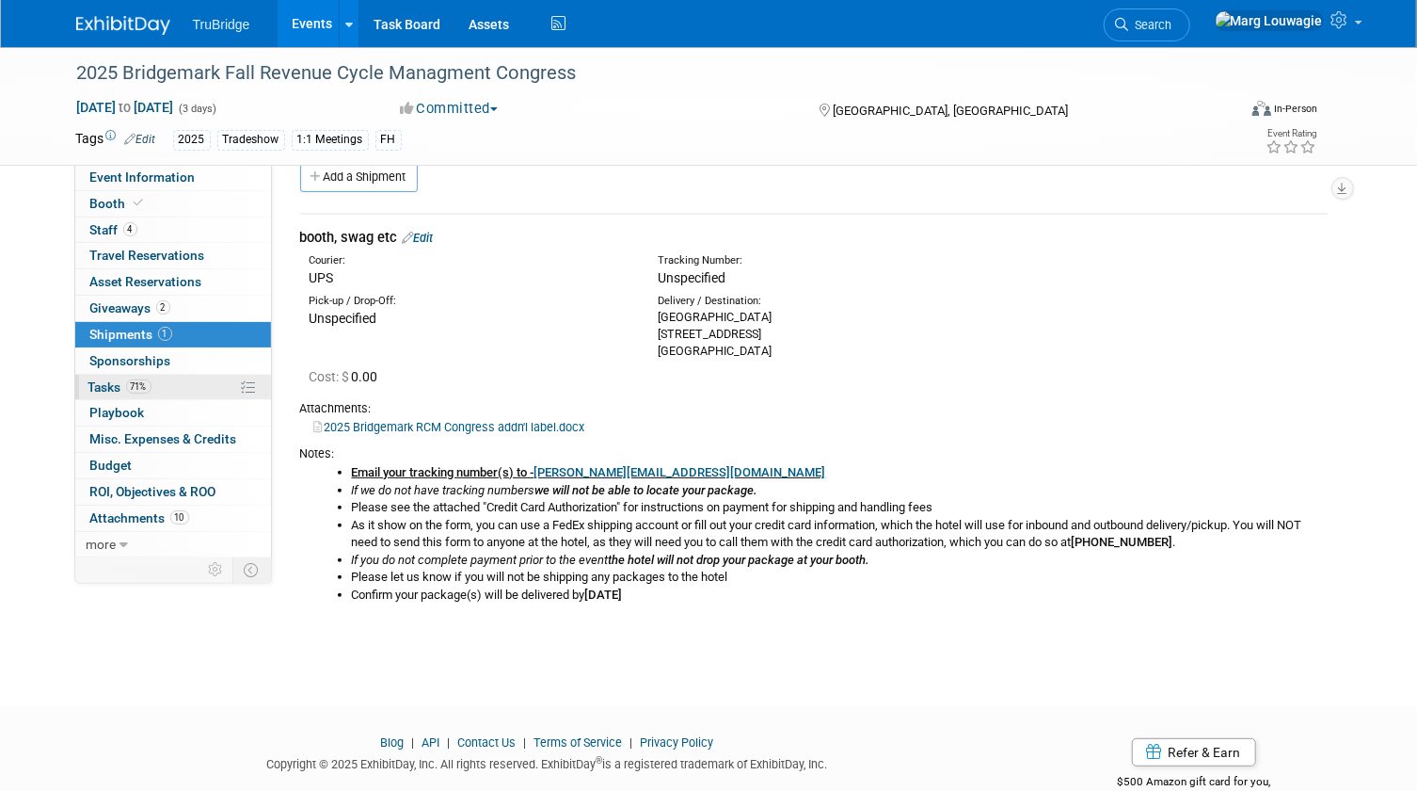
click at [108, 386] on span "Tasks 71%" at bounding box center [119, 386] width 63 height 15
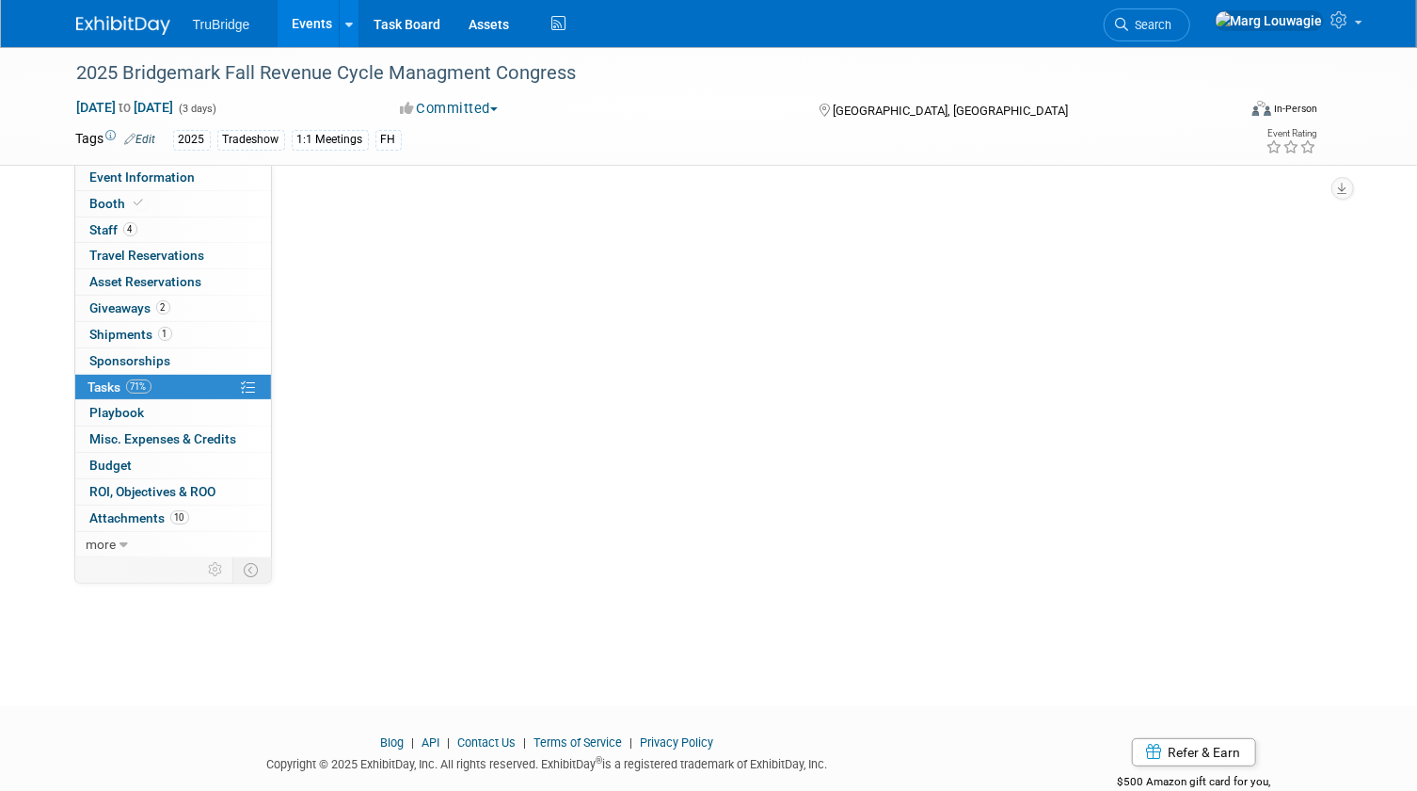
scroll to position [0, 0]
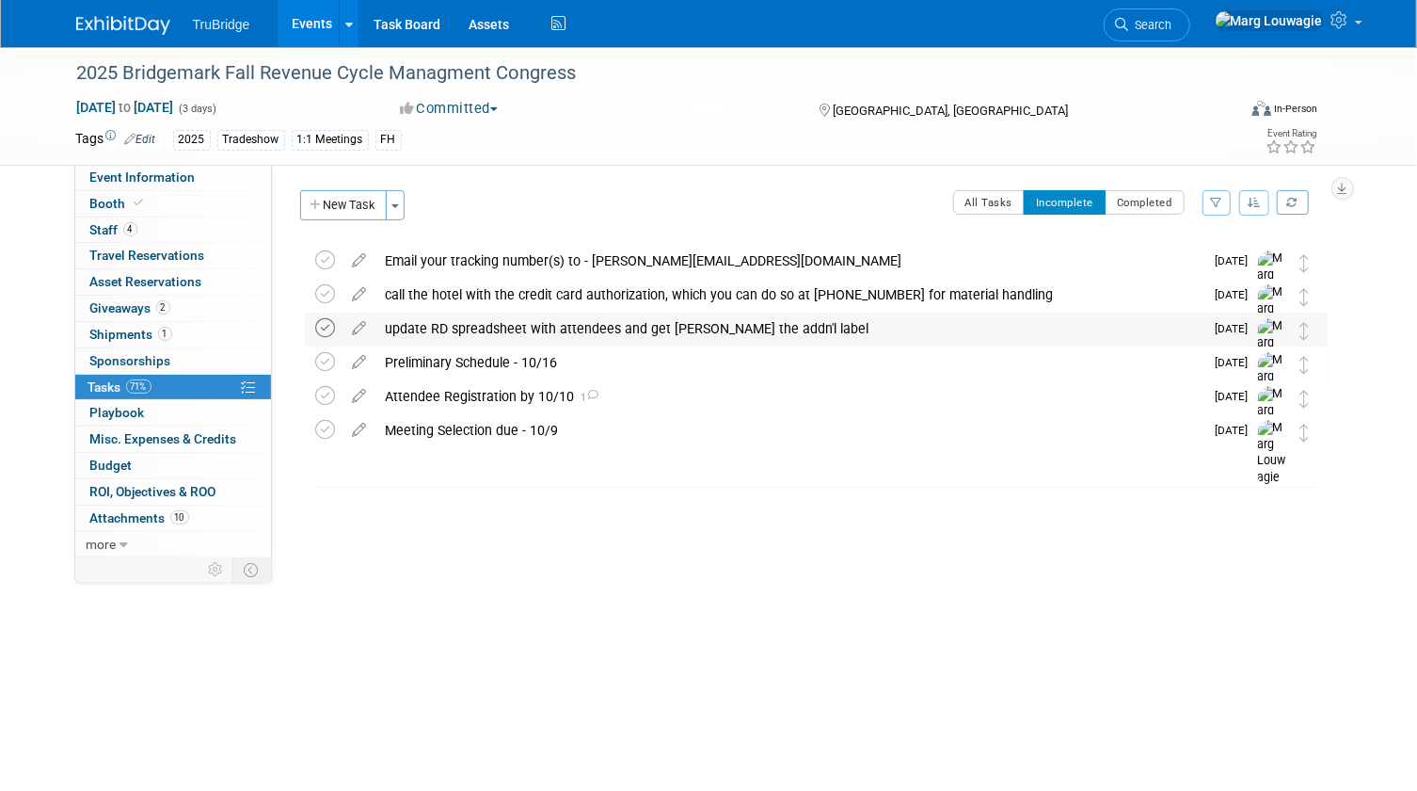
click at [329, 323] on icon at bounding box center [326, 328] width 20 height 20
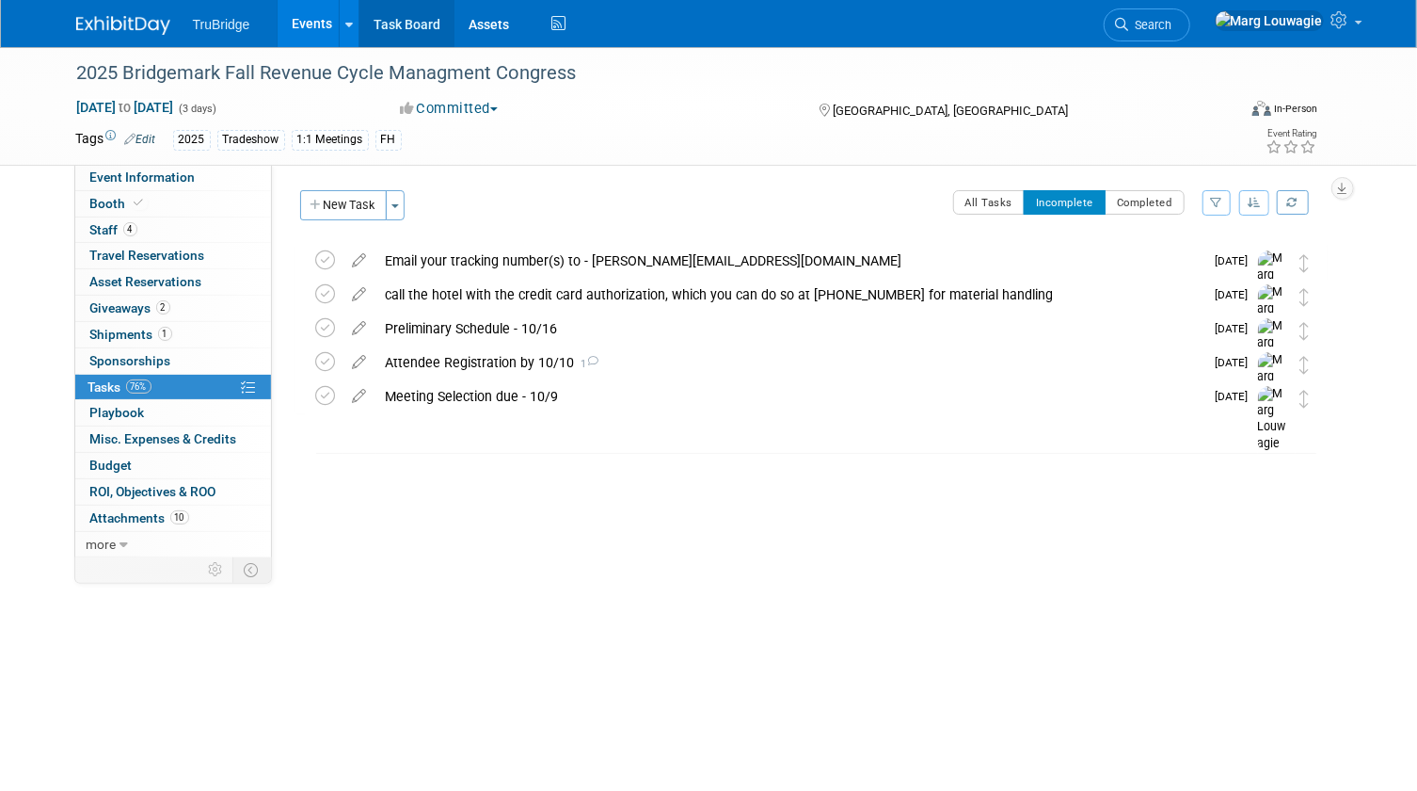
click at [403, 25] on link "Task Board" at bounding box center [407, 23] width 95 height 47
